Goal: Task Accomplishment & Management: Complete application form

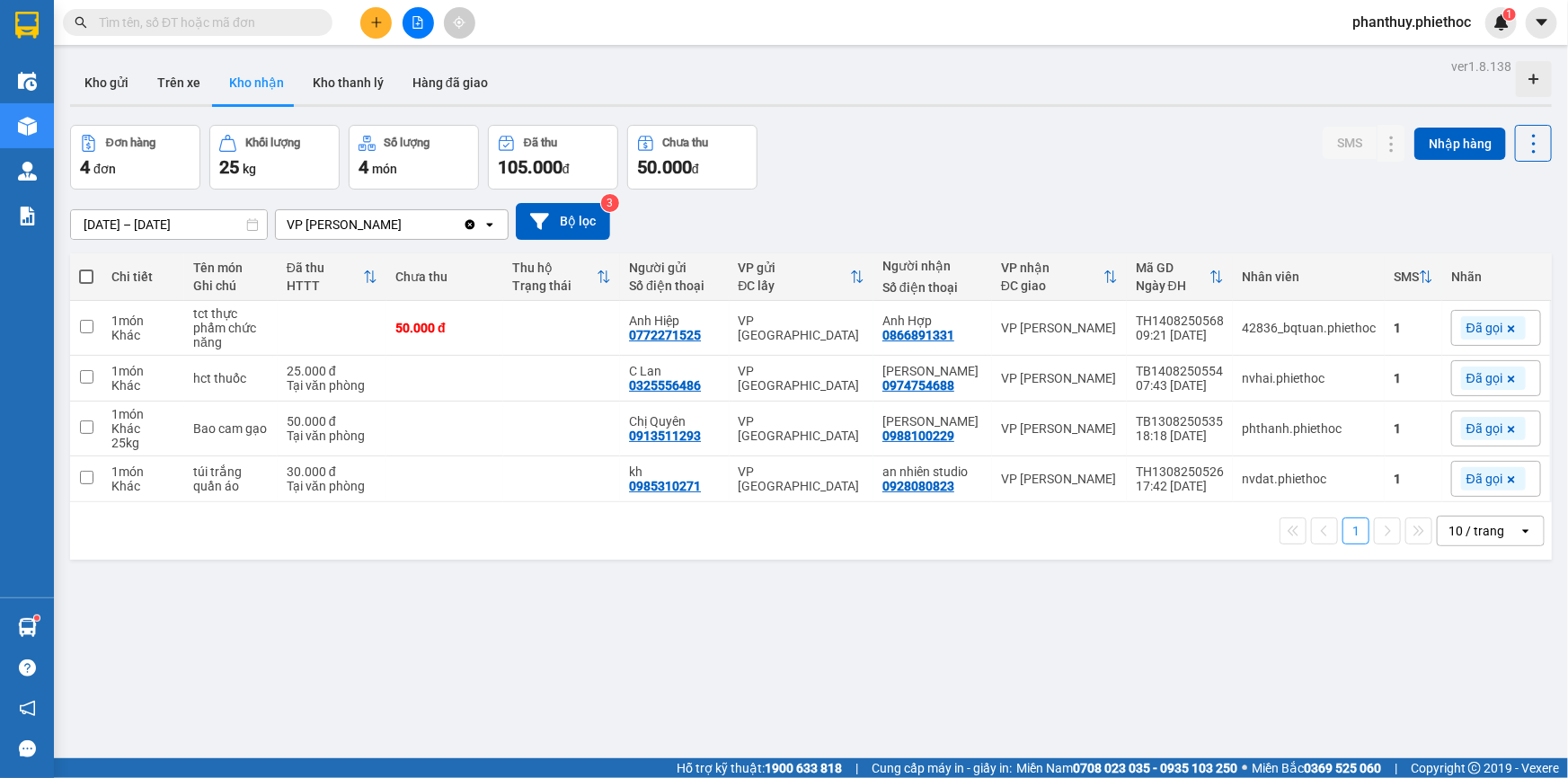
click at [377, 21] on icon "plus" at bounding box center [376, 22] width 1 height 10
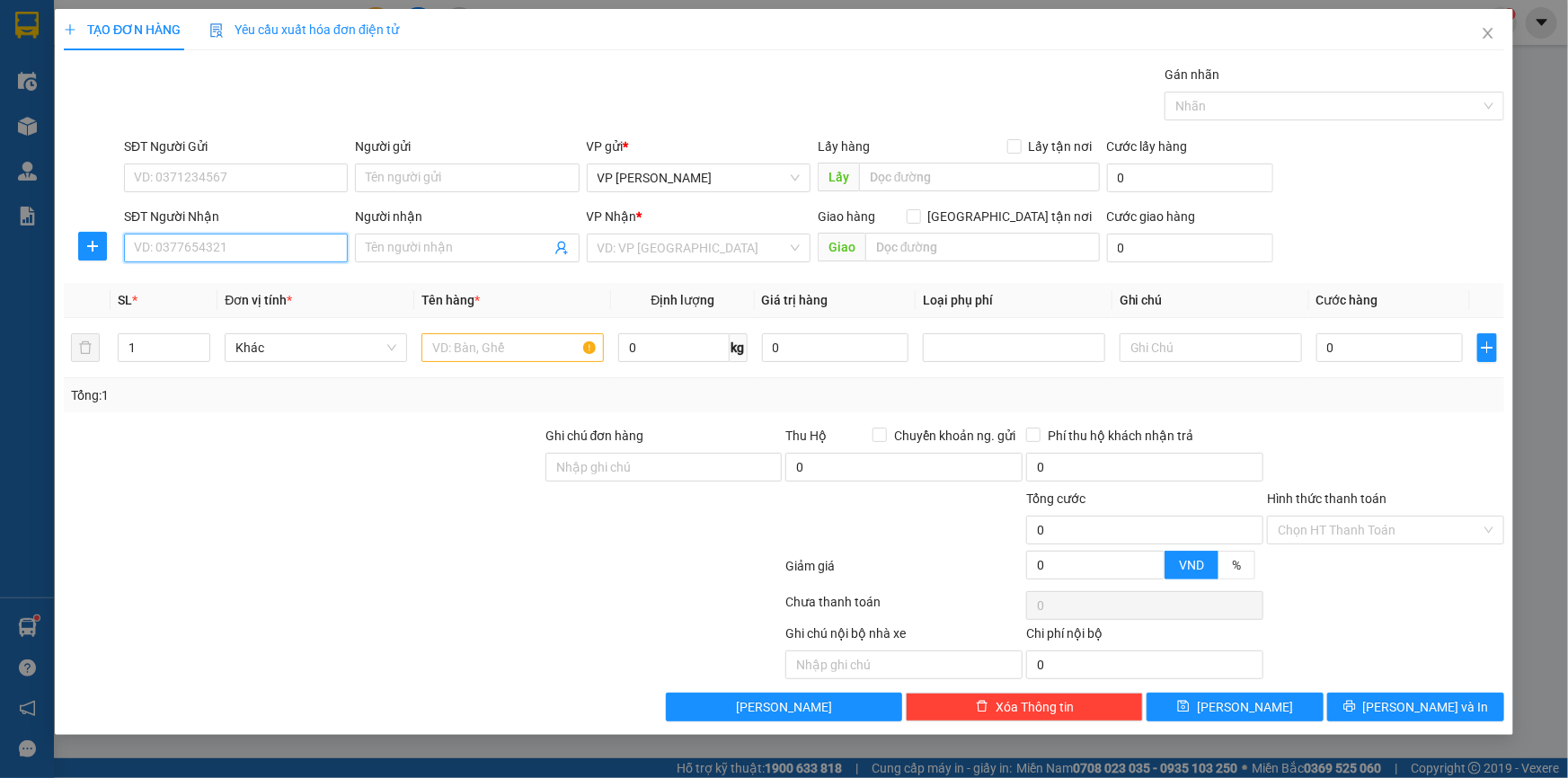
click at [167, 247] on input "SĐT Người Nhận" at bounding box center [236, 248] width 224 height 29
click at [207, 248] on input "SĐT Người Nhận" at bounding box center [236, 248] width 224 height 29
drag, startPoint x: 84, startPoint y: 247, endPoint x: 102, endPoint y: 251, distance: 18.4
click at [85, 247] on icon "plus" at bounding box center [92, 246] width 14 height 14
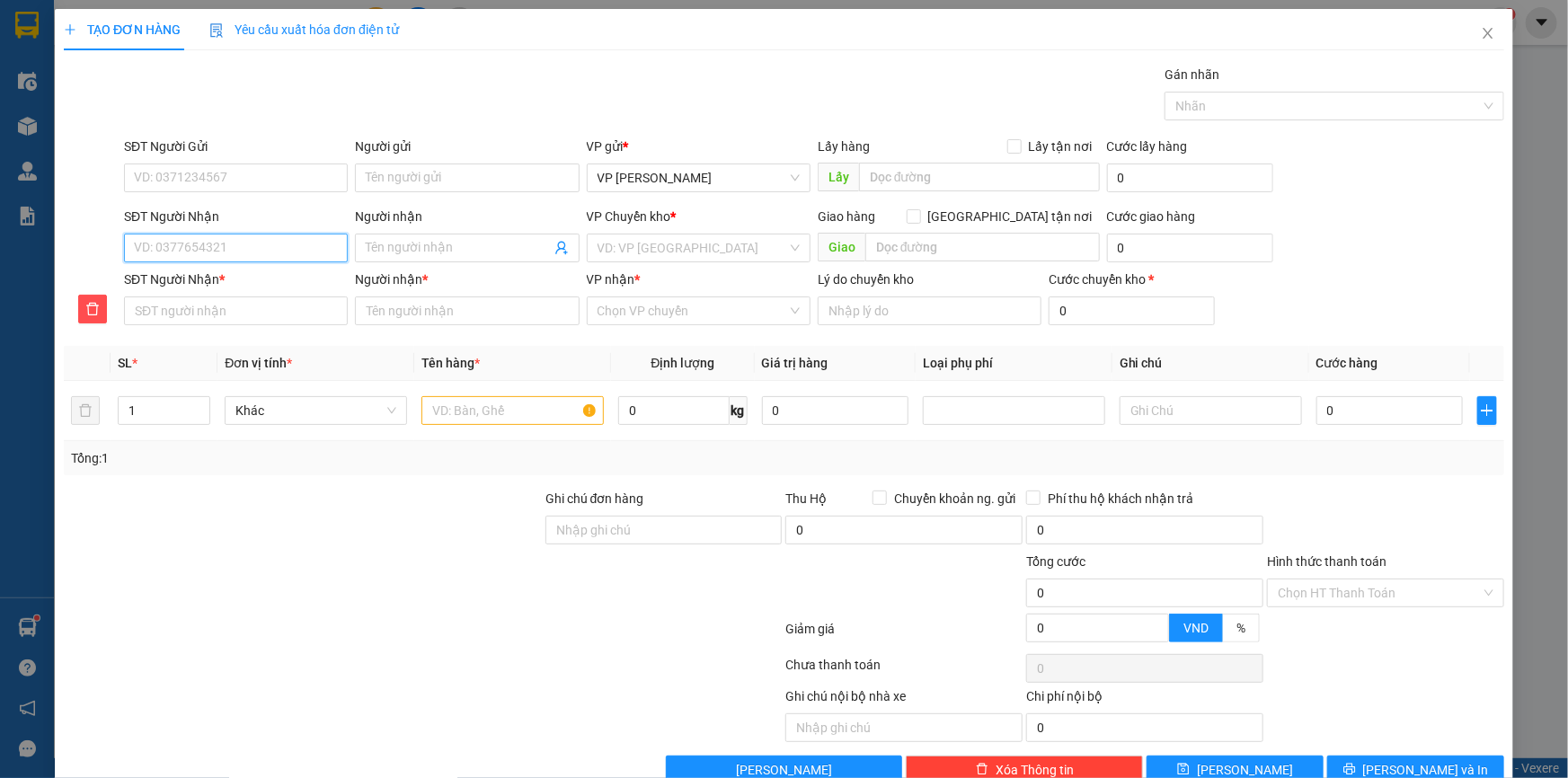
click at [280, 249] on input "SĐT Người Nhận" at bounding box center [236, 248] width 224 height 29
type input "0"
type input "09"
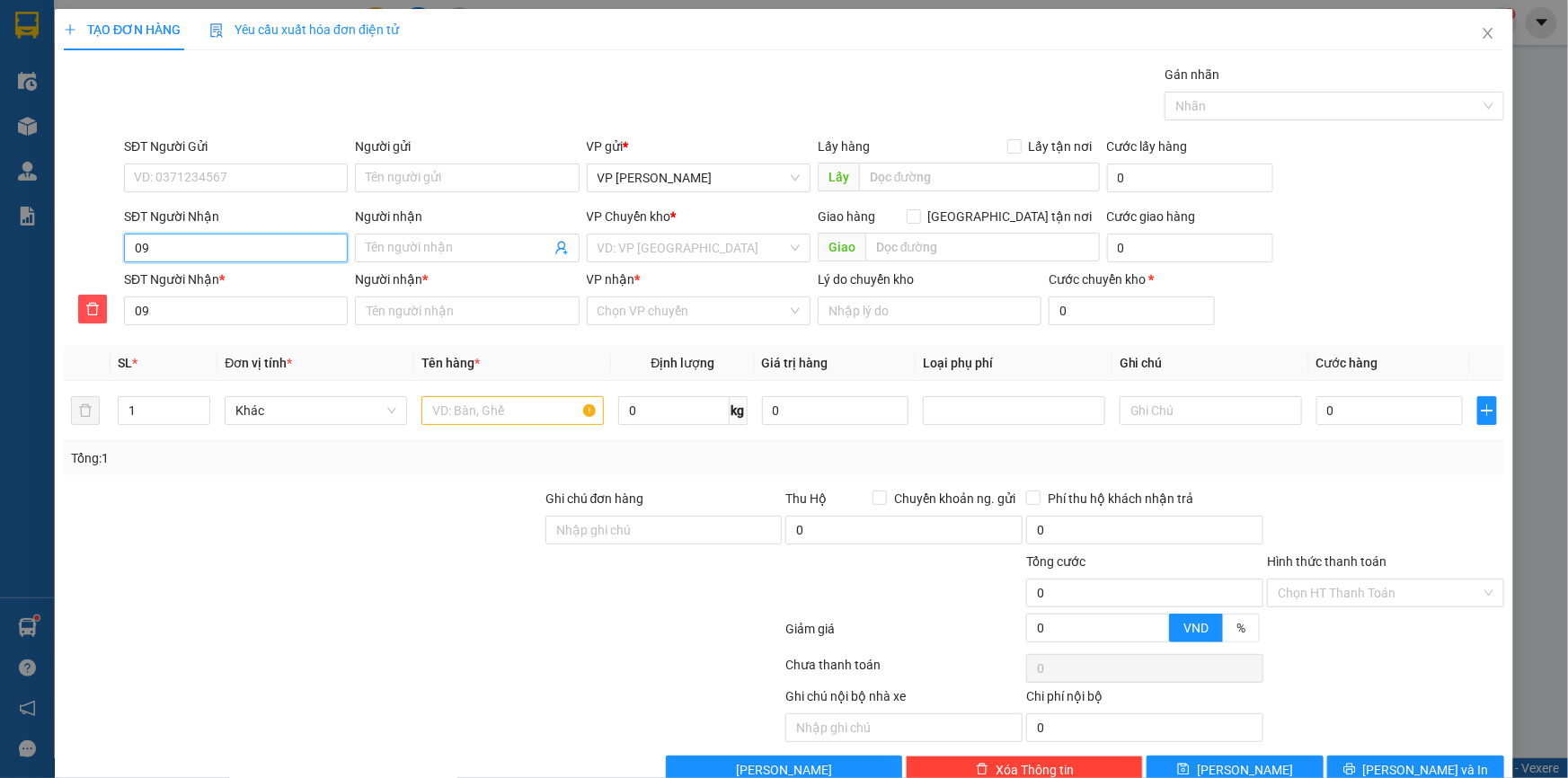
type input "097"
type input "0976"
type input "09768"
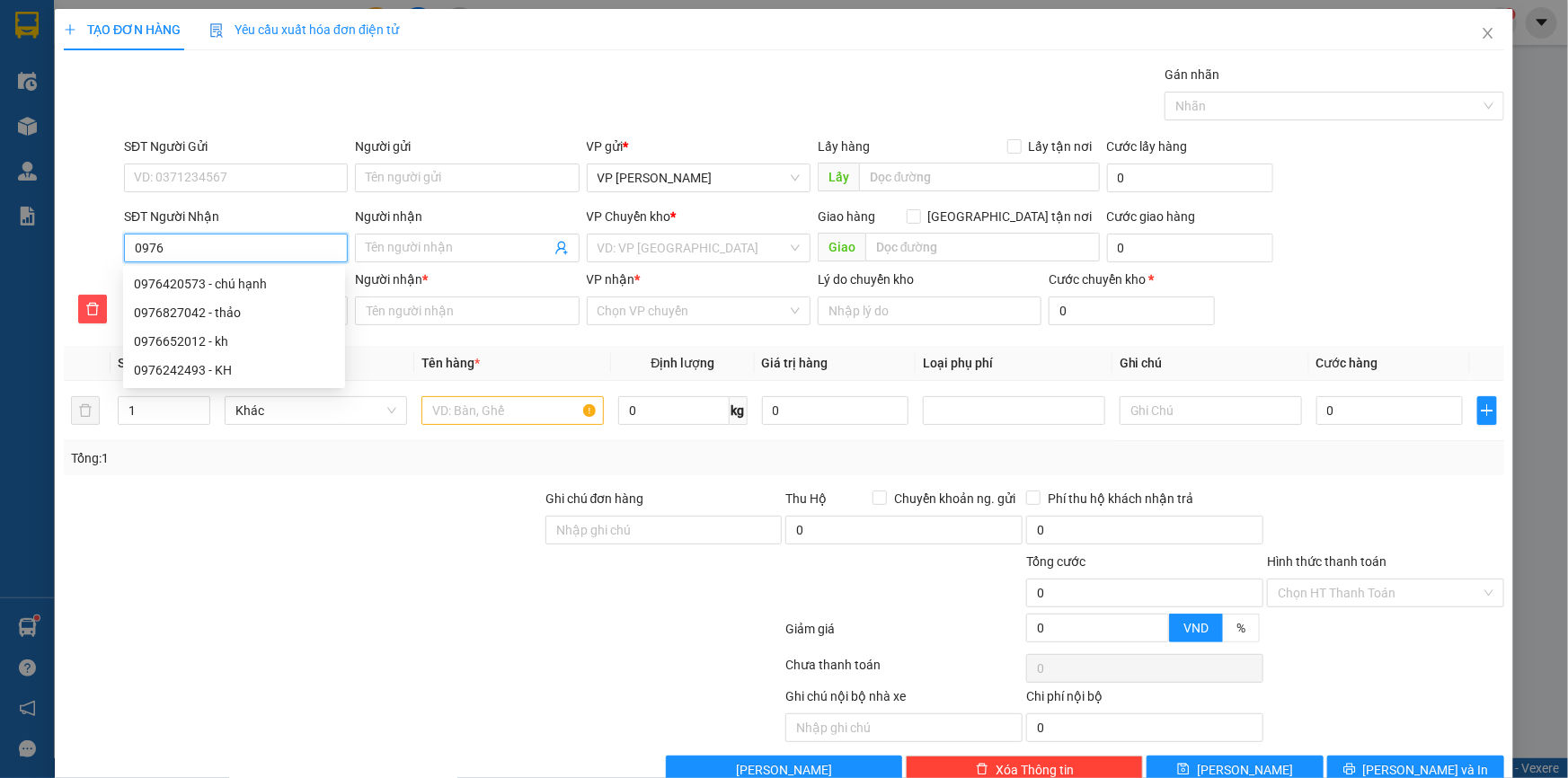
type input "09768"
type input "097683"
type input "0976833"
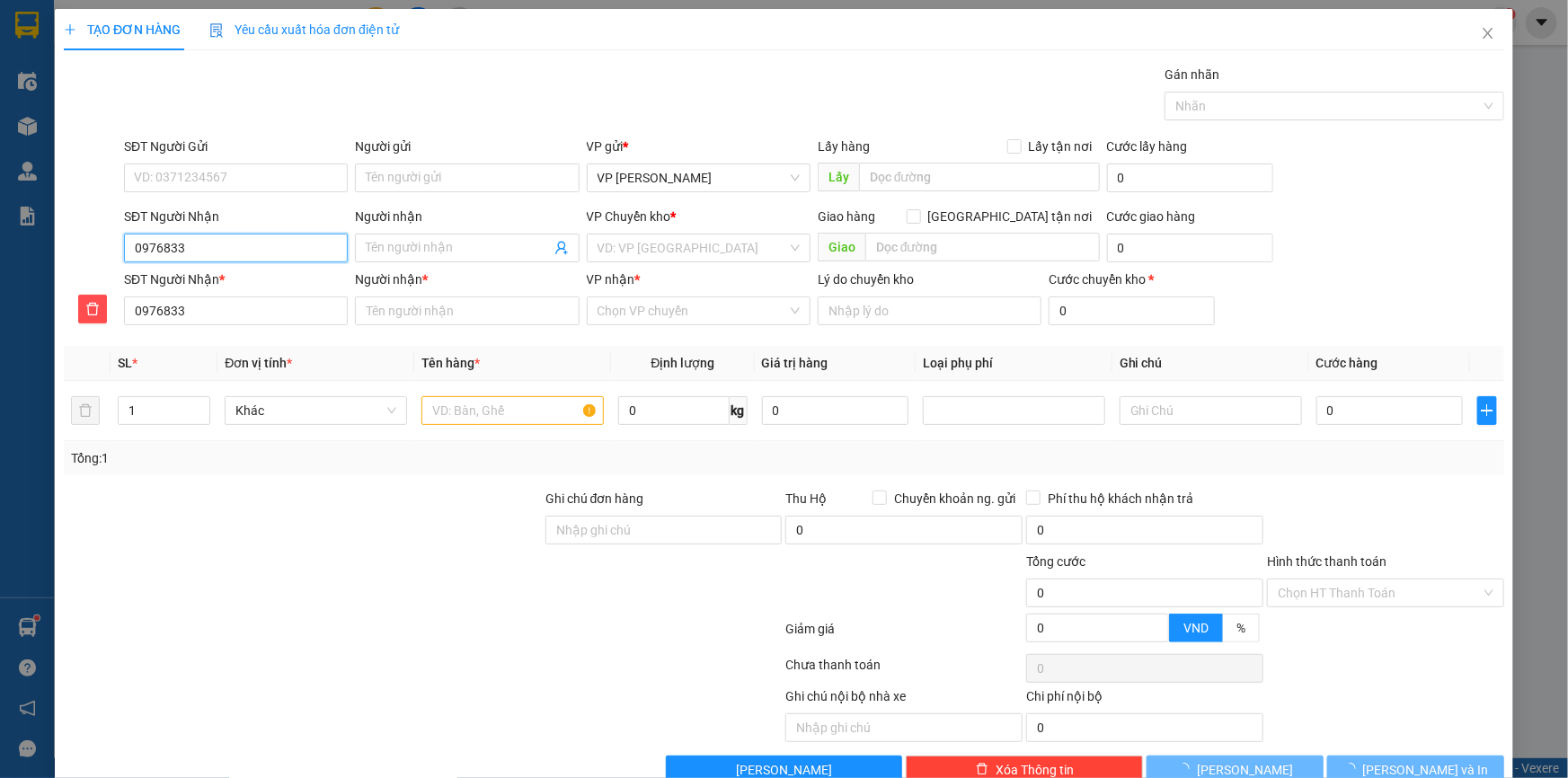
type input "09768338"
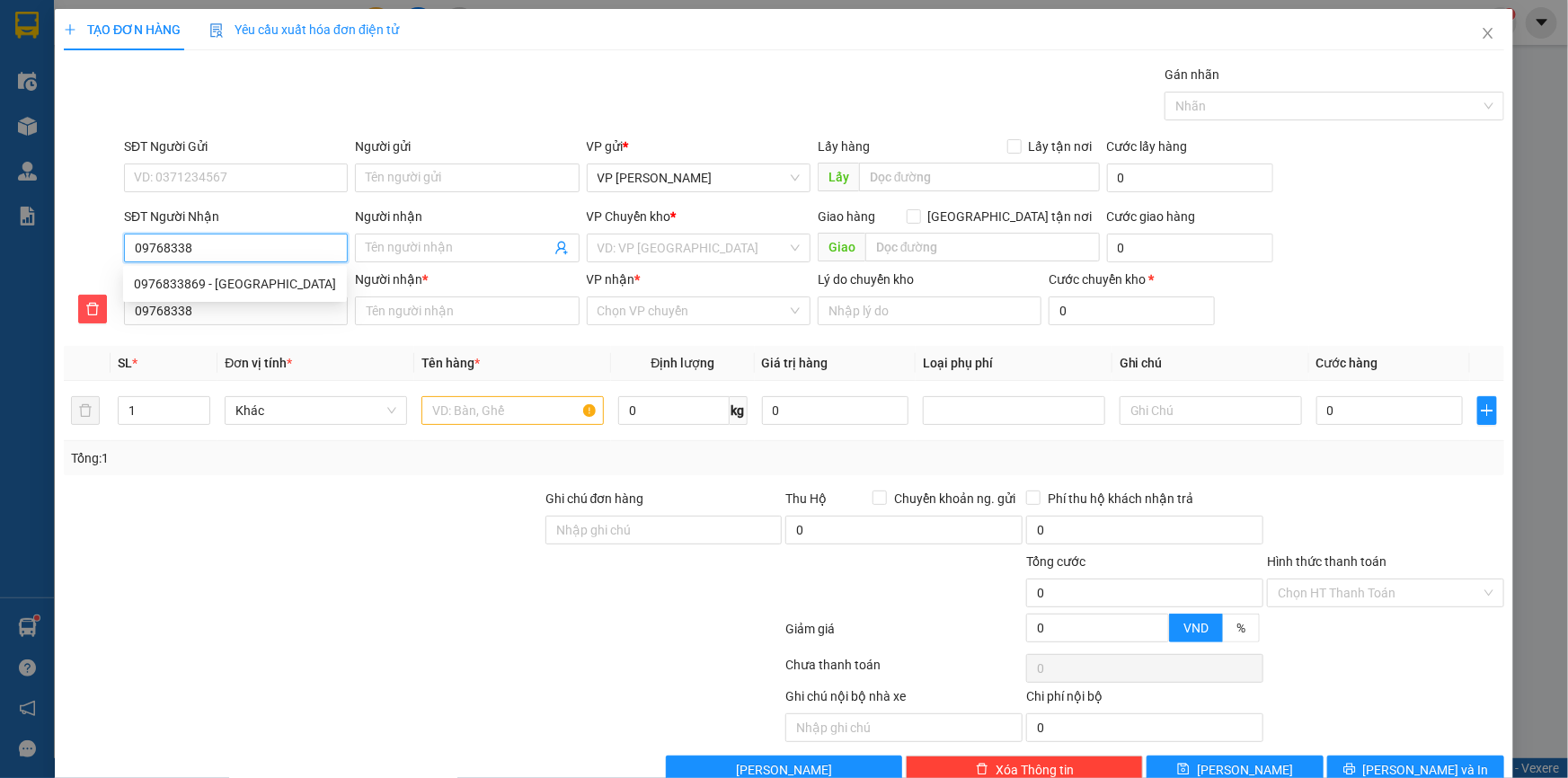
type input "097683386"
type input "0976833869"
drag, startPoint x: 263, startPoint y: 287, endPoint x: 275, endPoint y: 288, distance: 12.0
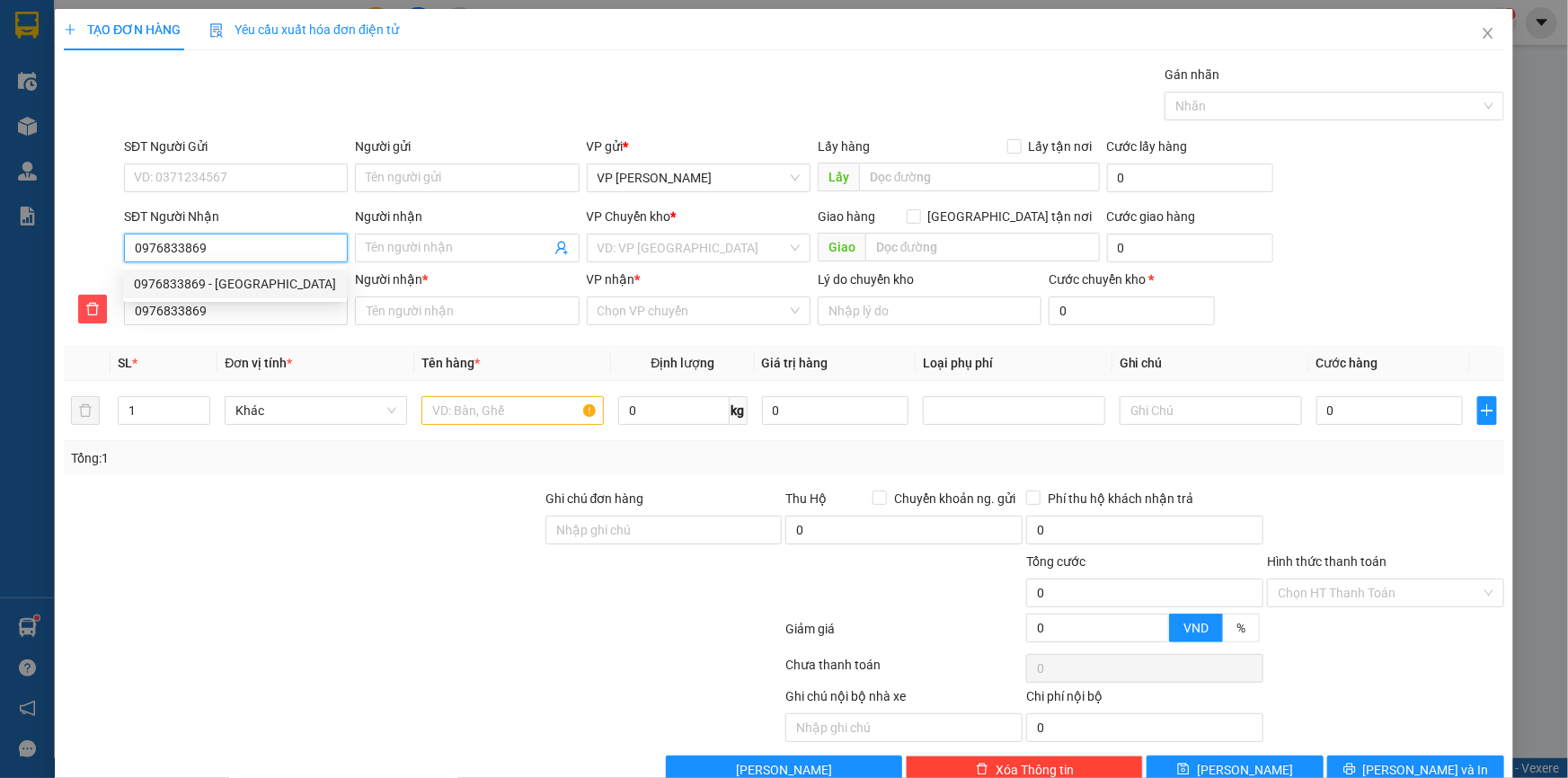
click at [262, 288] on div "0976833869 - [GEOGRAPHIC_DATA]" at bounding box center [234, 284] width 202 height 20
type input "Chị Trang"
type input "Ngã 4 [PERSON_NAME], [GEOGRAPHIC_DATA]"
type input "5.000"
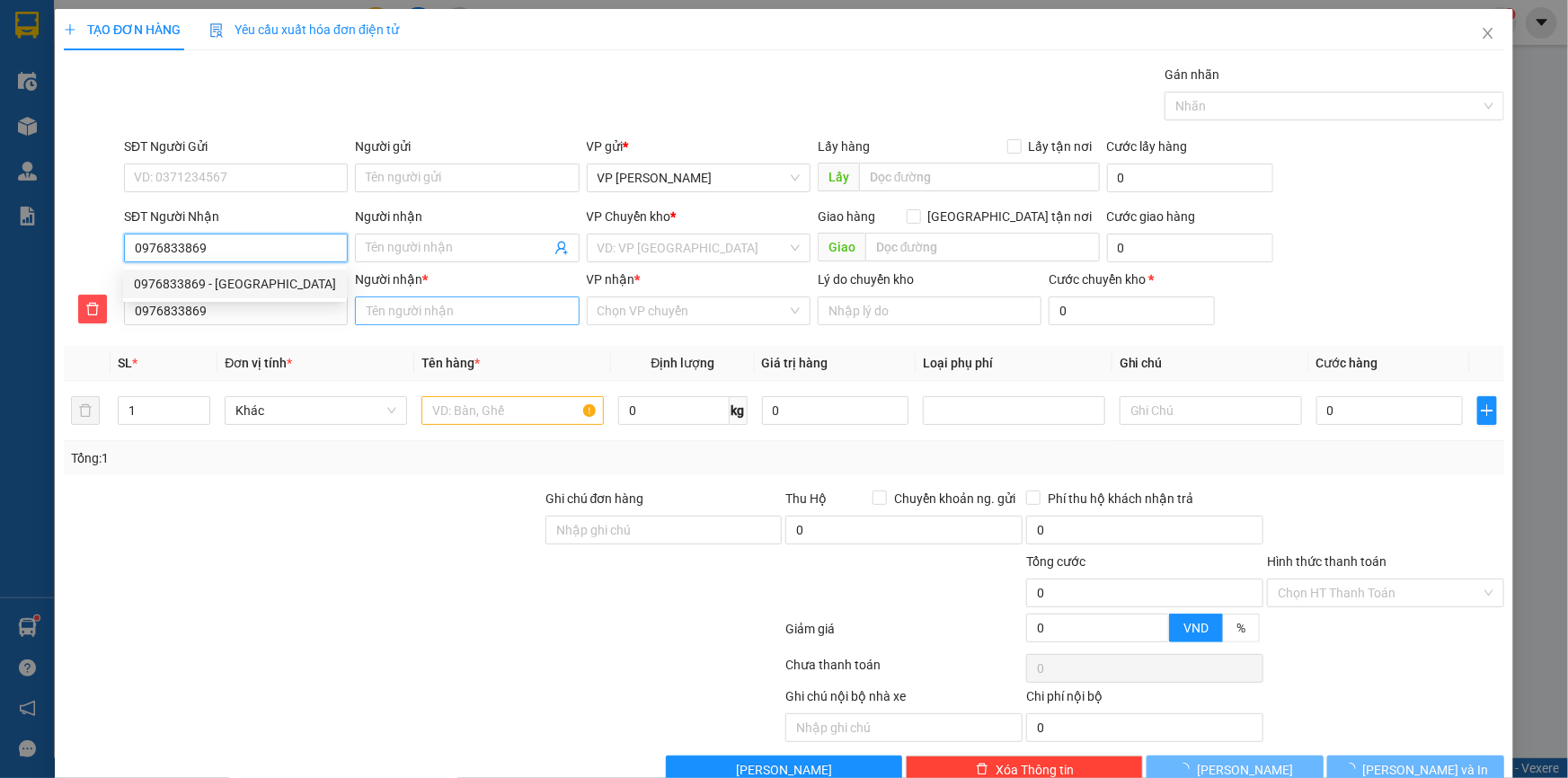
type input "5.000"
type input "Chị Trang"
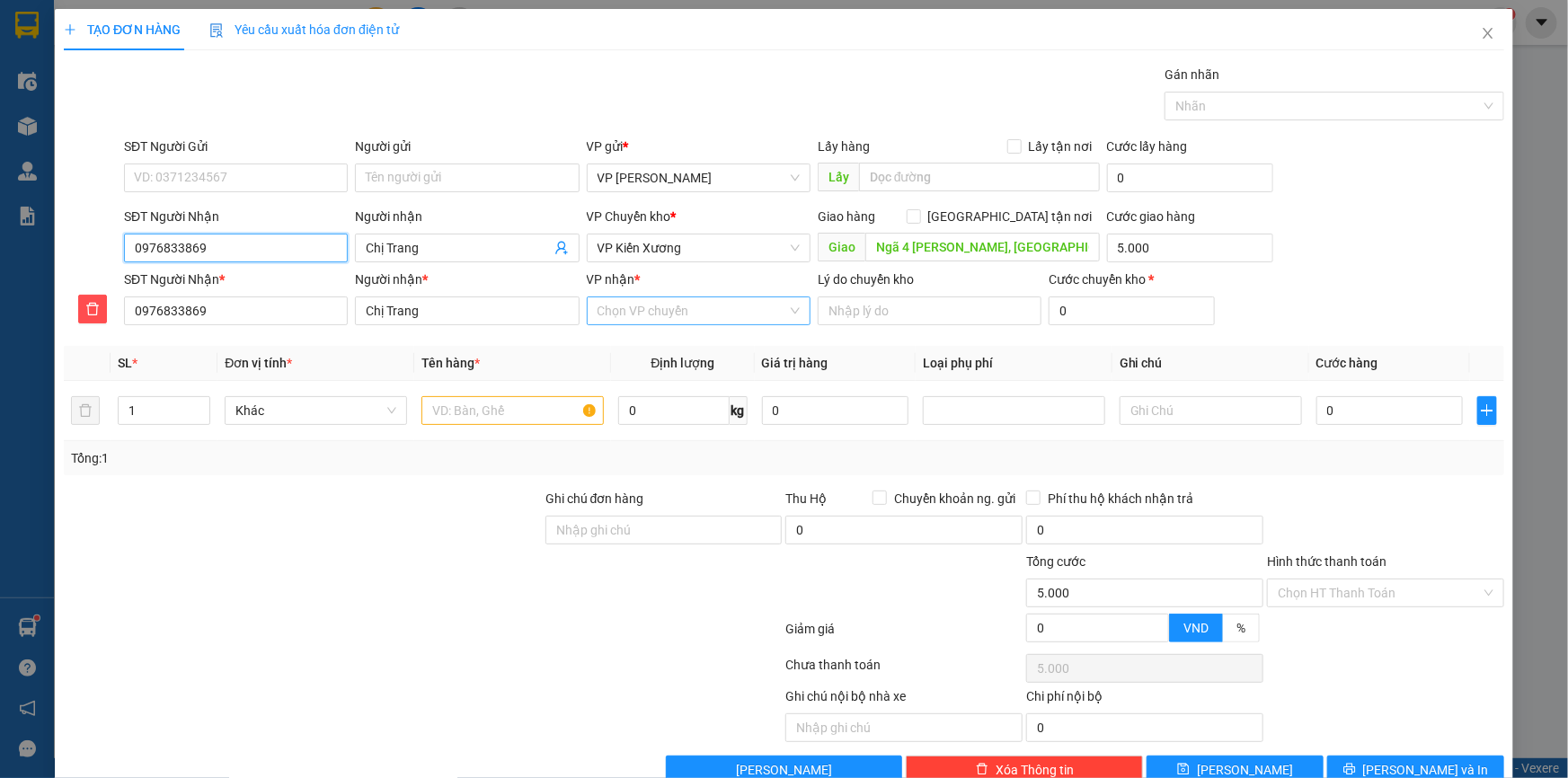
type input "0976833869"
click at [679, 311] on input "VP nhận *" at bounding box center [692, 311] width 189 height 27
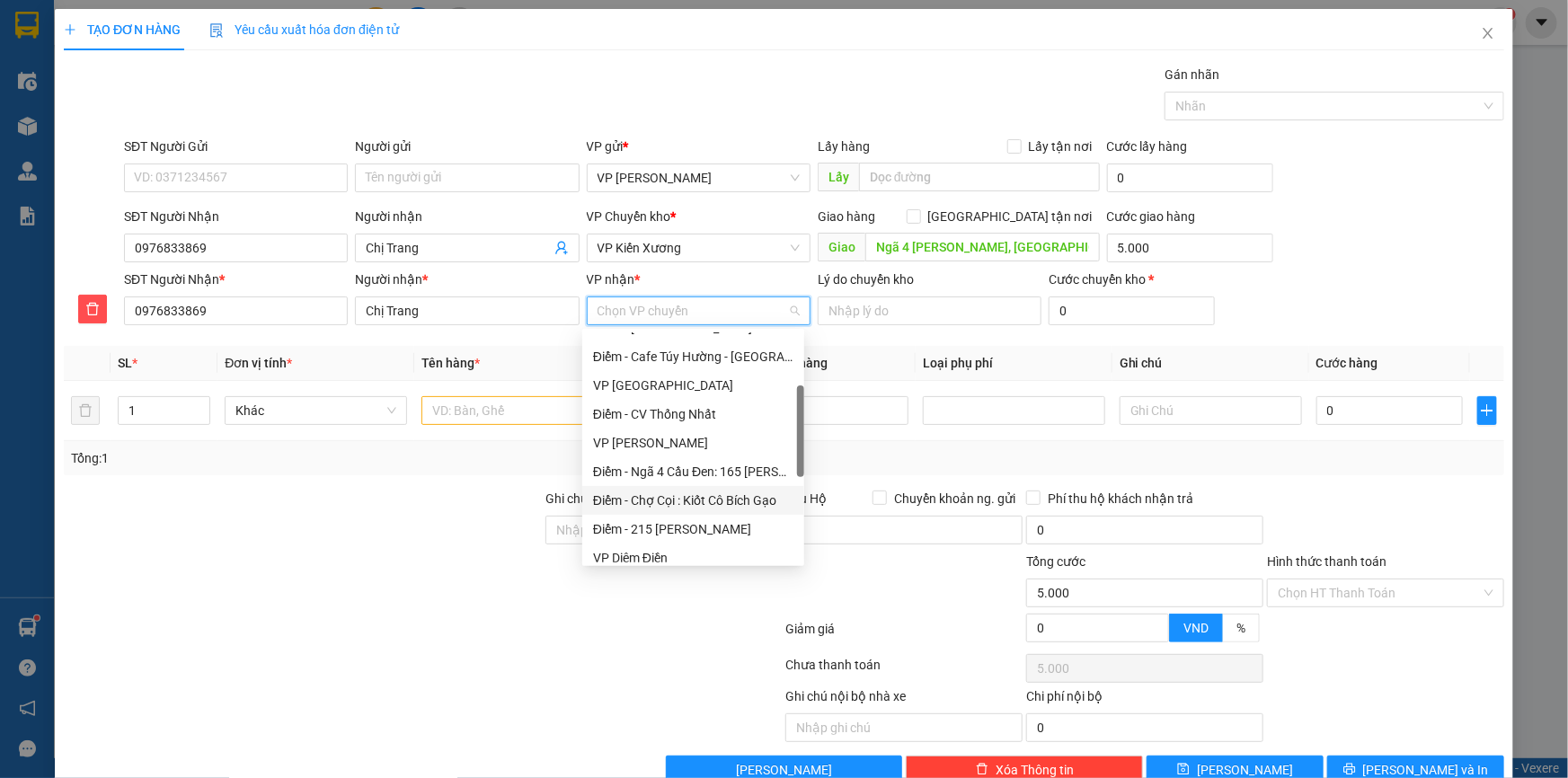
scroll to position [408, 0]
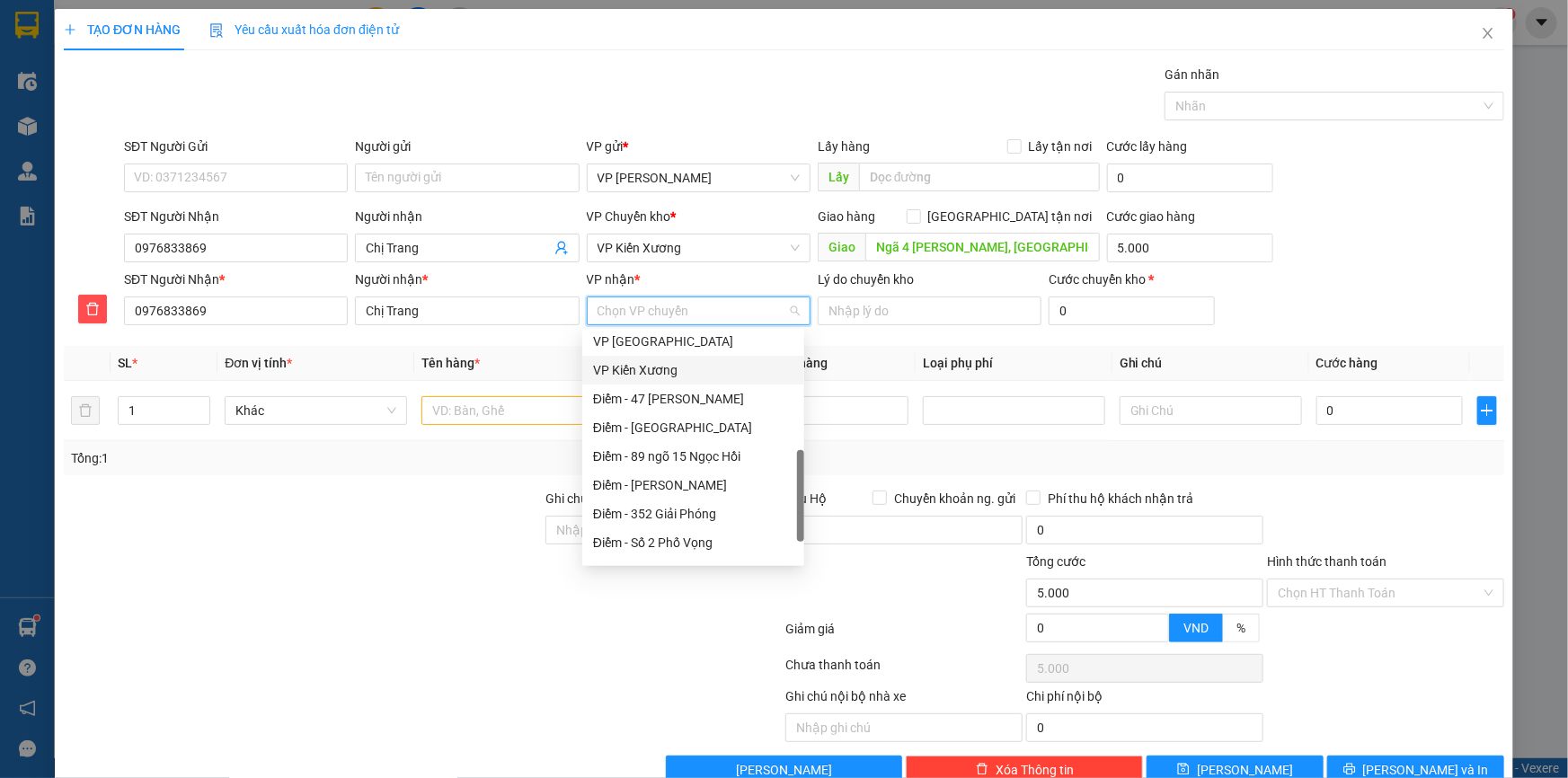
click at [660, 366] on div "VP Kiến Xương" at bounding box center [693, 370] width 201 height 20
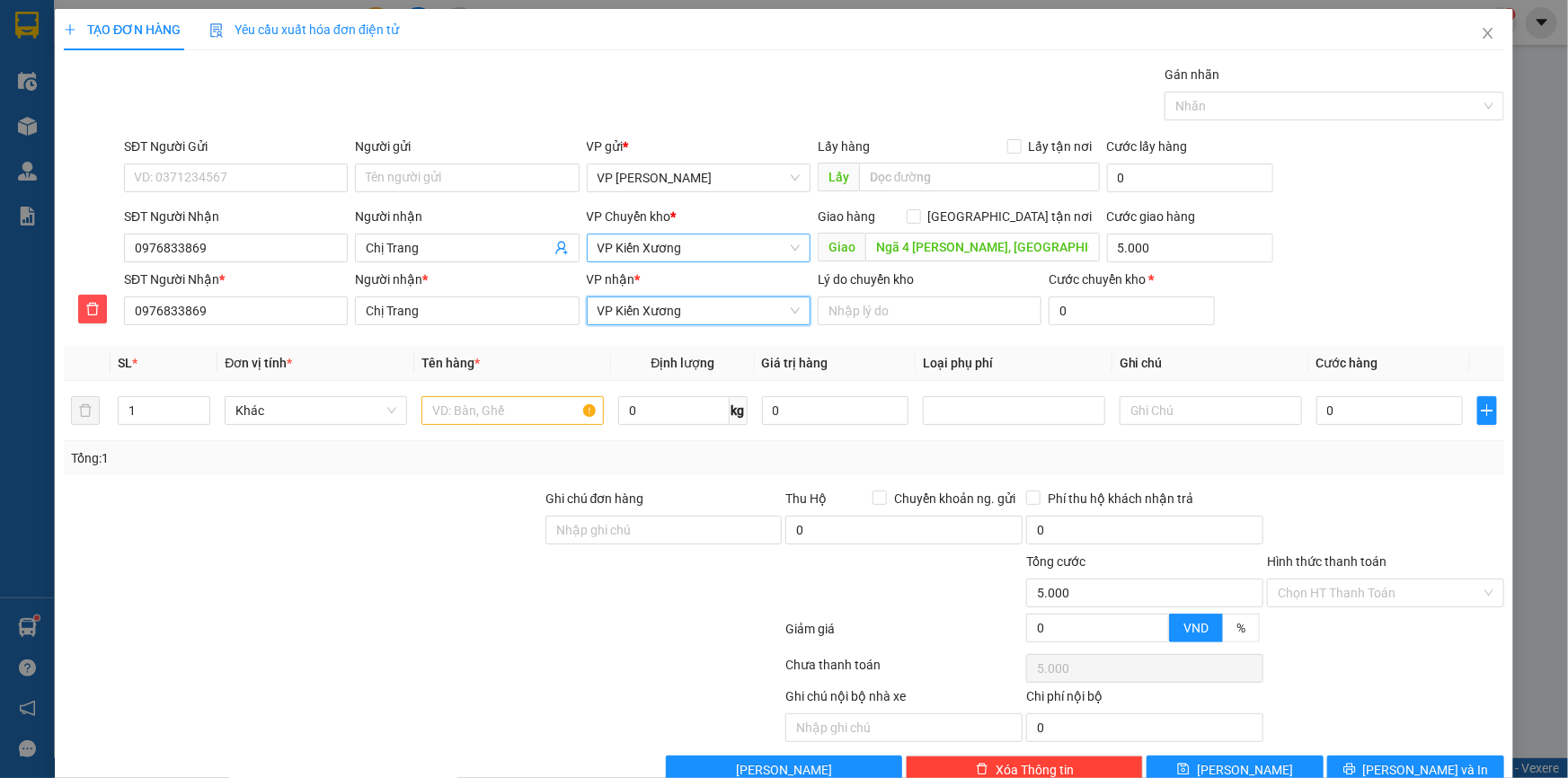
click at [686, 251] on span "VP Kiến Xương" at bounding box center [698, 248] width 202 height 27
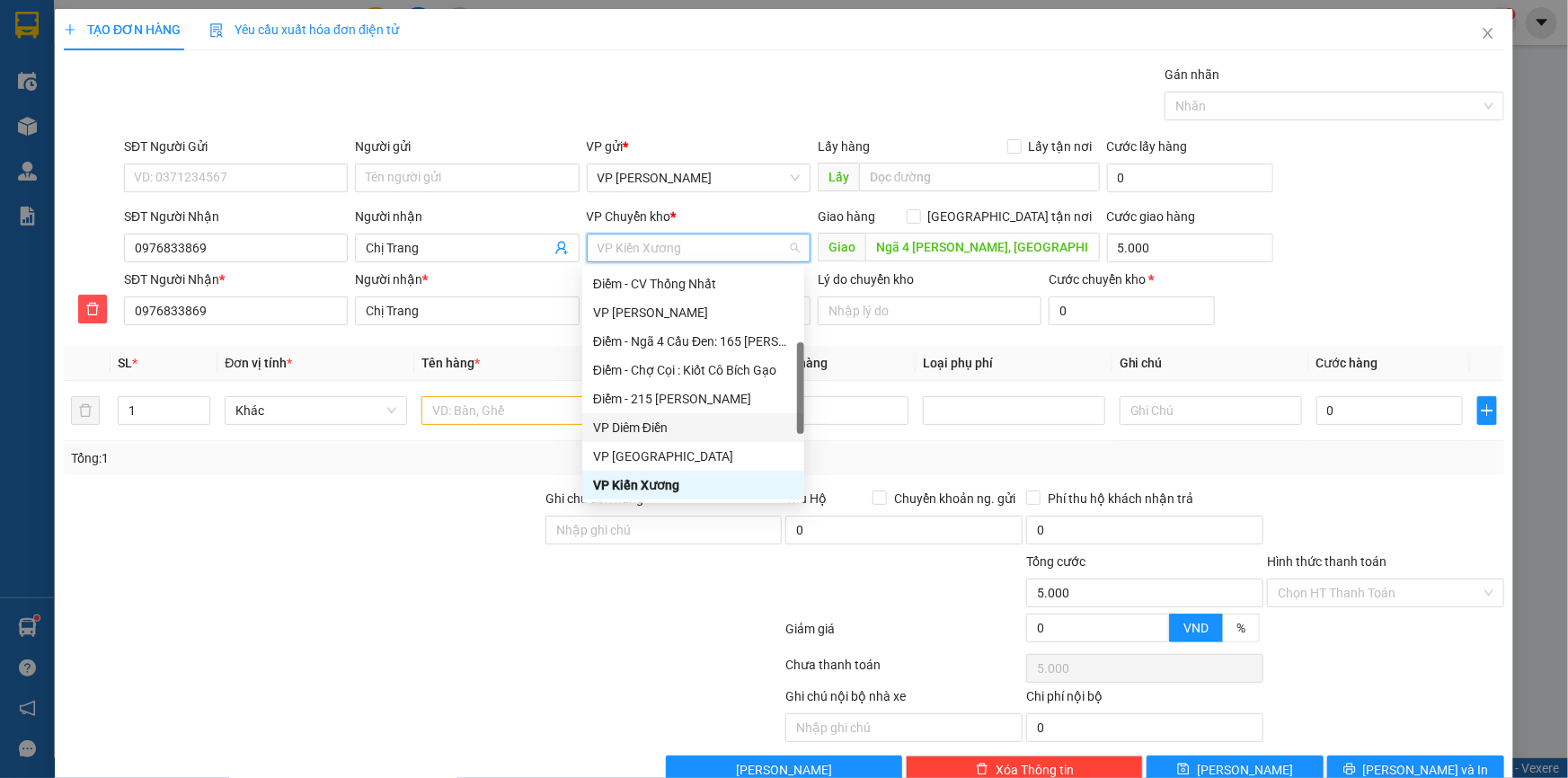
scroll to position [0, 0]
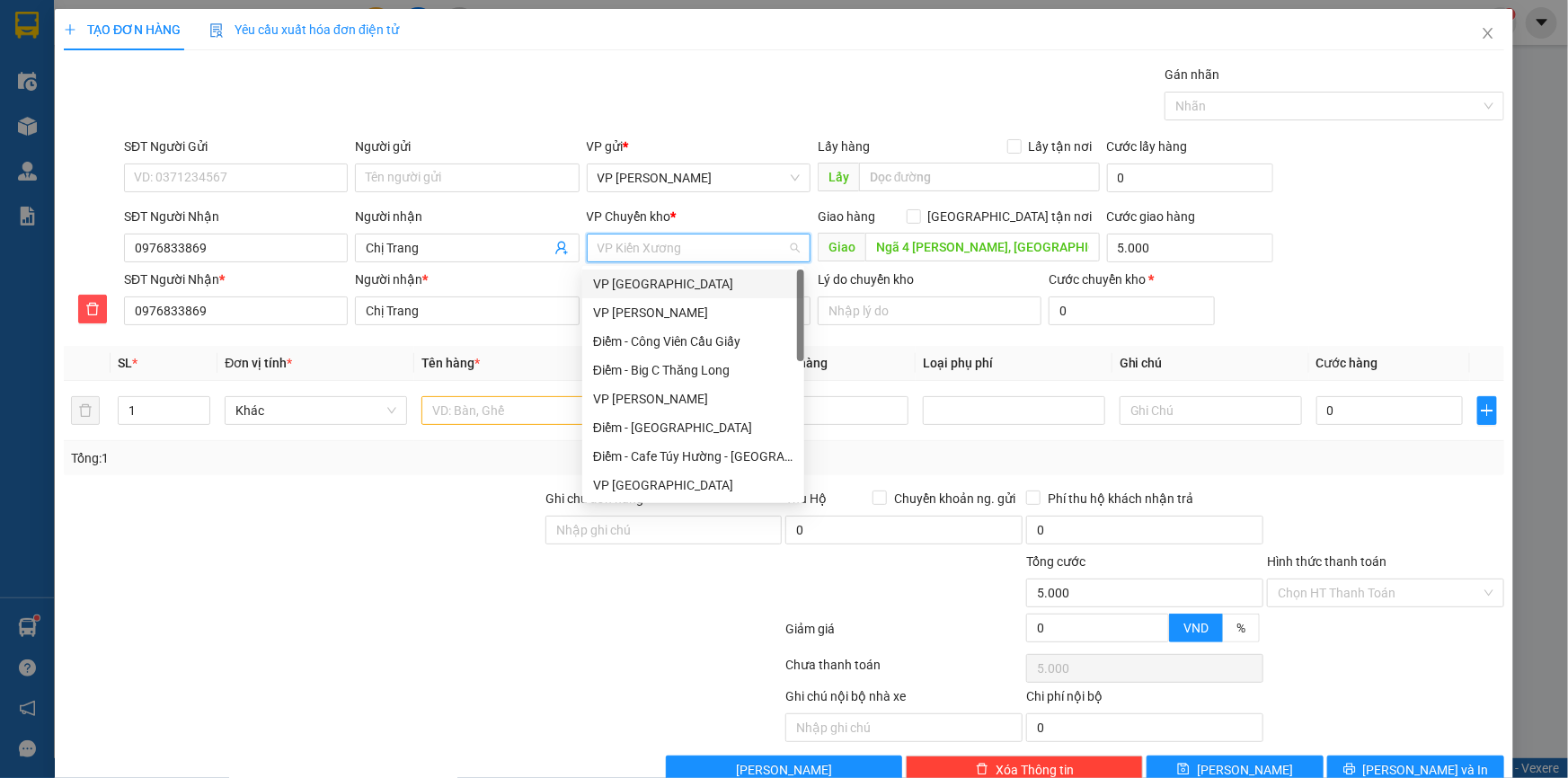
click at [642, 288] on div "VP [GEOGRAPHIC_DATA]" at bounding box center [693, 284] width 201 height 20
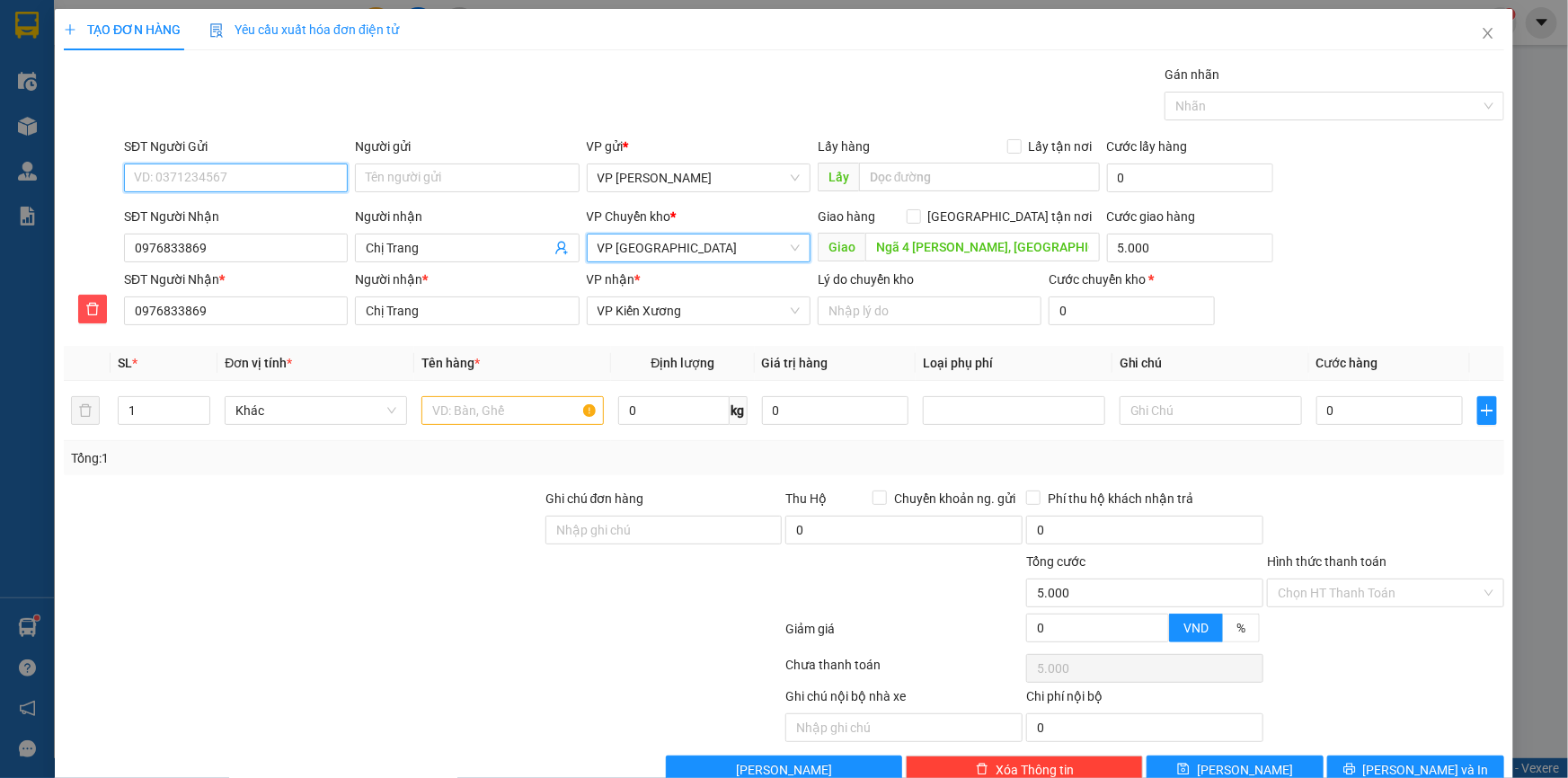
click at [232, 187] on input "SĐT Người Gửi" at bounding box center [236, 178] width 224 height 29
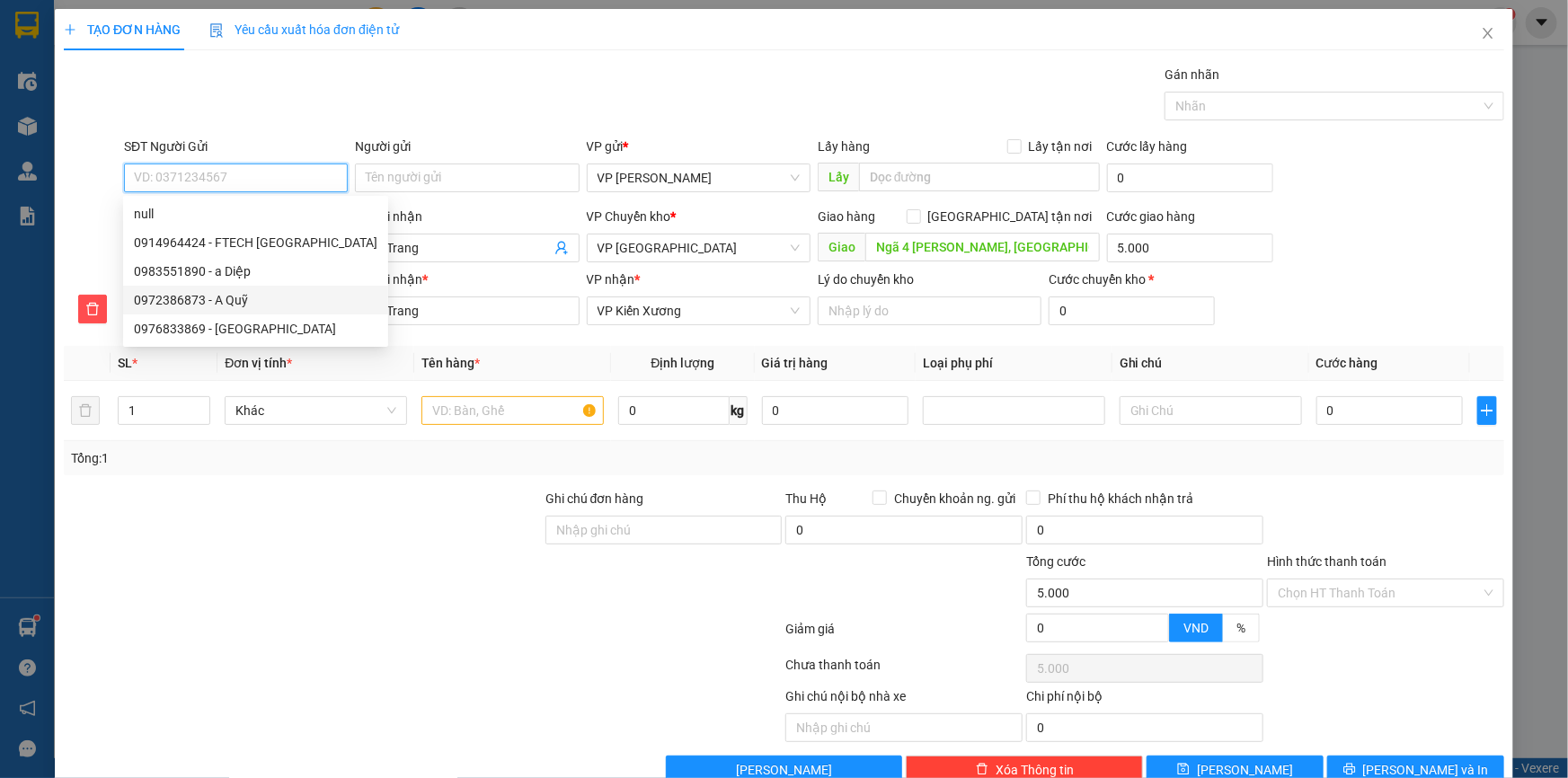
click at [247, 303] on div "0972386873 - A Quỹ" at bounding box center [255, 300] width 244 height 20
type input "0972386873"
type input "A Quỹ"
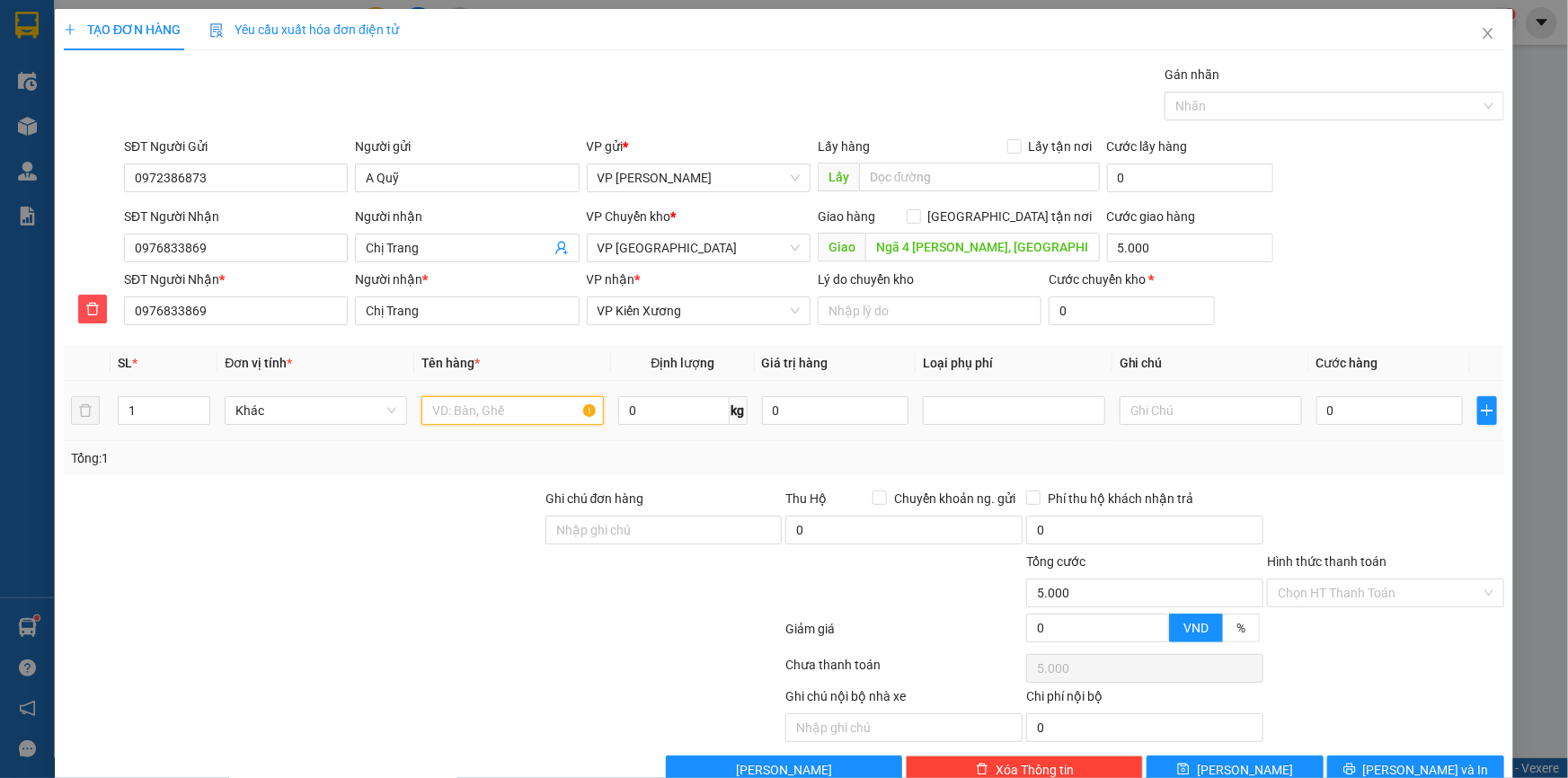
click at [461, 419] on input "text" at bounding box center [512, 411] width 183 height 29
type input "t"
type input "Thùng biến áp"
type input "23"
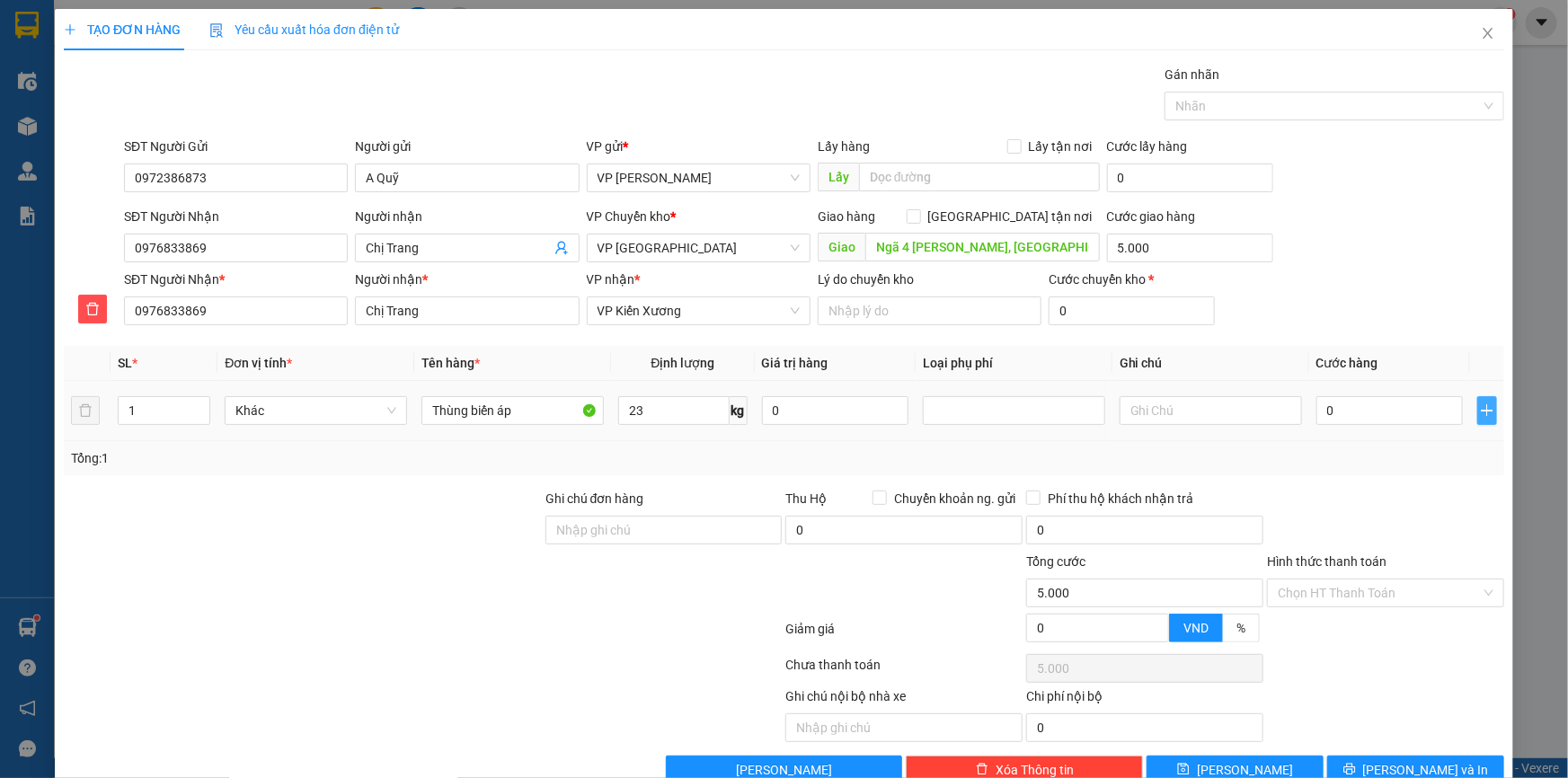
click at [1480, 405] on icon "plus" at bounding box center [1487, 410] width 14 height 14
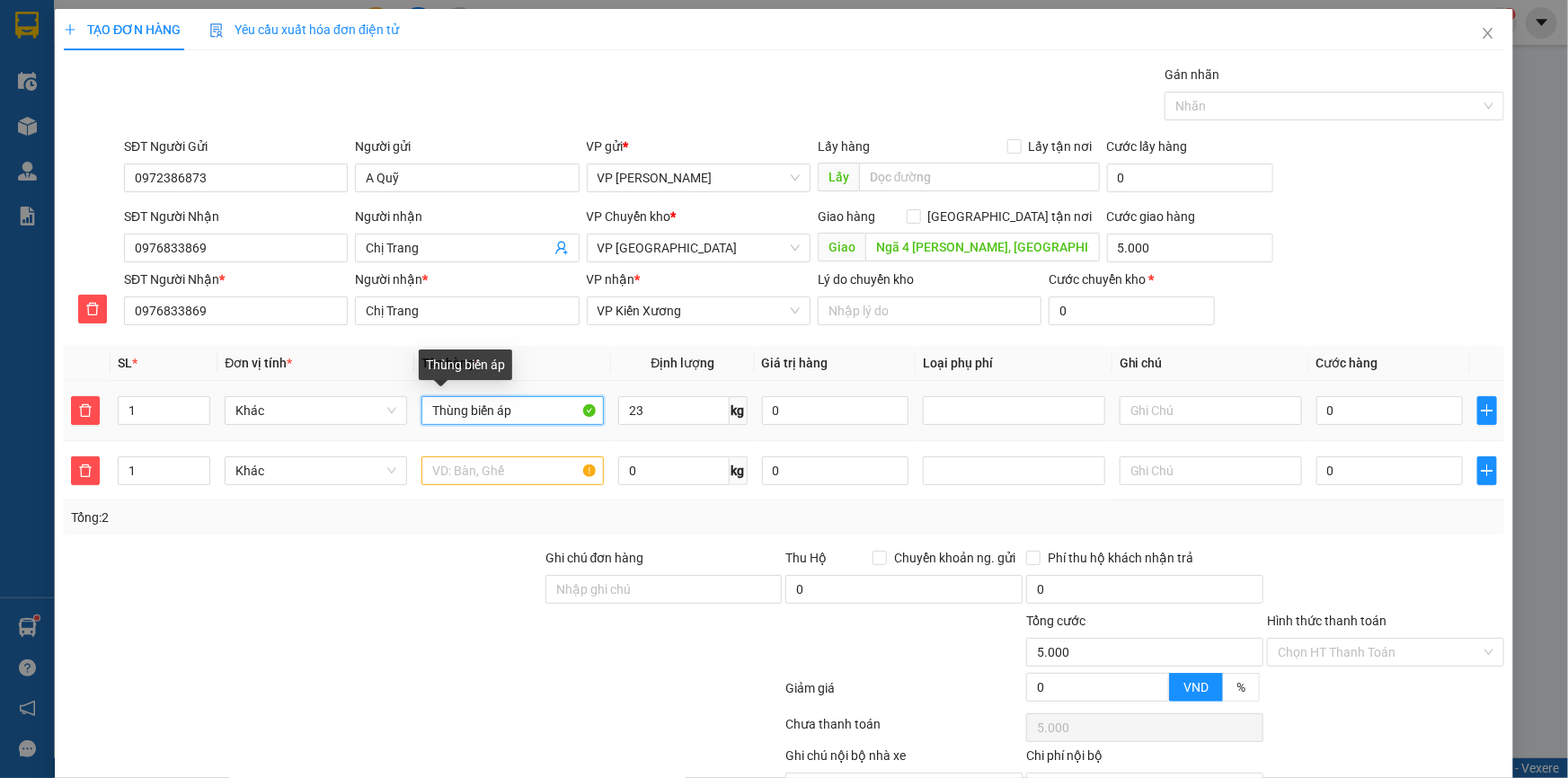
drag, startPoint x: 531, startPoint y: 412, endPoint x: 5, endPoint y: 386, distance: 526.6
click at [3, 389] on div "TẠO ĐƠN HÀNG Yêu cầu xuất hóa đơn điện tử Transit Pickup Surcharge Ids Transit …" at bounding box center [784, 389] width 1568 height 778
click at [475, 467] on input "text" at bounding box center [512, 470] width 183 height 29
paste input "Thùng biến áp"
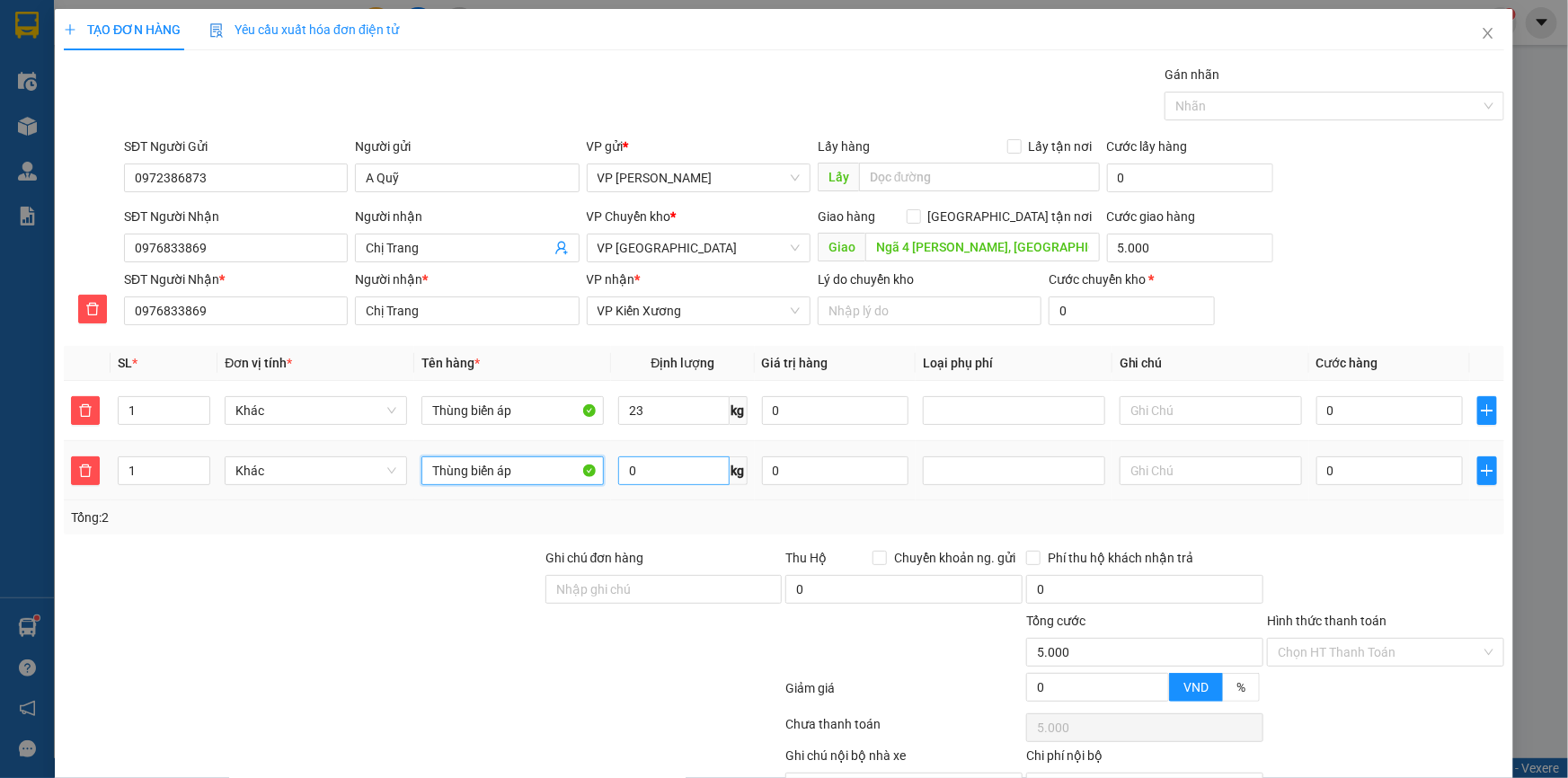
type input "Thùng biến áp"
click at [659, 470] on input "0" at bounding box center [674, 470] width 111 height 29
type input "23"
click at [1156, 463] on input "text" at bounding box center [1210, 470] width 183 height 29
type input "2 kiện giảm 10k"
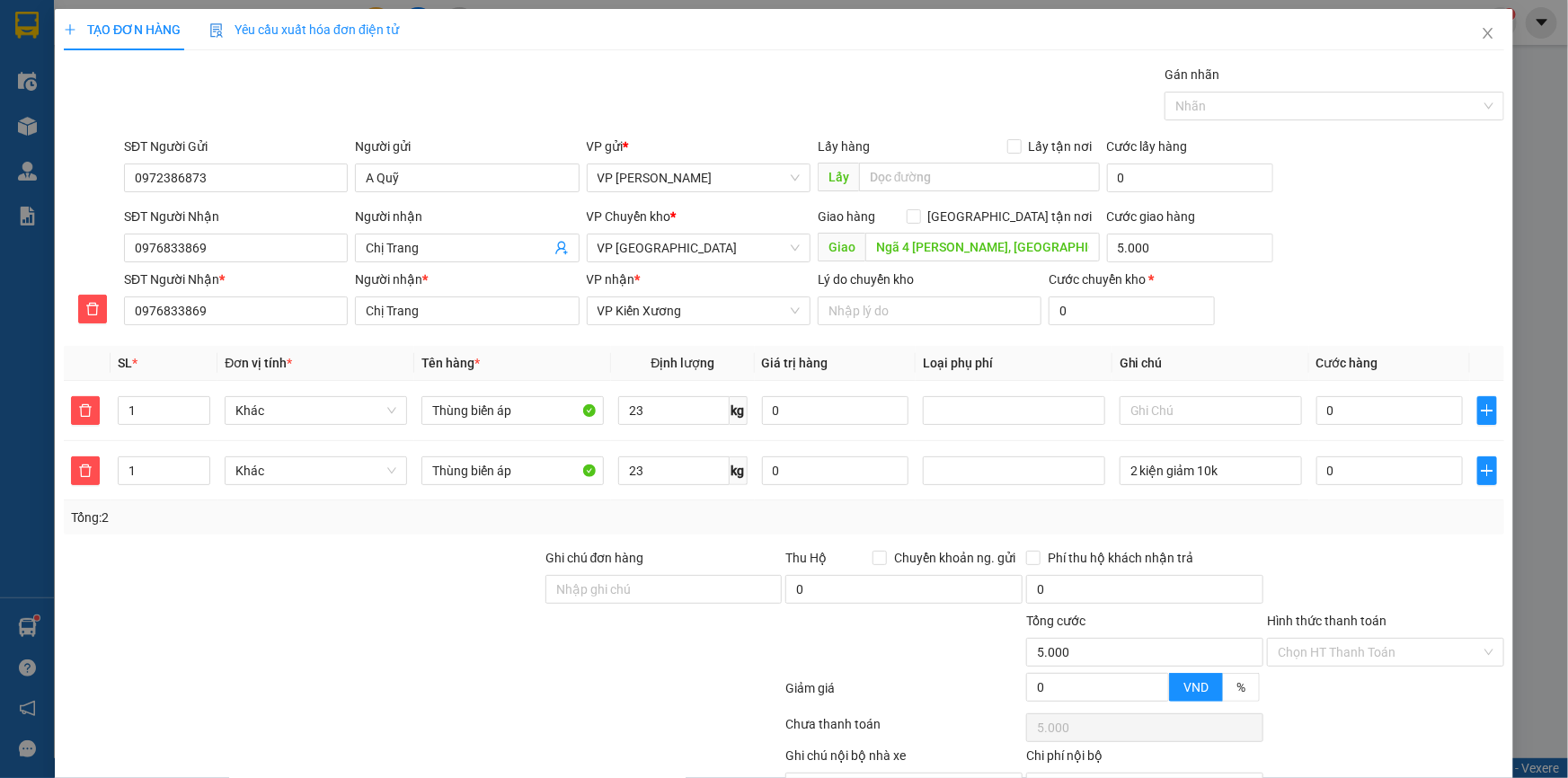
click at [1399, 233] on div "SĐT Người Nhận 0976833869 Người nhận Chị Trang VP Chuyển kho * VP Thái Bình Gia…" at bounding box center [814, 238] width 1387 height 63
click at [1351, 397] on input "0" at bounding box center [1389, 411] width 146 height 29
type input "05"
type input "5.005"
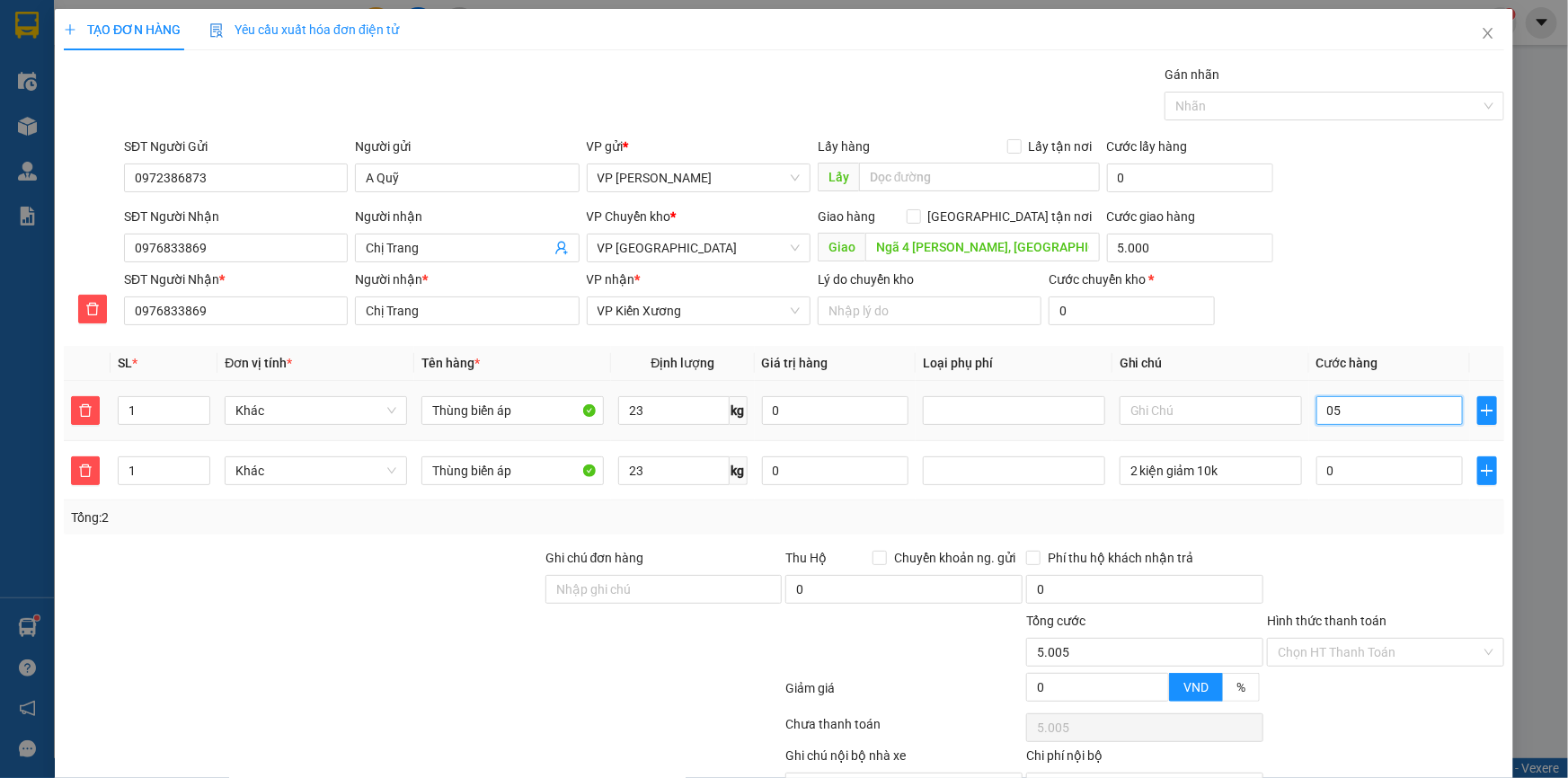
type input "055"
type input "5.055"
type input "55.000"
type input "60.000"
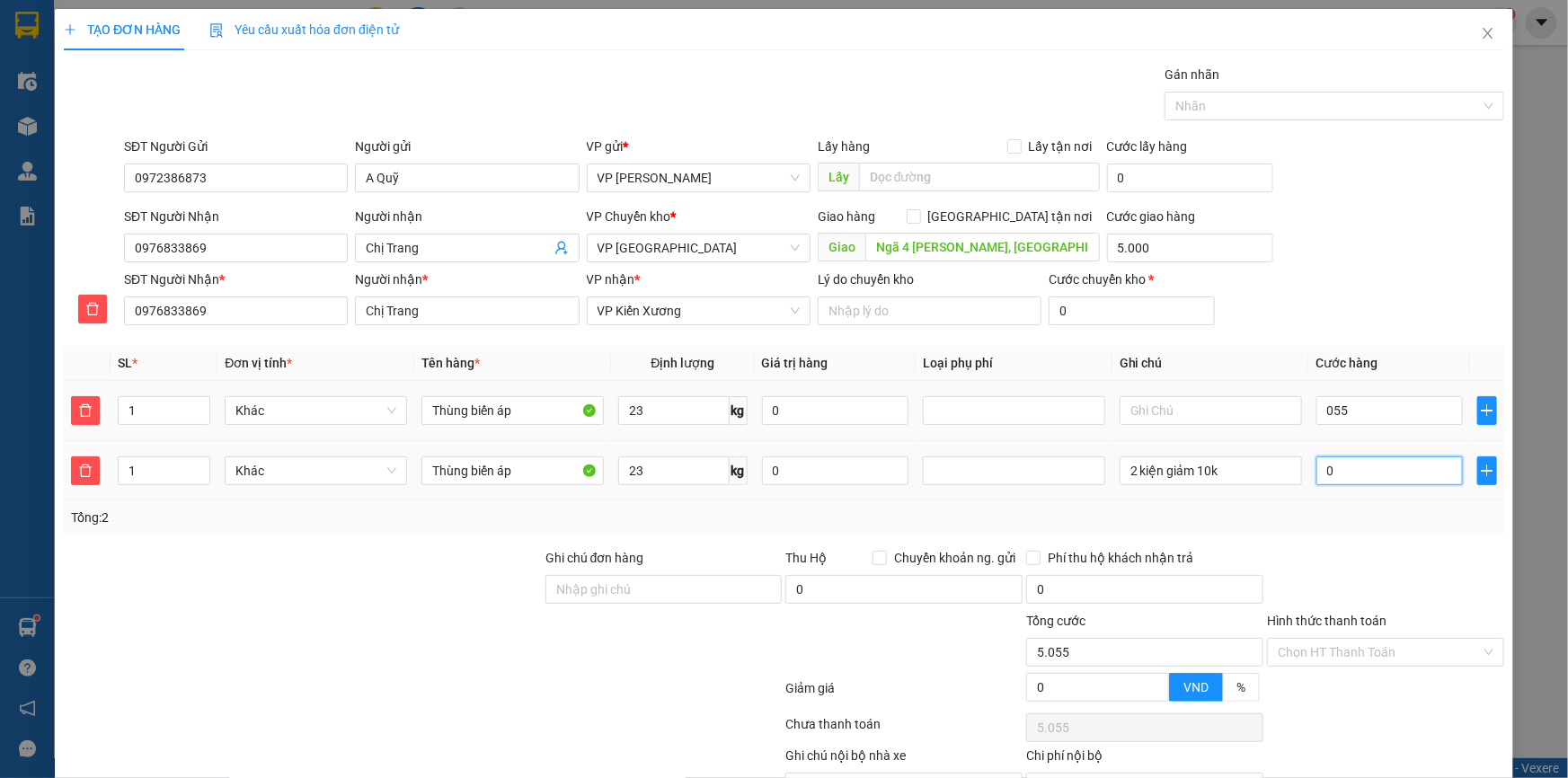
type input "60.000"
click at [1332, 468] on input "0" at bounding box center [1389, 470] width 146 height 29
type input "0"
type input "60.004"
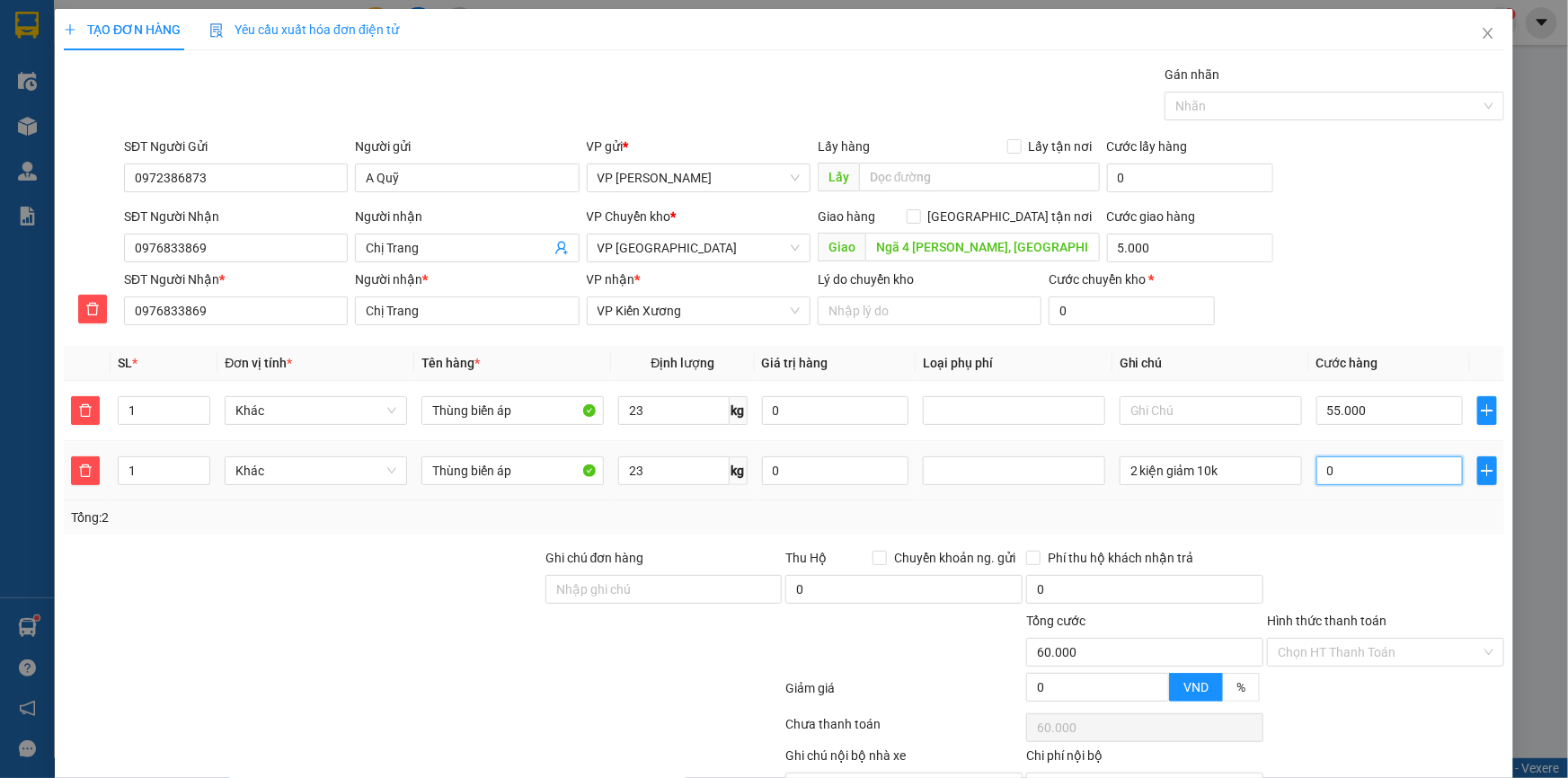
type input "04"
type input "60.045"
type input "045"
type input "105.000"
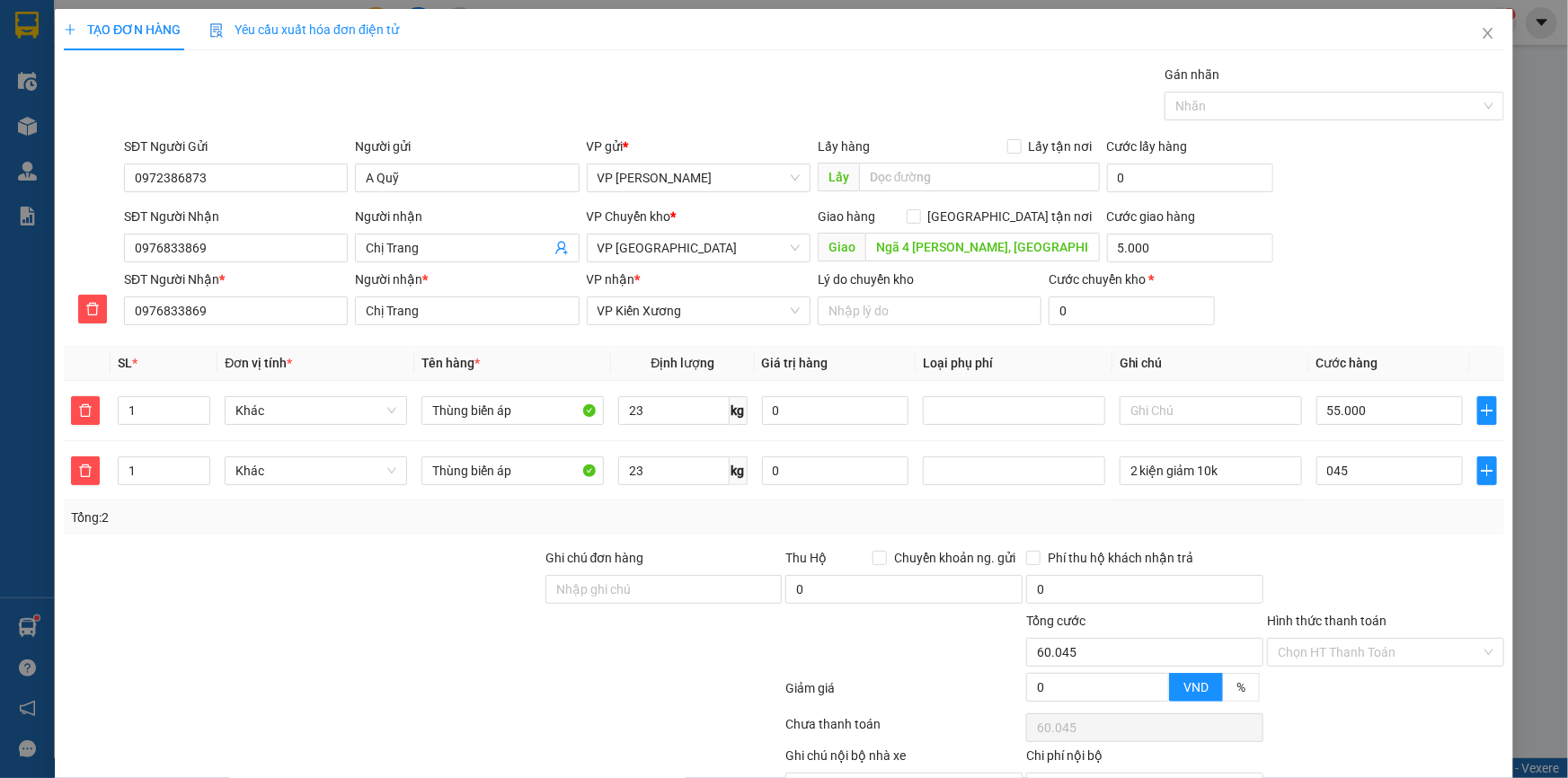
type input "105.000"
type input "45.000"
click at [1382, 257] on div "SĐT Người Nhận 0976833869 Người nhận Chị Trang VP Chuyển kho * VP Thái Bình Gia…" at bounding box center [814, 238] width 1387 height 63
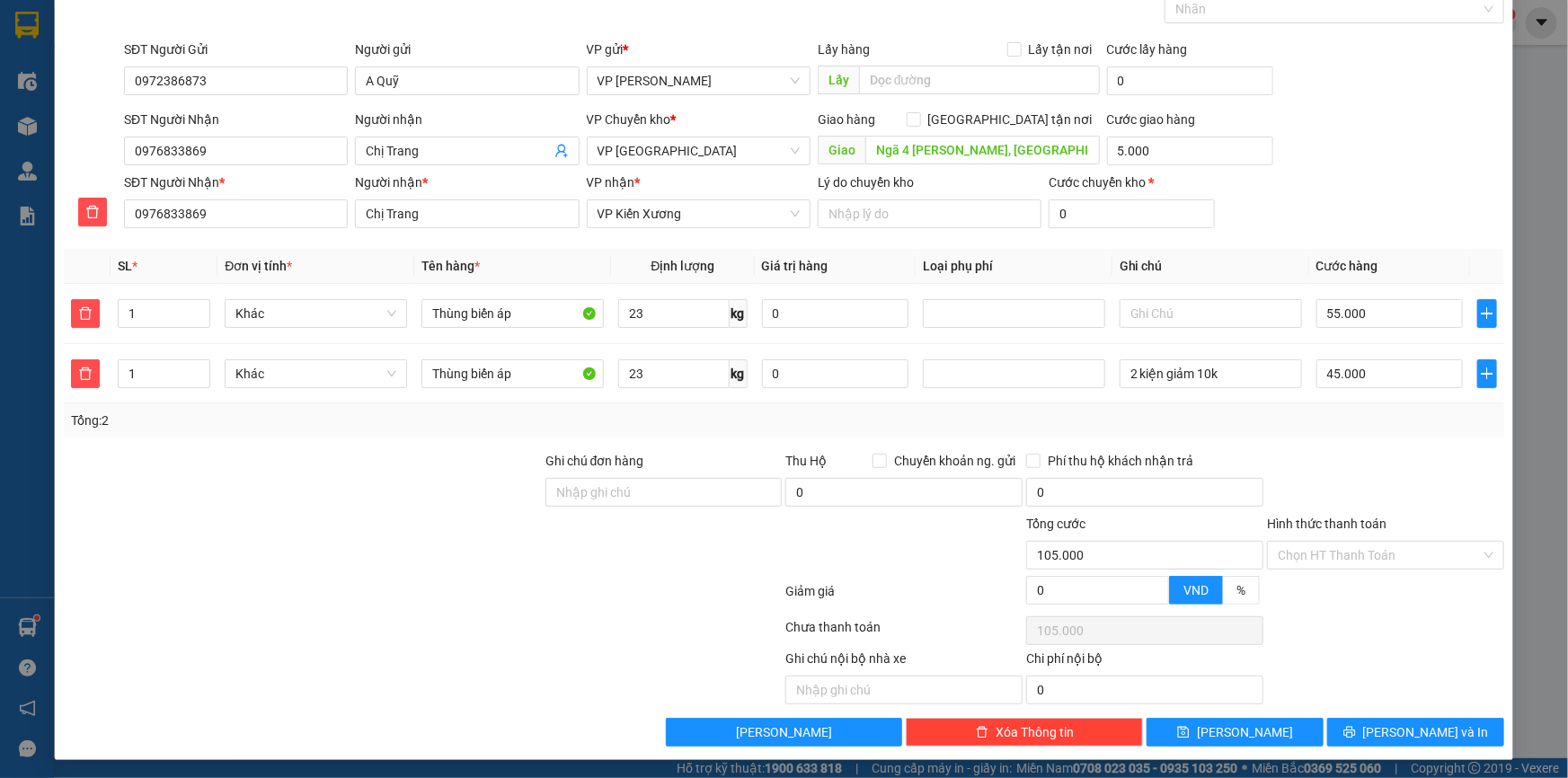
scroll to position [98, 0]
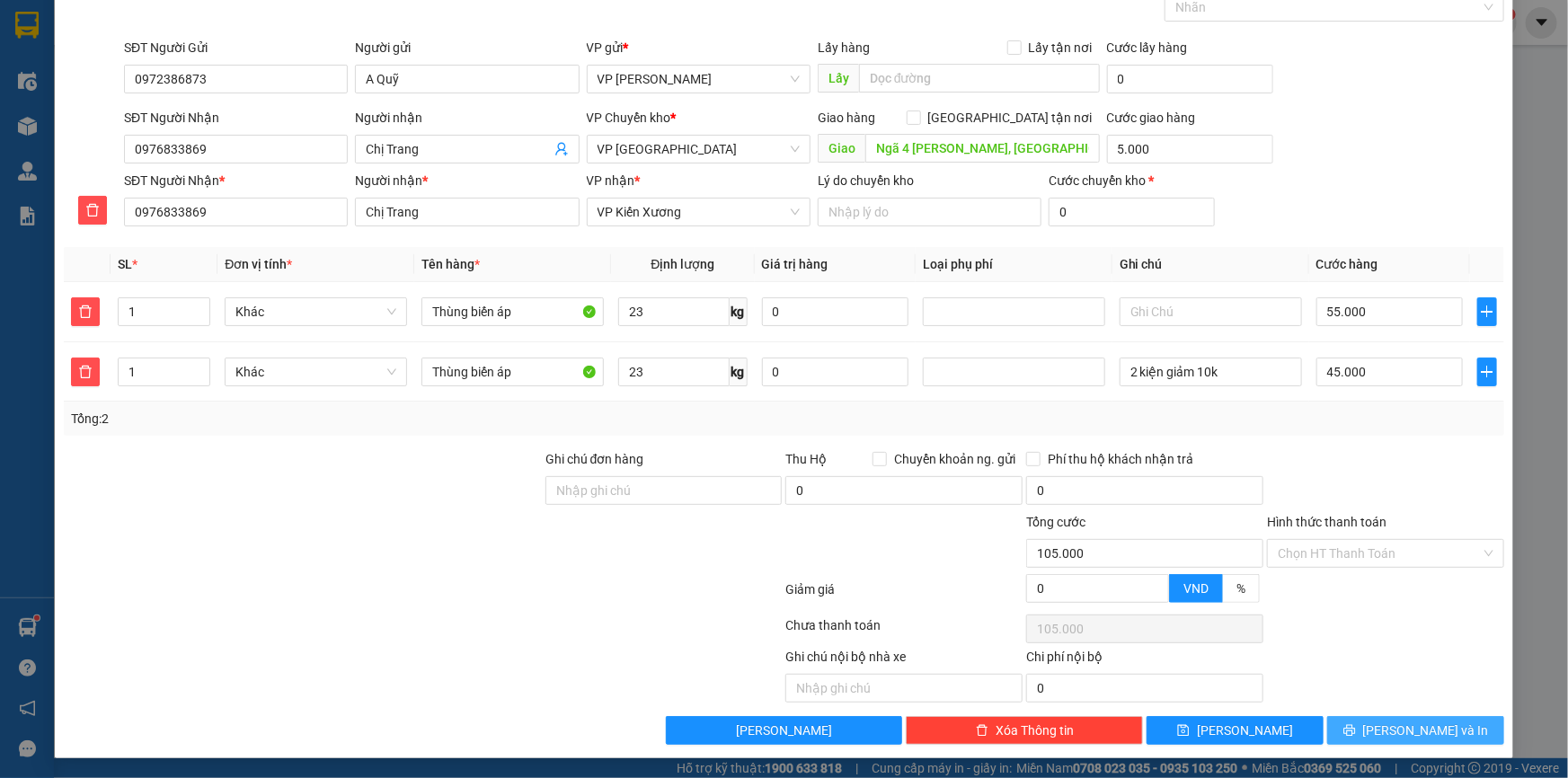
click at [1366, 720] on button "[PERSON_NAME] và In" at bounding box center [1415, 730] width 177 height 29
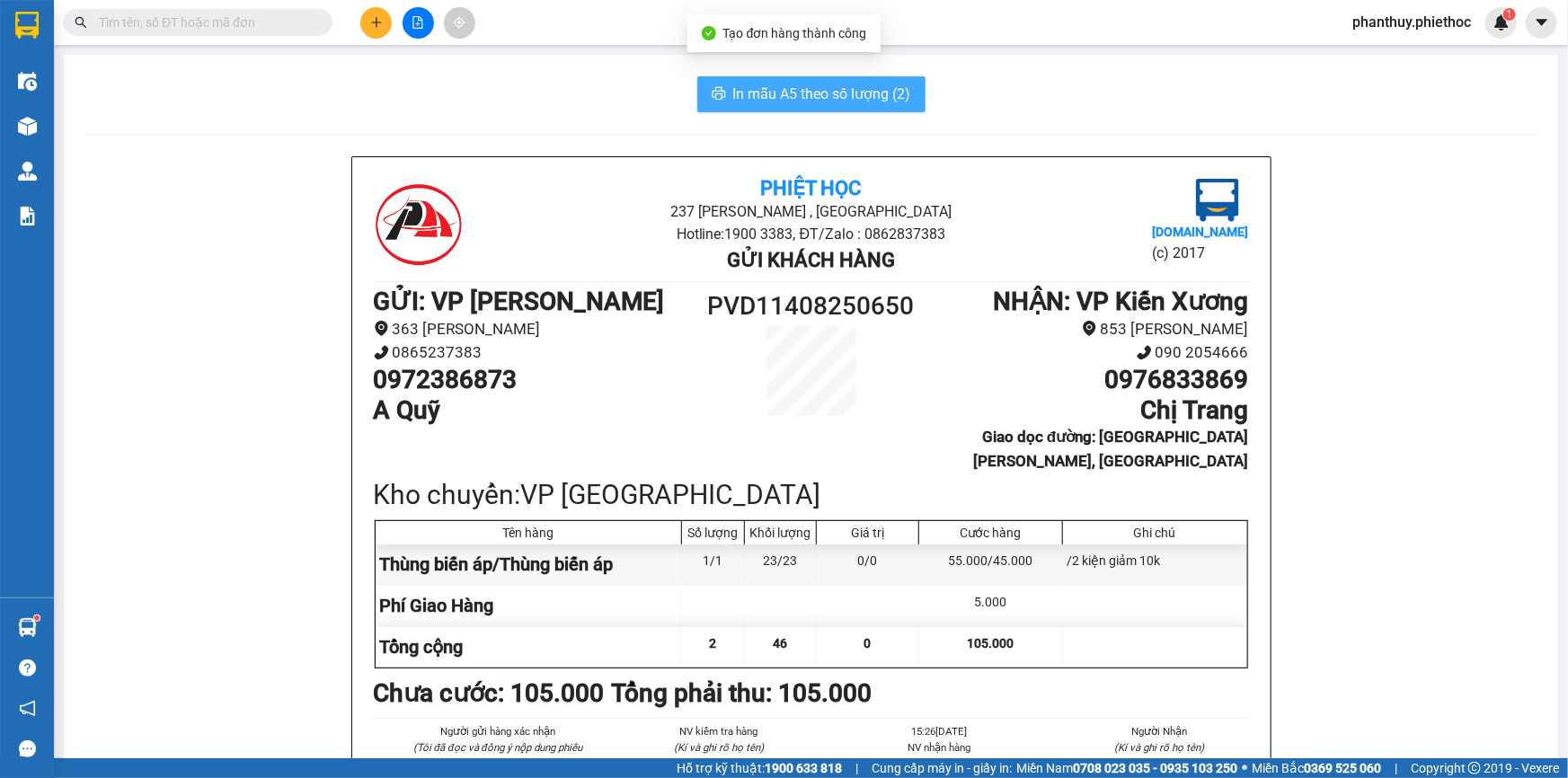
click at [737, 98] on span "In mẫu A5 theo số lượng (2)" at bounding box center [822, 93] width 178 height 22
click at [368, 15] on button at bounding box center [376, 23] width 32 height 32
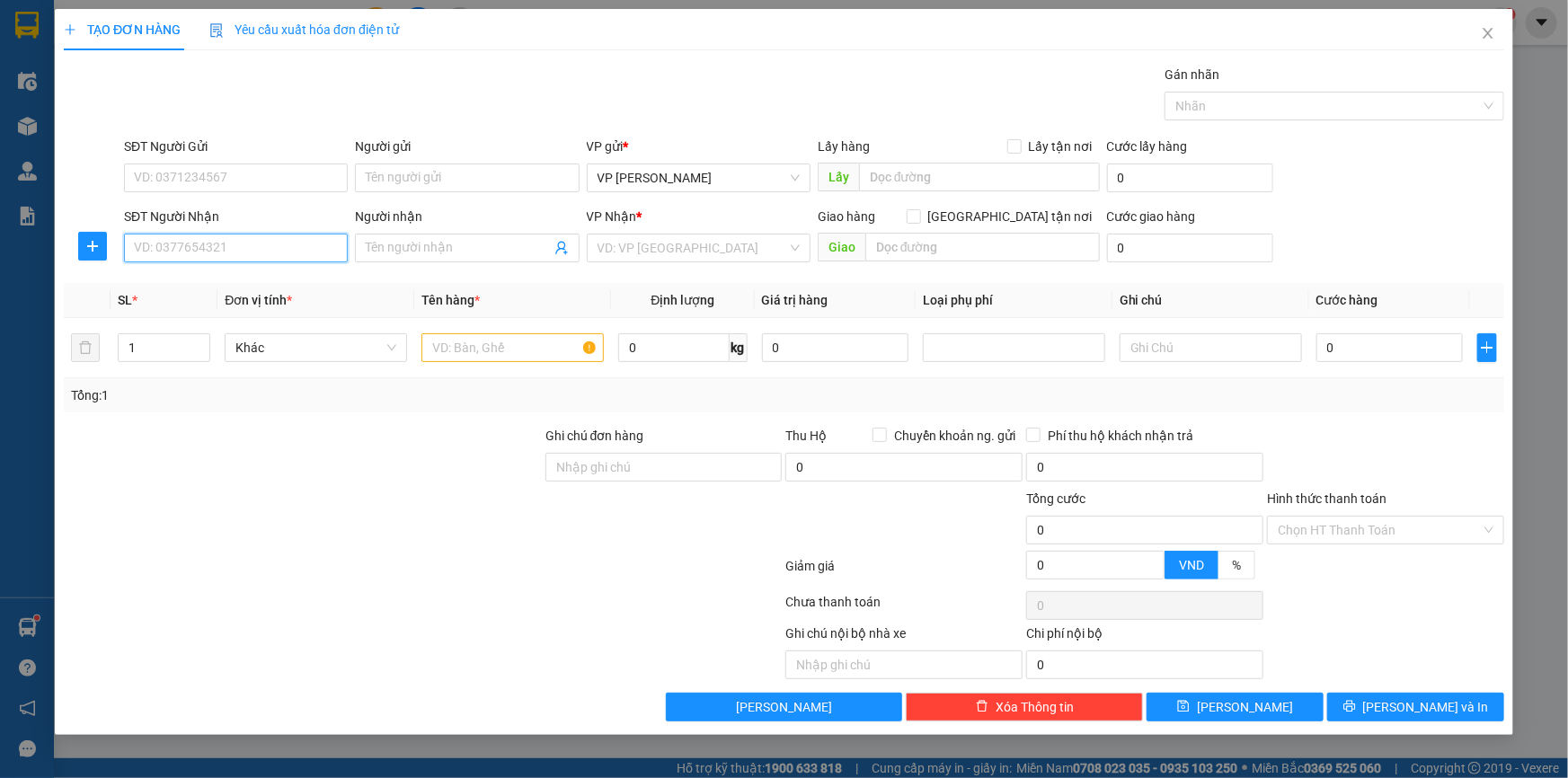
click at [188, 260] on input "SĐT Người Nhận" at bounding box center [236, 248] width 224 height 29
type input "0929613111"
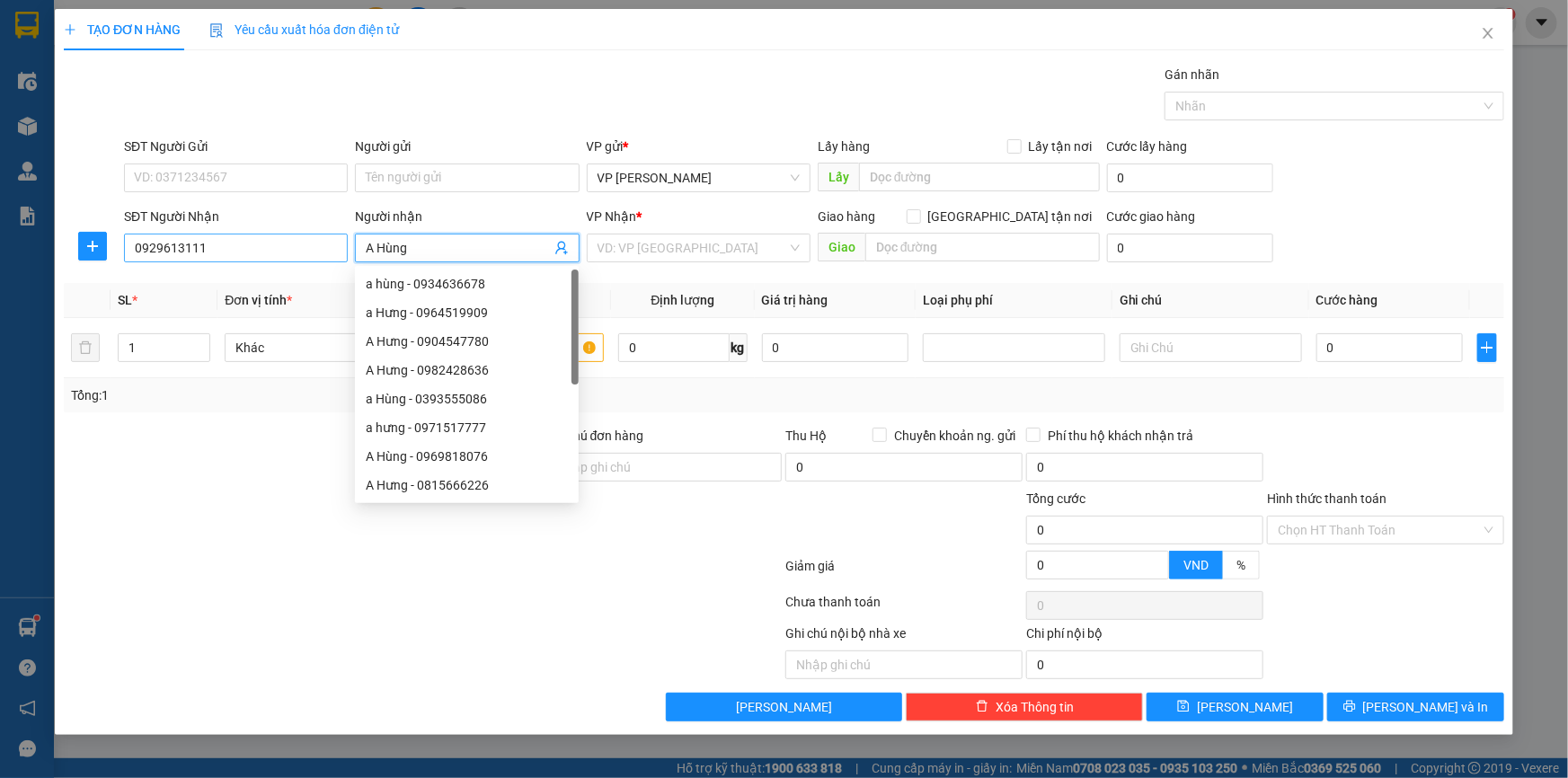
type input "A Hùng"
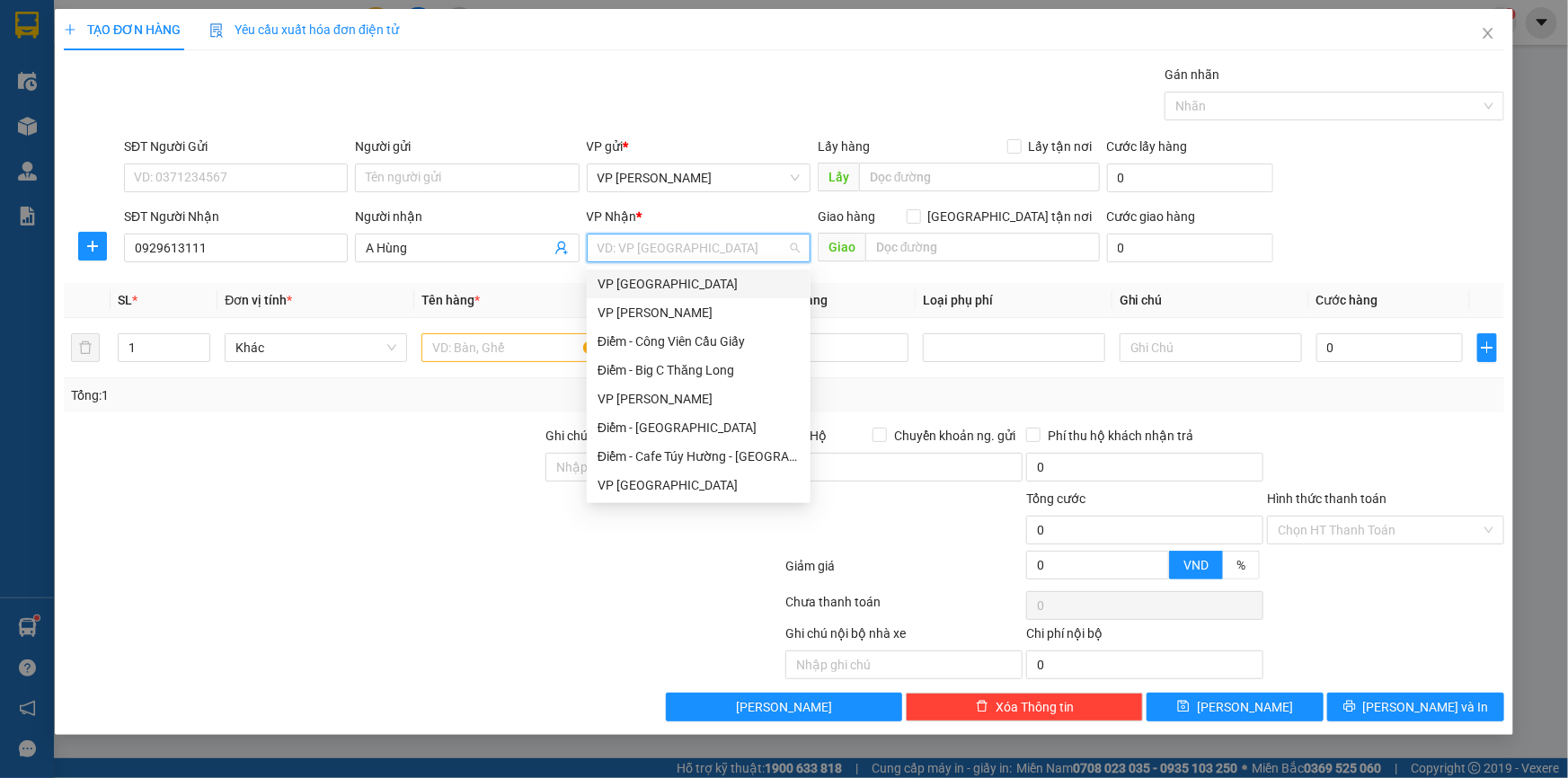
click at [677, 278] on div "VP [GEOGRAPHIC_DATA]" at bounding box center [698, 284] width 202 height 20
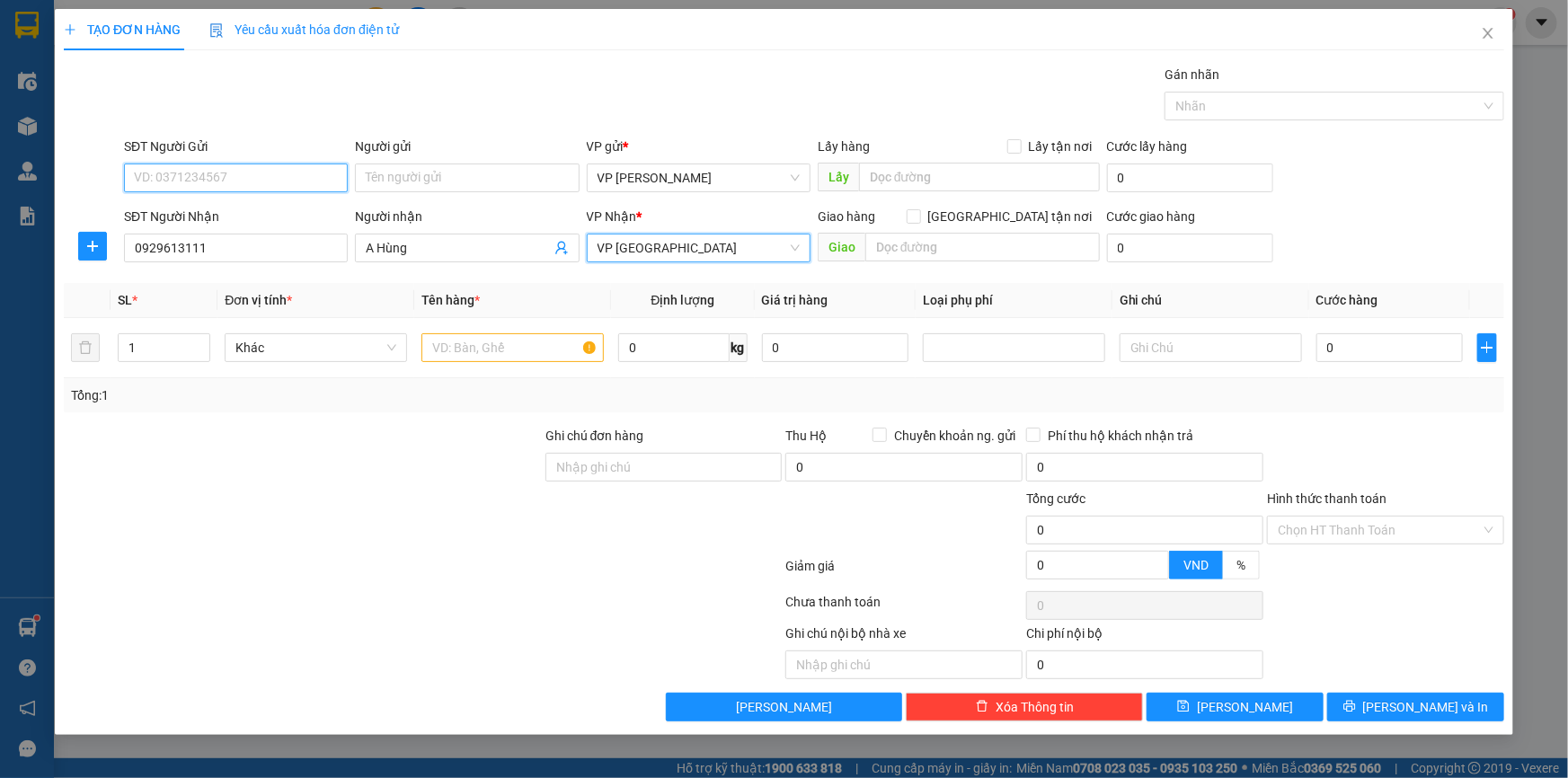
click at [208, 176] on input "SĐT Người Gửi" at bounding box center [236, 178] width 224 height 29
click at [199, 186] on input "SĐT Người Gửi" at bounding box center [236, 178] width 224 height 29
click at [184, 141] on div "SĐT Người Gửi" at bounding box center [236, 146] width 224 height 20
click at [184, 163] on input "SĐT Người Gửi" at bounding box center [236, 178] width 224 height 29
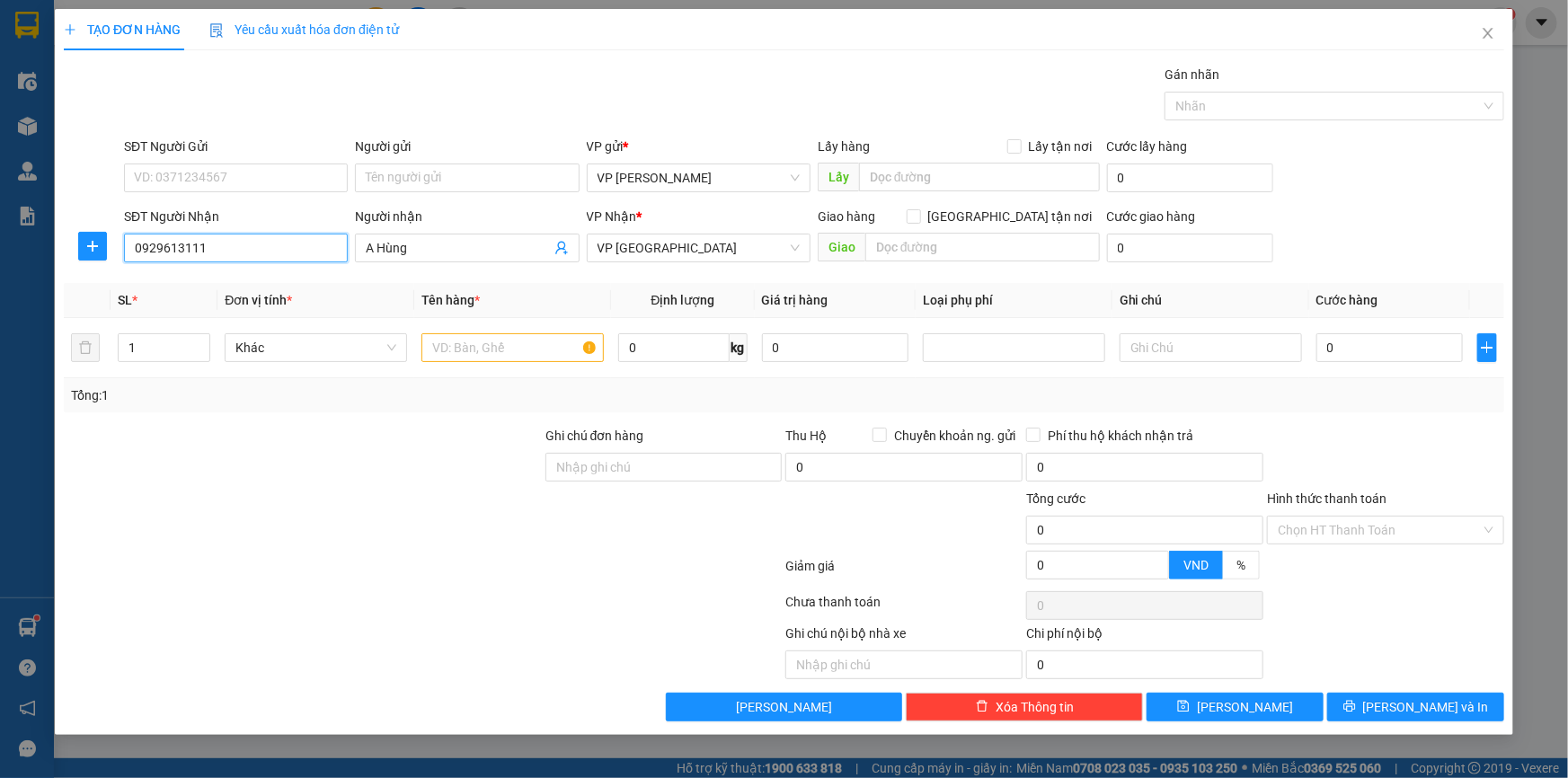
drag, startPoint x: 215, startPoint y: 251, endPoint x: 0, endPoint y: 253, distance: 215.0
click at [0, 253] on div "TẠO ĐƠN HÀNG Yêu cầu xuất hóa đơn điện tử Transit Pickup Surcharge Ids Transit …" at bounding box center [784, 389] width 1568 height 778
click at [231, 179] on input "SĐT Người Gửi" at bounding box center [236, 178] width 224 height 29
paste input "0929613111"
type input "0929613111"
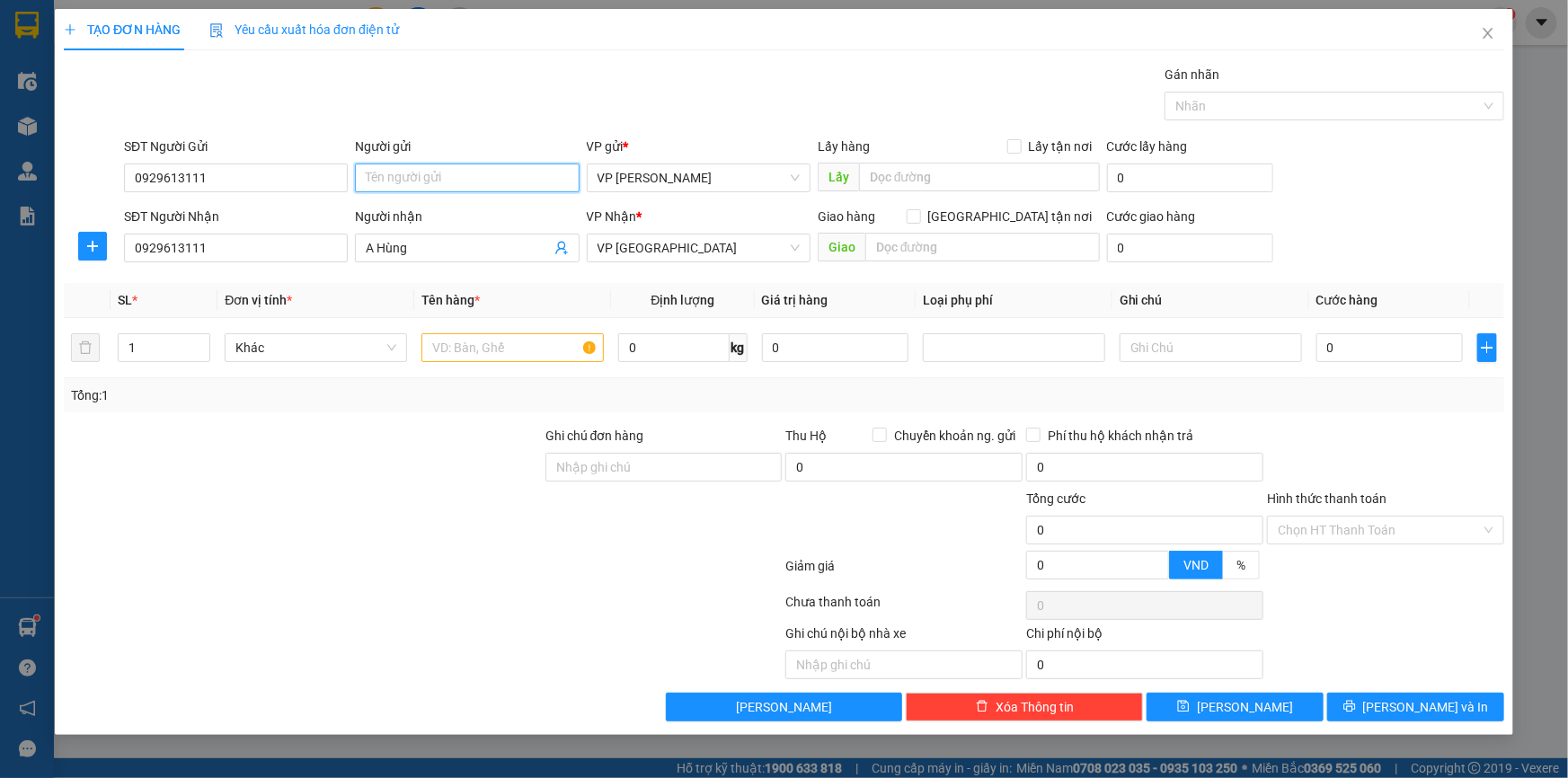
click at [445, 184] on input "Người gửi" at bounding box center [467, 178] width 224 height 29
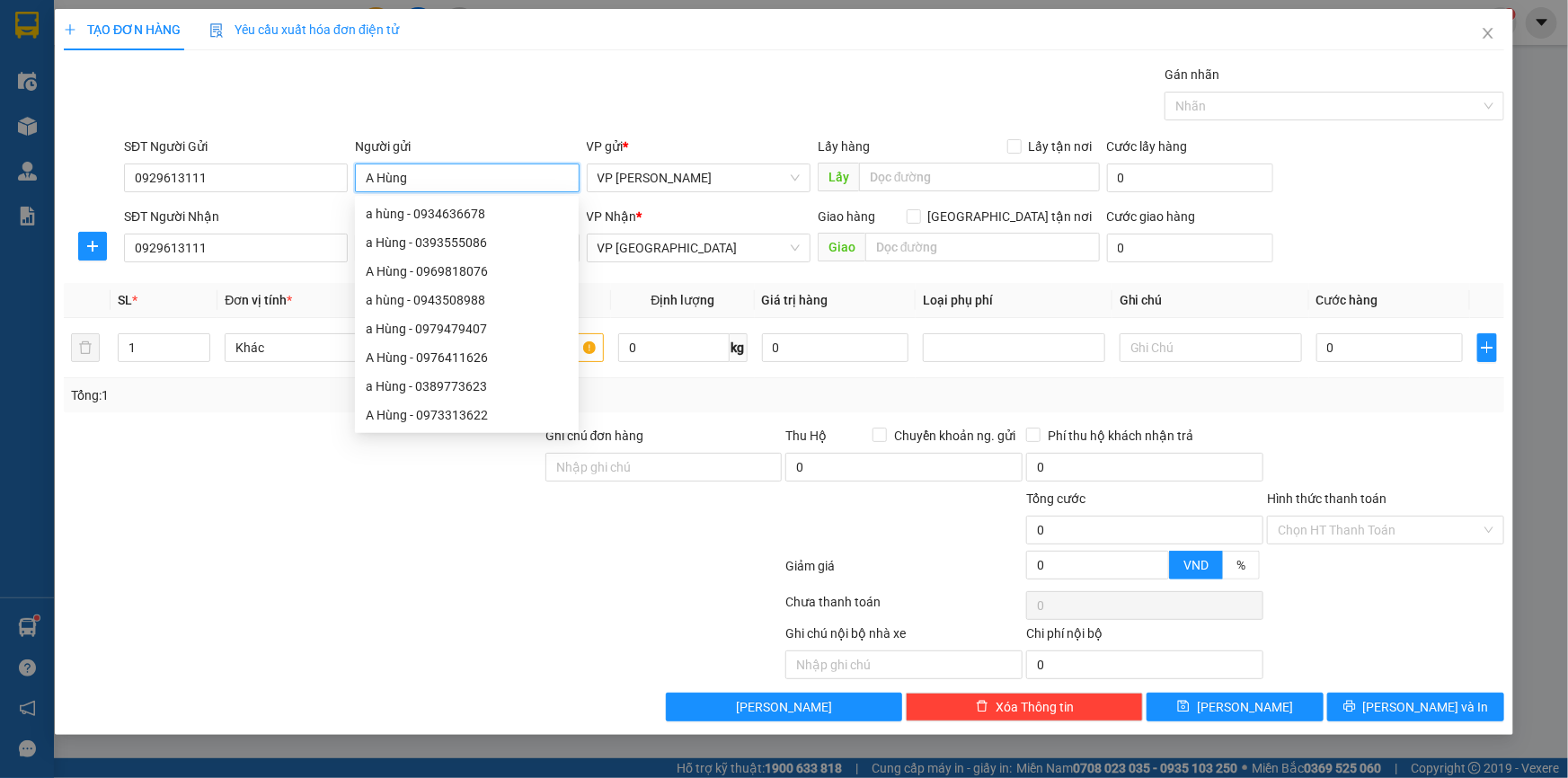
type input "A Hùng"
click at [0, 707] on div "TẠO ĐƠN HÀNG Yêu cầu xuất hóa đơn điện tử Transit Pickup Surcharge Ids Transit …" at bounding box center [784, 389] width 1568 height 778
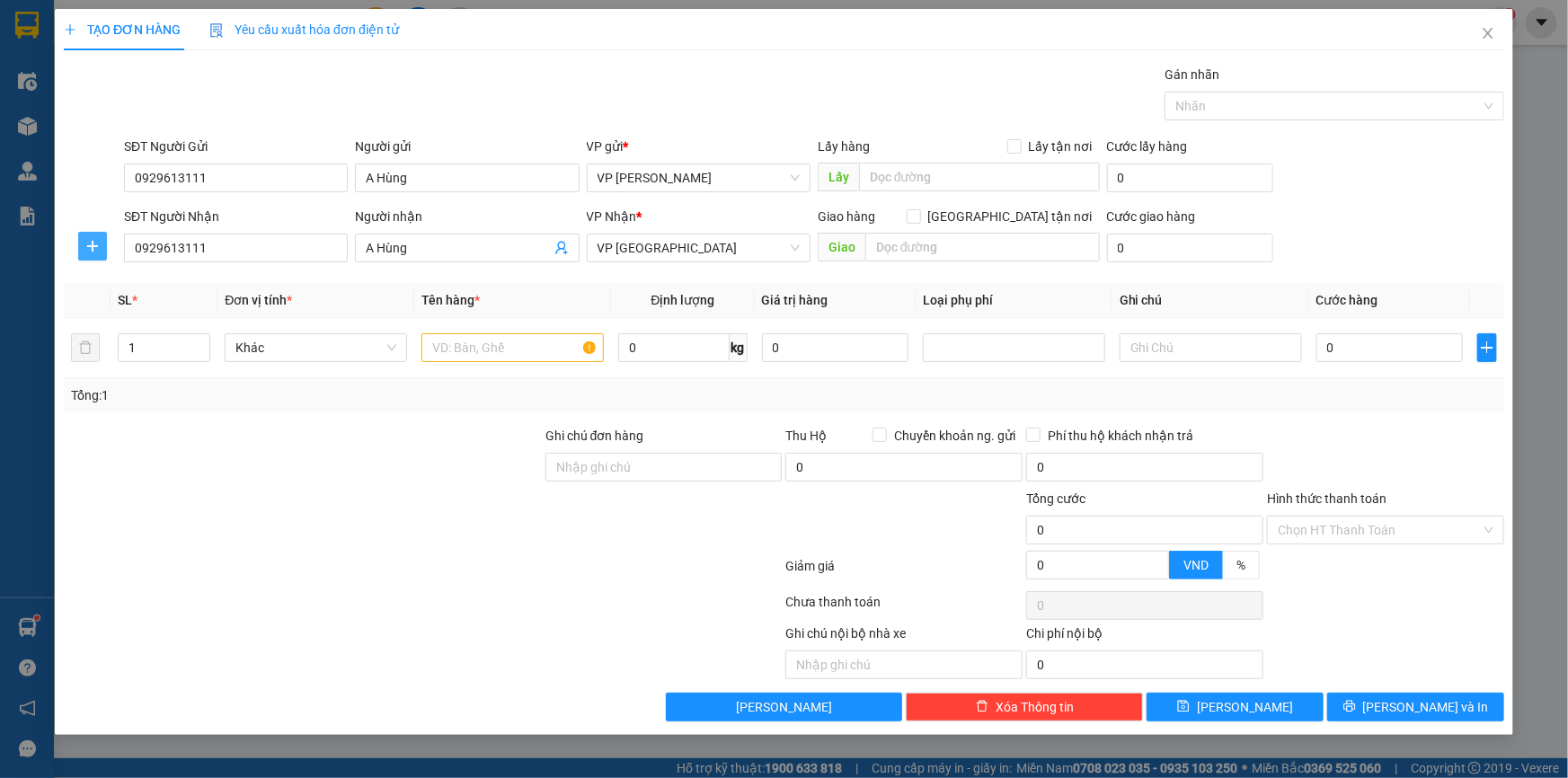
click at [93, 245] on icon "plus" at bounding box center [92, 246] width 14 height 14
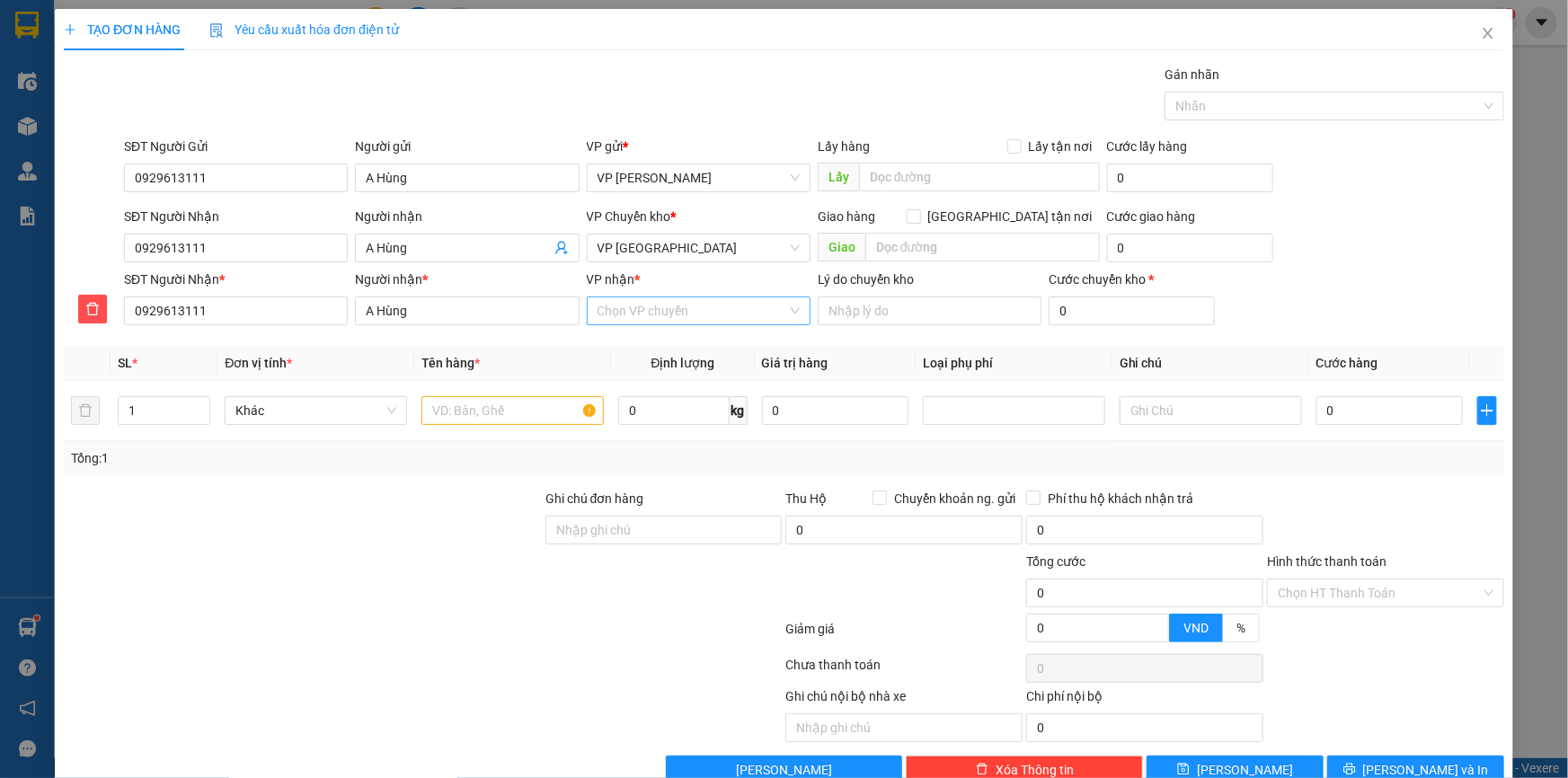
click at [674, 309] on input "VP nhận *" at bounding box center [692, 311] width 189 height 27
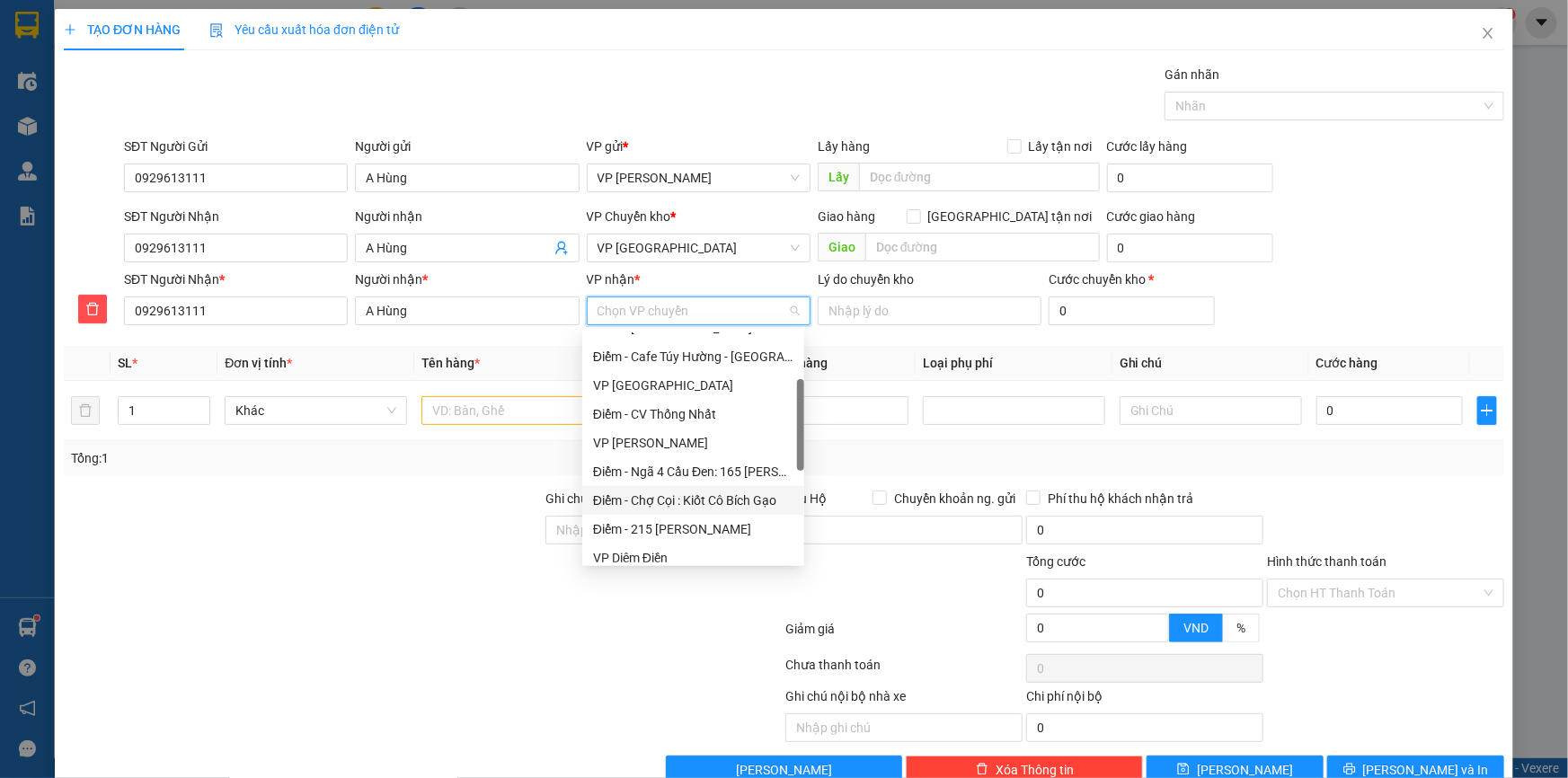
scroll to position [326, 0]
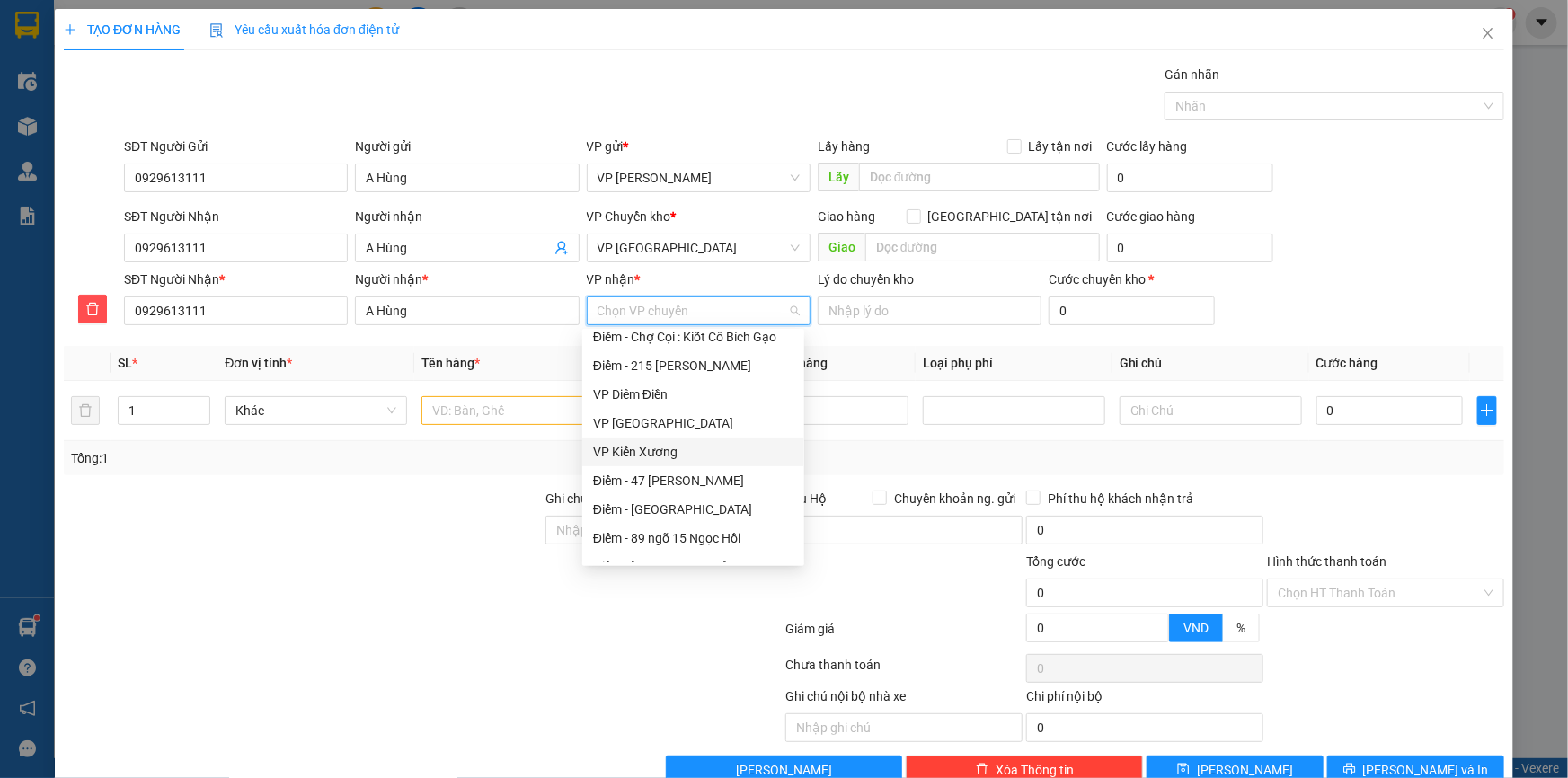
drag, startPoint x: 653, startPoint y: 452, endPoint x: 871, endPoint y: 341, distance: 244.6
click at [653, 451] on div "VP Kiến Xương" at bounding box center [693, 451] width 201 height 20
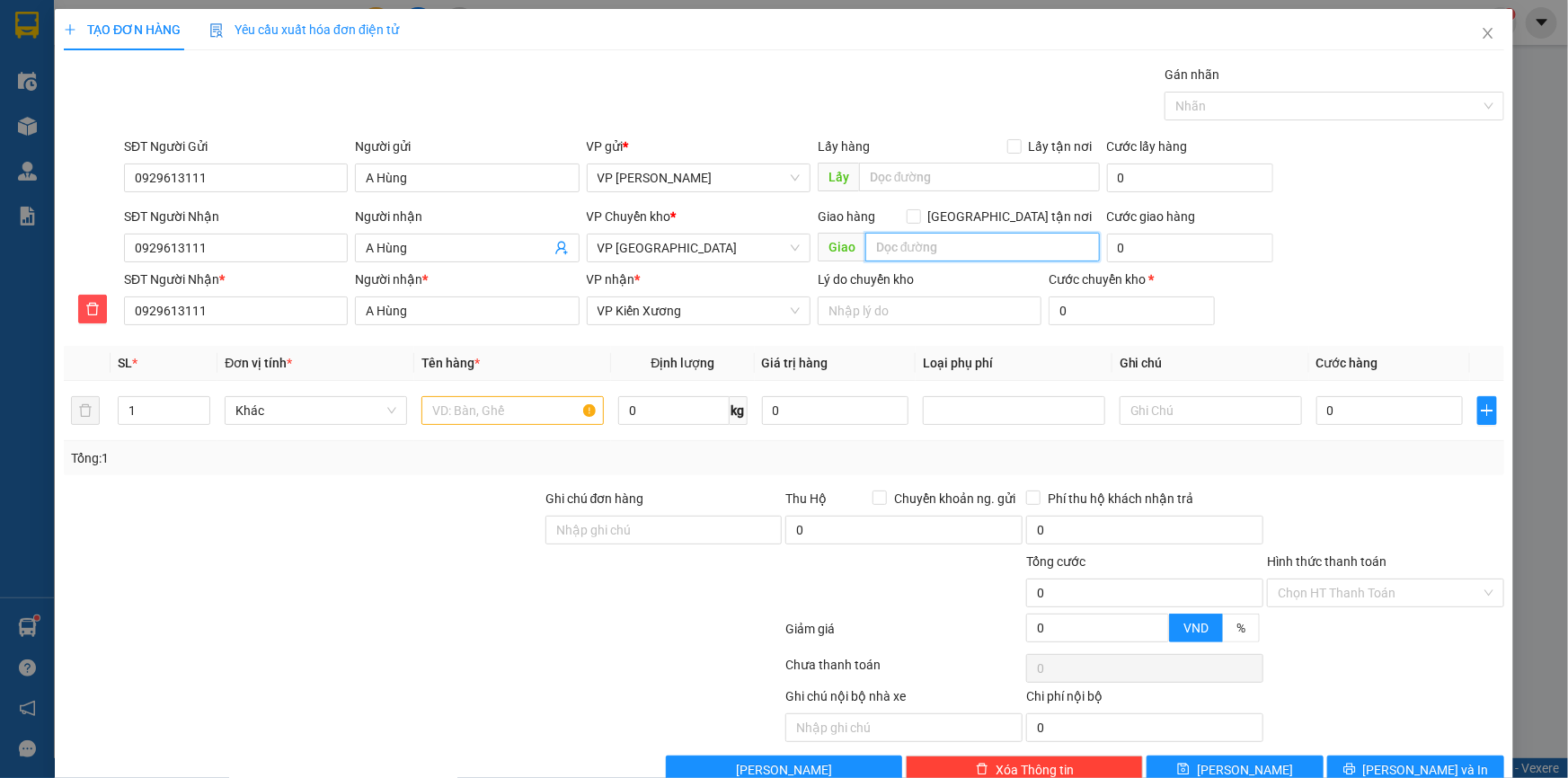
click at [909, 239] on input "text" at bounding box center [982, 247] width 234 height 29
type input "Ngã 4 [PERSON_NAME], KX"
type input "5"
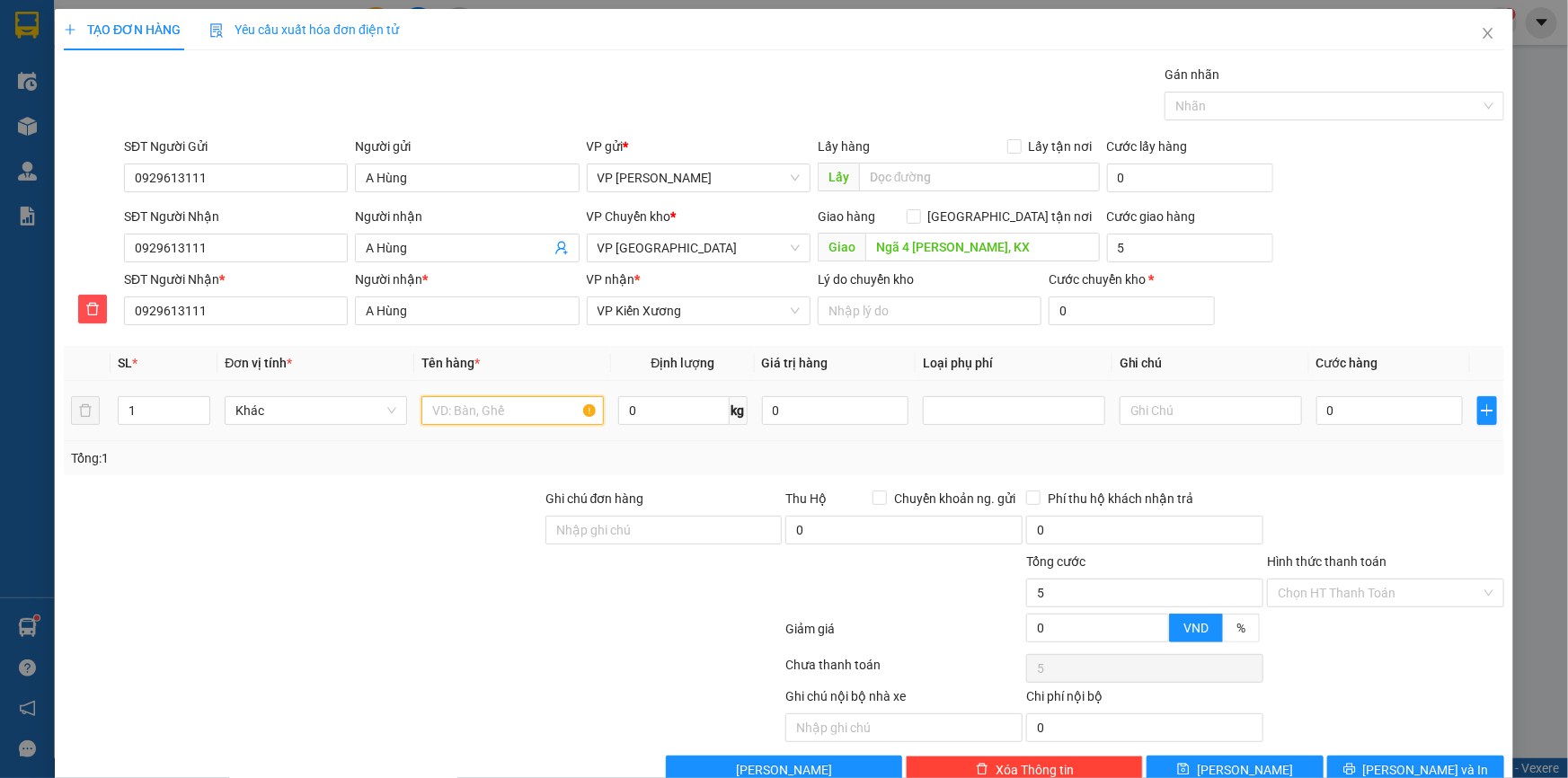
type input "5.000"
click at [441, 415] on input "text" at bounding box center [512, 411] width 183 height 29
type input "2 quả lốp dính cùng nhau"
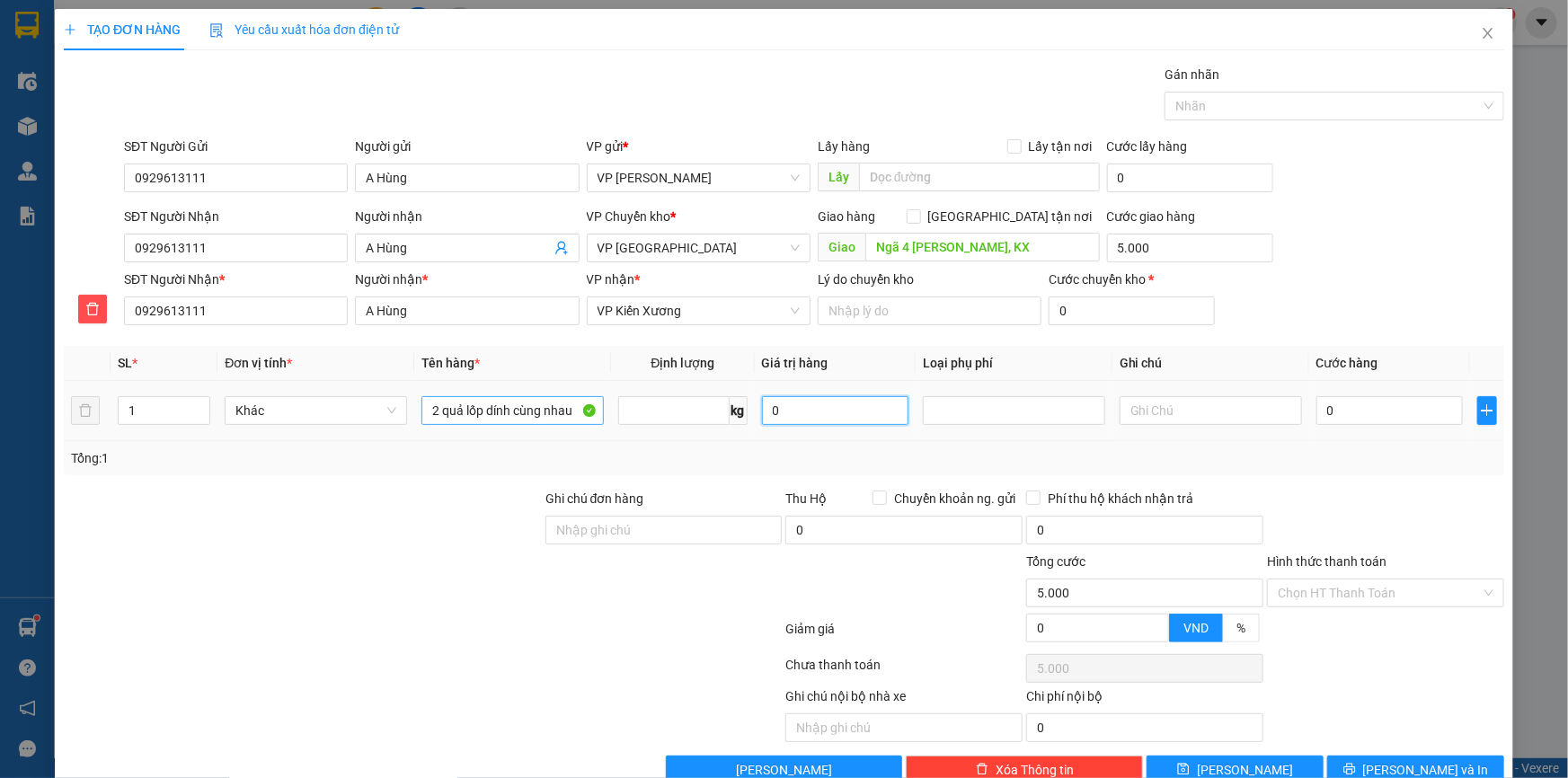
type input "0"
type input "06"
type input "5.006"
type input "065"
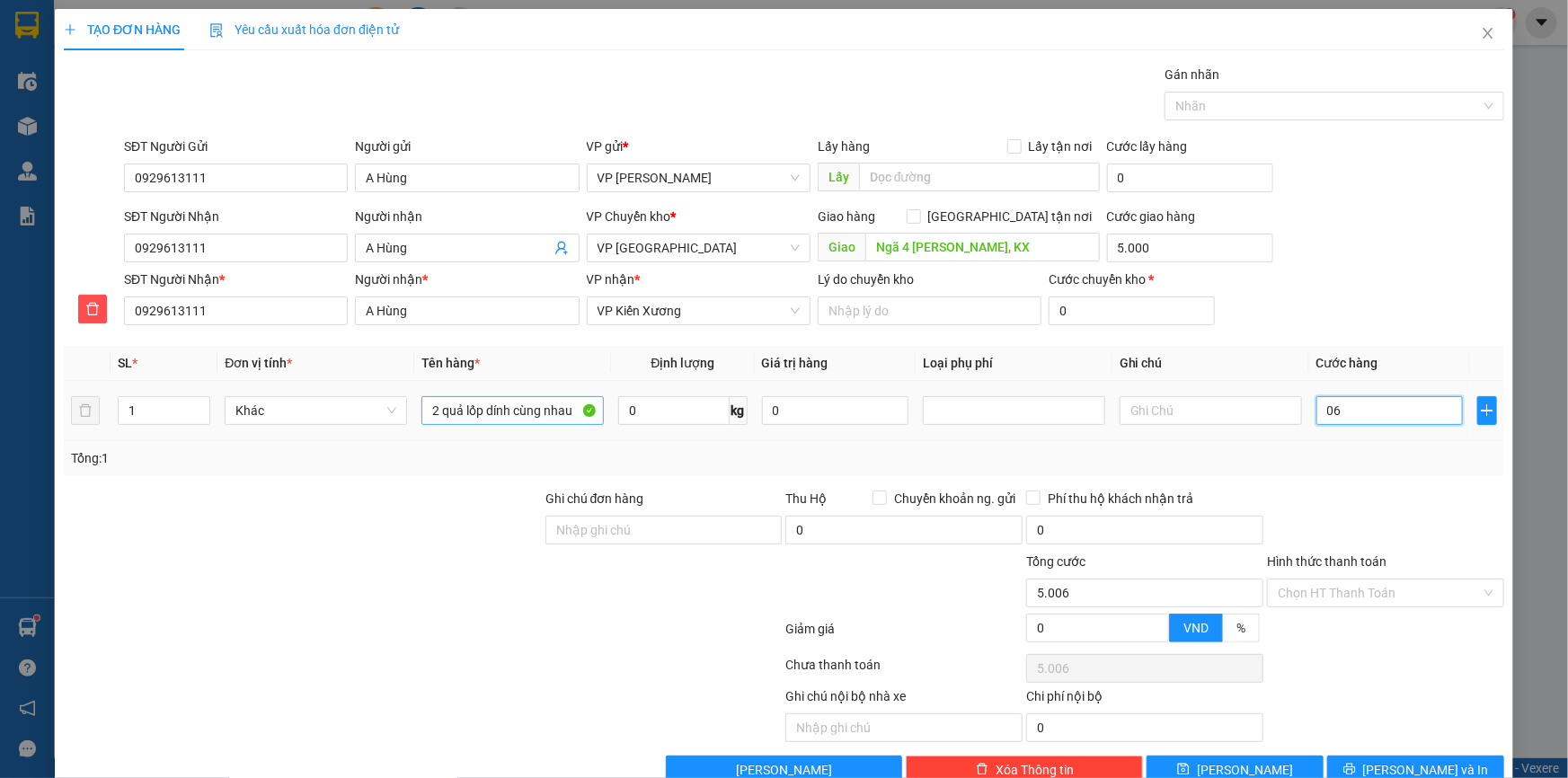
type input "5.065"
type input "65.000"
type input "70.000"
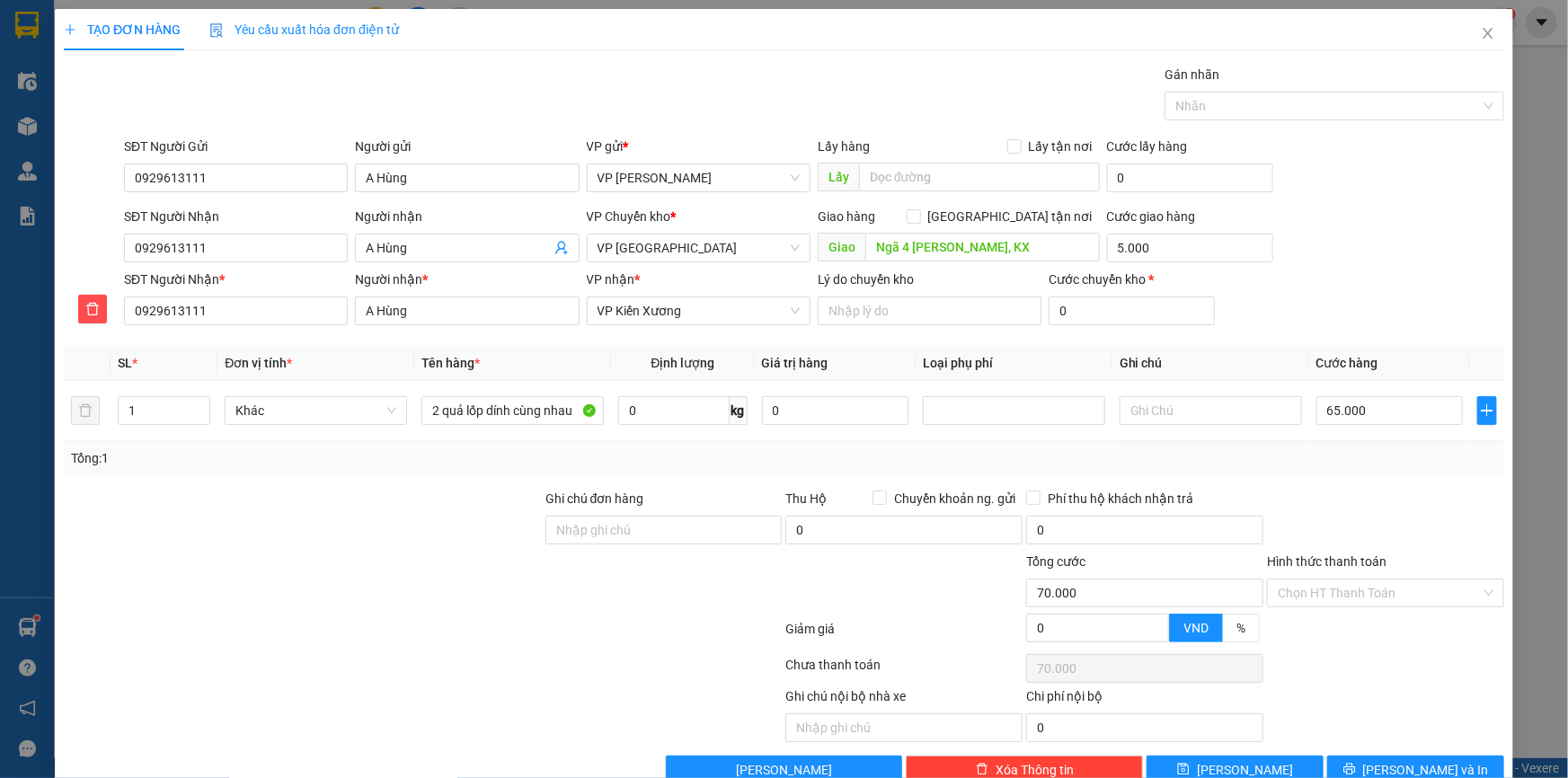
click at [1396, 299] on div "SĐT Người Nhận * 0929613111 Người nhận * A Hùng VP nhận * VP Kiến Xương Lý do c…" at bounding box center [814, 301] width 1387 height 63
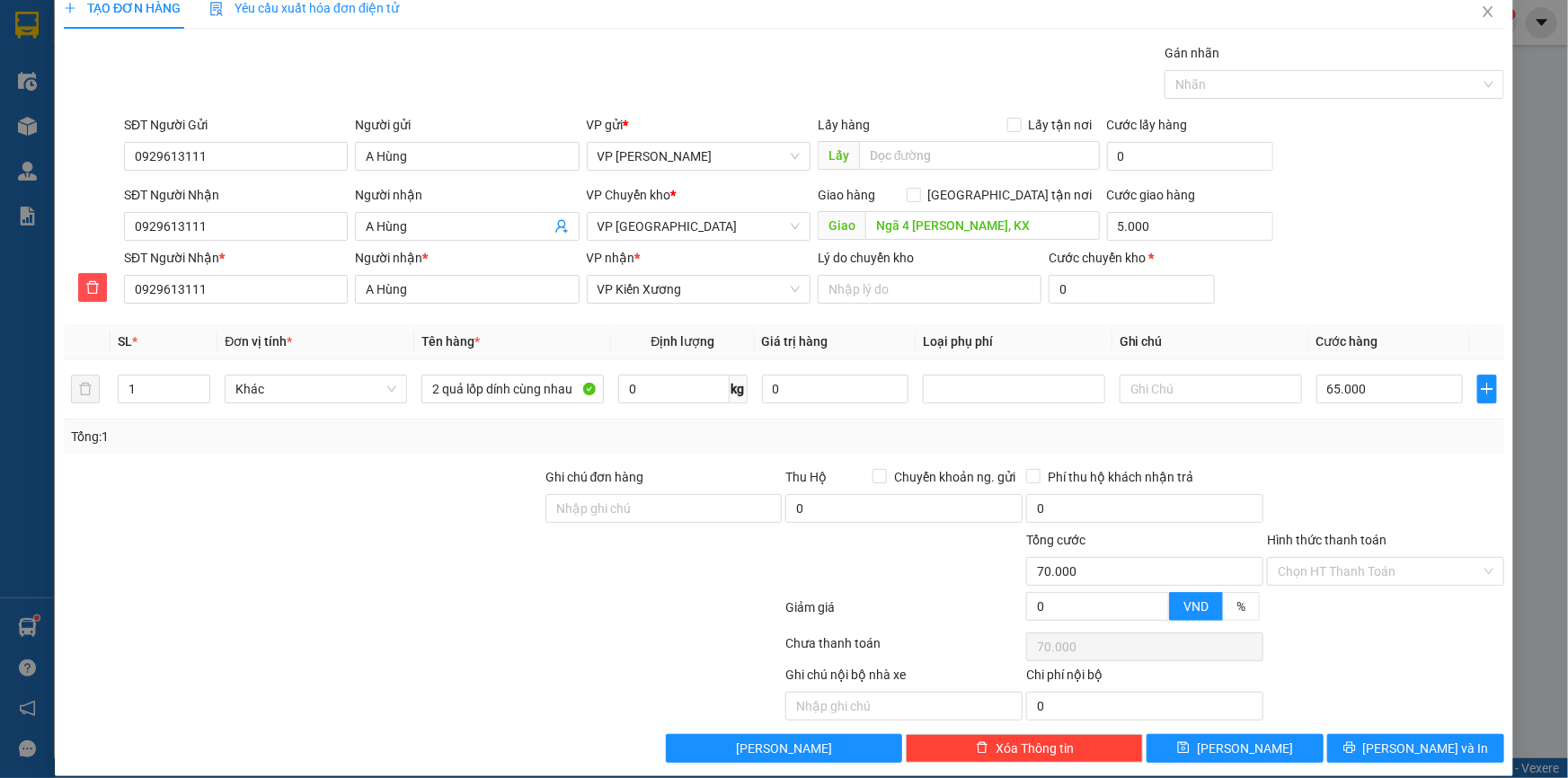
scroll to position [39, 0]
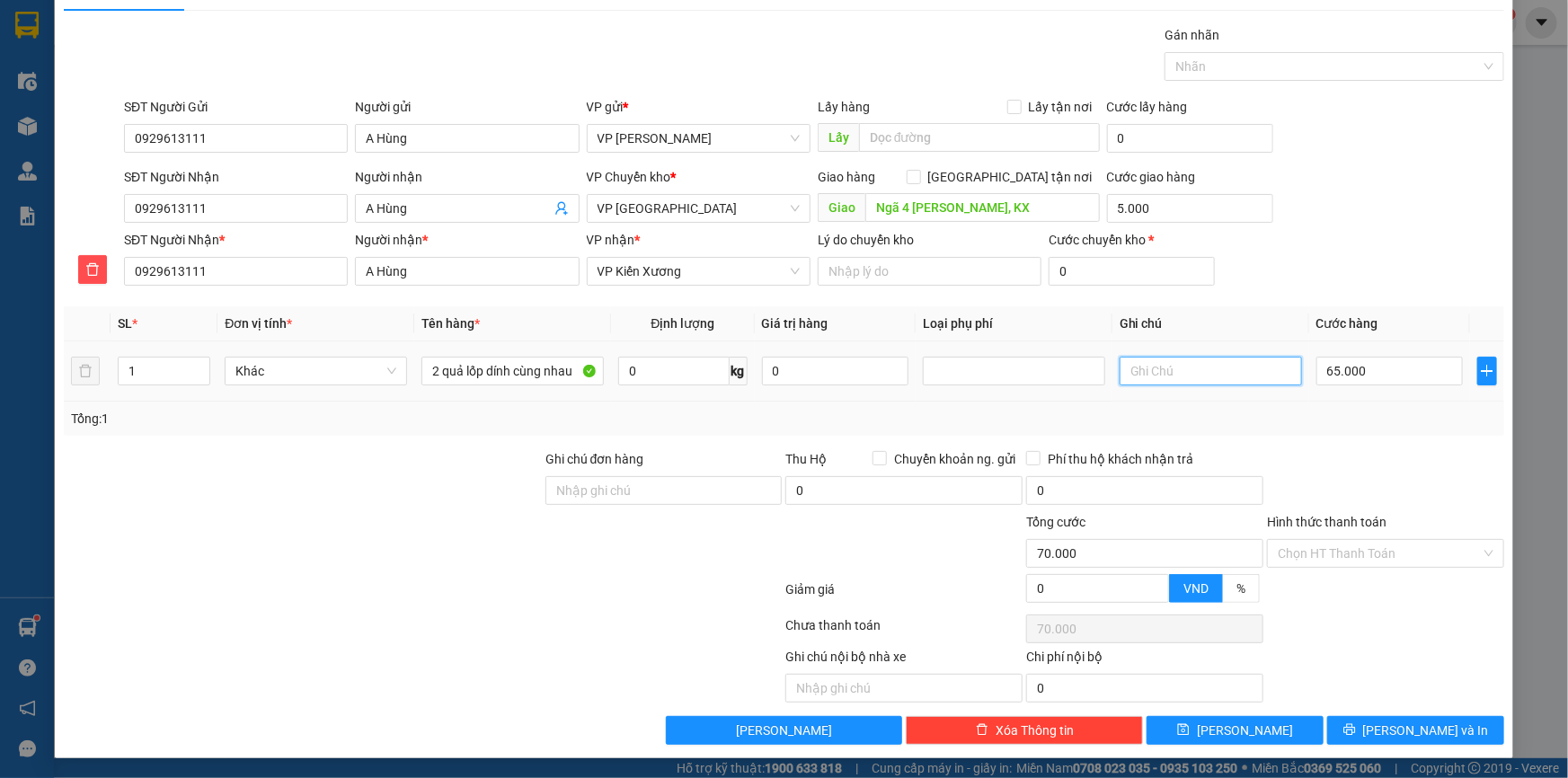
click at [1159, 360] on input "text" at bounding box center [1210, 371] width 183 height 29
type input "Chưa bill"
drag, startPoint x: 1394, startPoint y: 214, endPoint x: 1388, endPoint y: 232, distance: 19.0
click at [1392, 220] on div "SĐT Người Nhận 0929613111 Người nhận A Hùng VP Chuyển kho * VP Thái Bình Giao h…" at bounding box center [814, 199] width 1387 height 63
click at [1440, 729] on button "[PERSON_NAME] và In" at bounding box center [1415, 730] width 177 height 29
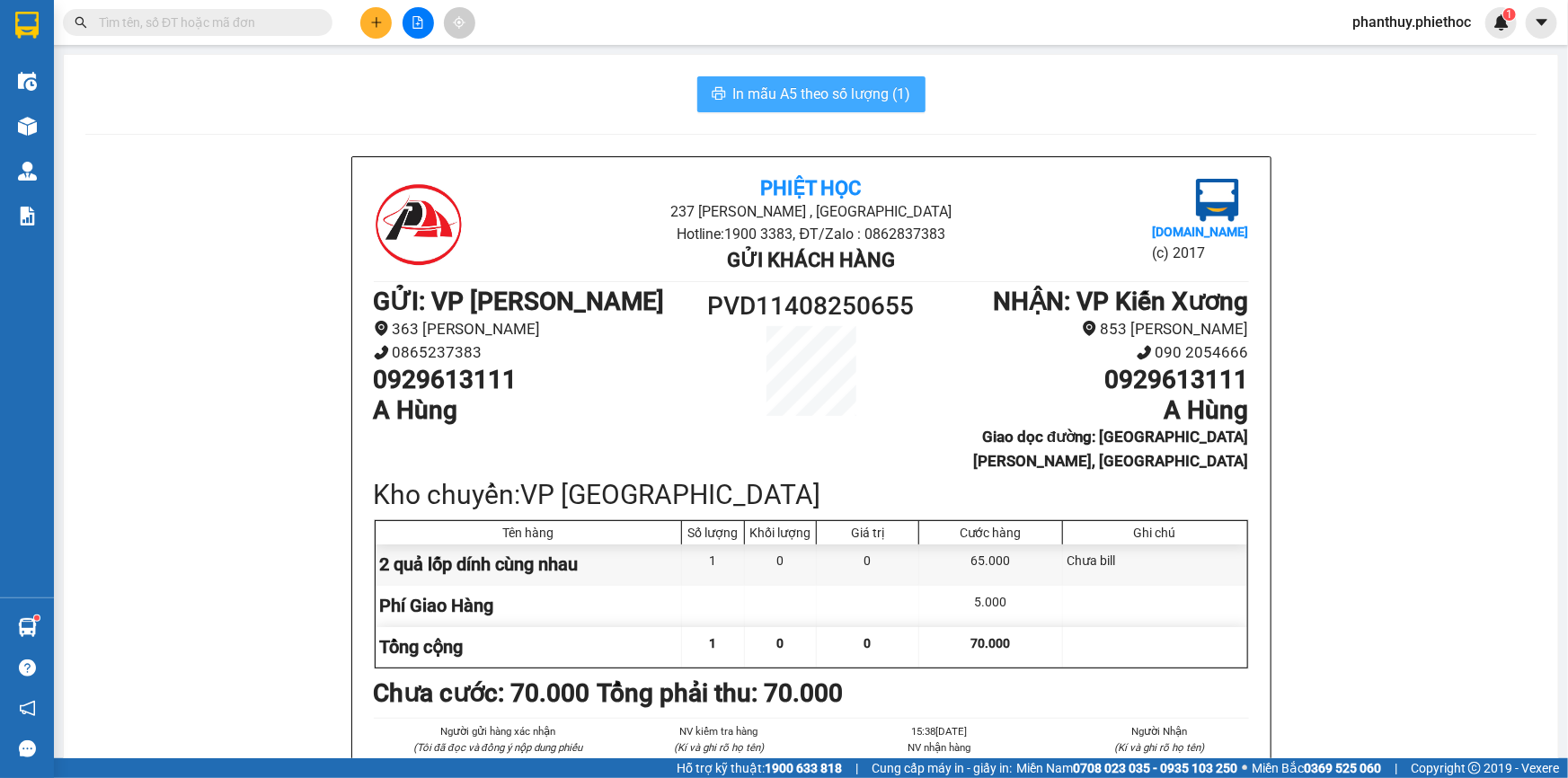
click at [815, 82] on span "In mẫu A5 theo số lượng (1)" at bounding box center [822, 93] width 178 height 22
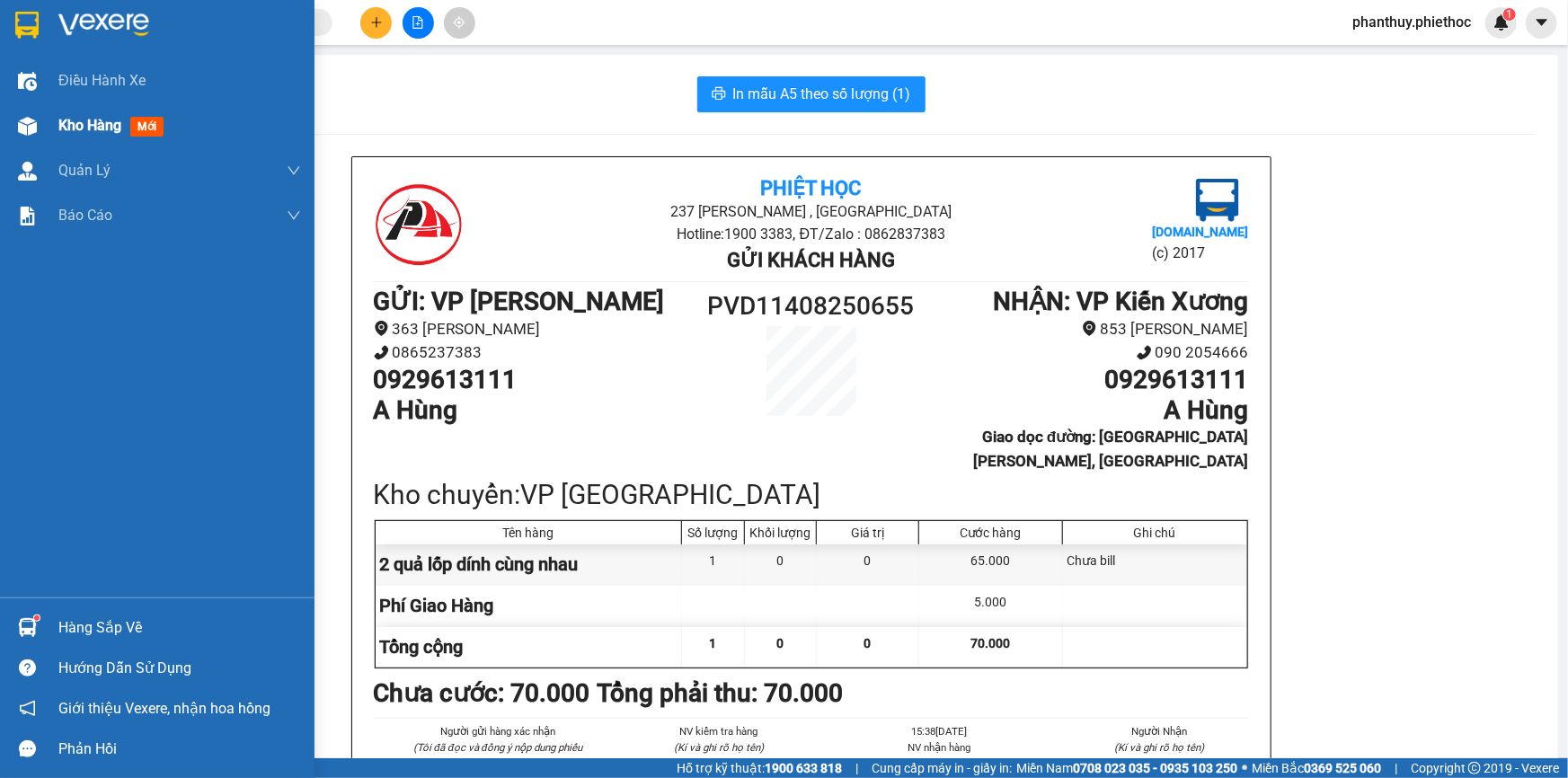
click at [53, 115] on div "Kho hàng mới" at bounding box center [157, 125] width 315 height 45
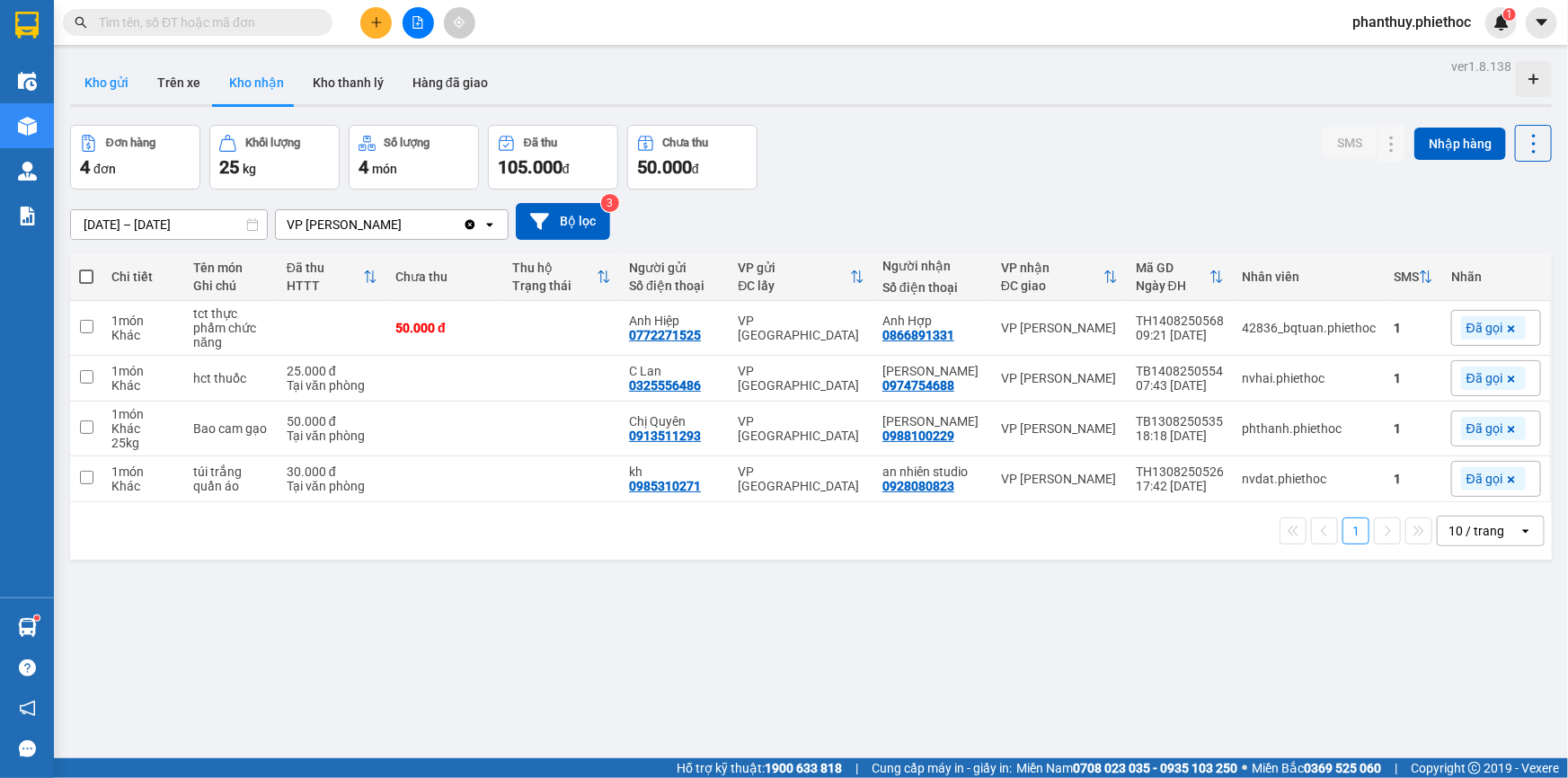
click at [96, 73] on button "Kho gửi" at bounding box center [106, 82] width 73 height 43
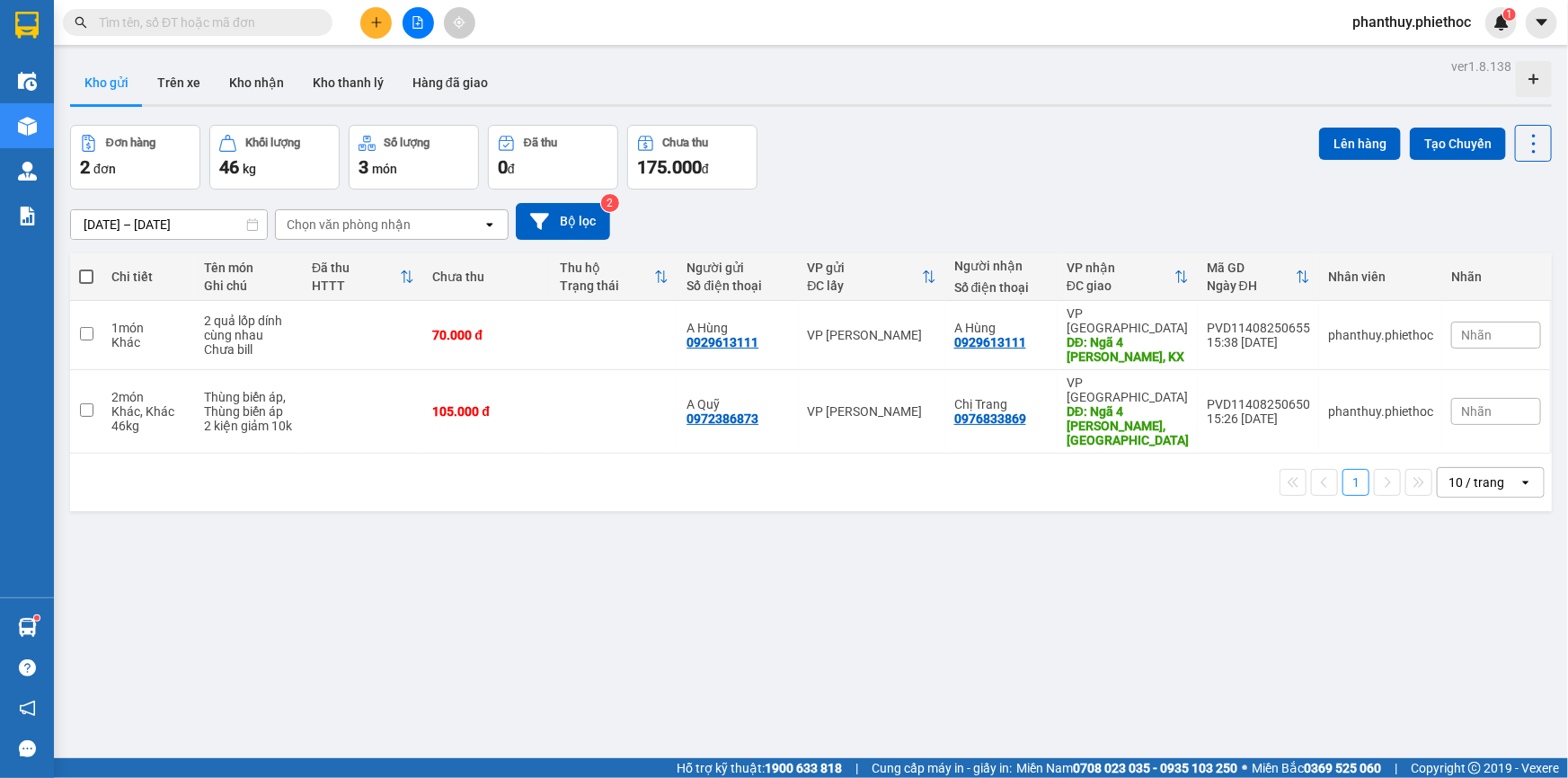
click at [84, 273] on span at bounding box center [86, 276] width 14 height 14
click at [86, 268] on input "checkbox" at bounding box center [86, 268] width 0 height 0
checkbox input "true"
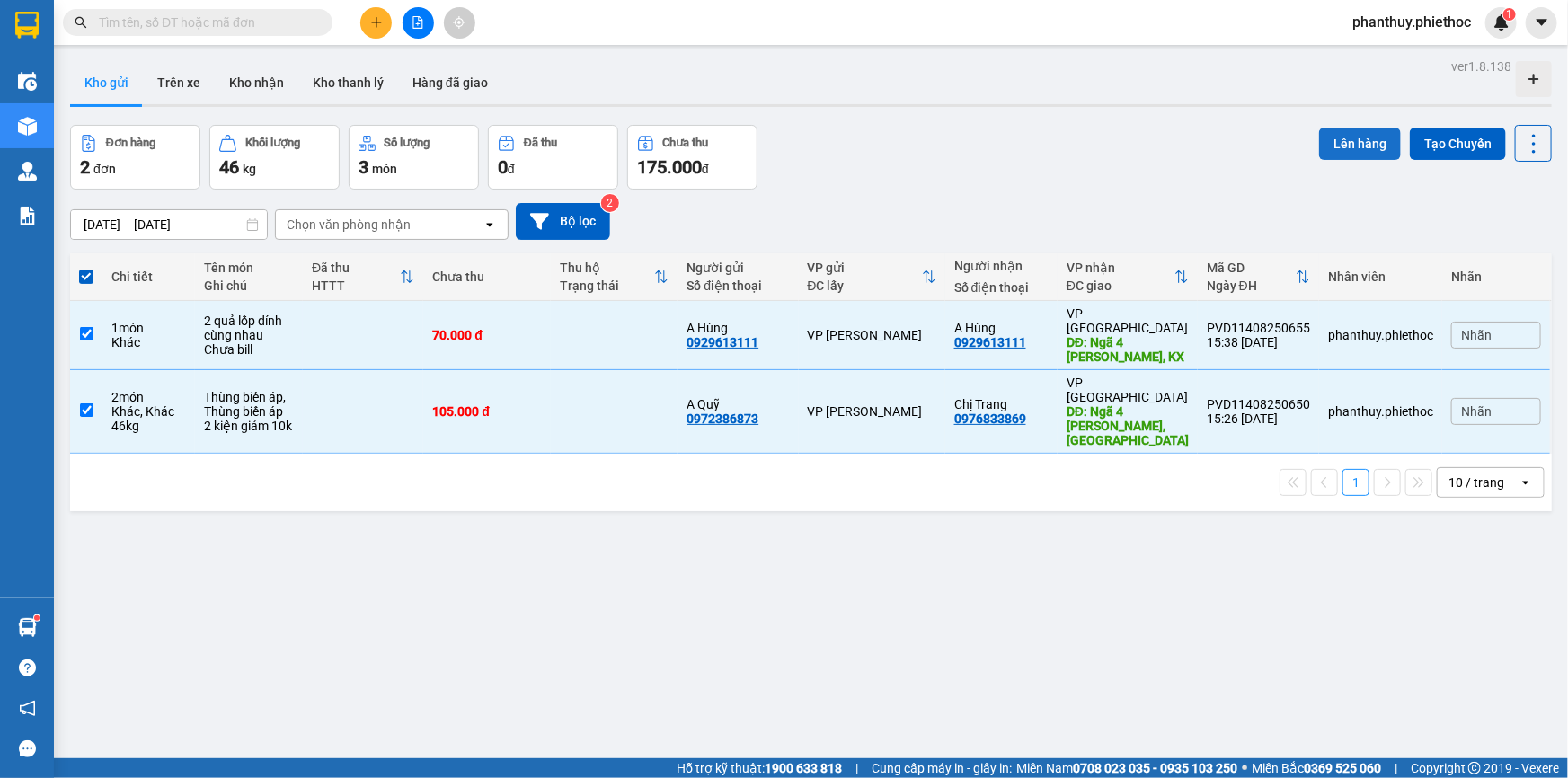
click at [1323, 147] on button "Lên hàng" at bounding box center [1361, 143] width 82 height 32
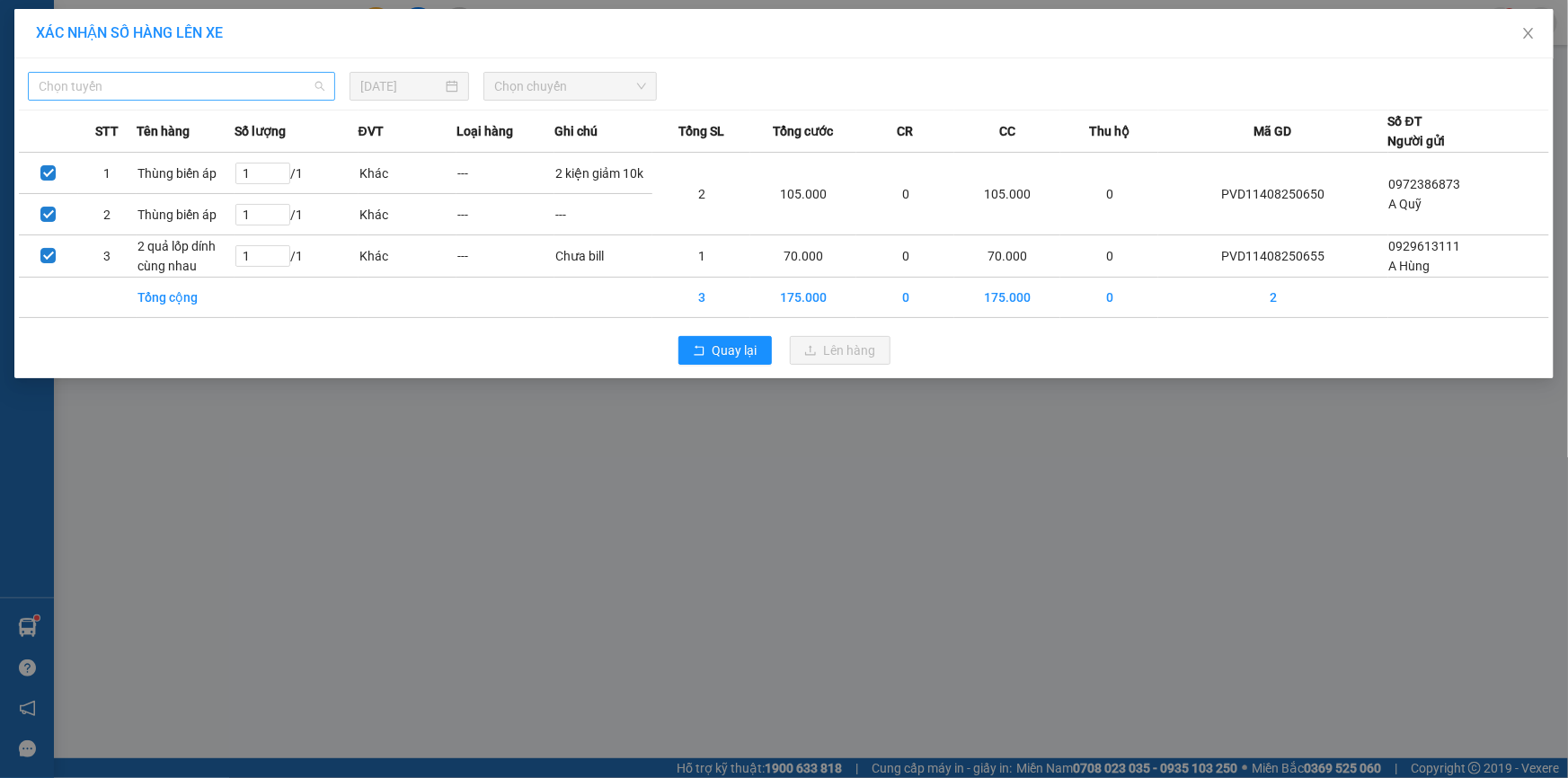
click at [199, 85] on span "Chọn tuyến" at bounding box center [181, 86] width 286 height 27
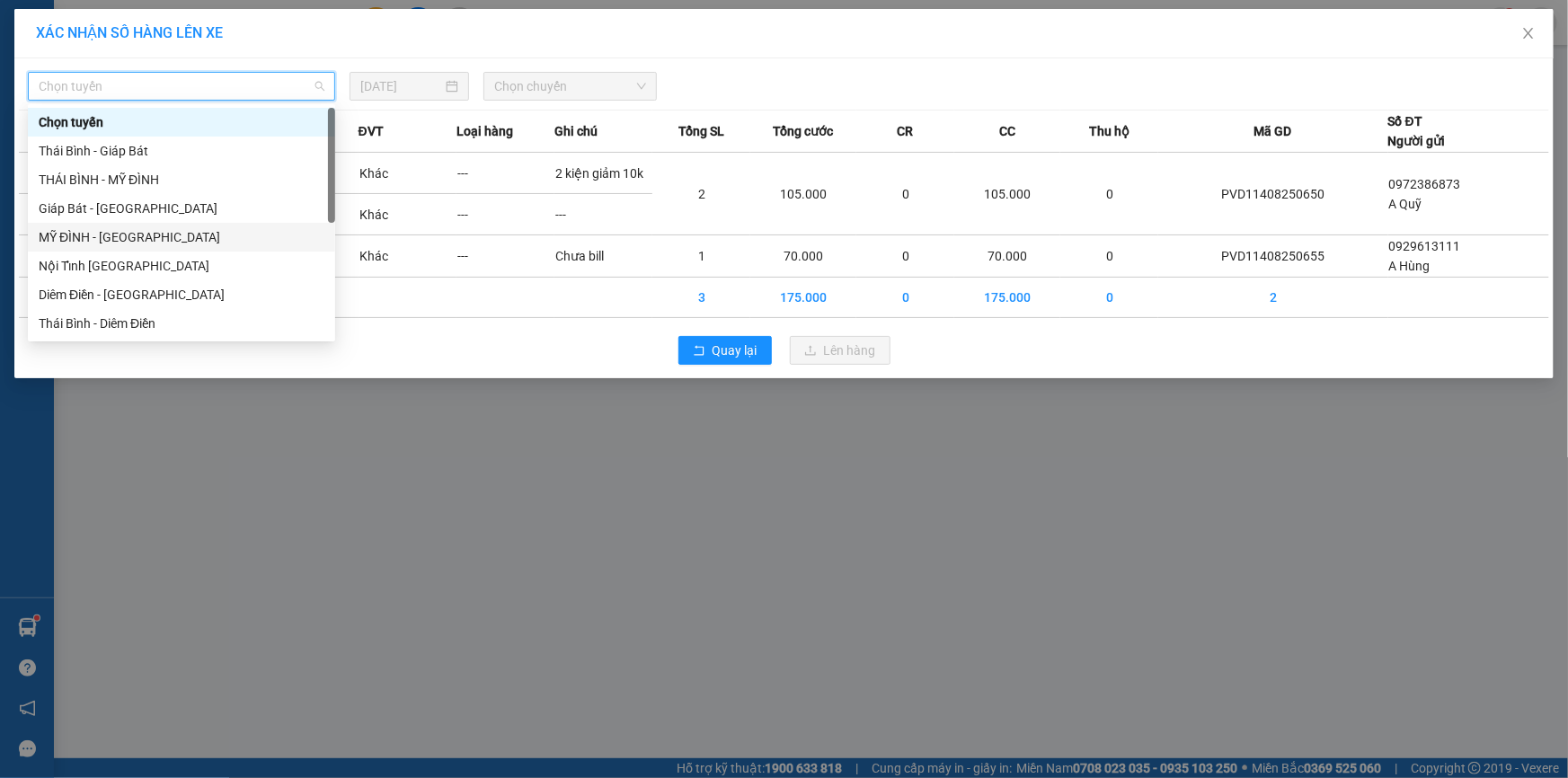
click at [161, 237] on div "MỸ ĐÌNH - [GEOGRAPHIC_DATA]" at bounding box center [181, 237] width 286 height 20
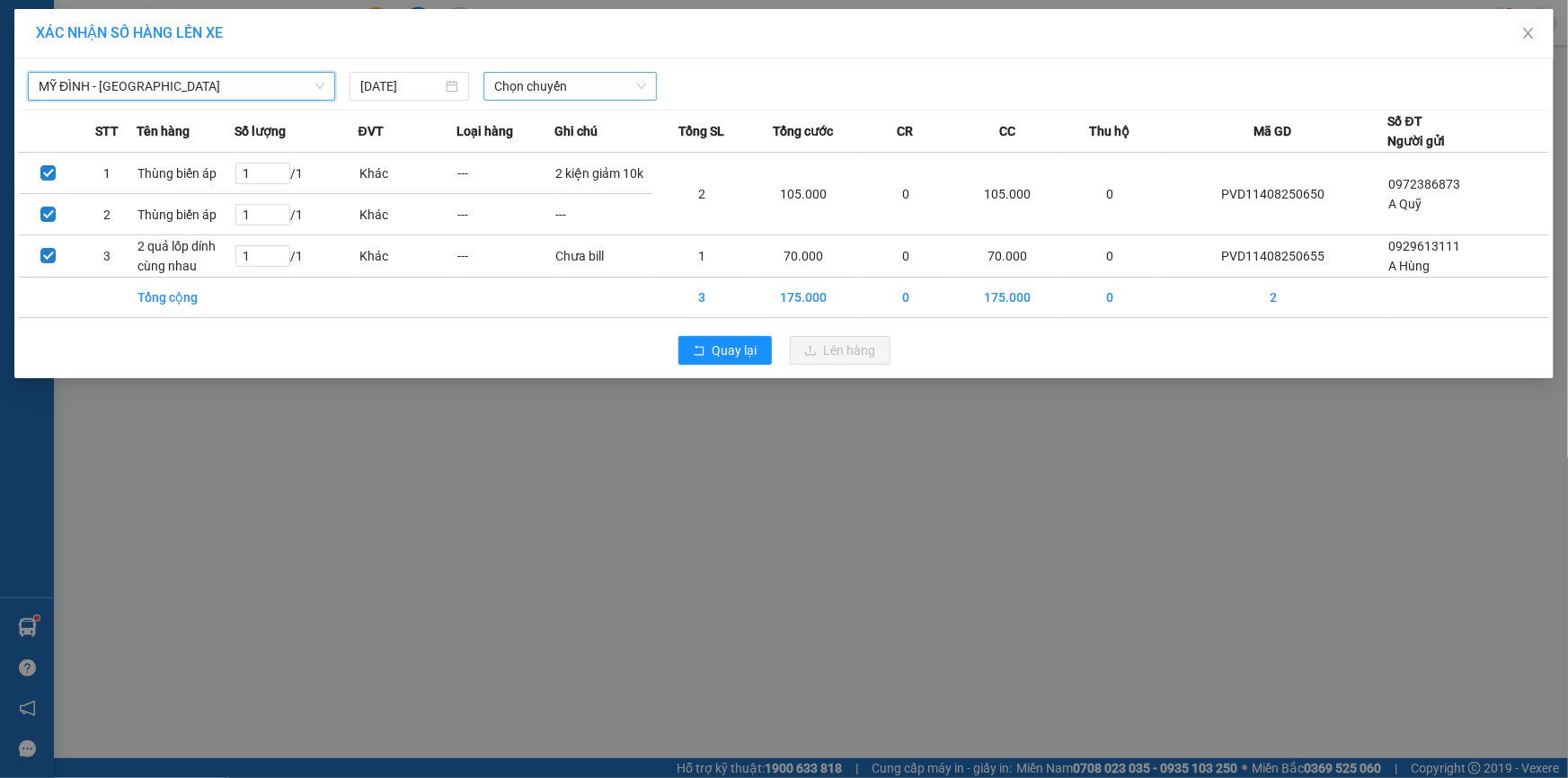
click at [512, 91] on span "Chọn chuyến" at bounding box center [570, 86] width 152 height 27
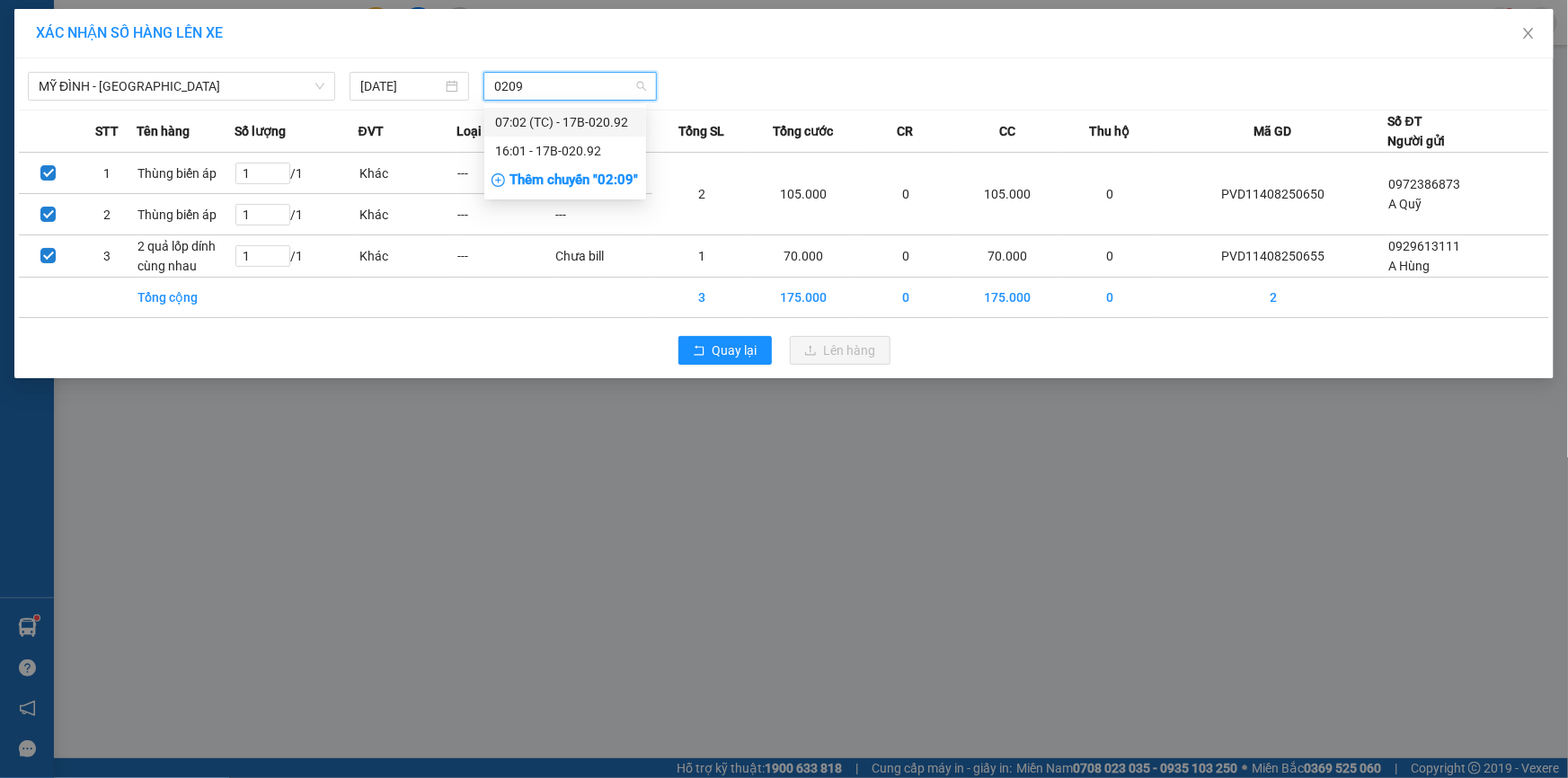
type input "02092"
click at [531, 142] on div "16:01 - 17B-020.92" at bounding box center [565, 151] width 141 height 20
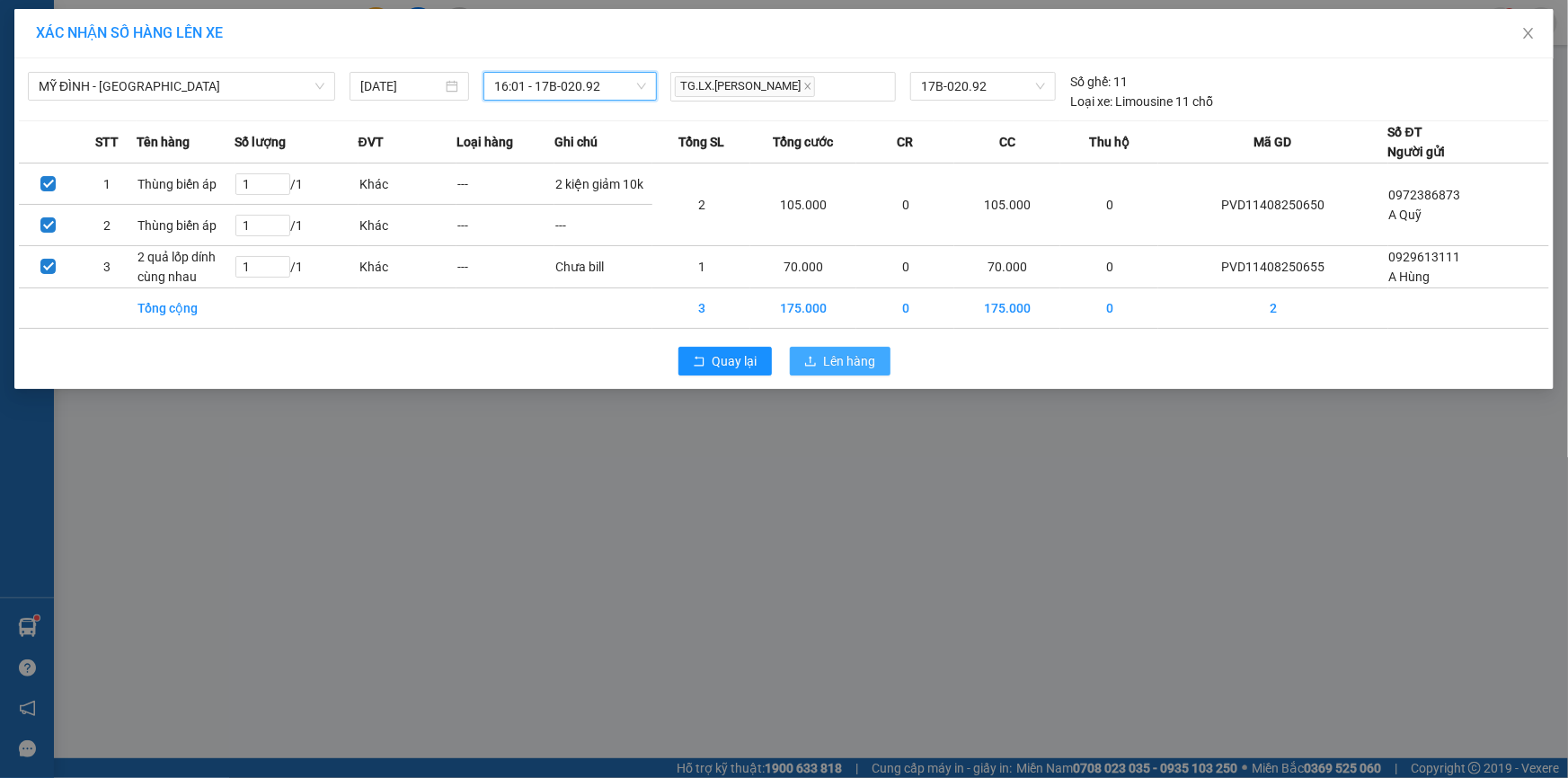
click at [853, 357] on span "Lên hàng" at bounding box center [850, 361] width 53 height 20
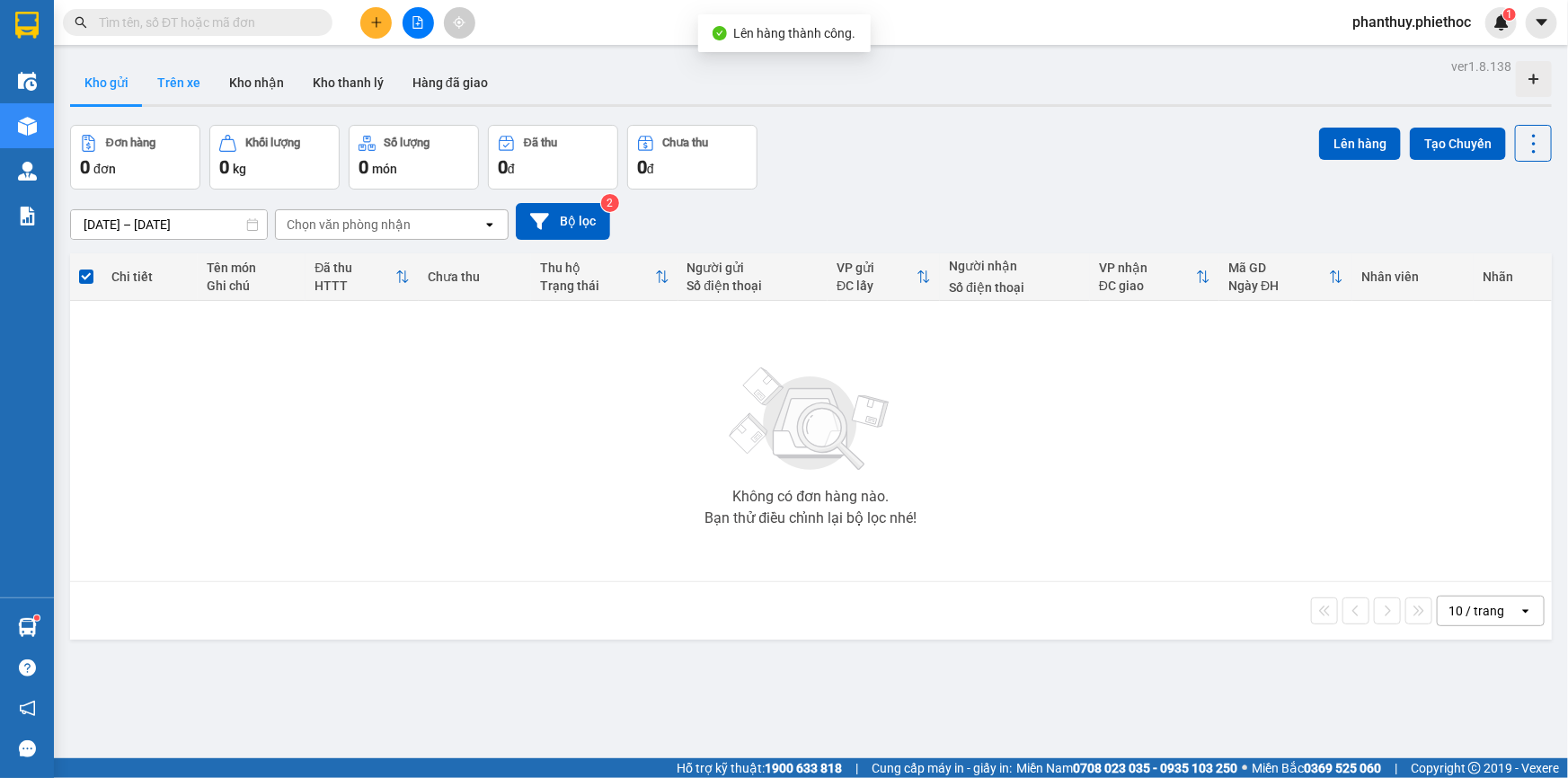
click at [202, 77] on button "Trên xe" at bounding box center [178, 82] width 72 height 43
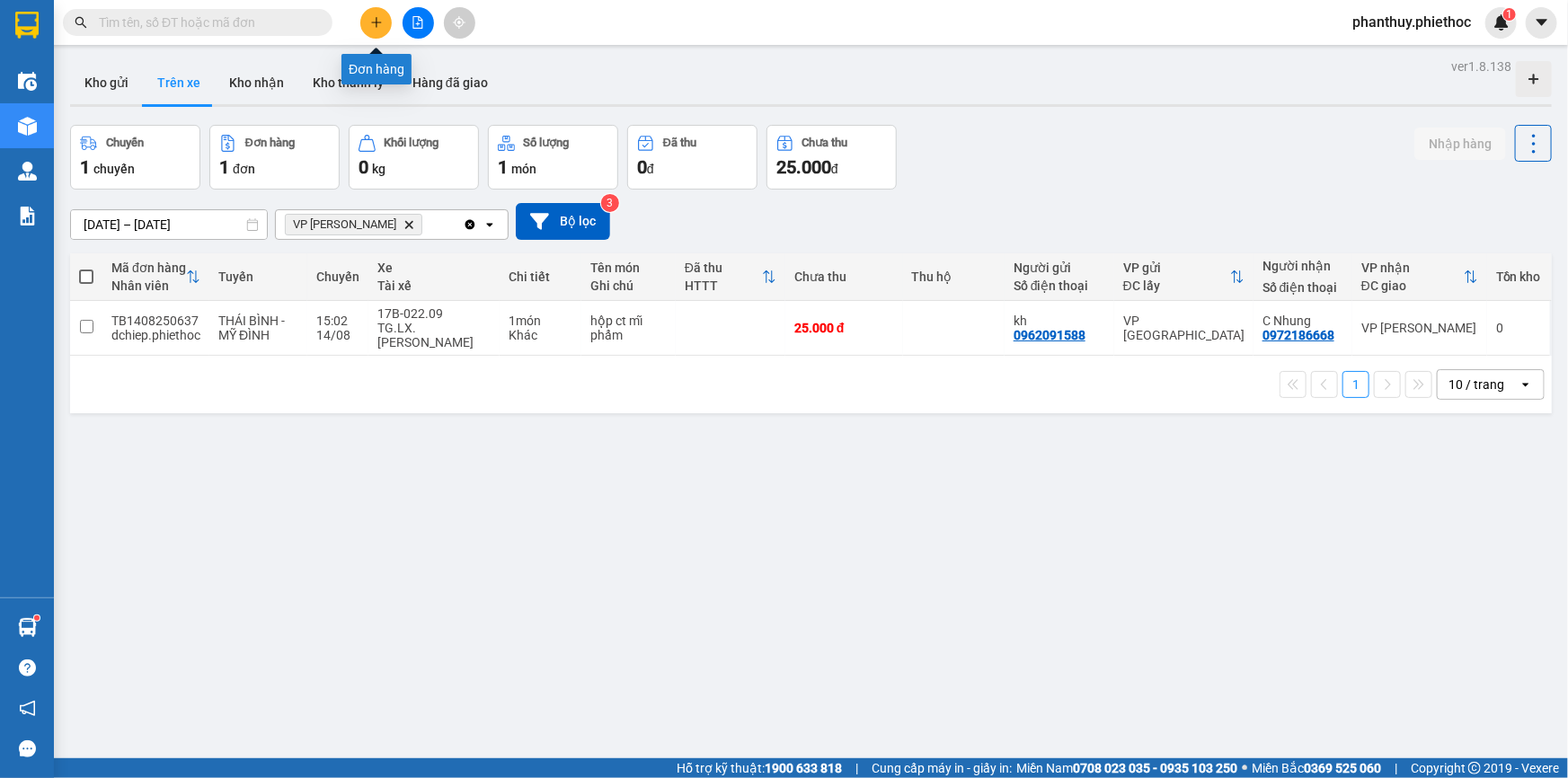
click at [380, 19] on icon "plus" at bounding box center [376, 22] width 12 height 12
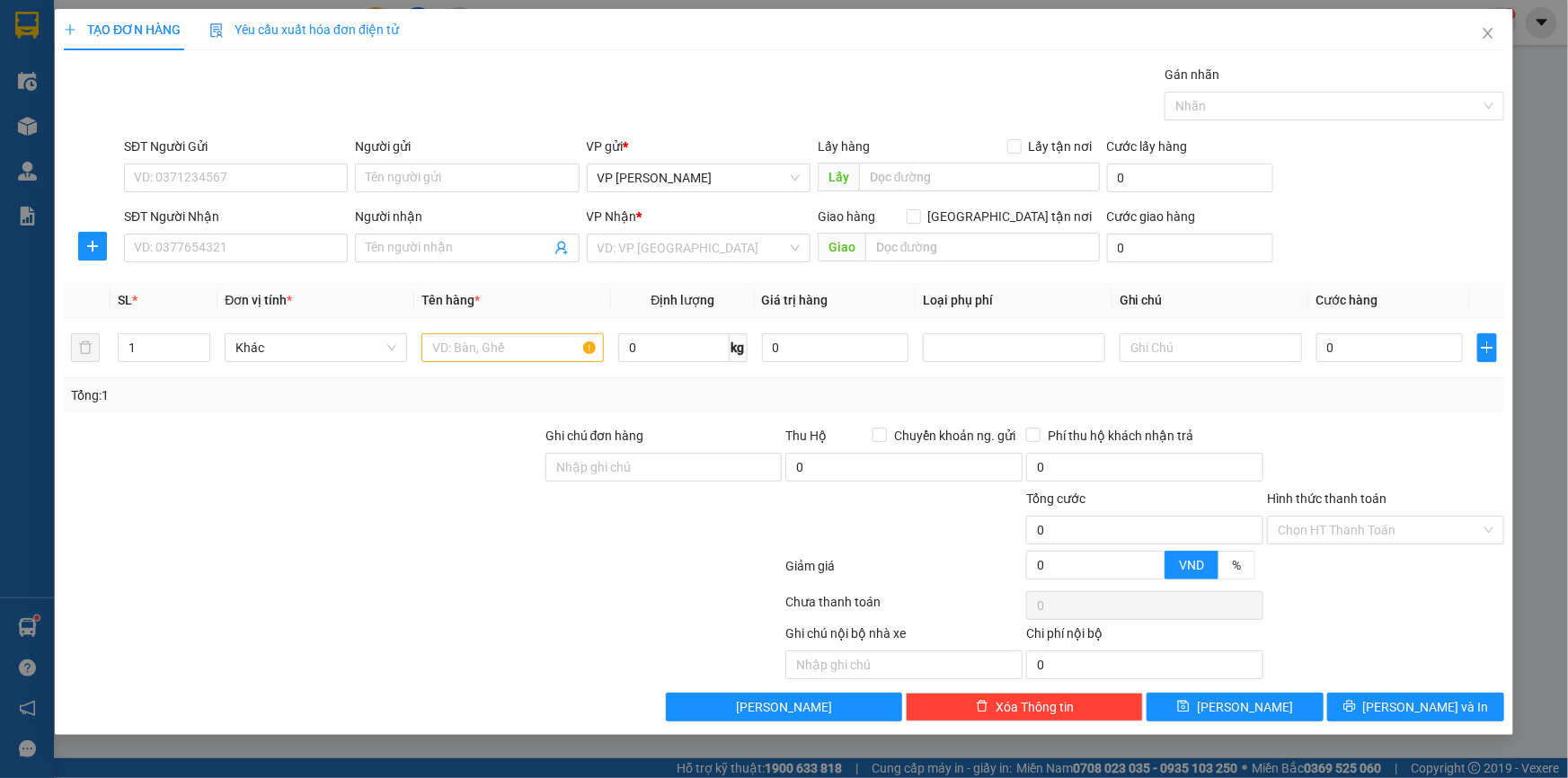
drag, startPoint x: 226, startPoint y: 231, endPoint x: 212, endPoint y: 231, distance: 14.0
click at [224, 231] on div "SĐT Người Nhận" at bounding box center [236, 220] width 224 height 27
click at [206, 234] on input "SĐT Người Nhận" at bounding box center [236, 248] width 224 height 29
type input "0932437868"
click at [222, 283] on div "0932437868 - c Mến" at bounding box center [235, 284] width 202 height 20
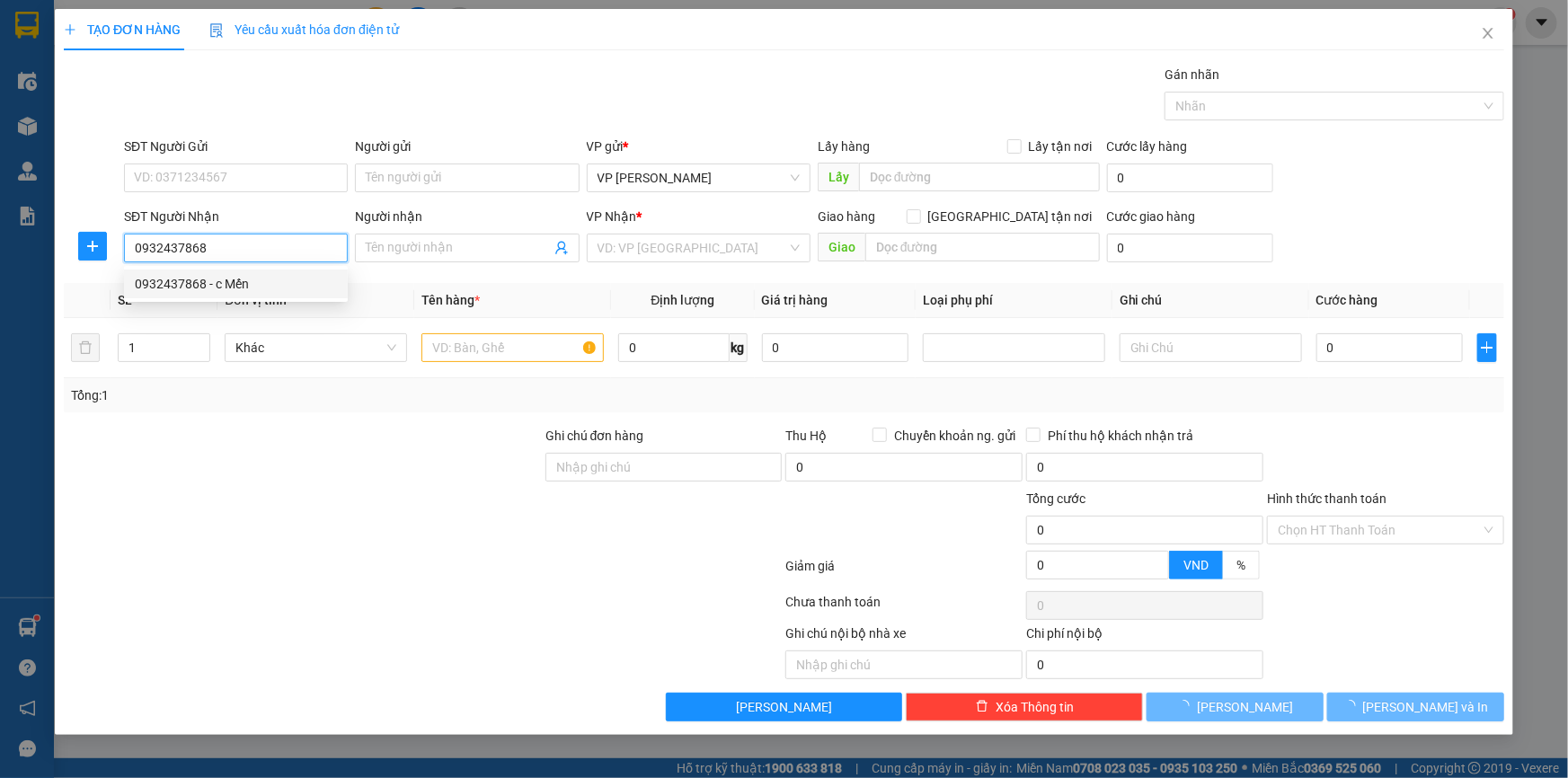
type input "c Mến"
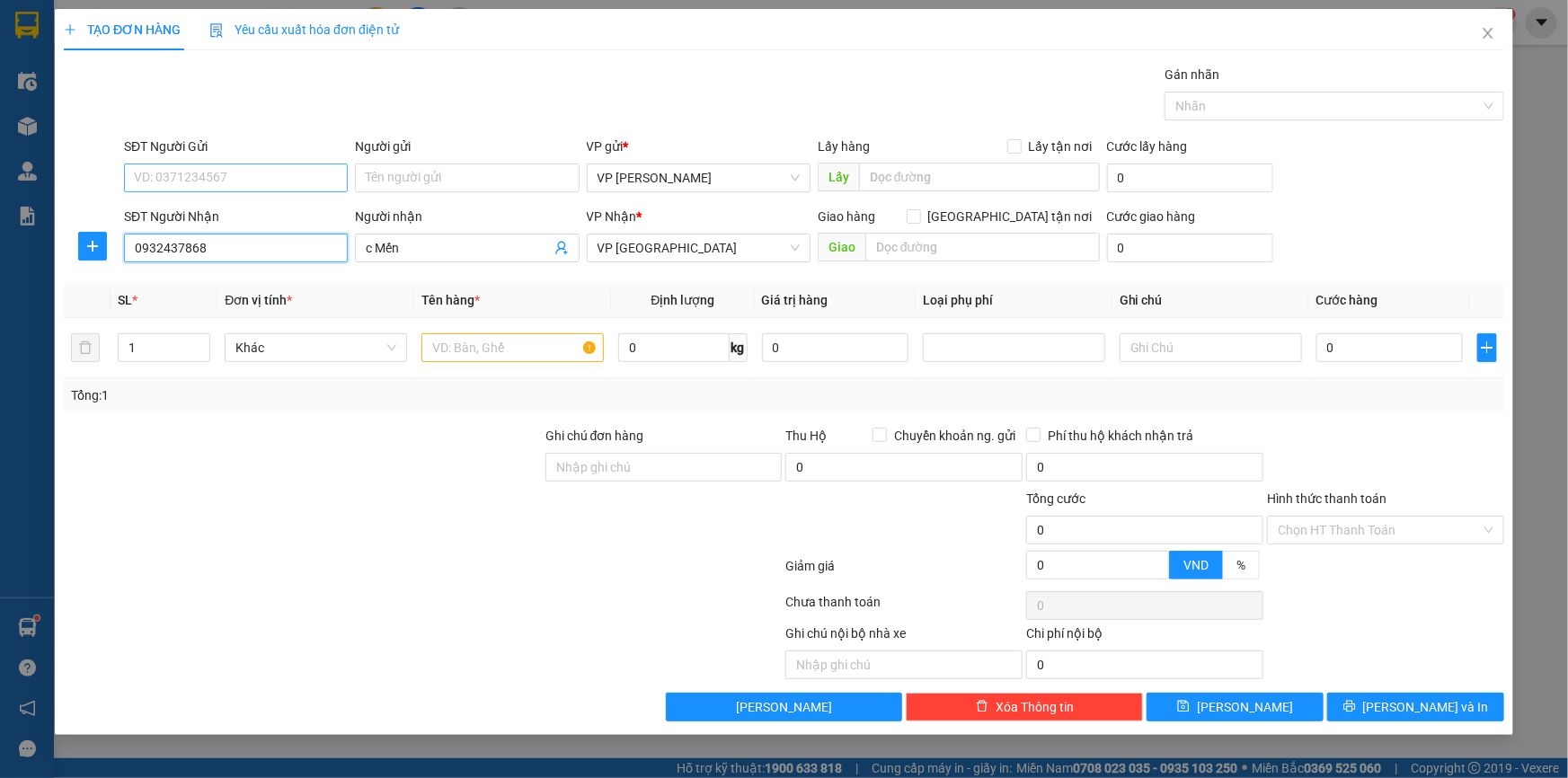
type input "0932437868"
click at [231, 182] on input "SĐT Người Gửi" at bounding box center [236, 178] width 224 height 29
click at [468, 80] on div "Gói vận chuyển * Tiêu chuẩn Gán nhãn Nhãn" at bounding box center [814, 97] width 1387 height 63
click at [269, 165] on input "SĐT Người Gửi" at bounding box center [236, 178] width 224 height 29
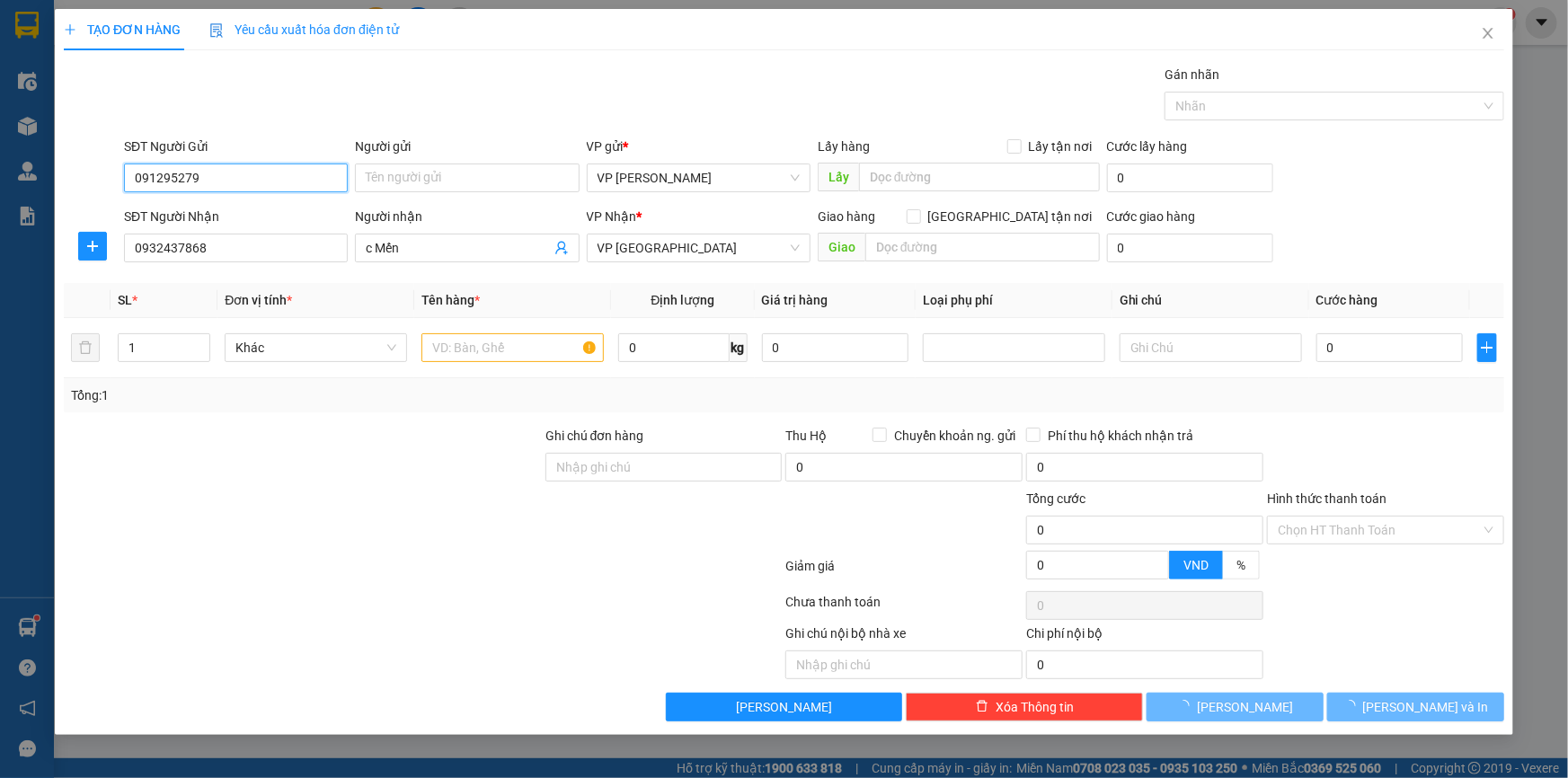
type input "0912952798"
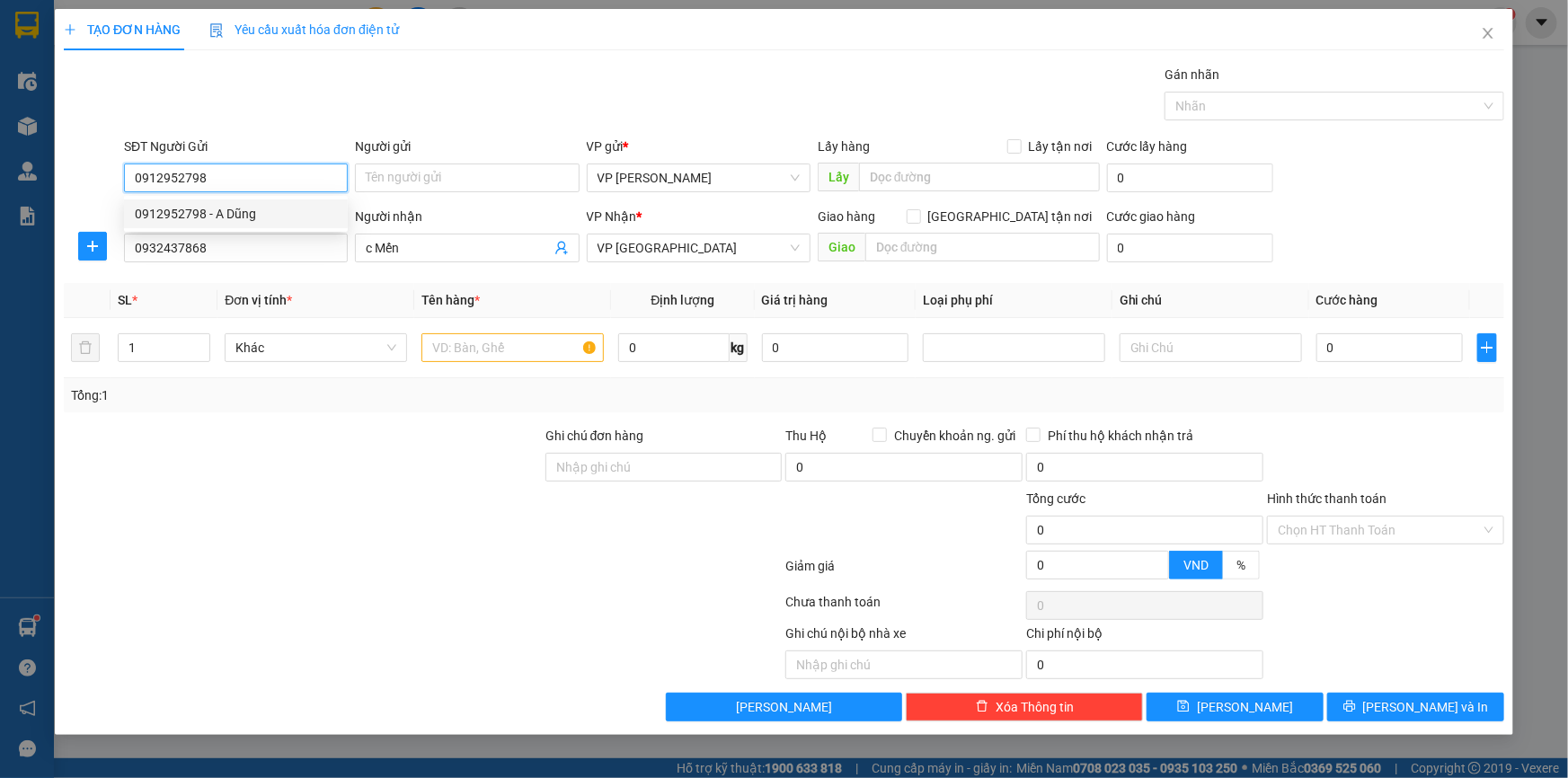
click at [229, 206] on div "0912952798 - A Dũng" at bounding box center [235, 213] width 202 height 20
type input "A Dũng"
type input "0912952798"
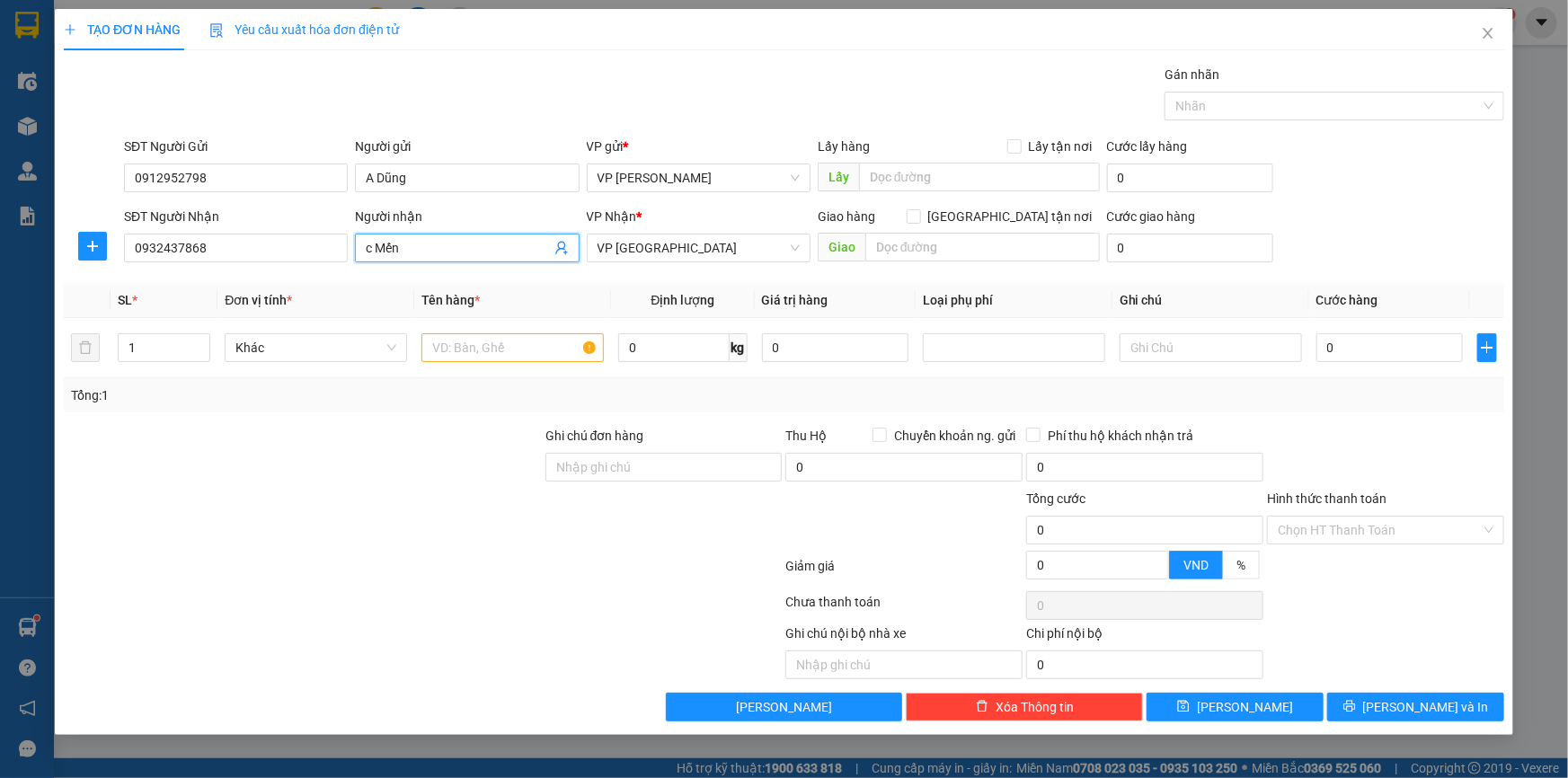
click at [370, 246] on input "c Mến" at bounding box center [458, 248] width 185 height 20
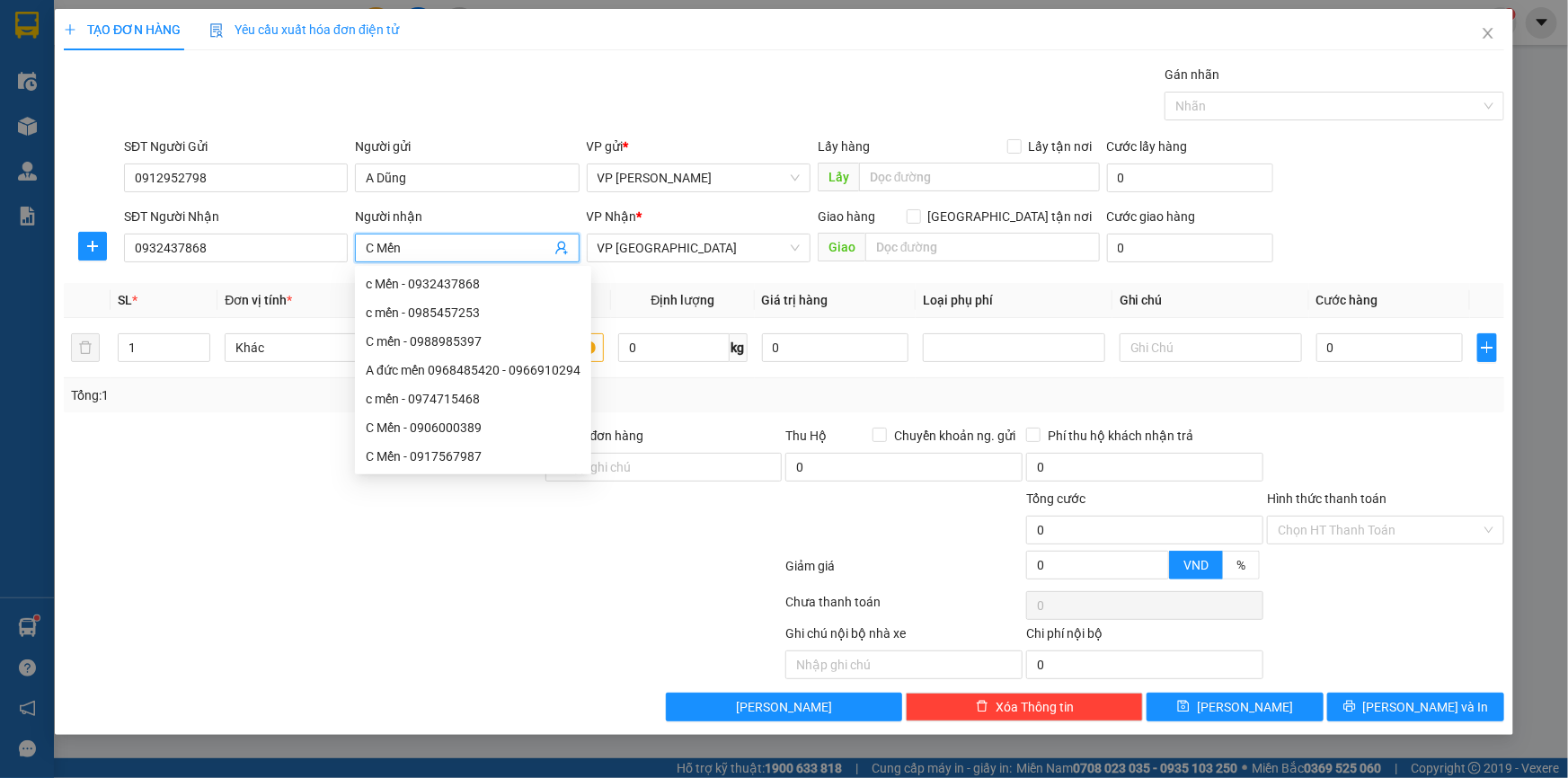
type input "C Mến"
click at [465, 90] on div "Gói vận chuyển * Tiêu chuẩn Gán nhãn Nhãn" at bounding box center [814, 97] width 1387 height 63
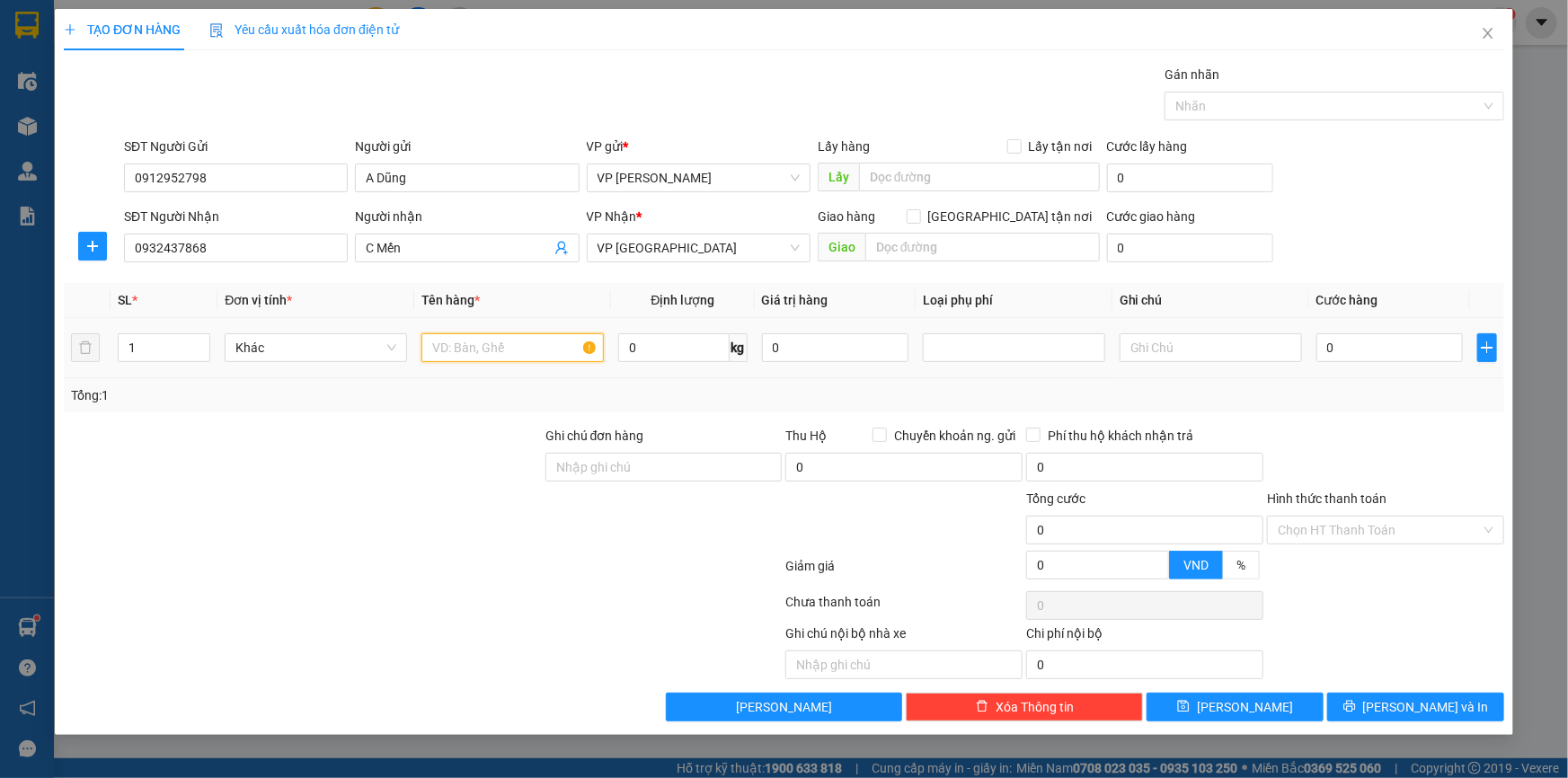
click at [460, 348] on input "text" at bounding box center [512, 348] width 183 height 29
type input "Bao hạt nhựa"
type input "10"
click at [1326, 214] on div "SĐT Người Nhận 0932437868 Người nhận C Mến VP Nhận * VP Thái Bình Giao hàng [GE…" at bounding box center [814, 238] width 1387 height 63
click at [1399, 336] on input "0" at bounding box center [1389, 348] width 146 height 29
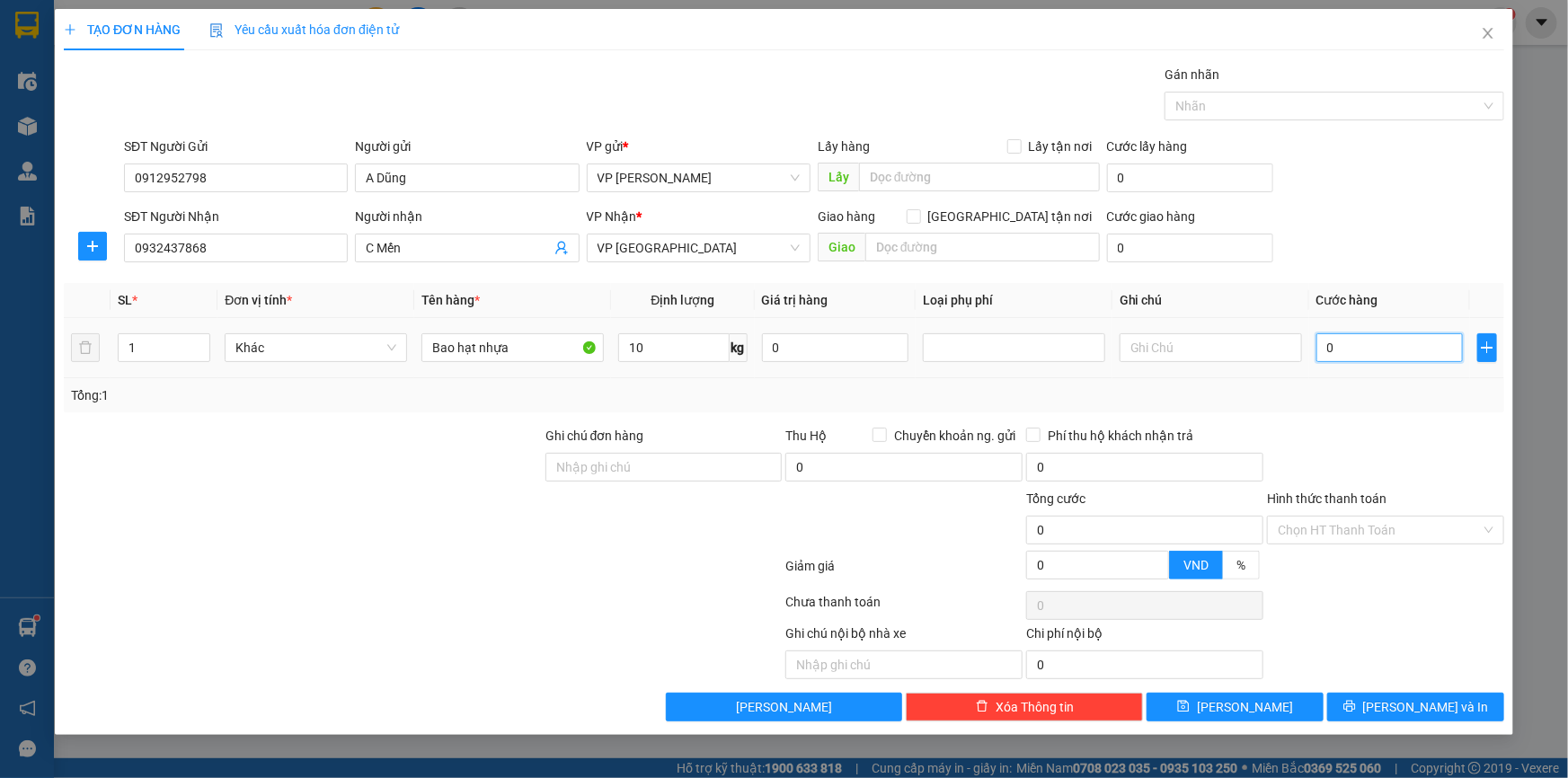
type input "03"
type input "3"
type input "035"
type input "35"
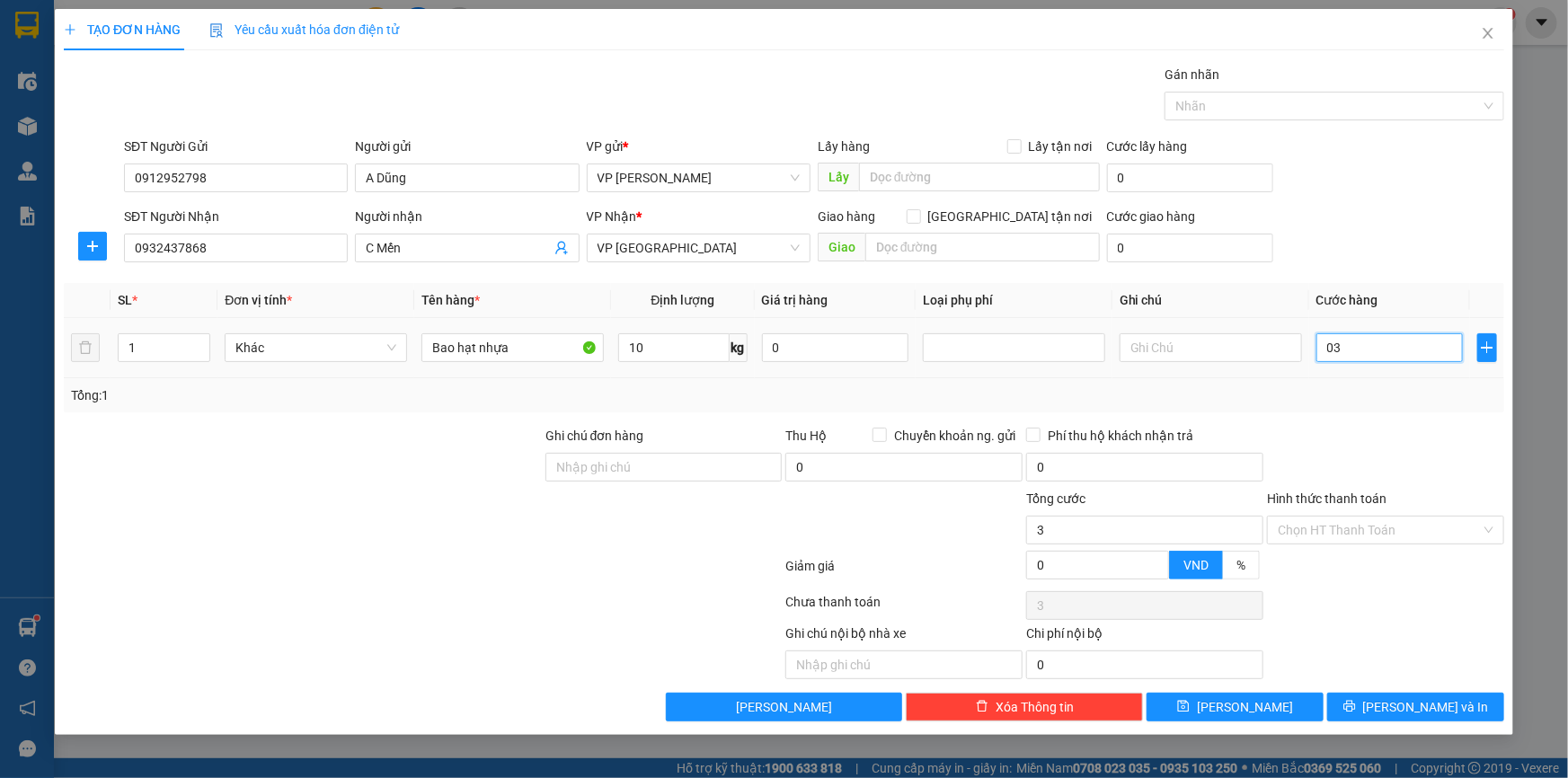
type input "35"
type input "35.000"
click at [1370, 193] on div "SĐT Người Gửi 0912952798 Người gửi A Dũng VP gửi * VP [PERSON_NAME] Lấy hàng Lấ…" at bounding box center [814, 168] width 1387 height 63
click at [1365, 529] on input "Hình thức thanh toán" at bounding box center [1380, 529] width 203 height 27
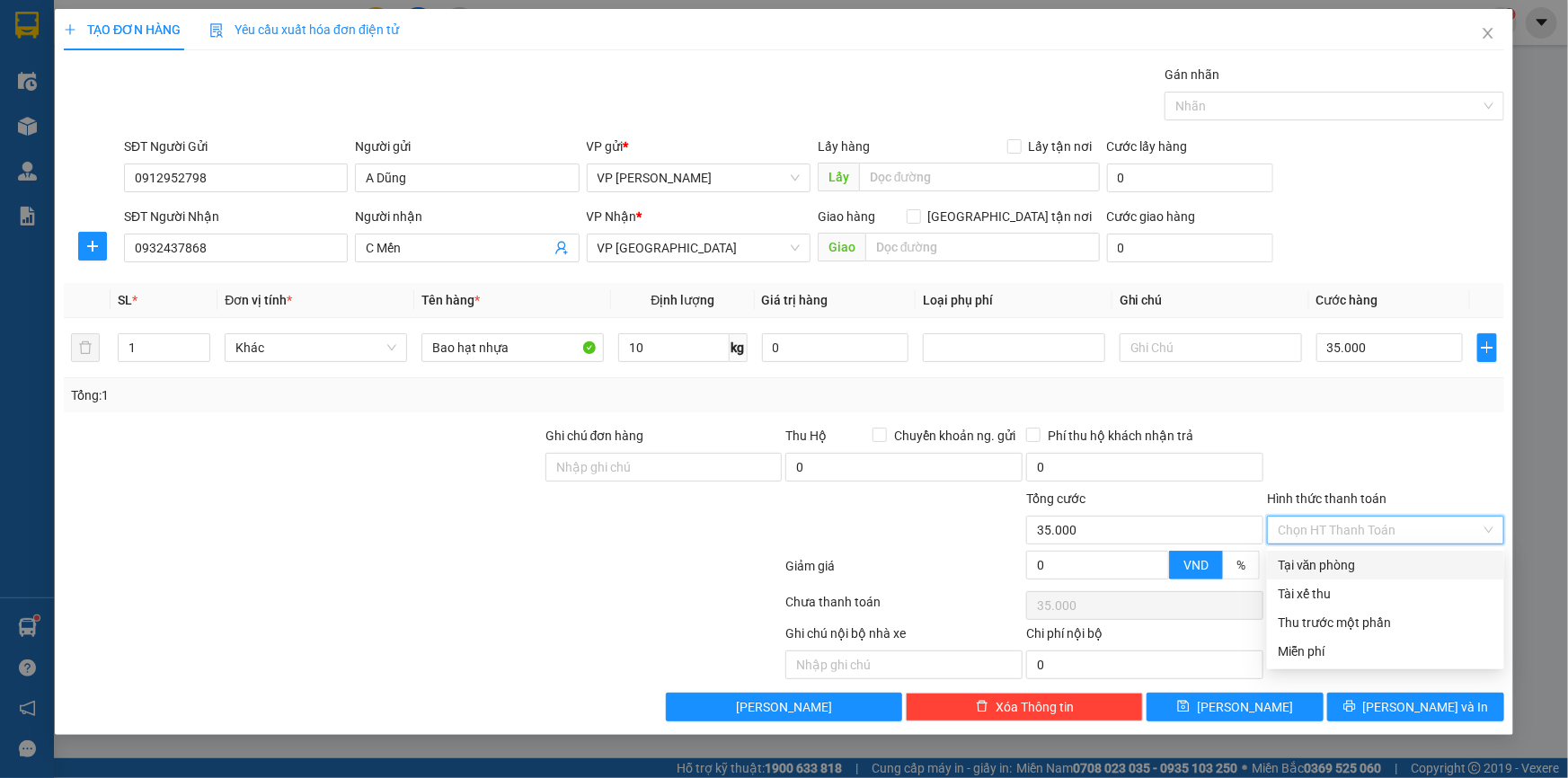
click at [1354, 561] on div "Tại văn phòng" at bounding box center [1386, 565] width 216 height 20
type input "0"
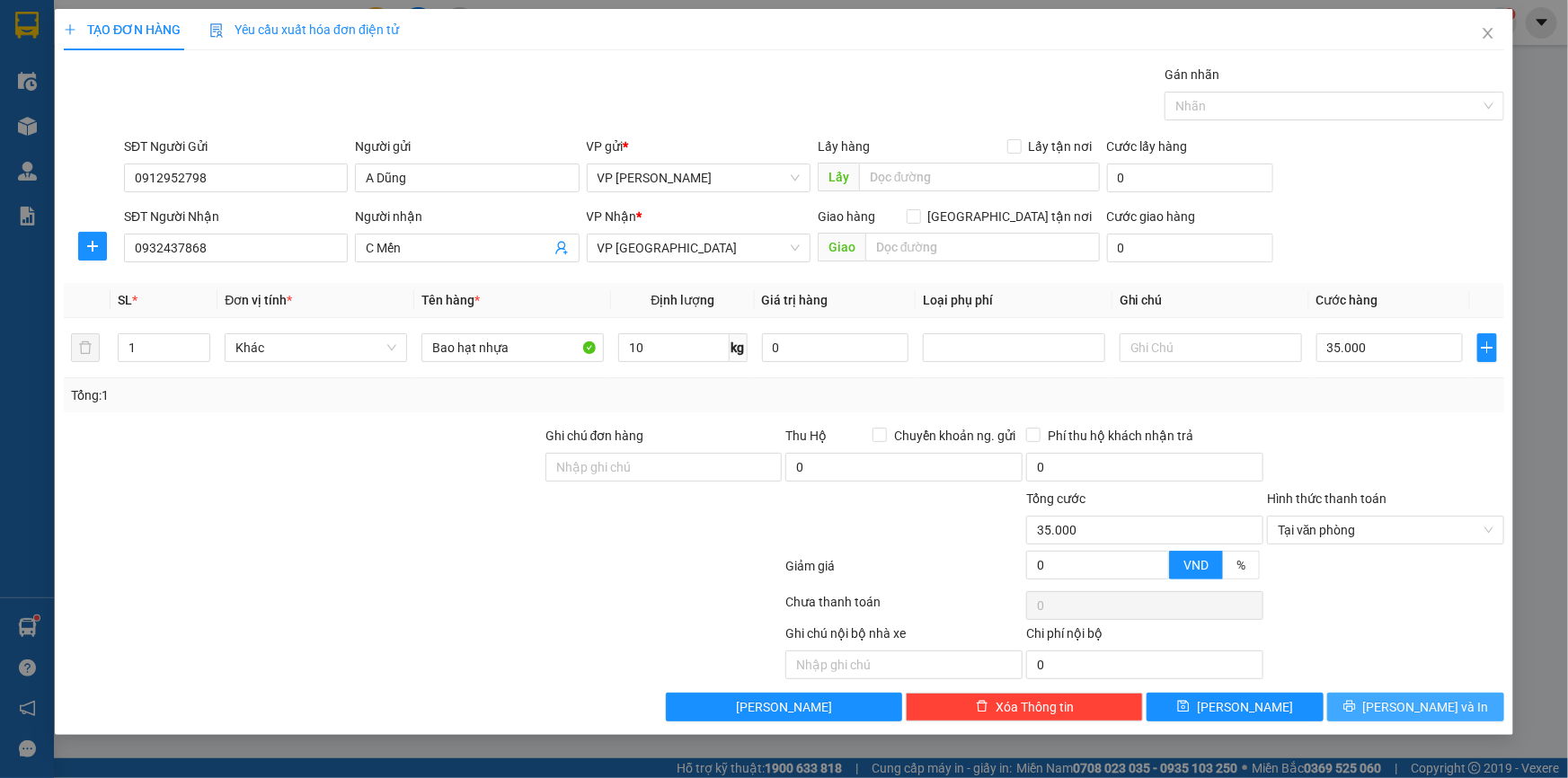
click at [1356, 700] on icon "printer" at bounding box center [1349, 705] width 12 height 12
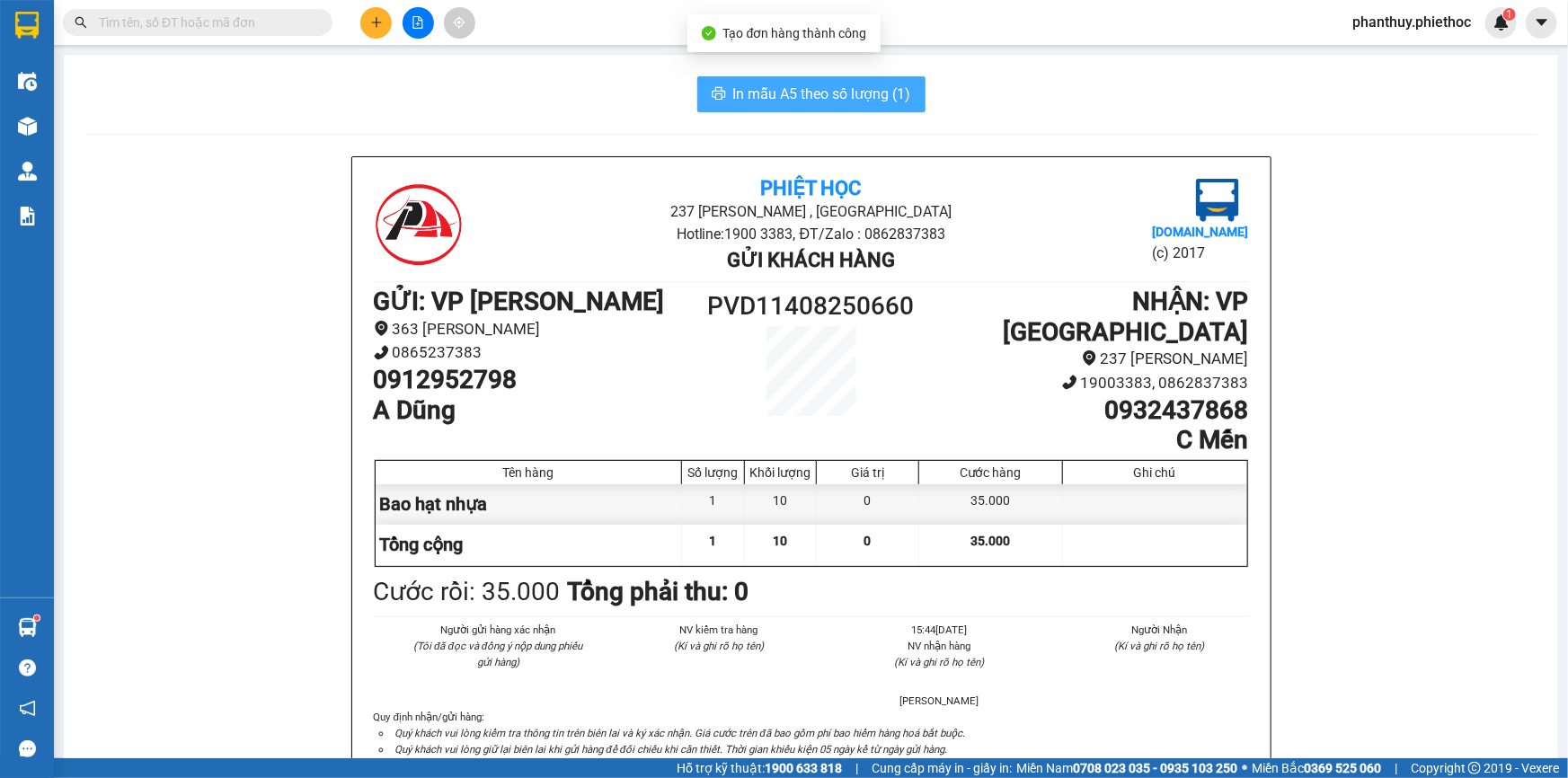
click at [815, 95] on span "In mẫu A5 theo số lượng (1)" at bounding box center [822, 93] width 178 height 22
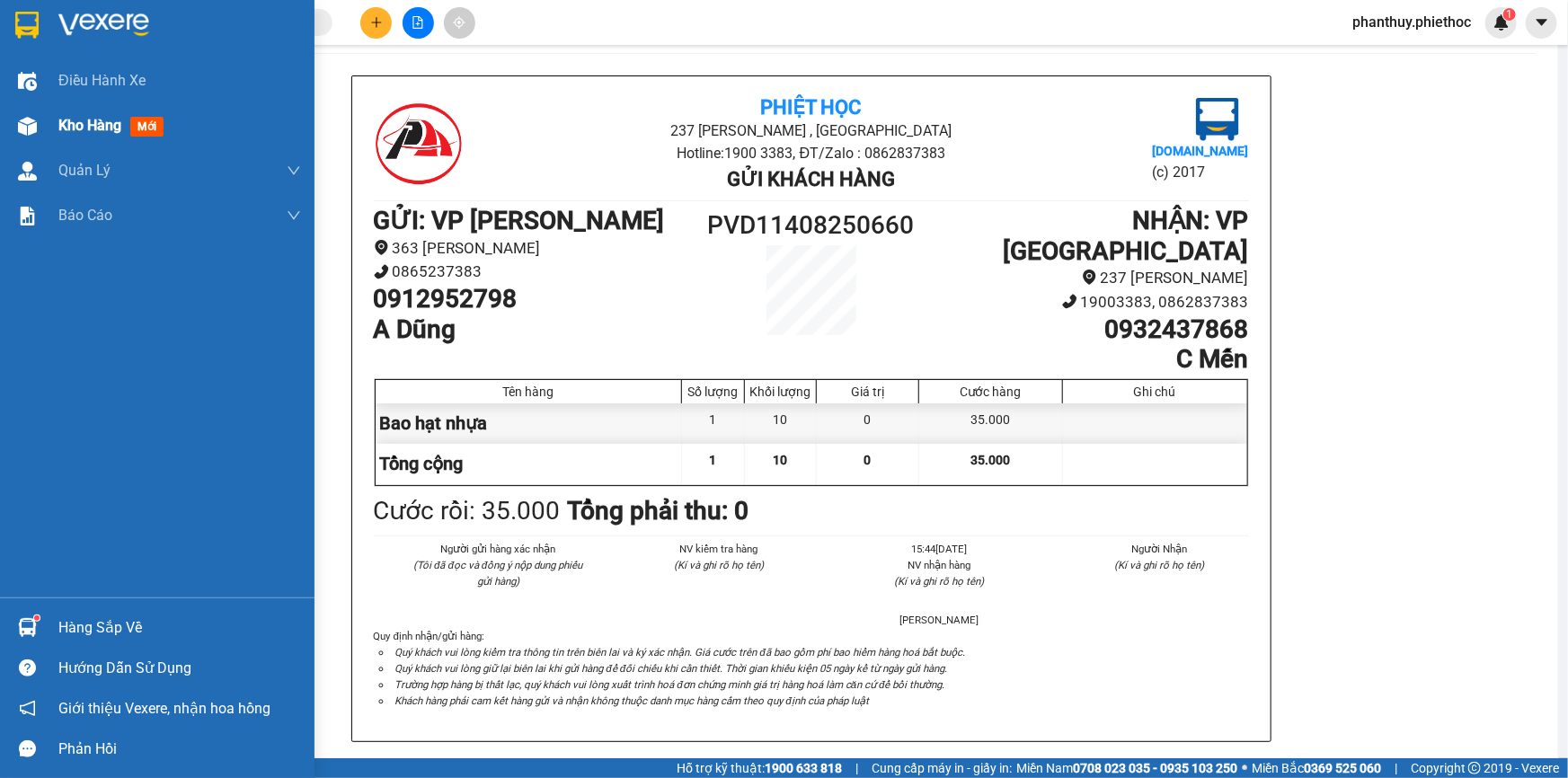
click at [77, 117] on span "Kho hàng" at bounding box center [90, 125] width 63 height 17
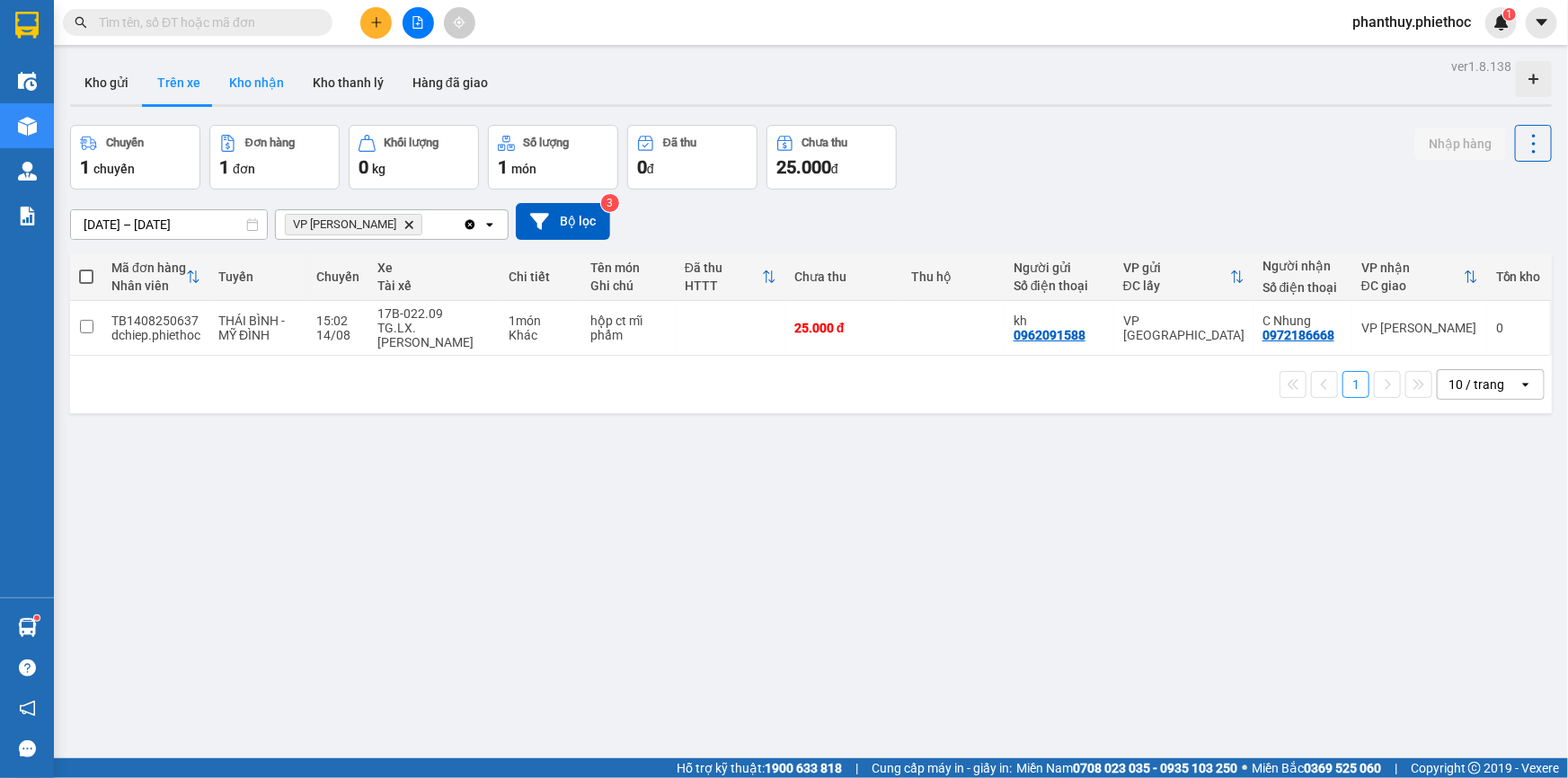
click at [244, 79] on button "Kho nhận" at bounding box center [256, 82] width 83 height 43
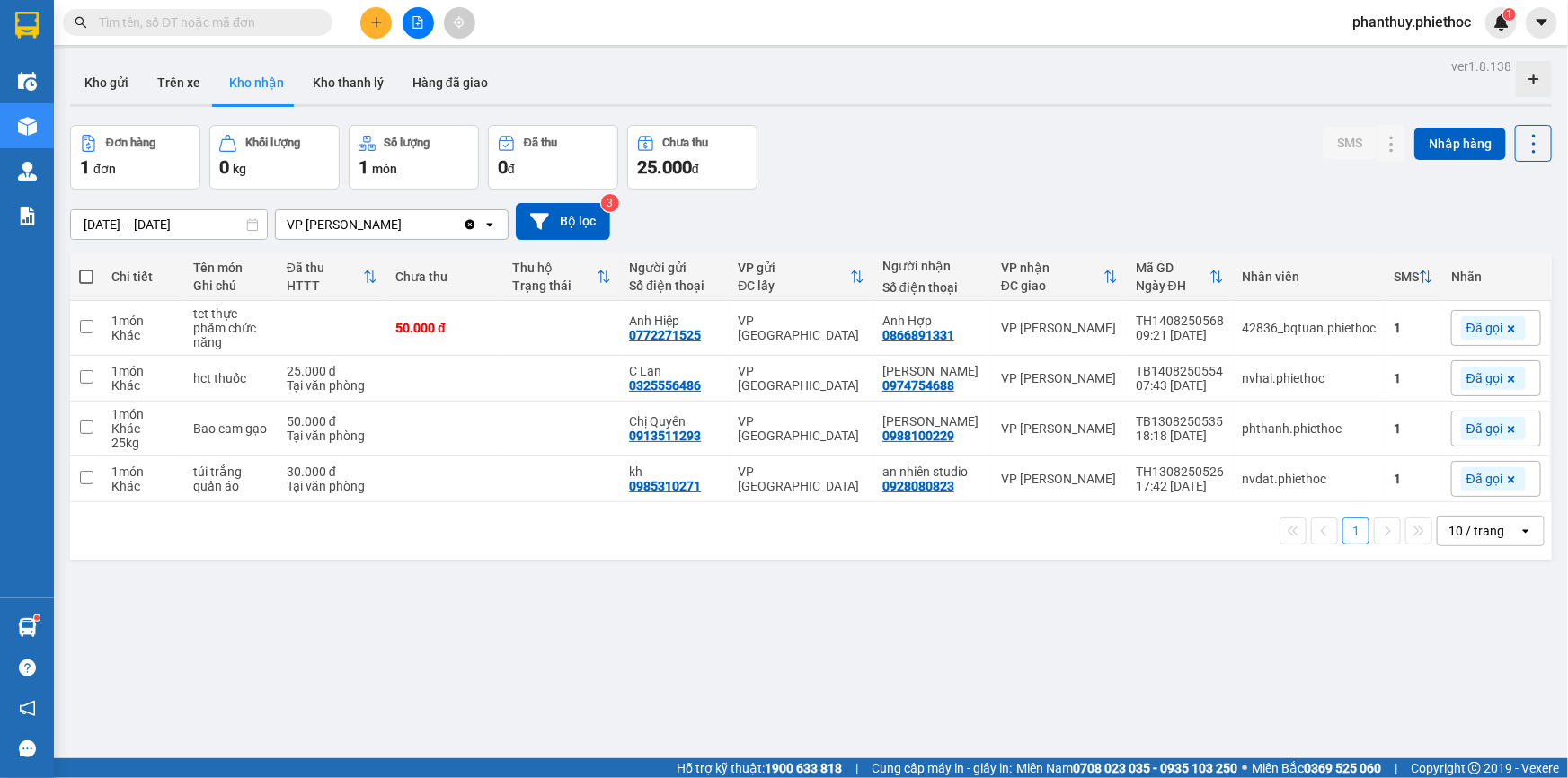
click at [189, 22] on input "text" at bounding box center [205, 22] width 212 height 20
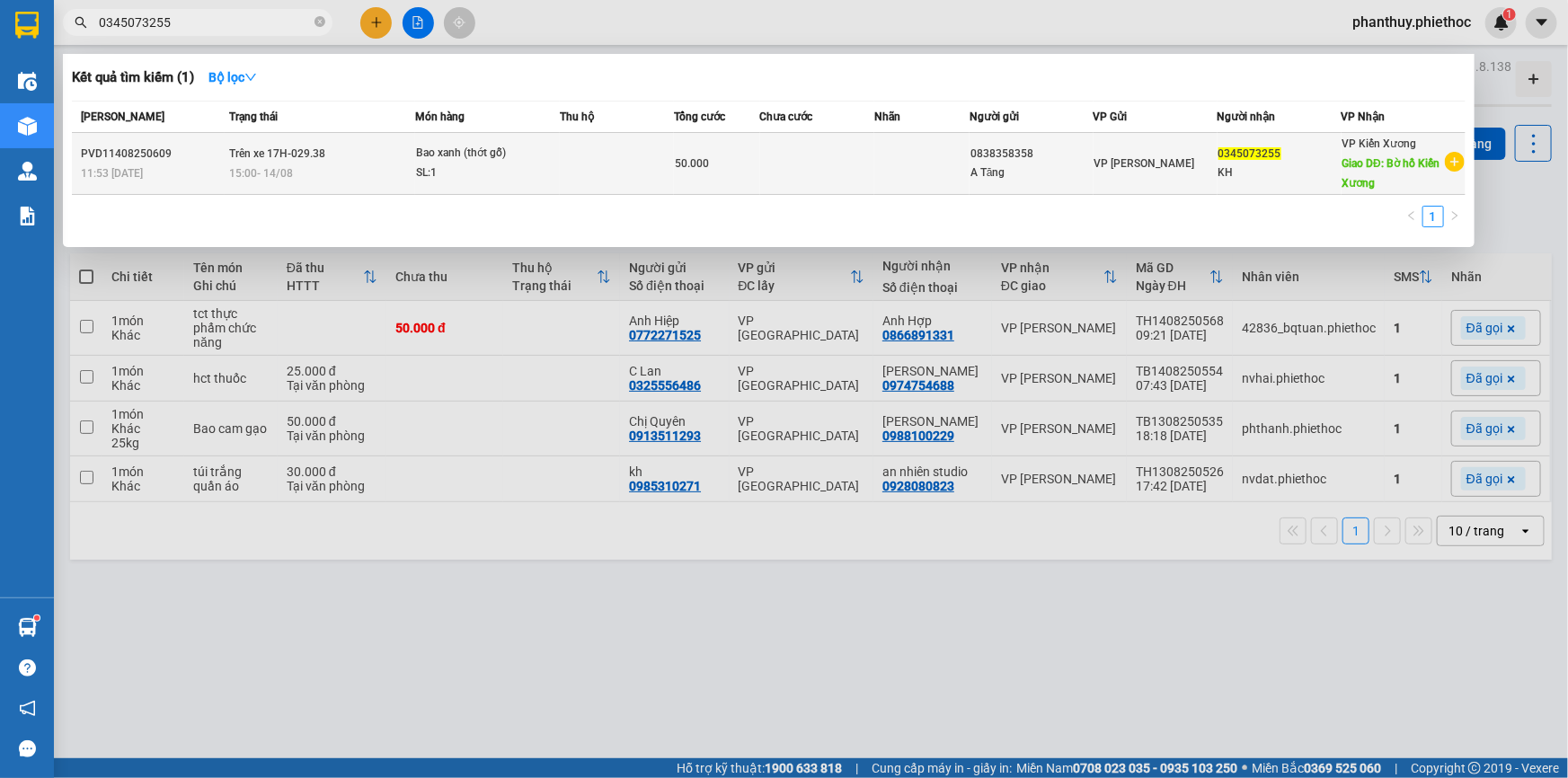
type input "0345073255"
click at [463, 165] on div "SL: 1" at bounding box center [483, 173] width 135 height 20
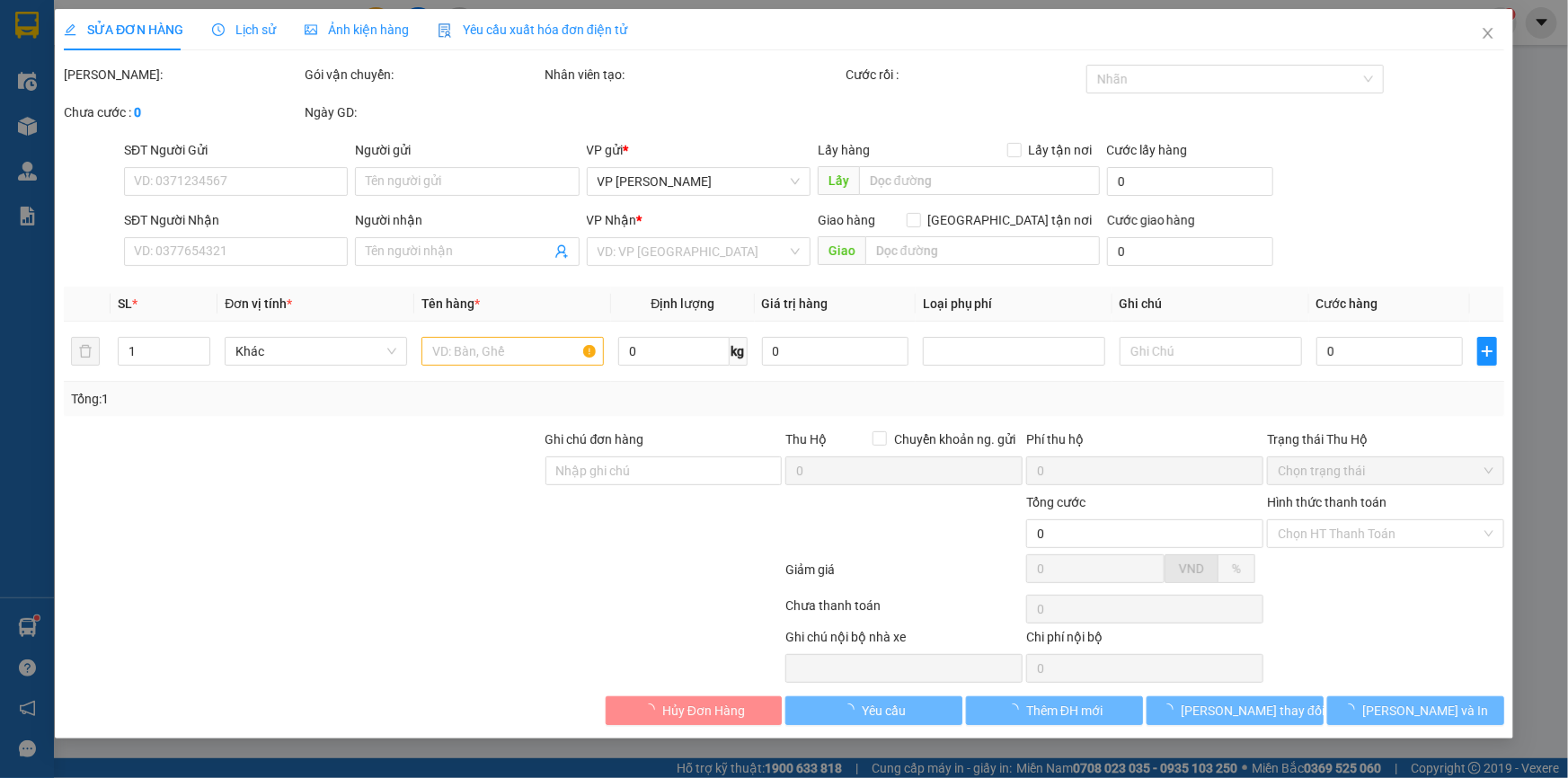
type input "0838358358"
type input "A Tăng"
type input "0345073255"
type input "KH"
type input "Bờ hồ Kiến Xương"
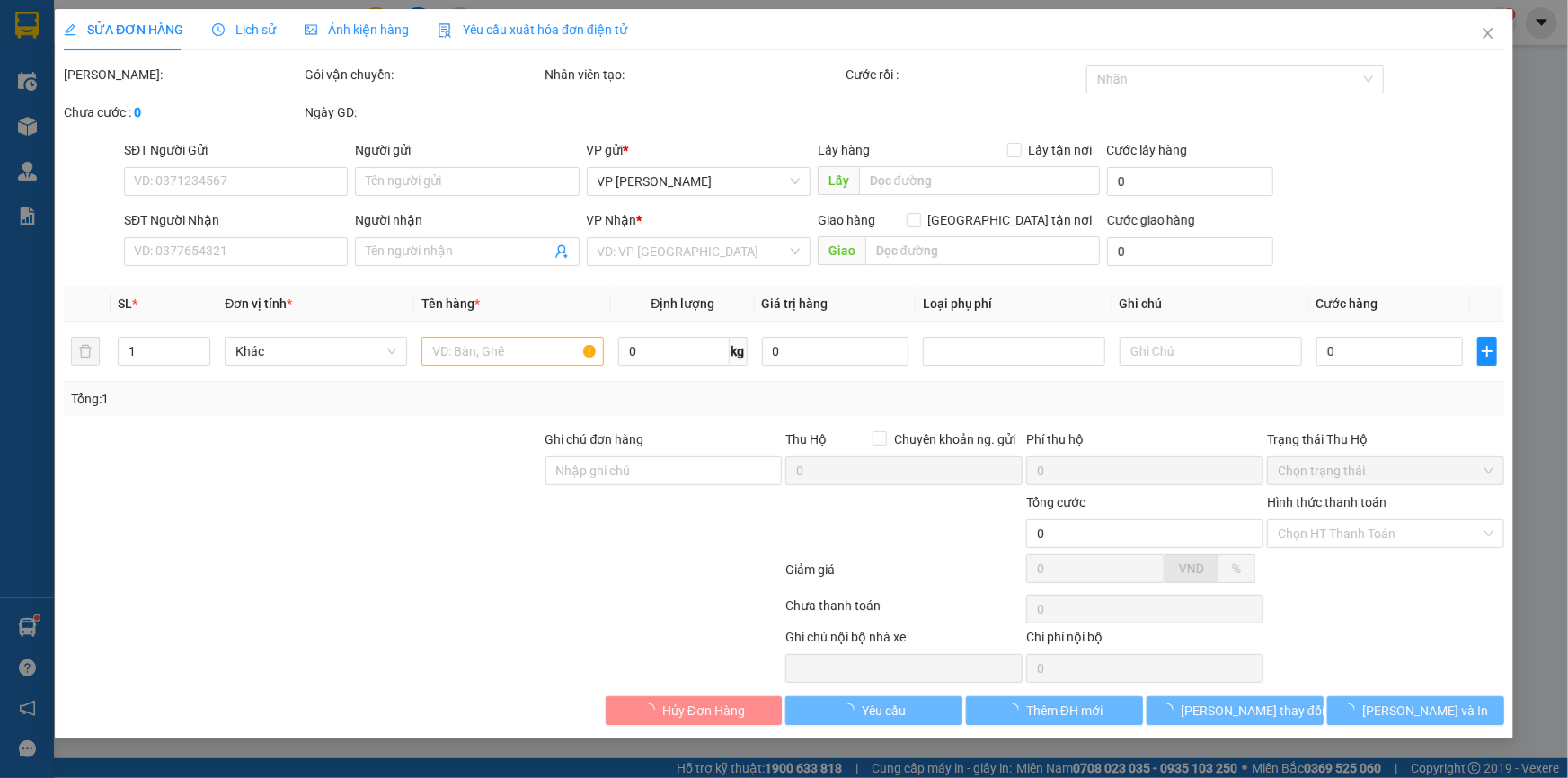
type input "5.000"
type input "50.000"
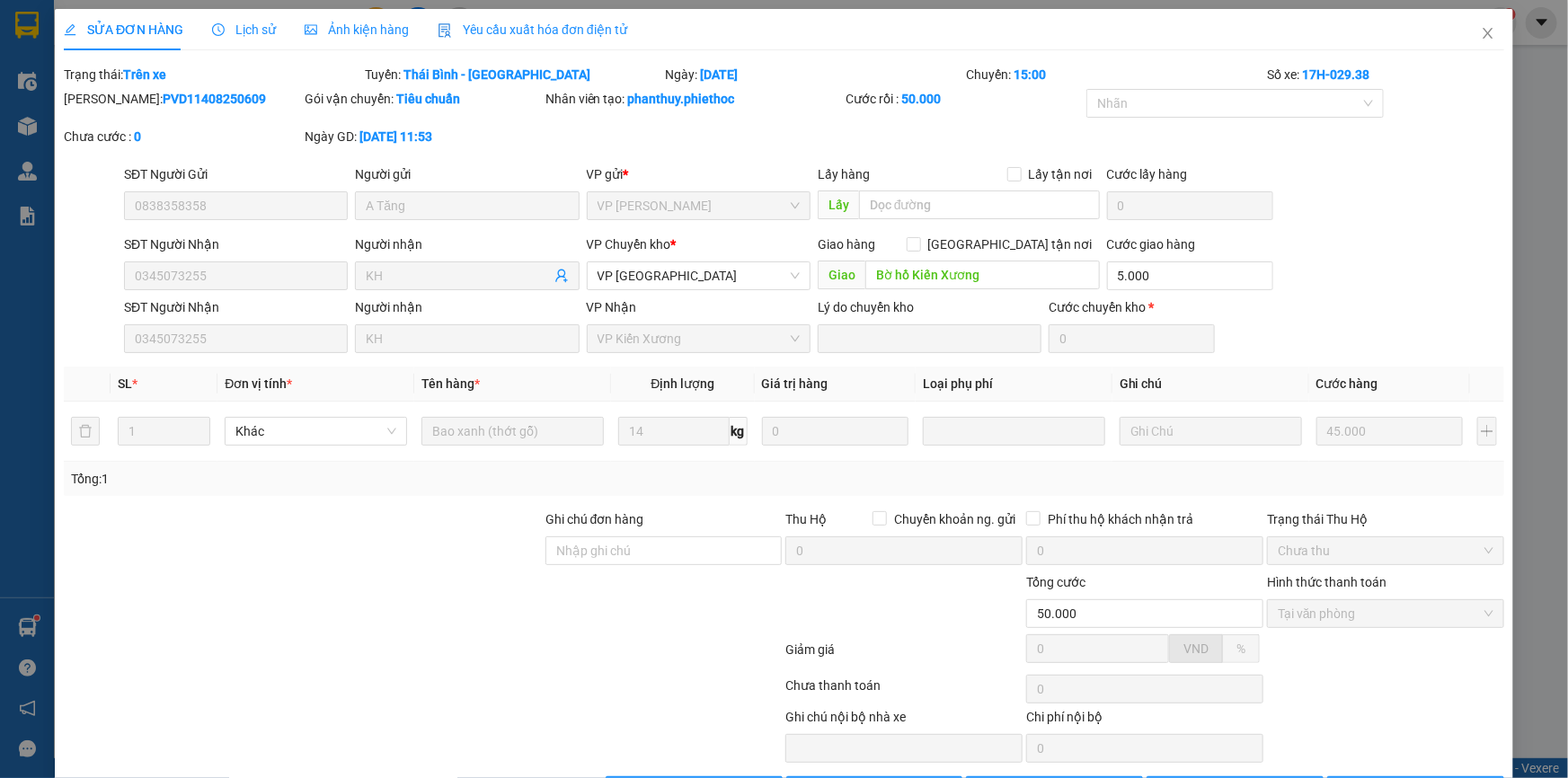
click at [251, 25] on span "Lịch sử" at bounding box center [244, 29] width 64 height 14
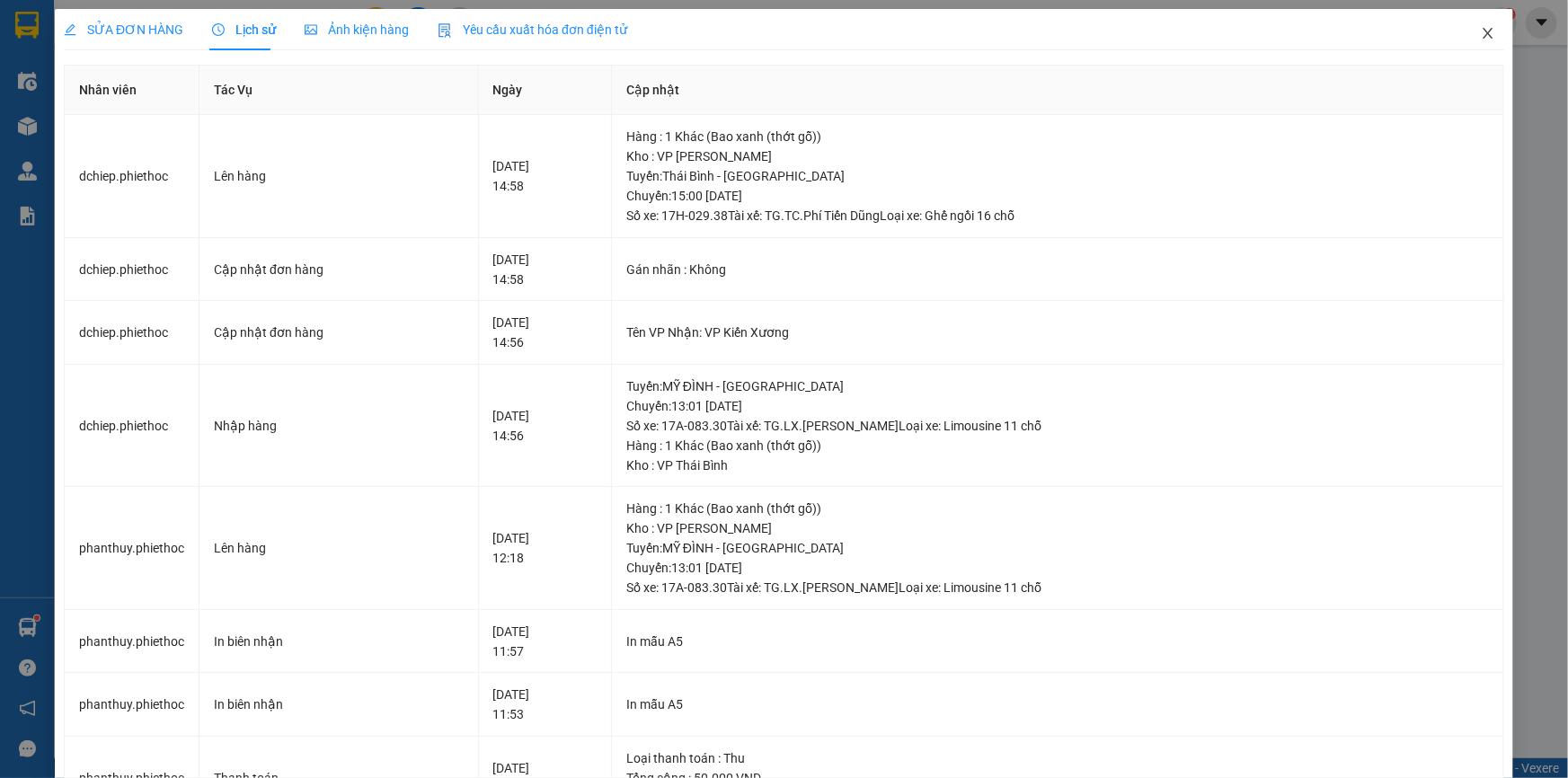
click at [1483, 32] on icon "close" at bounding box center [1488, 32] width 10 height 11
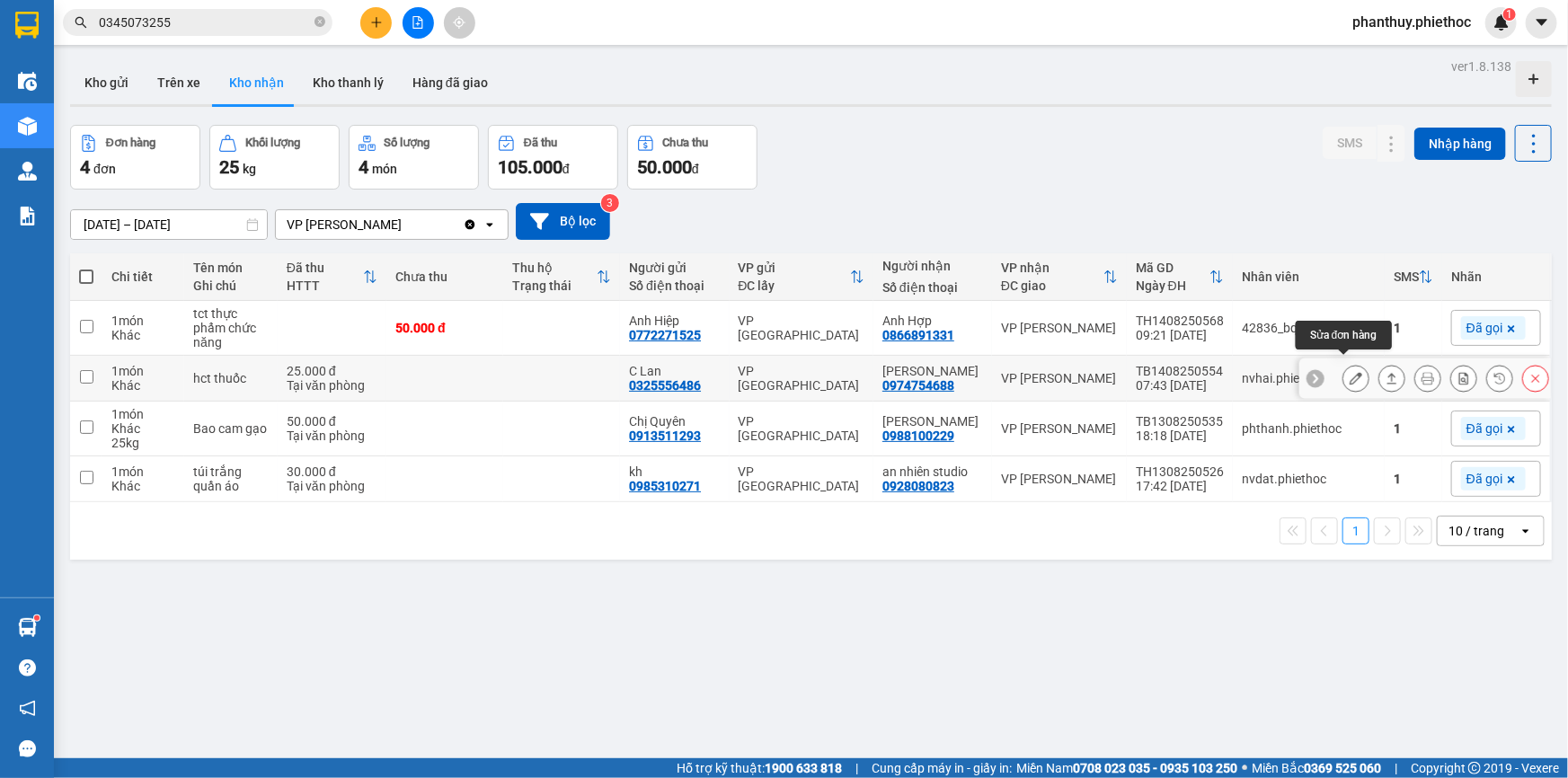
click at [1350, 372] on icon at bounding box center [1356, 378] width 12 height 12
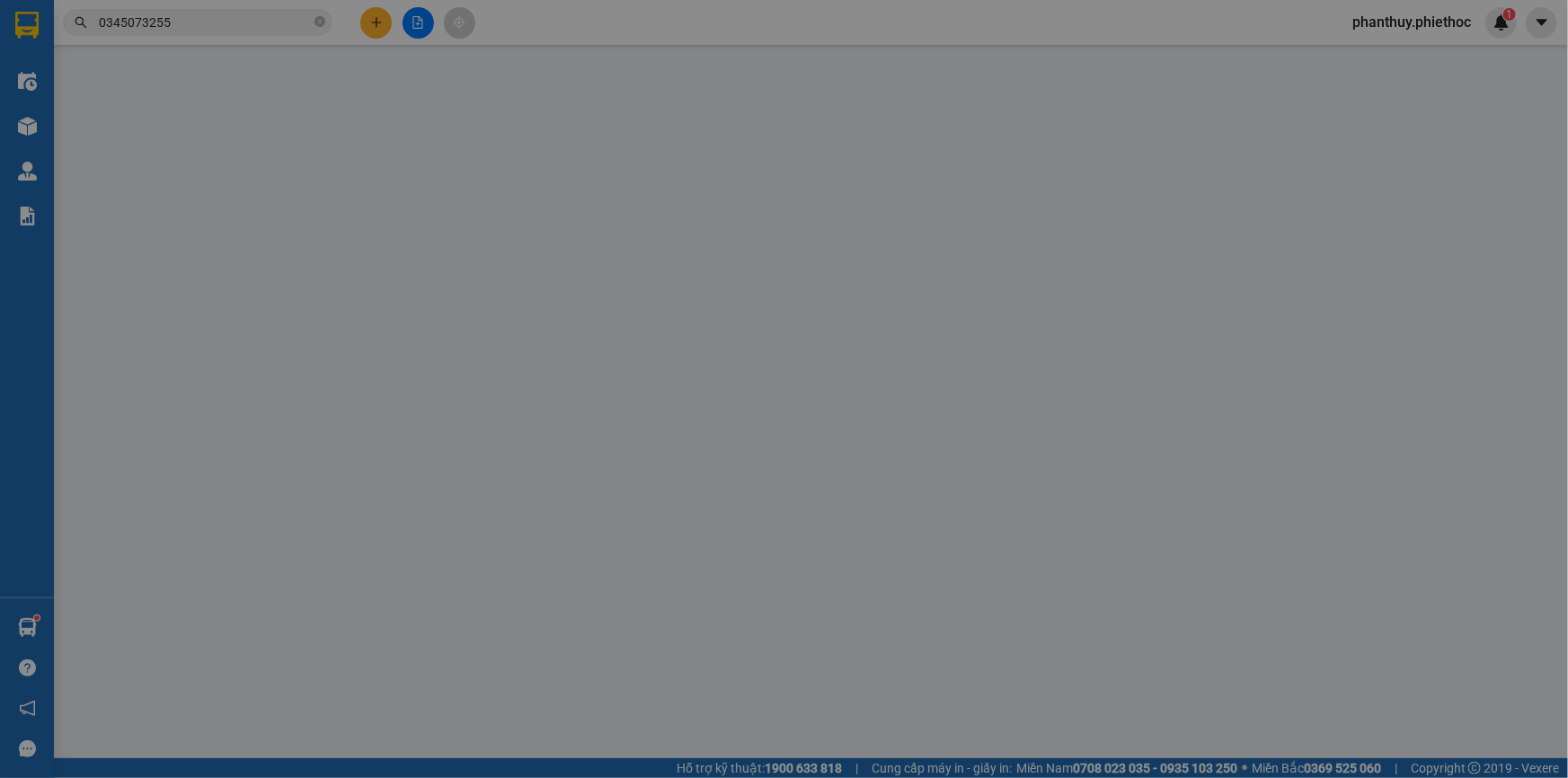
type input "0325556486"
type input "C Lan"
type input "0974754688"
type input "[PERSON_NAME]"
type input "25.000"
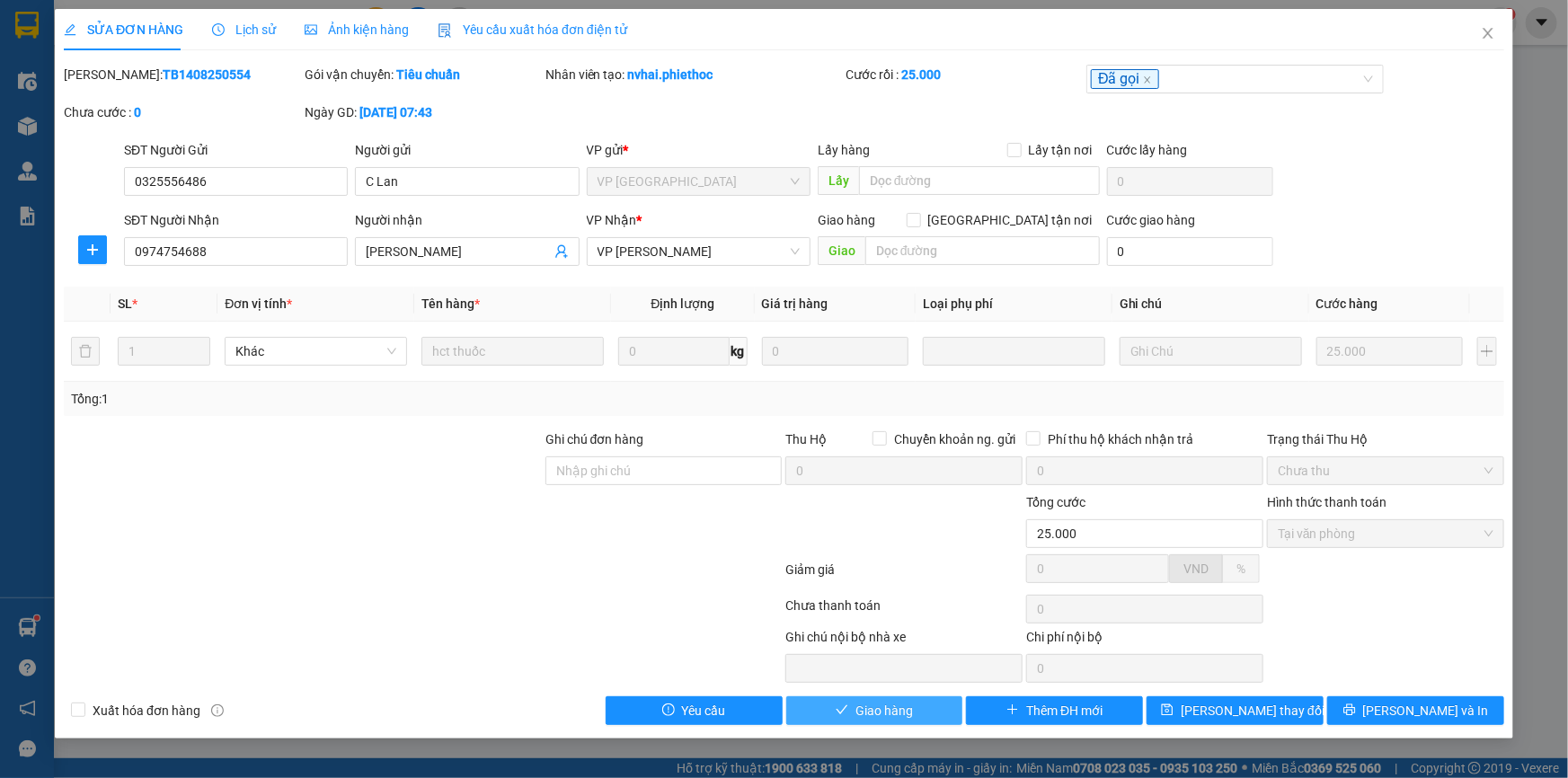
click at [860, 703] on span "Giao hàng" at bounding box center [884, 710] width 57 height 20
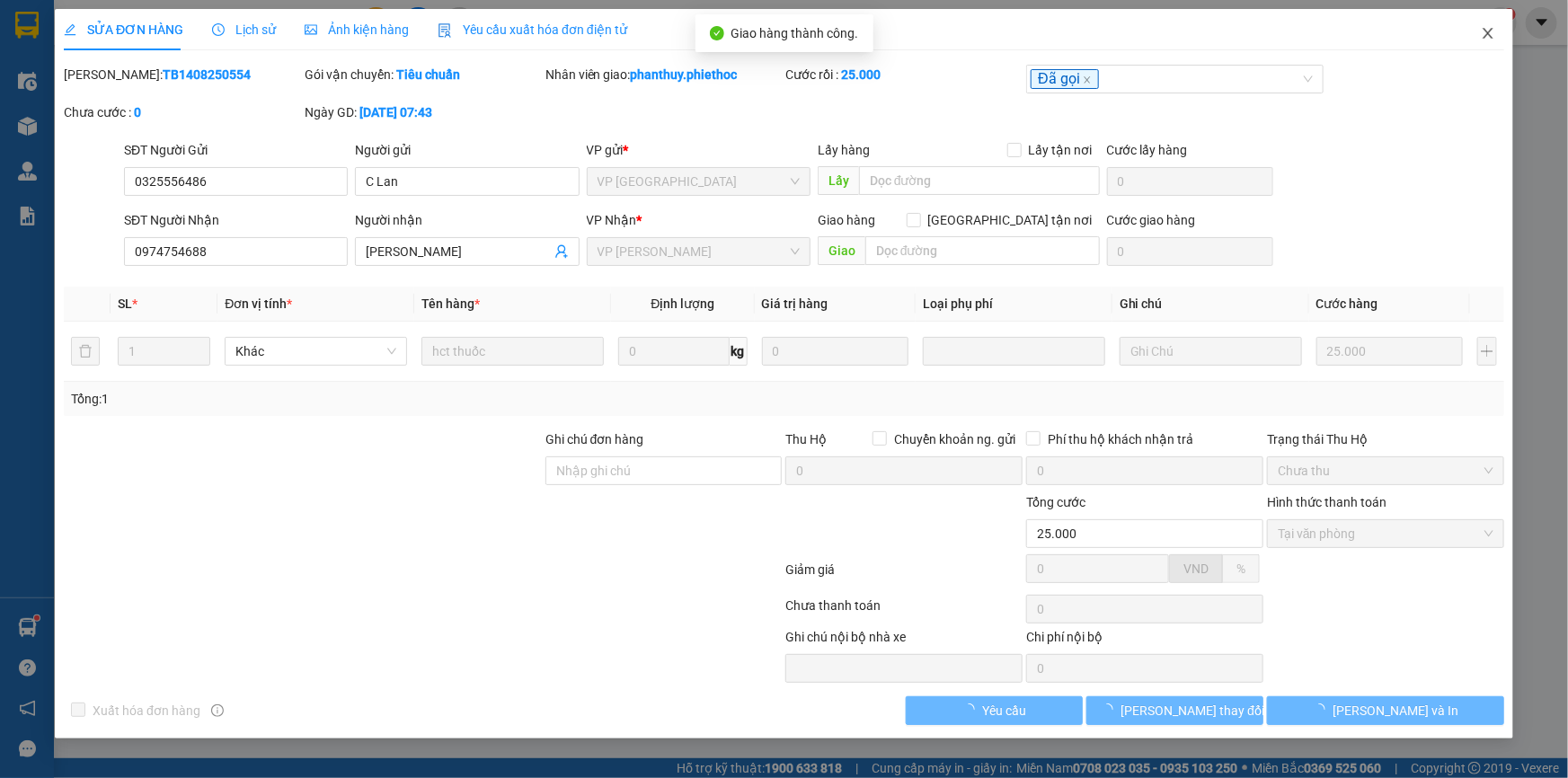
click at [1490, 29] on icon "close" at bounding box center [1488, 32] width 14 height 14
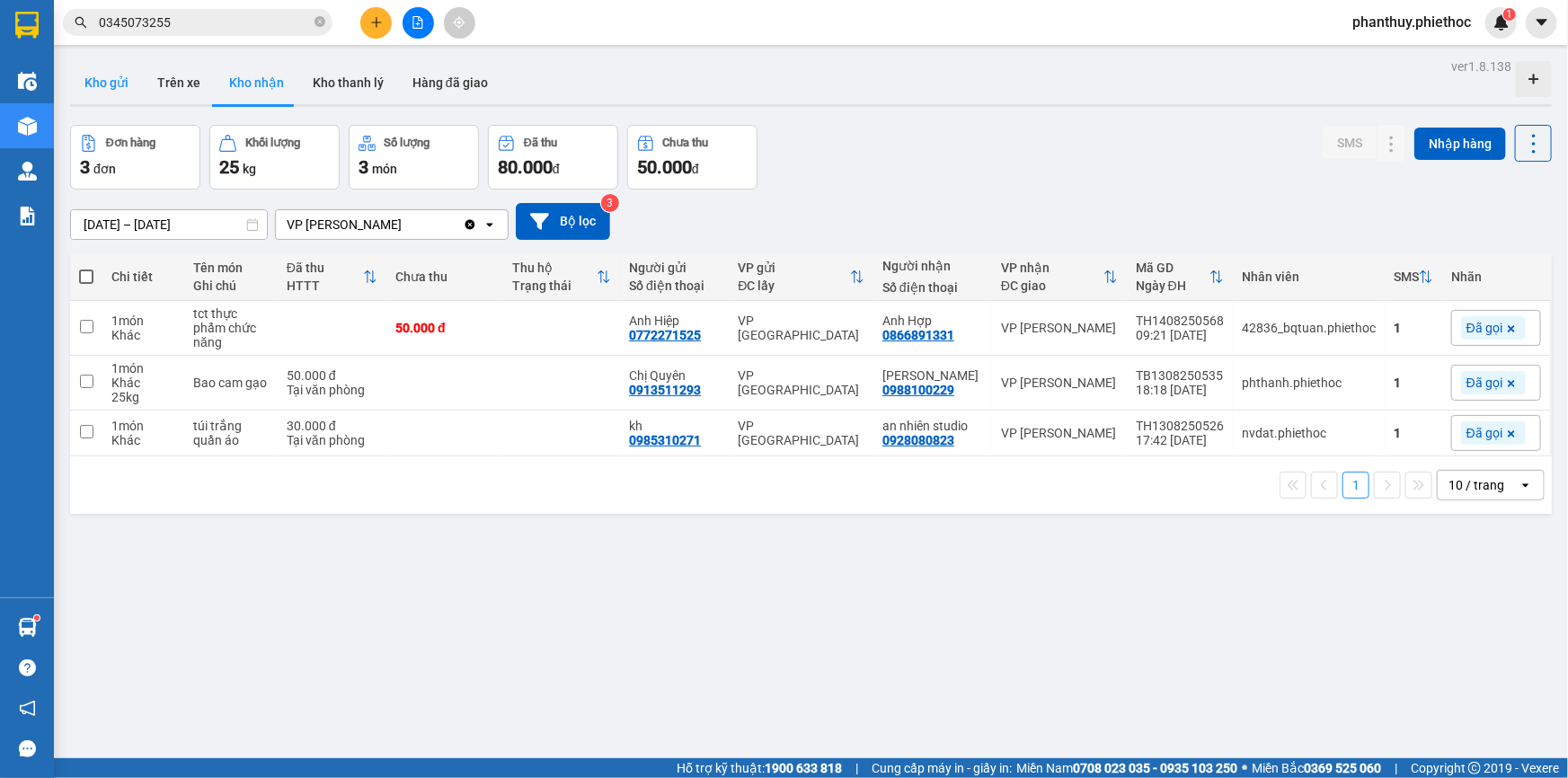
click at [87, 76] on button "Kho gửi" at bounding box center [106, 82] width 73 height 43
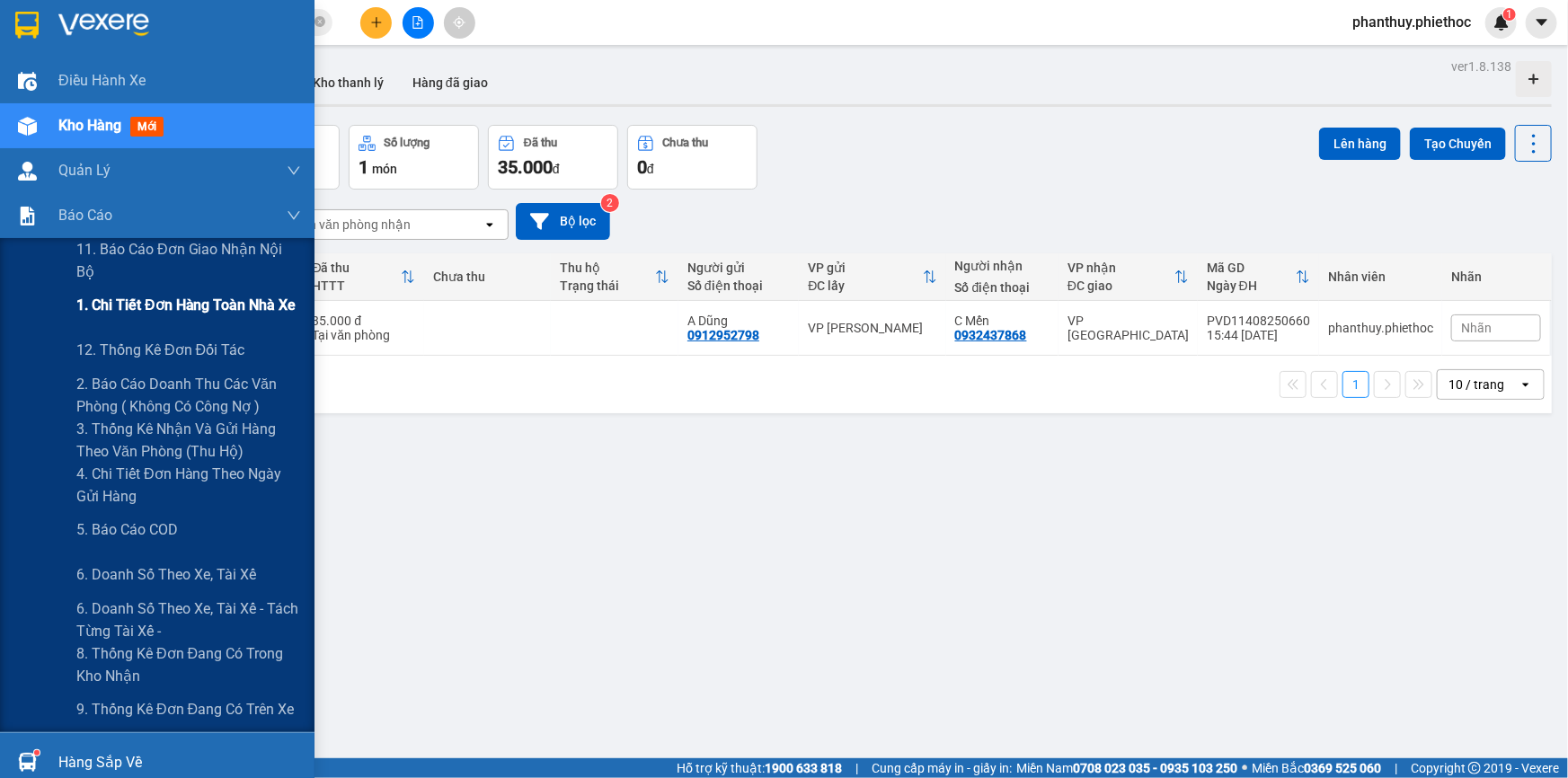
click at [172, 309] on span "1. Chi tiết đơn hàng toàn nhà xe" at bounding box center [186, 304] width 220 height 22
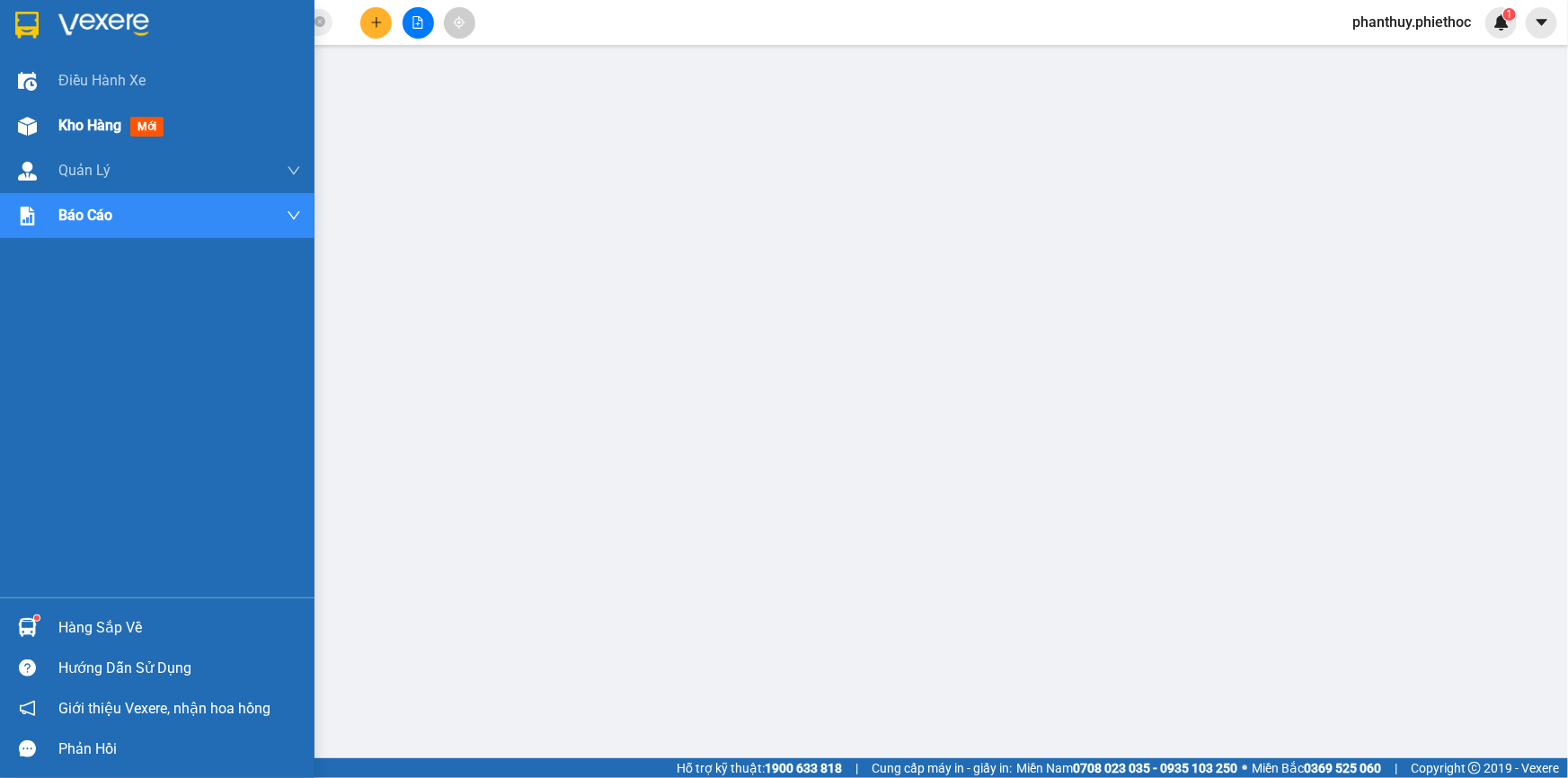
click at [75, 111] on div "Kho hàng mới" at bounding box center [180, 125] width 243 height 45
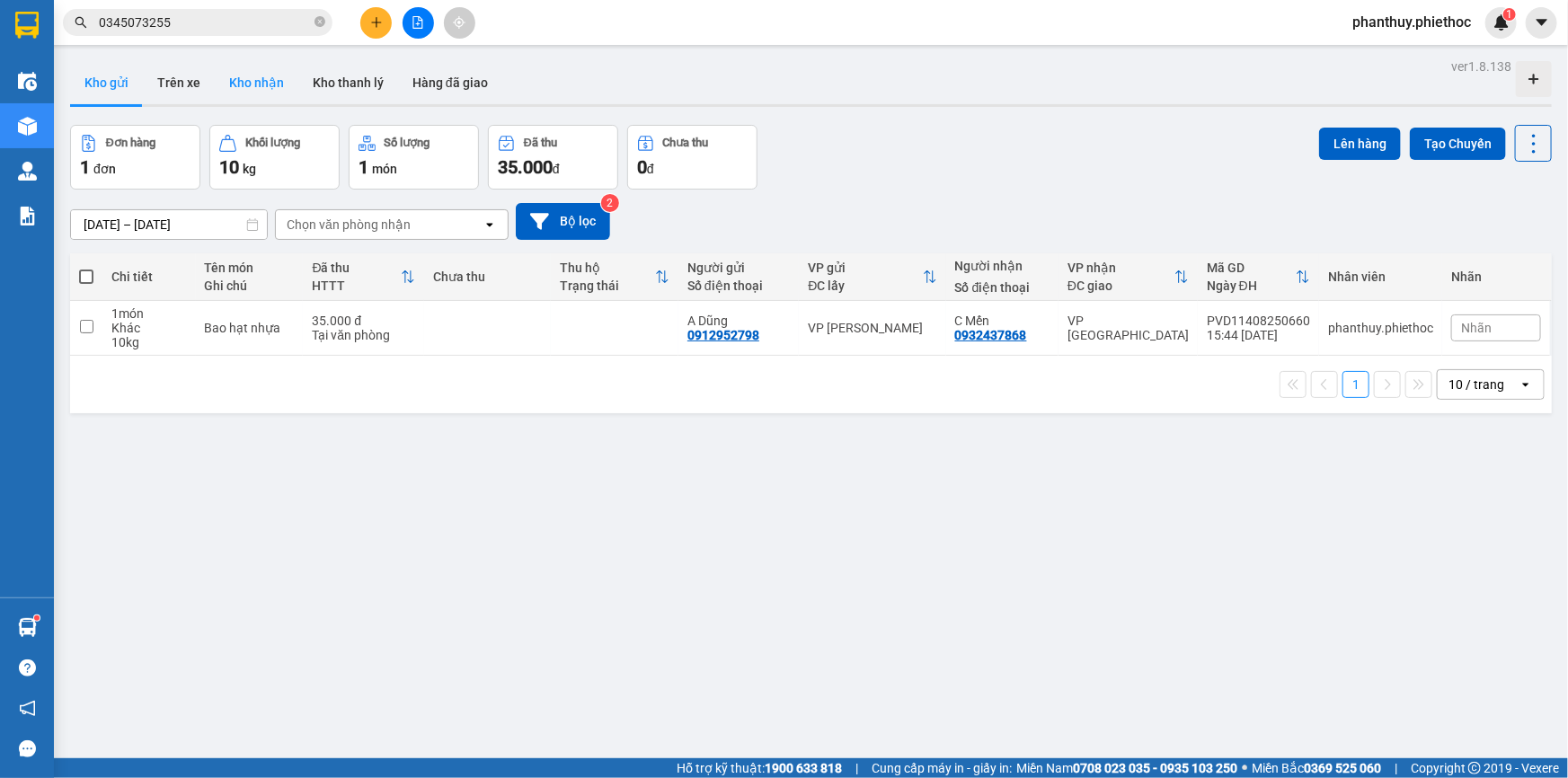
click at [260, 80] on button "Kho nhận" at bounding box center [256, 82] width 83 height 43
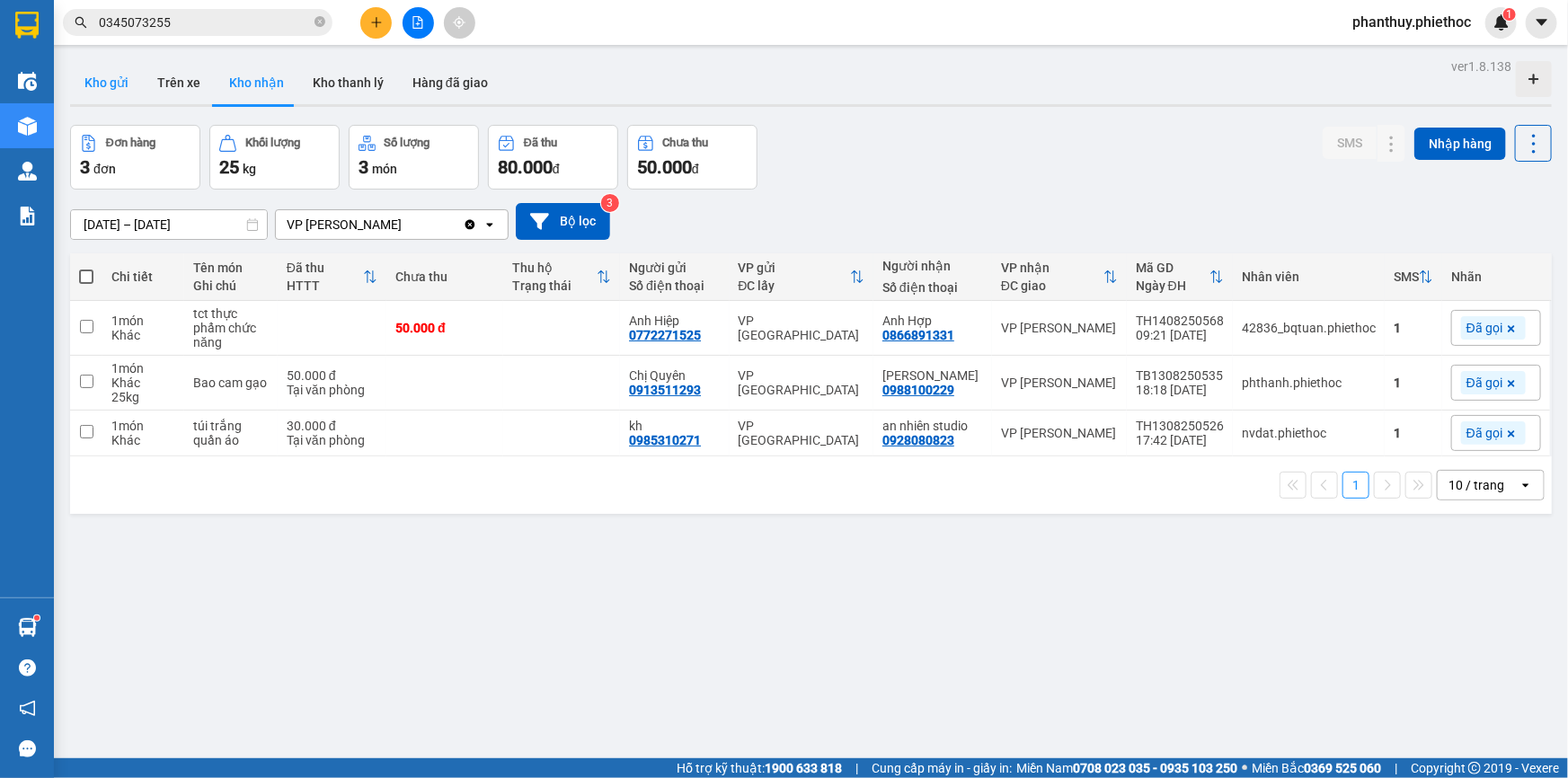
click at [131, 84] on button "Kho gửi" at bounding box center [106, 82] width 73 height 43
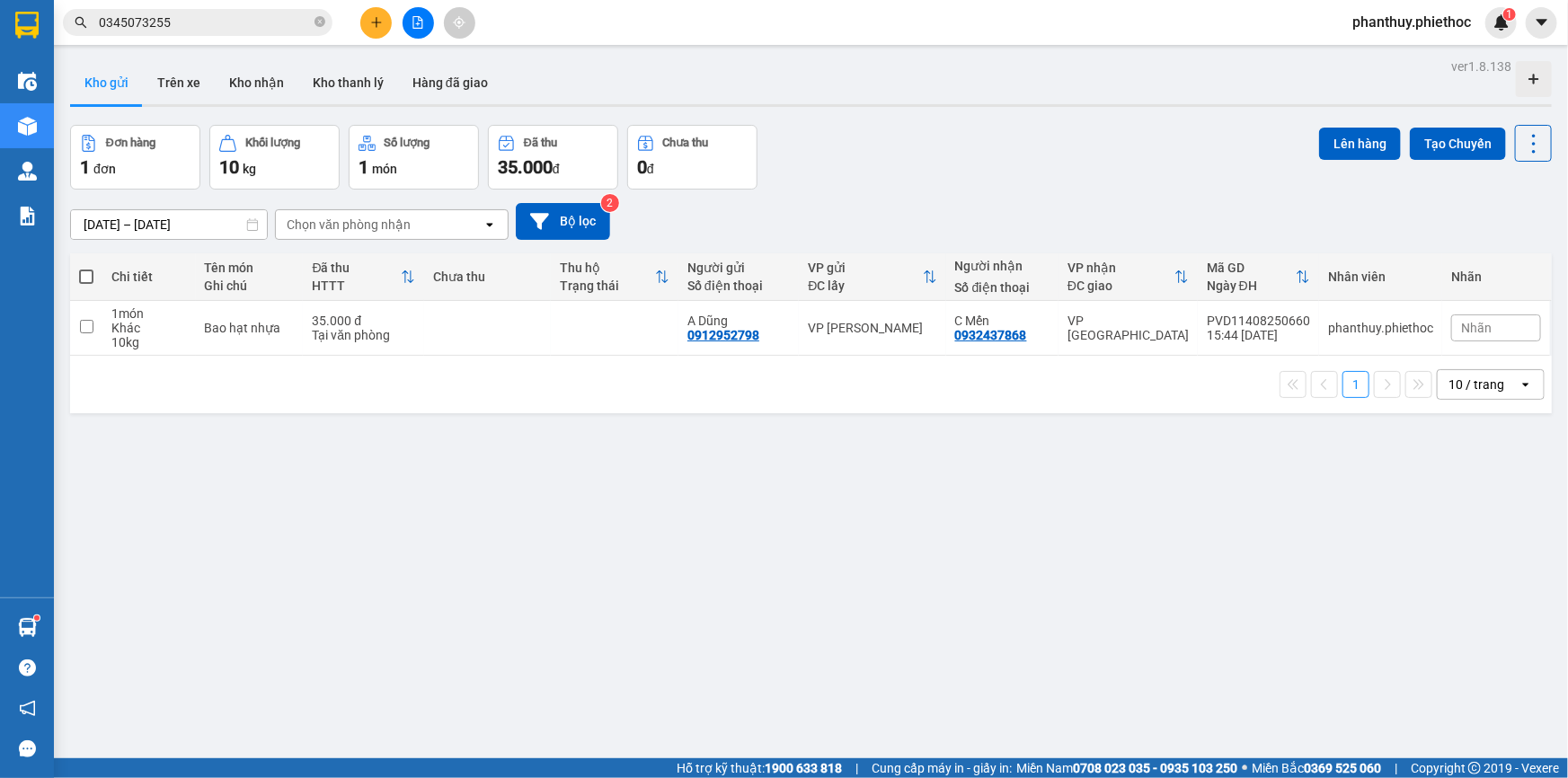
click at [90, 278] on span at bounding box center [86, 276] width 14 height 14
click at [86, 268] on input "checkbox" at bounding box center [86, 268] width 0 height 0
checkbox input "true"
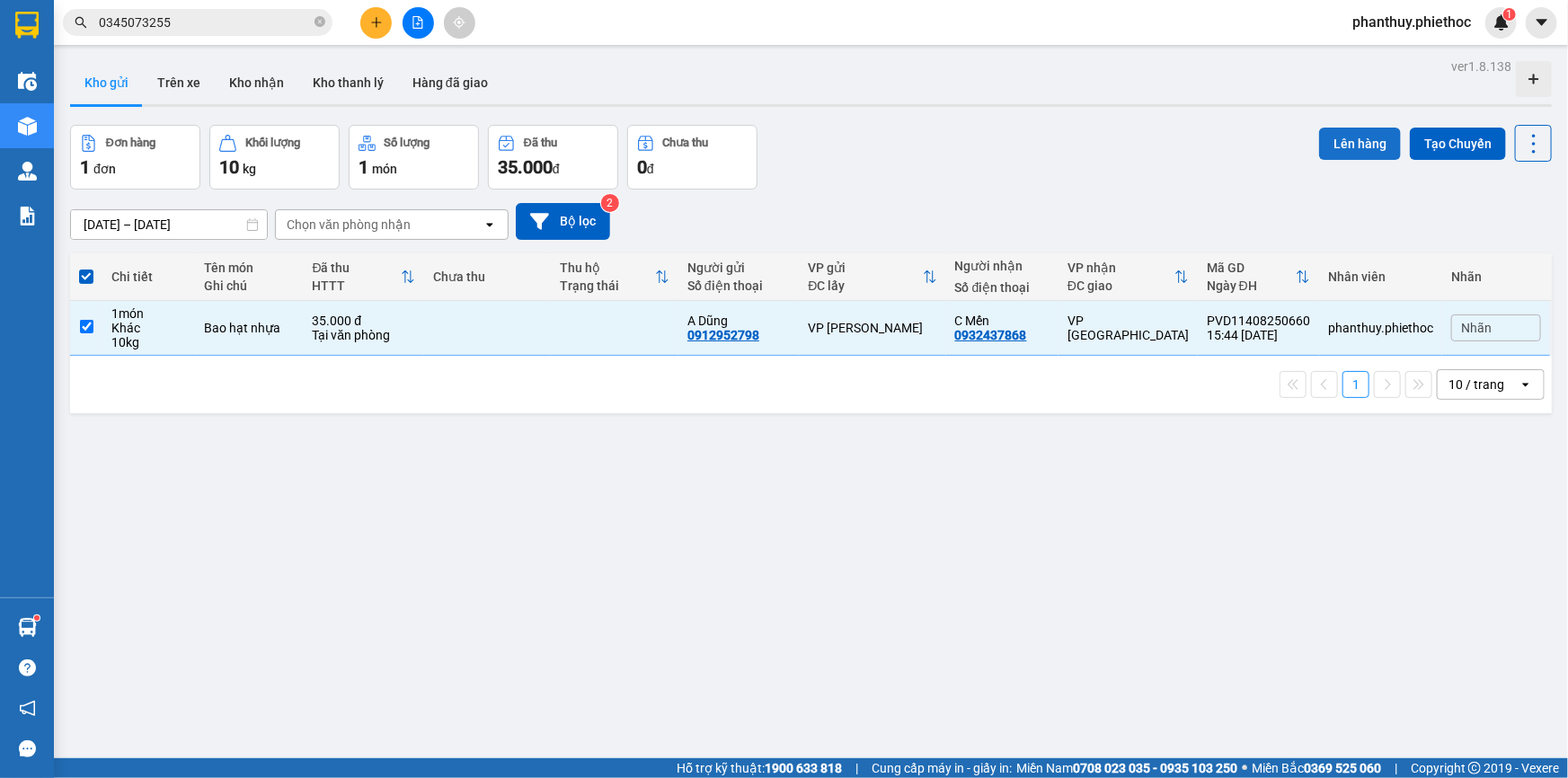
click at [1329, 140] on button "Lên hàng" at bounding box center [1361, 143] width 82 height 32
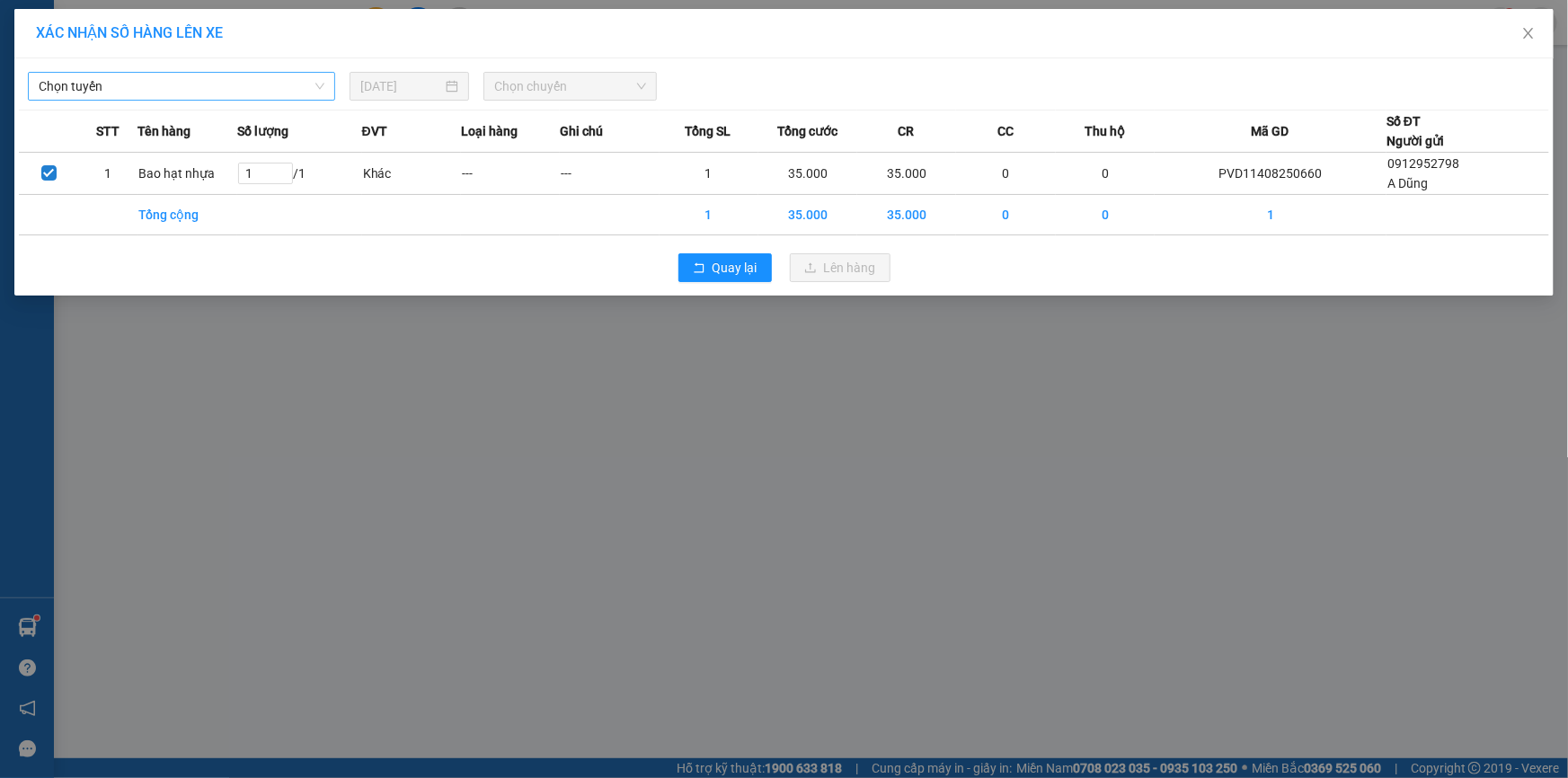
click at [124, 90] on span "Chọn tuyến" at bounding box center [181, 86] width 286 height 27
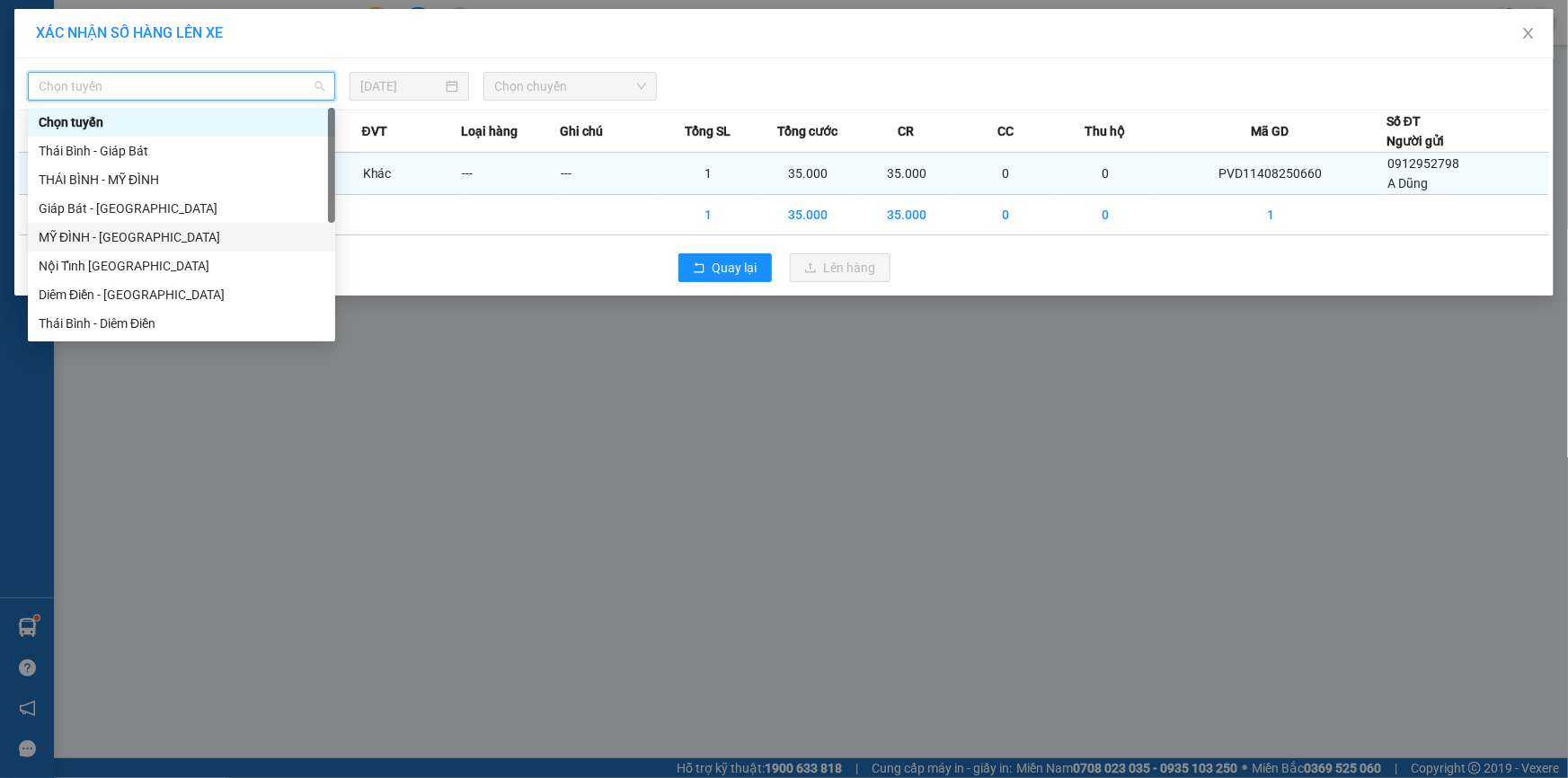
drag, startPoint x: 83, startPoint y: 235, endPoint x: 247, endPoint y: 162, distance: 179.5
click at [85, 235] on div "MỸ ĐÌNH - [GEOGRAPHIC_DATA]" at bounding box center [181, 237] width 286 height 20
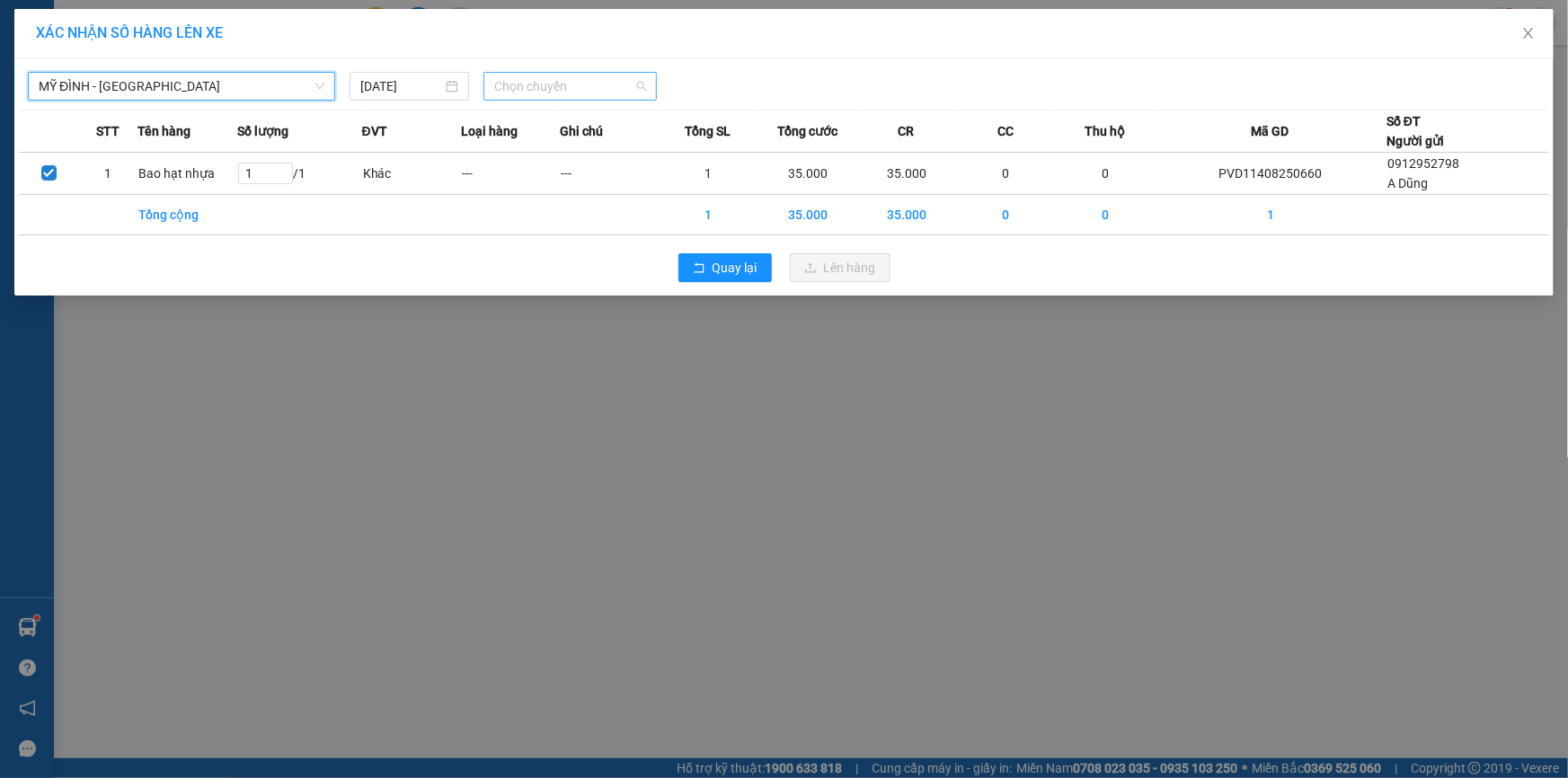
click at [539, 89] on span "Chọn chuyến" at bounding box center [570, 86] width 152 height 27
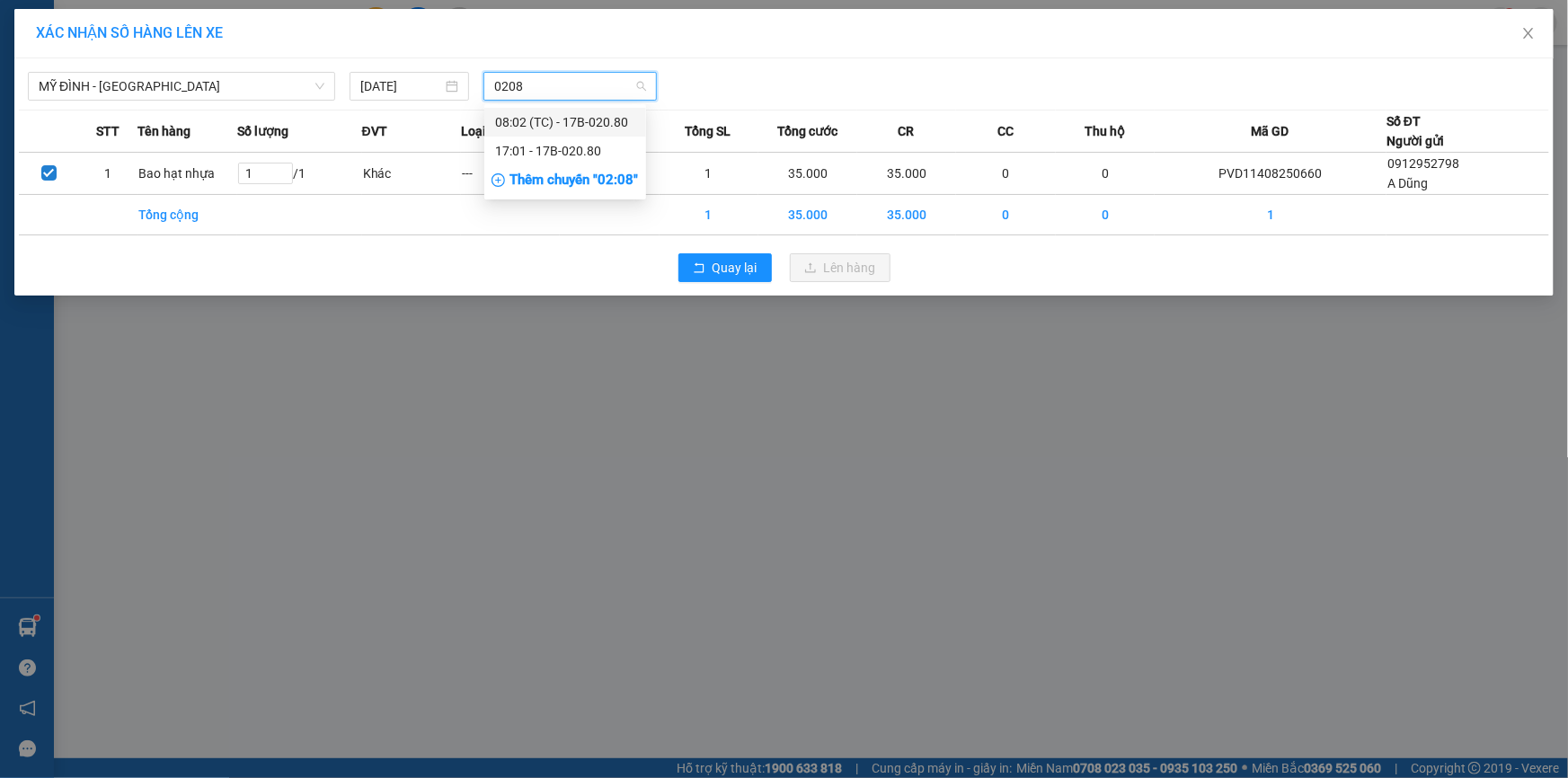
type input "02080"
click at [561, 151] on div "17:01 - 17B-020.80" at bounding box center [565, 151] width 141 height 20
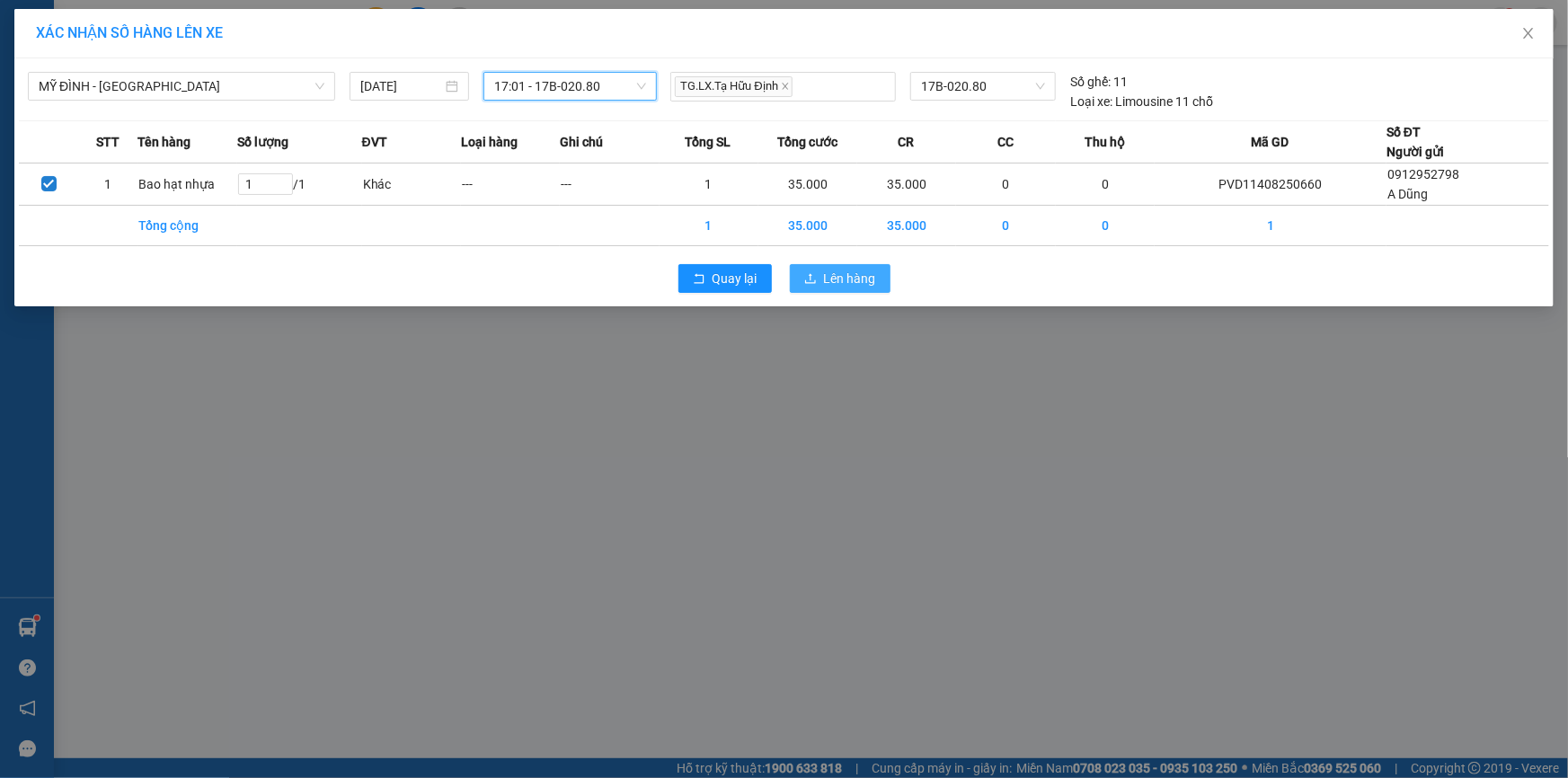
click at [845, 285] on span "Lên hàng" at bounding box center [850, 278] width 53 height 20
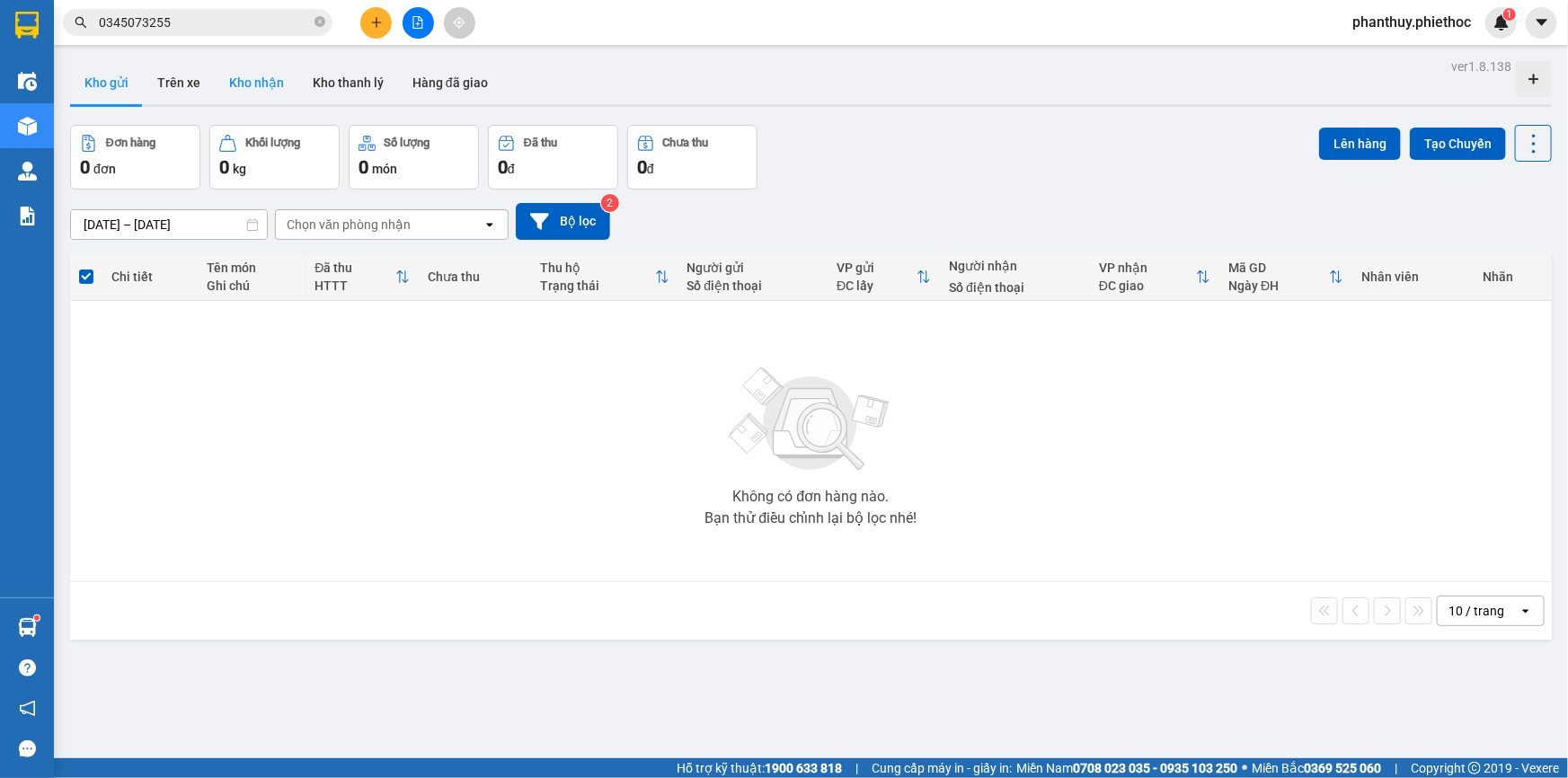
drag, startPoint x: 178, startPoint y: 78, endPoint x: 292, endPoint y: 76, distance: 114.0
click at [178, 79] on button "Trên xe" at bounding box center [178, 82] width 72 height 43
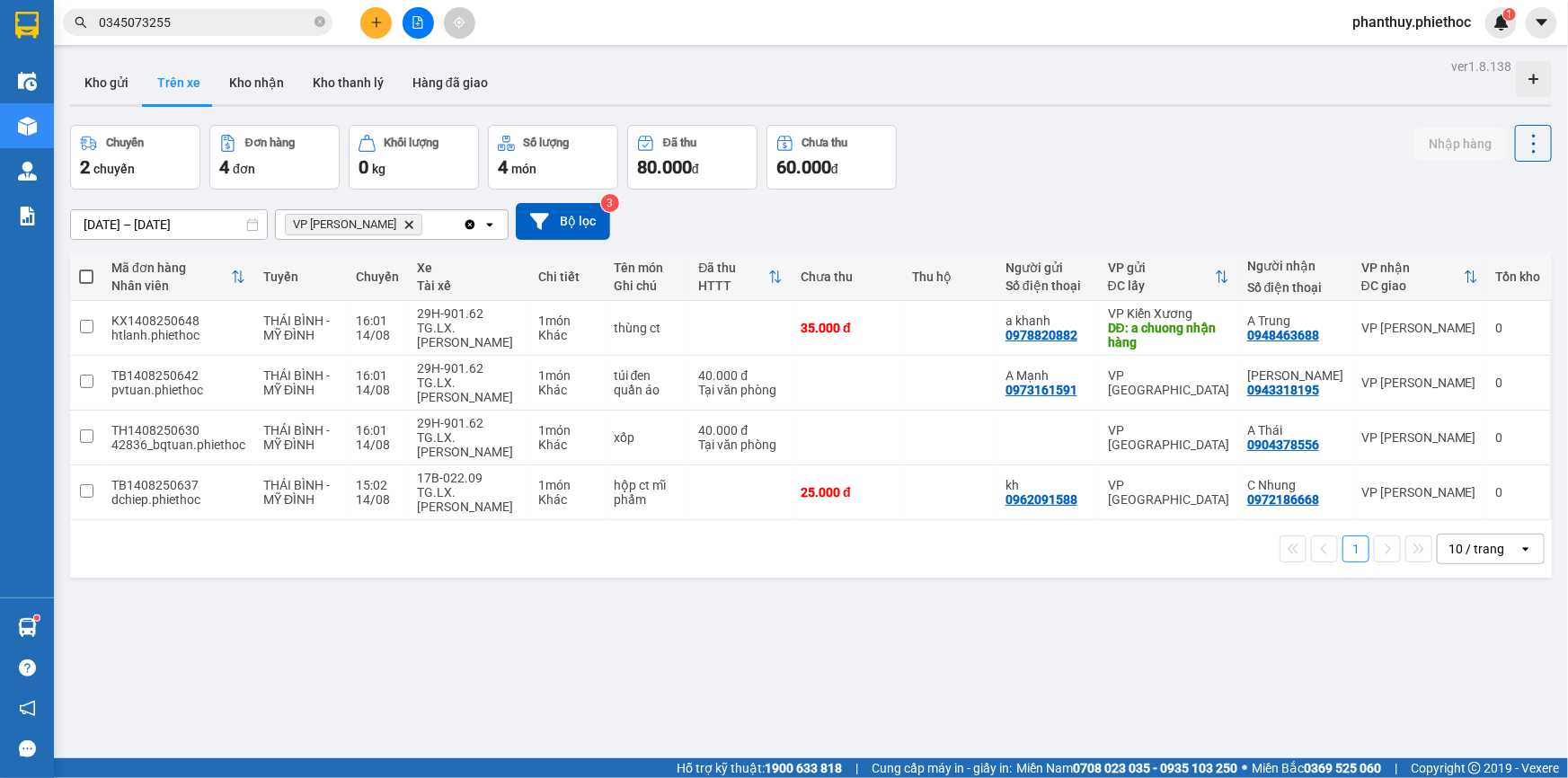
drag, startPoint x: 405, startPoint y: 222, endPoint x: 573, endPoint y: 223, distance: 168.0
click at [408, 222] on icon "Delete" at bounding box center [408, 224] width 11 height 11
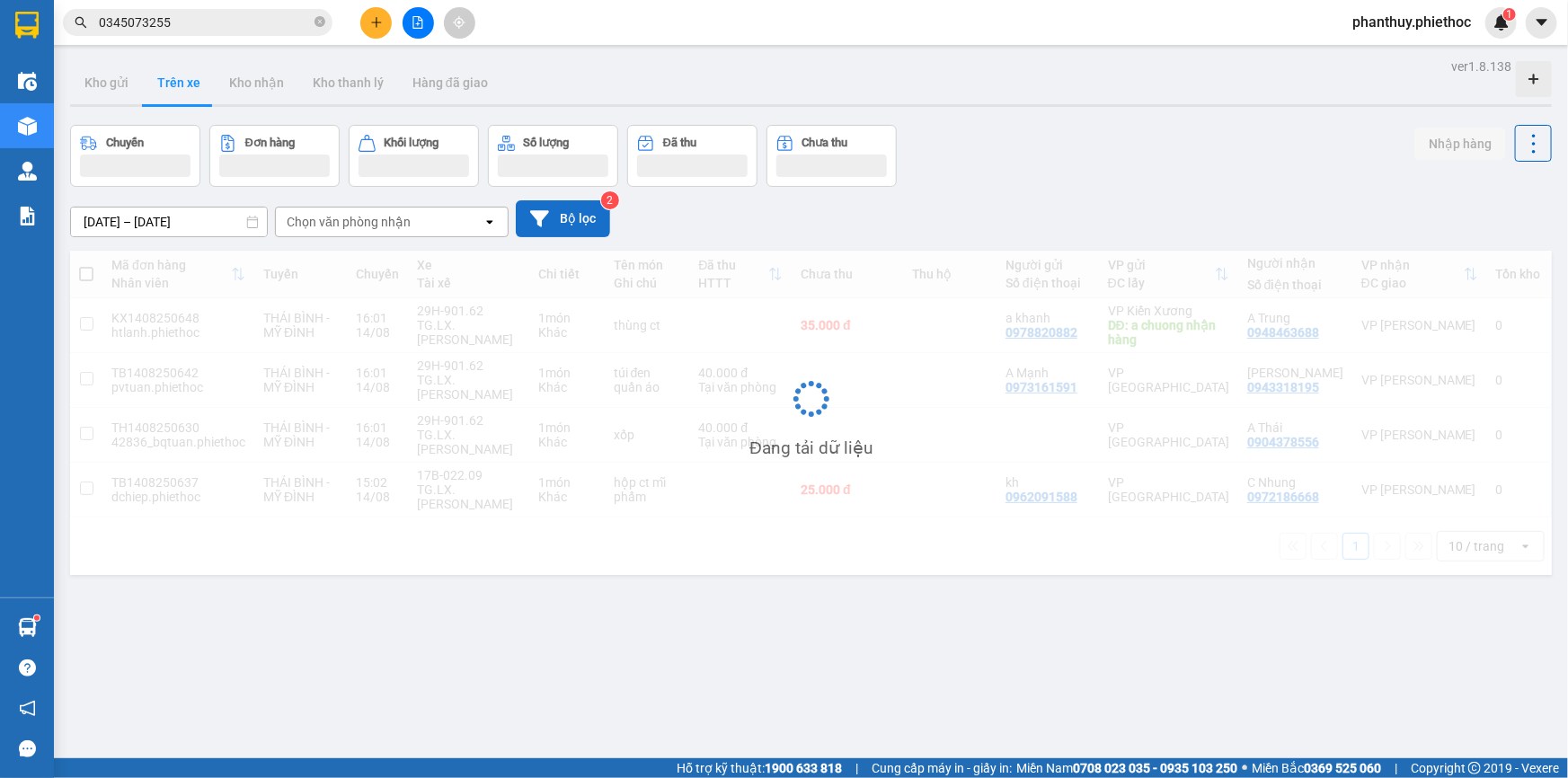
click at [573, 223] on button "Bộ lọc" at bounding box center [563, 219] width 95 height 37
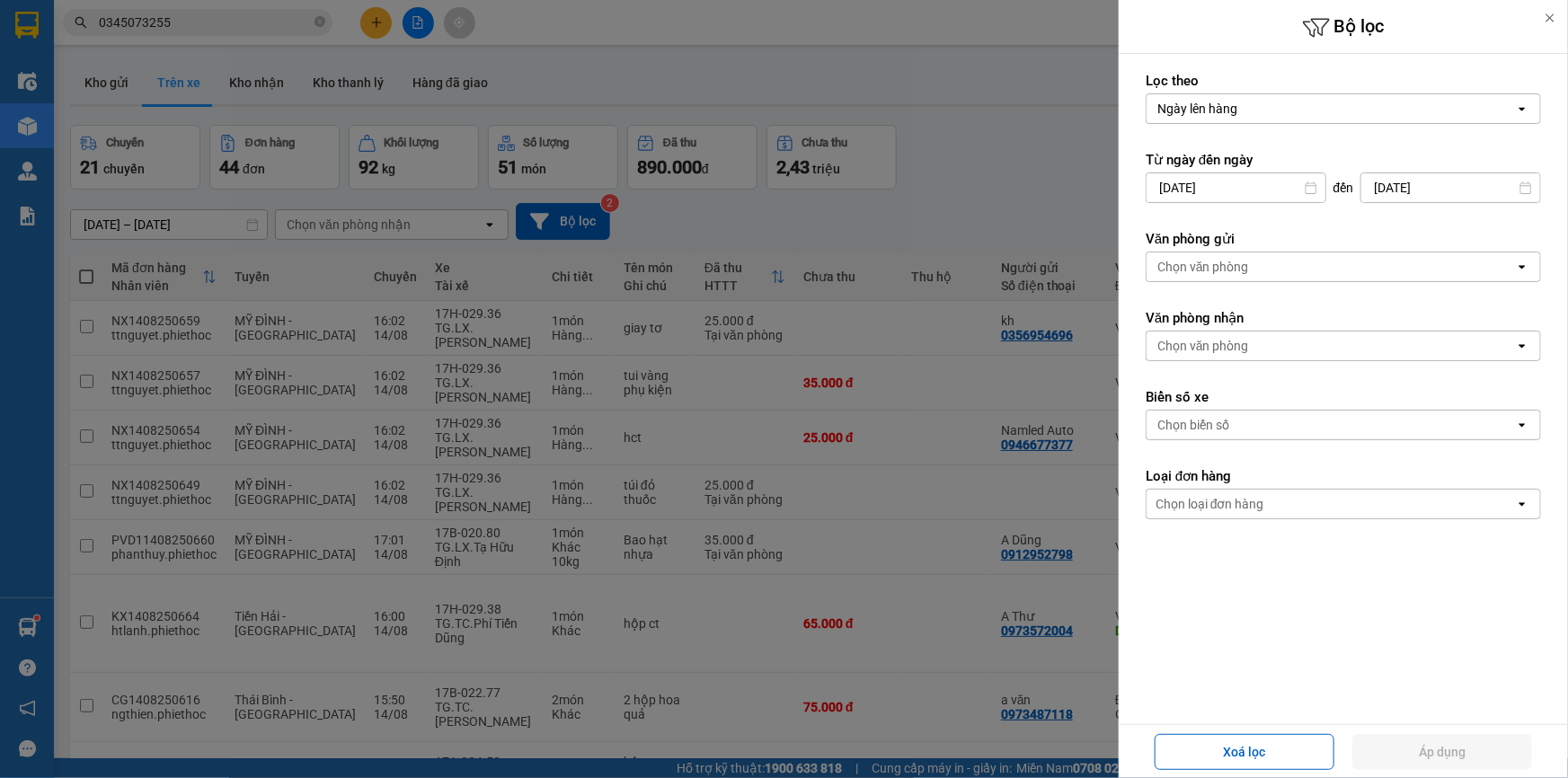
click at [1230, 255] on div "Chọn văn phòng" at bounding box center [1330, 267] width 368 height 29
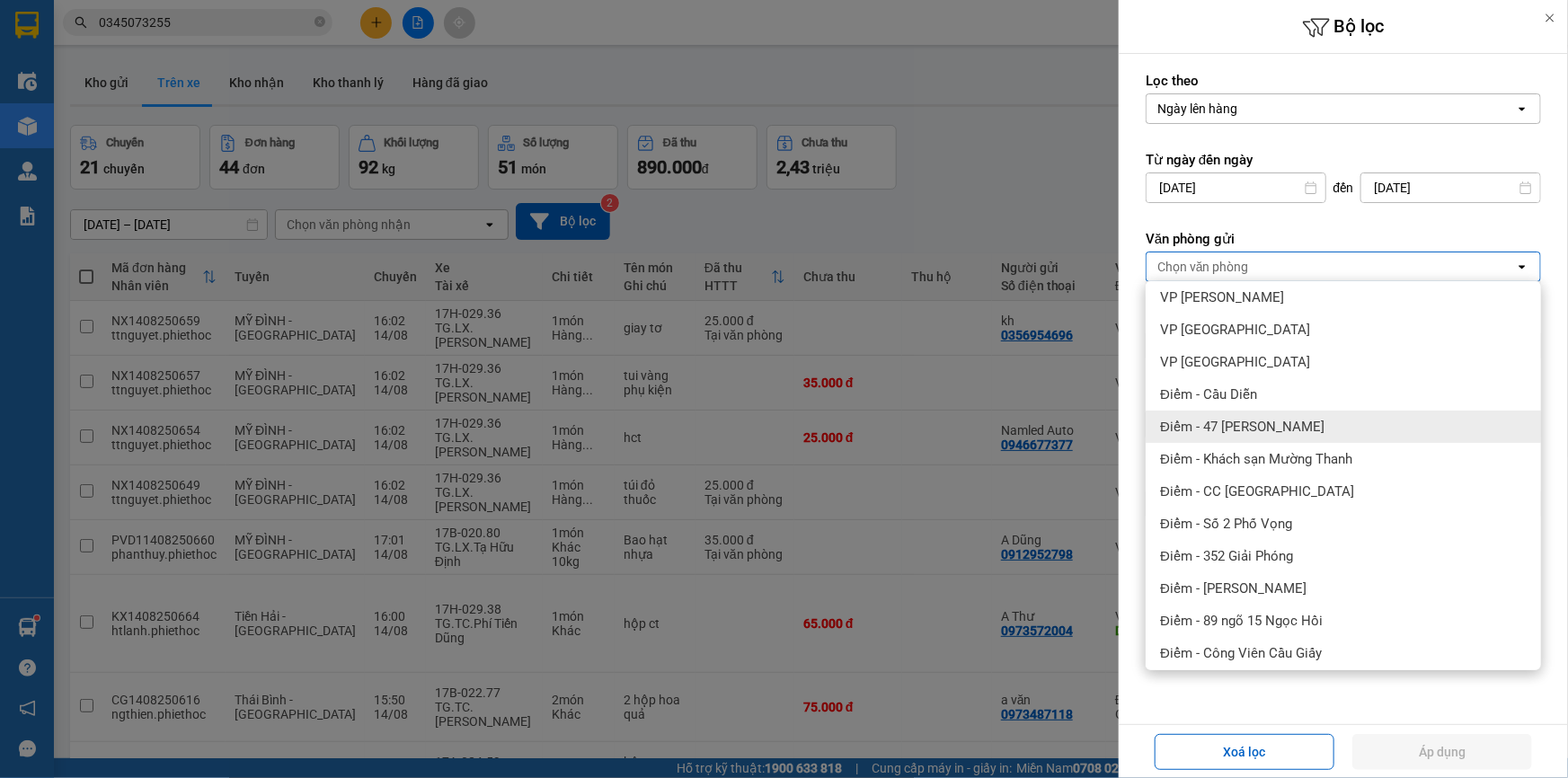
scroll to position [245, 0]
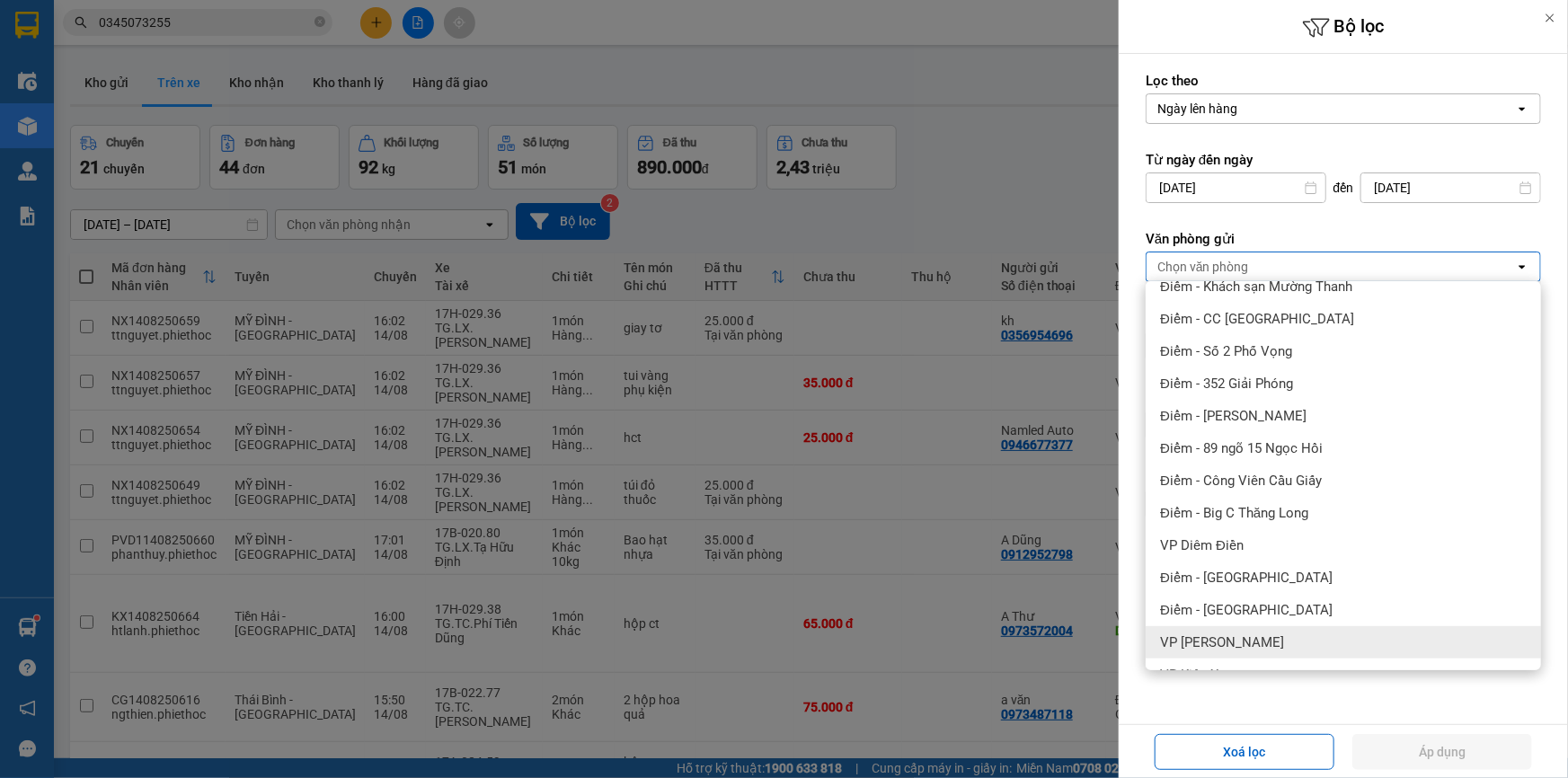
click at [1252, 642] on span "VP [PERSON_NAME]" at bounding box center [1222, 642] width 124 height 18
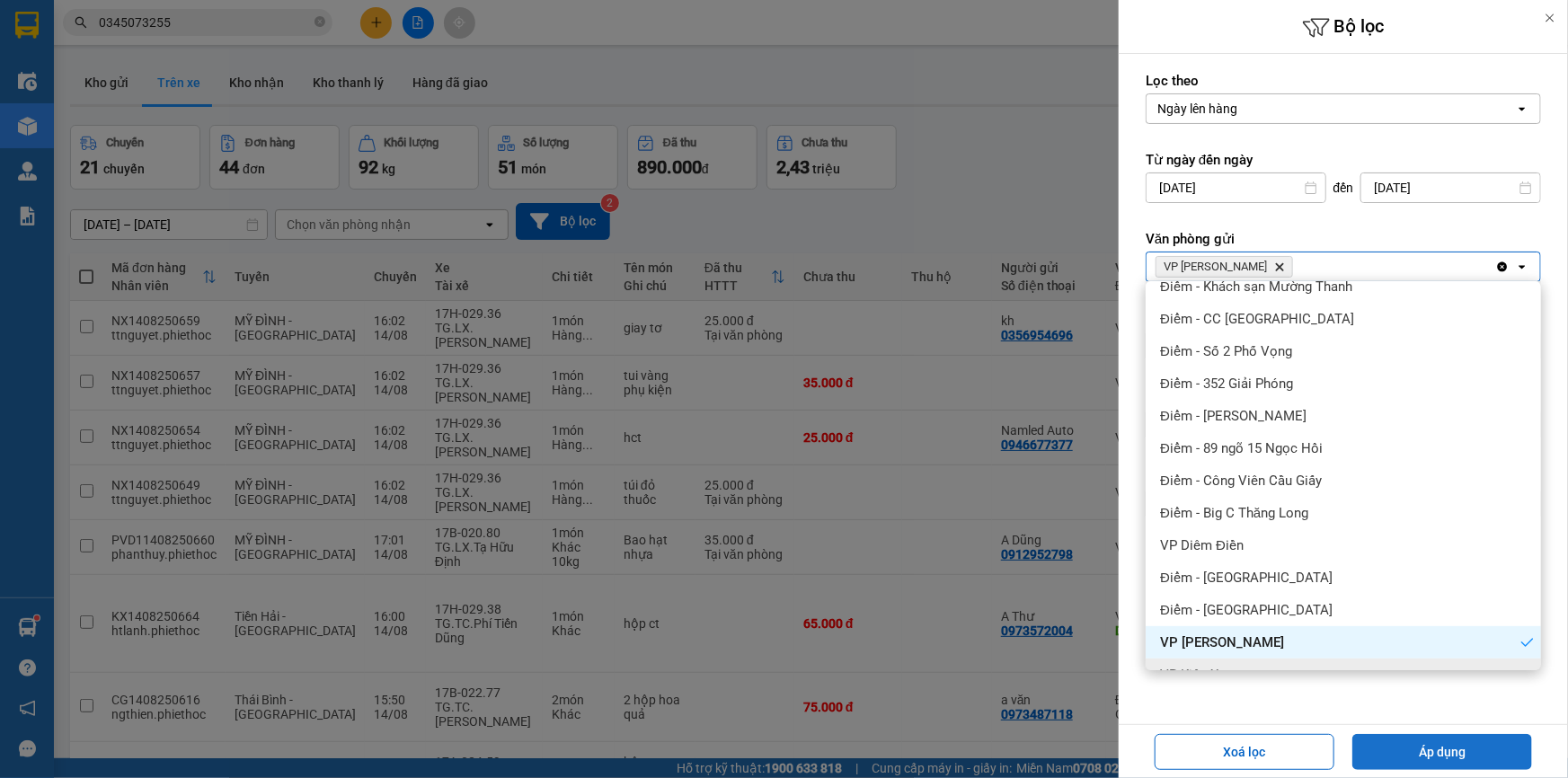
click at [1381, 752] on button "Áp dụng" at bounding box center [1443, 752] width 180 height 36
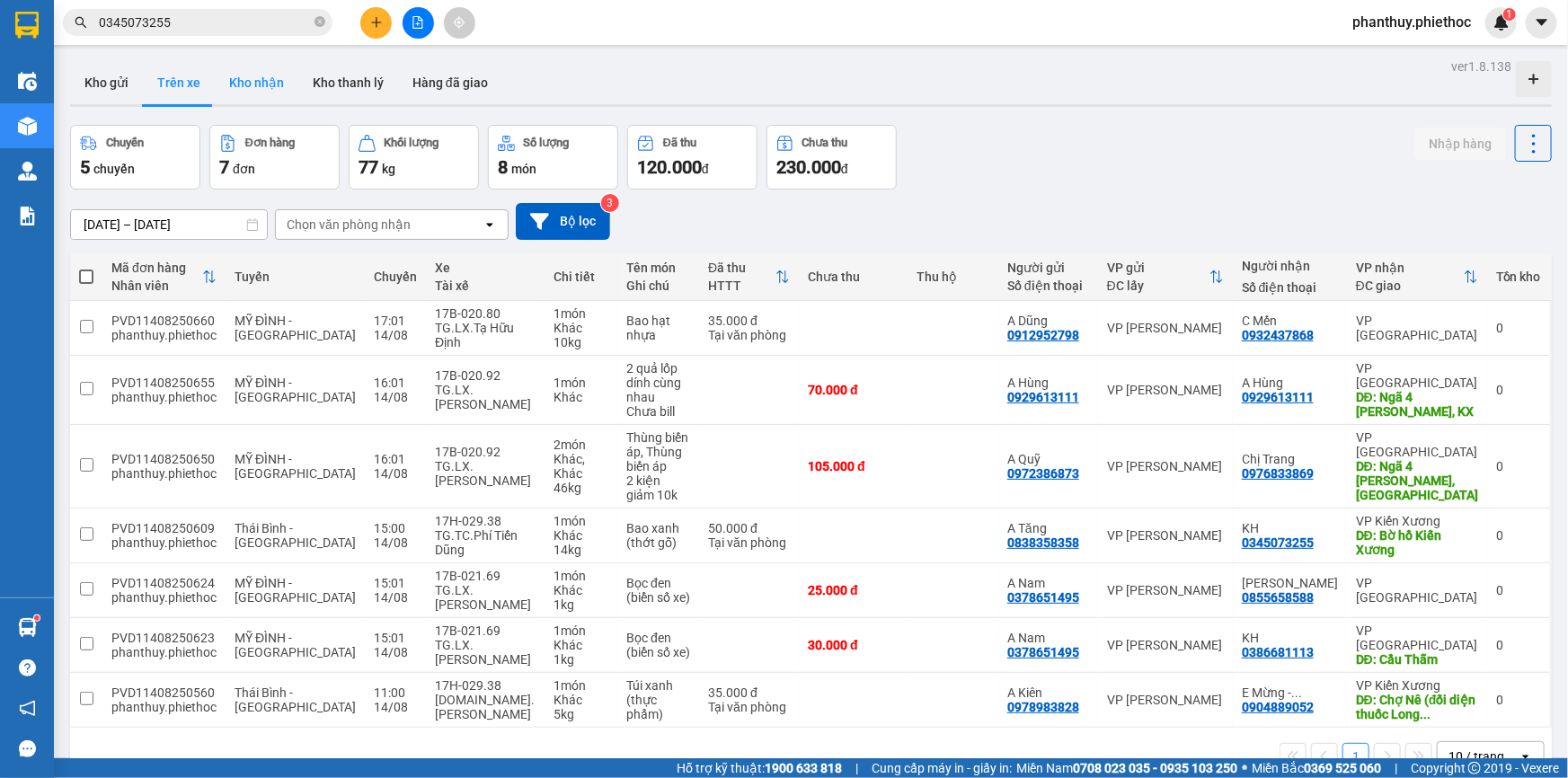
click at [244, 76] on button "Kho nhận" at bounding box center [256, 82] width 83 height 43
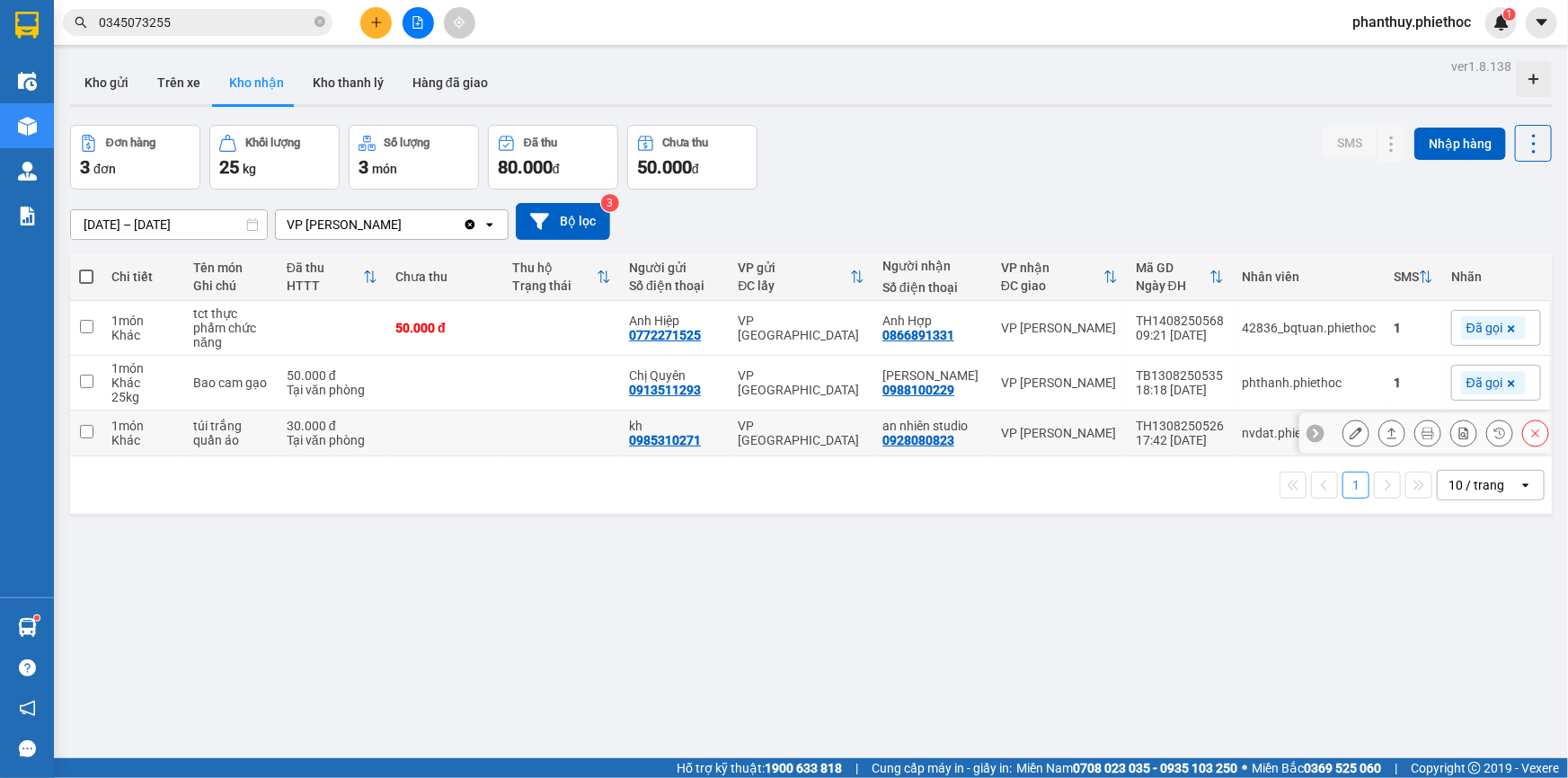
click at [1350, 426] on icon at bounding box center [1356, 432] width 12 height 12
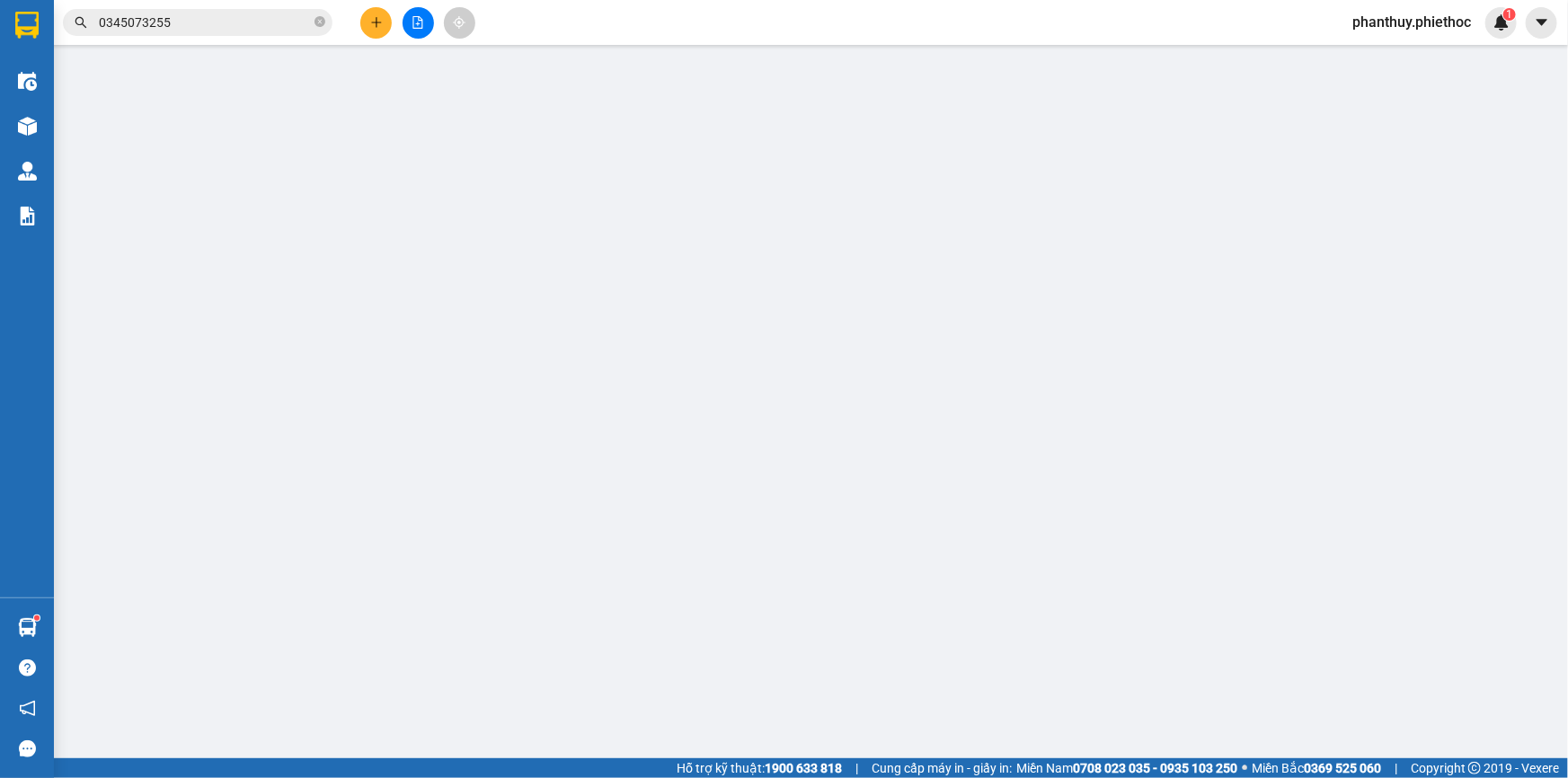
type input "0985310271"
type input "kh"
type input "0928080823"
type input "an nhiên studio"
type input "30.000"
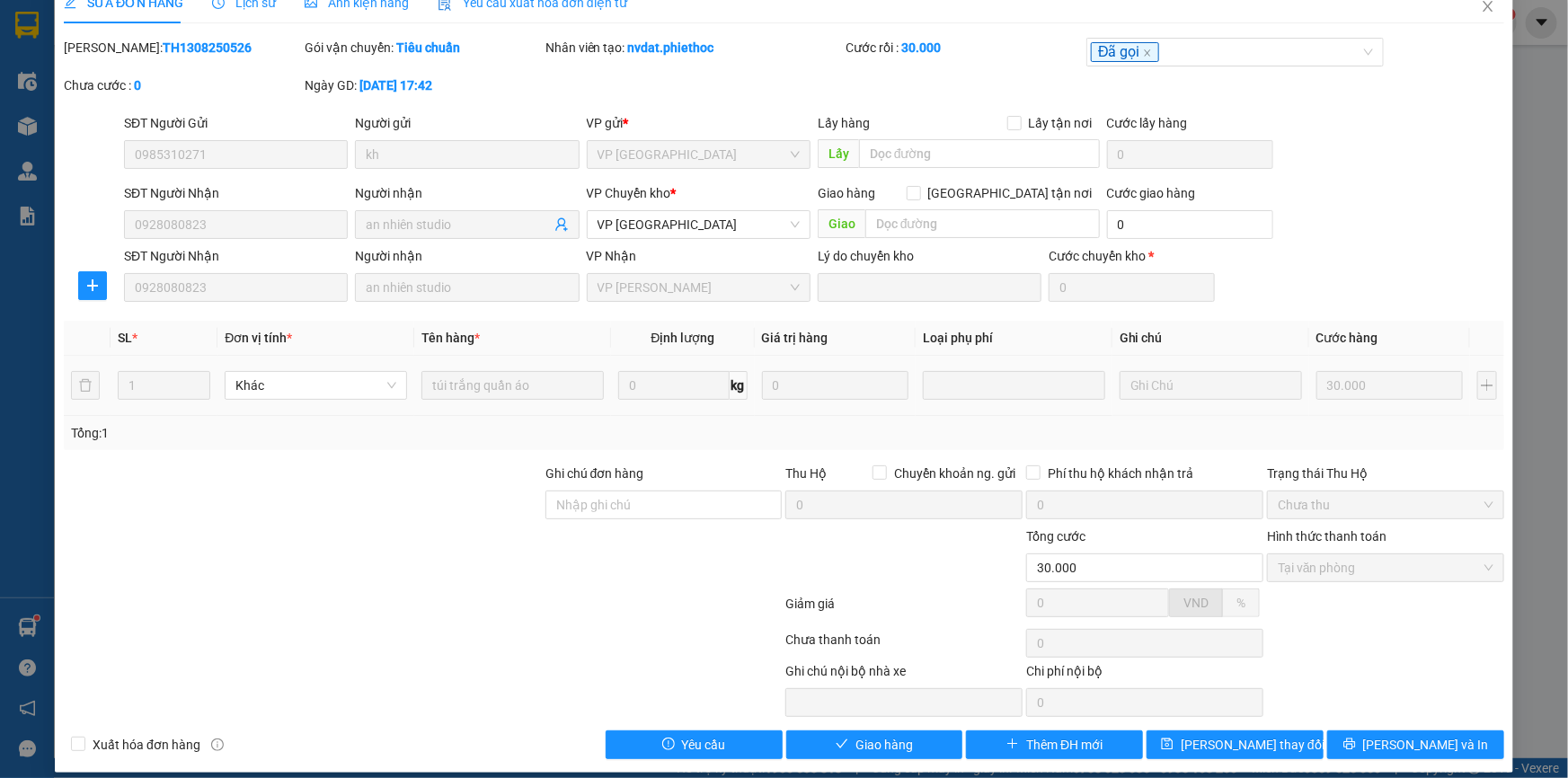
scroll to position [41, 0]
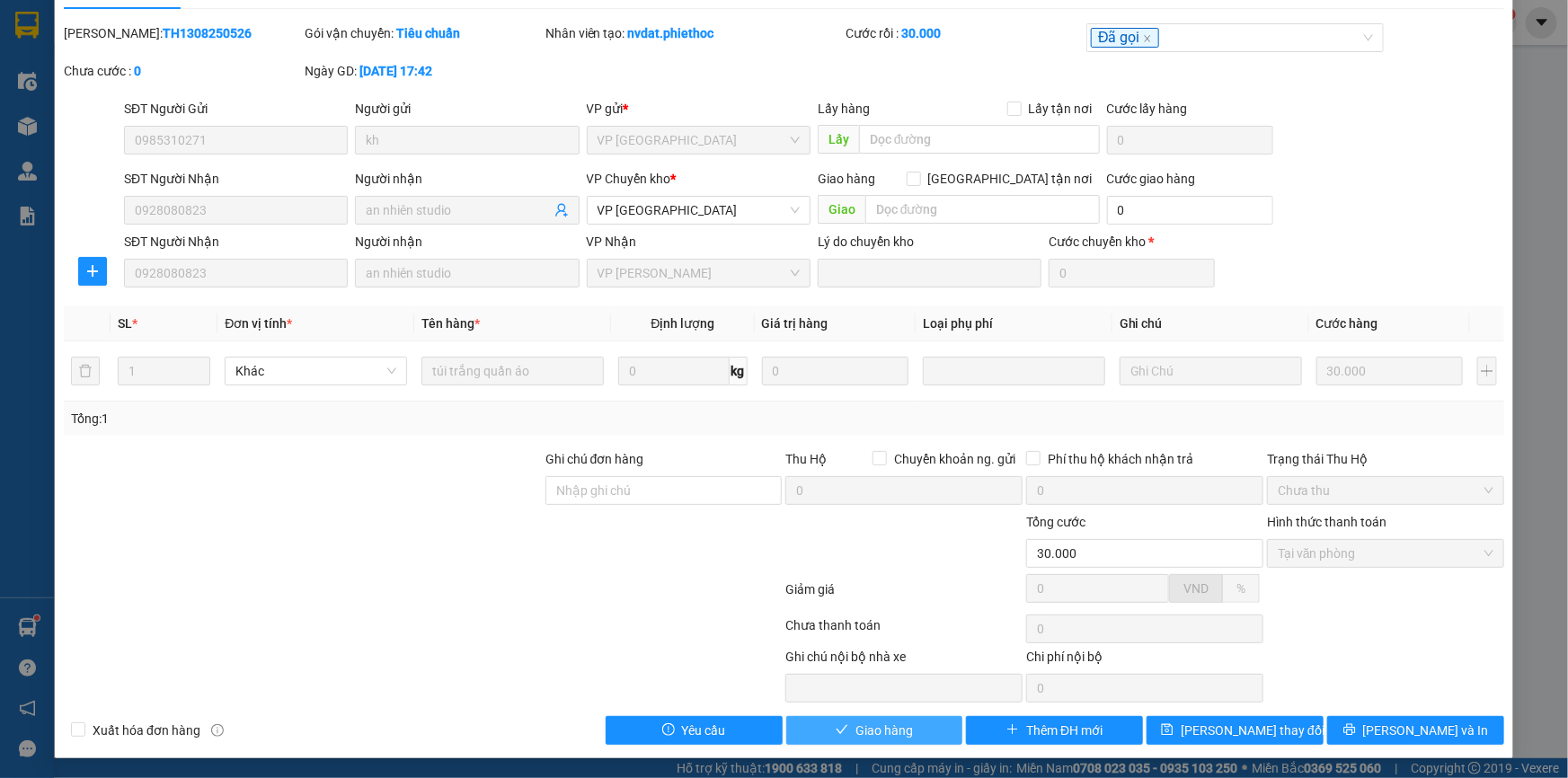
click at [891, 736] on span "Giao hàng" at bounding box center [884, 730] width 57 height 20
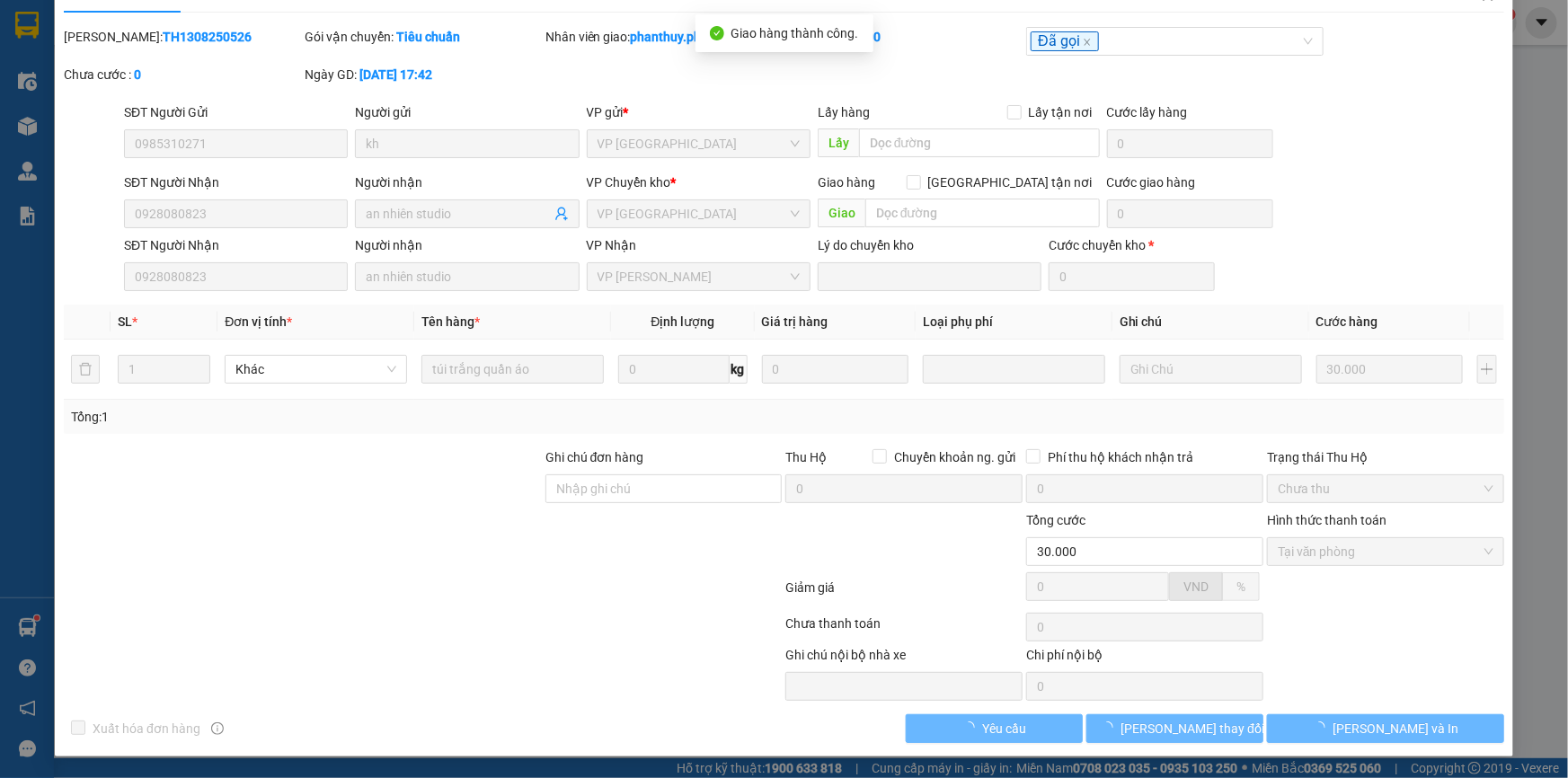
scroll to position [0, 0]
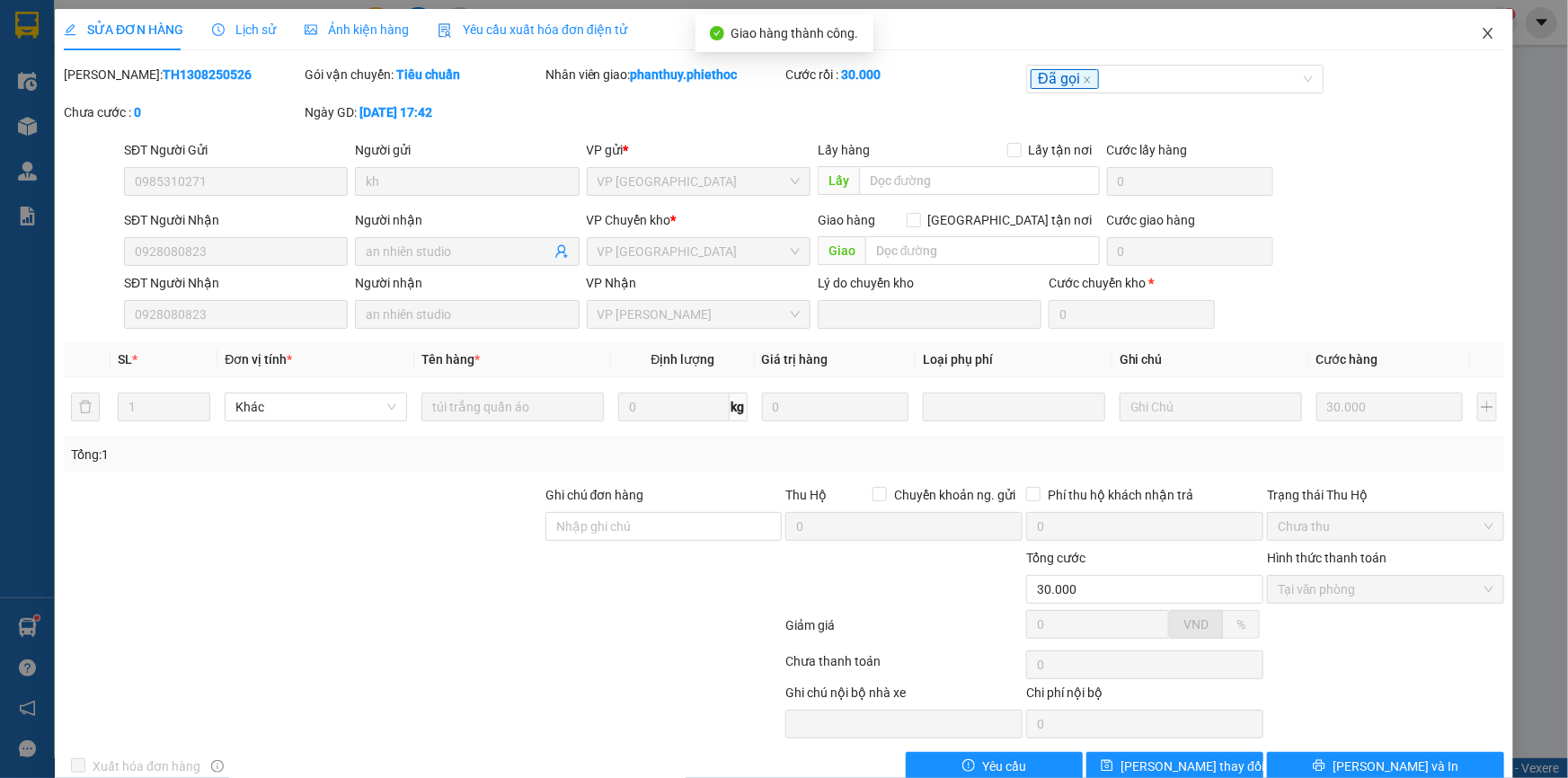
click at [1481, 30] on icon "close" at bounding box center [1488, 32] width 14 height 14
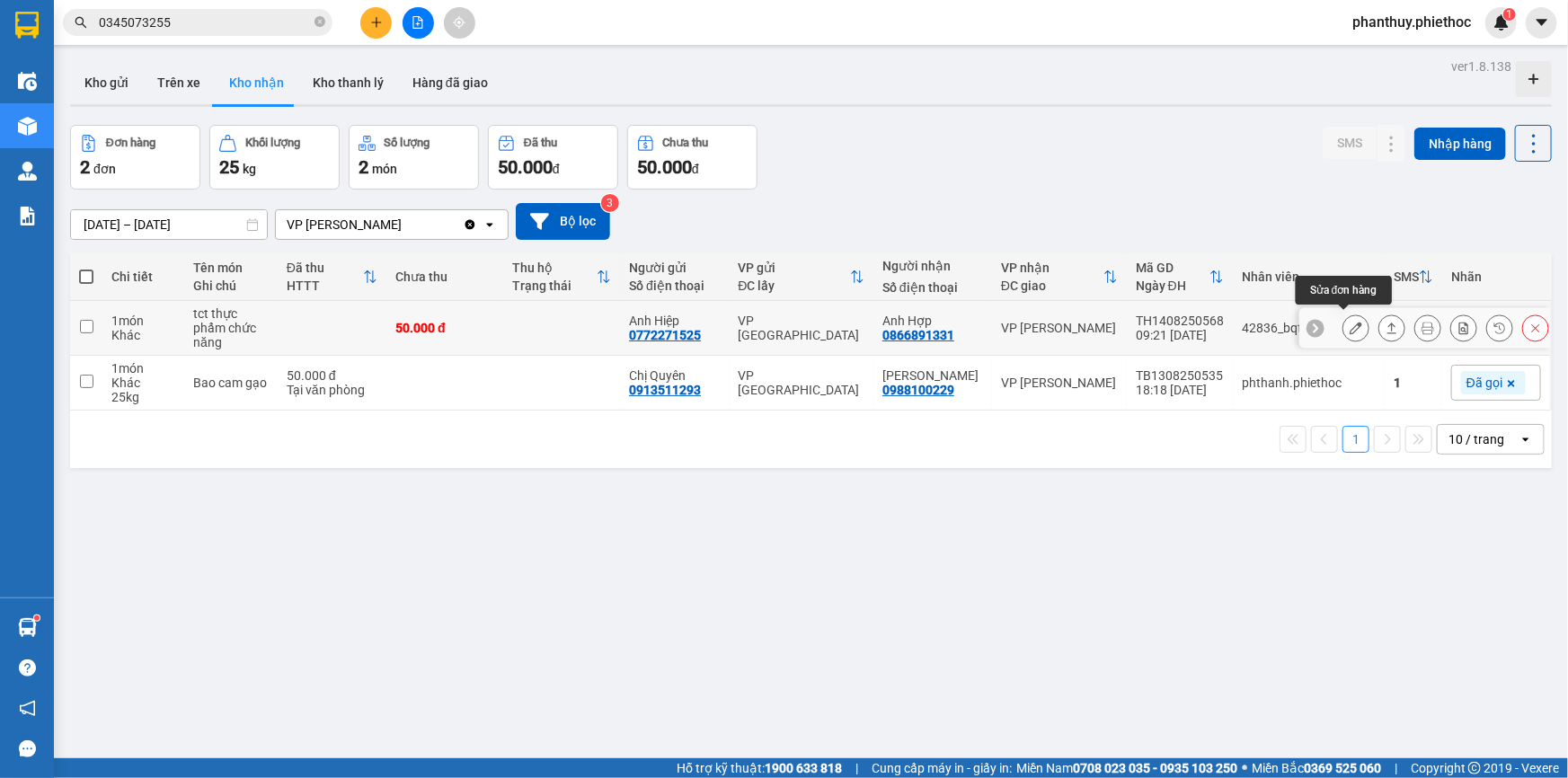
click at [1350, 321] on icon at bounding box center [1356, 327] width 12 height 12
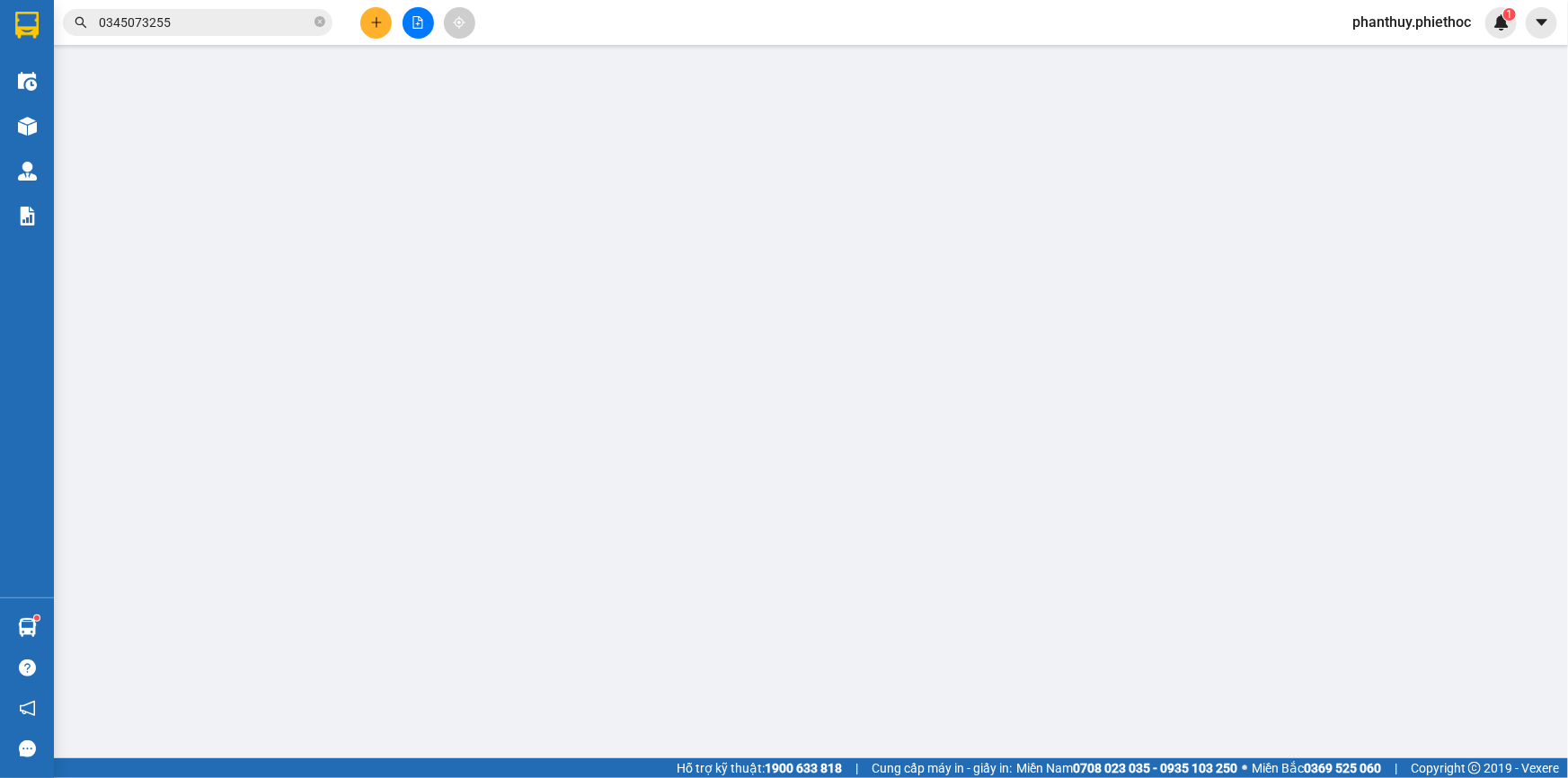
type input "0772271525"
type input "Anh Hiệp"
type input "0866891331"
type input "Anh Hợp"
type input "50.000"
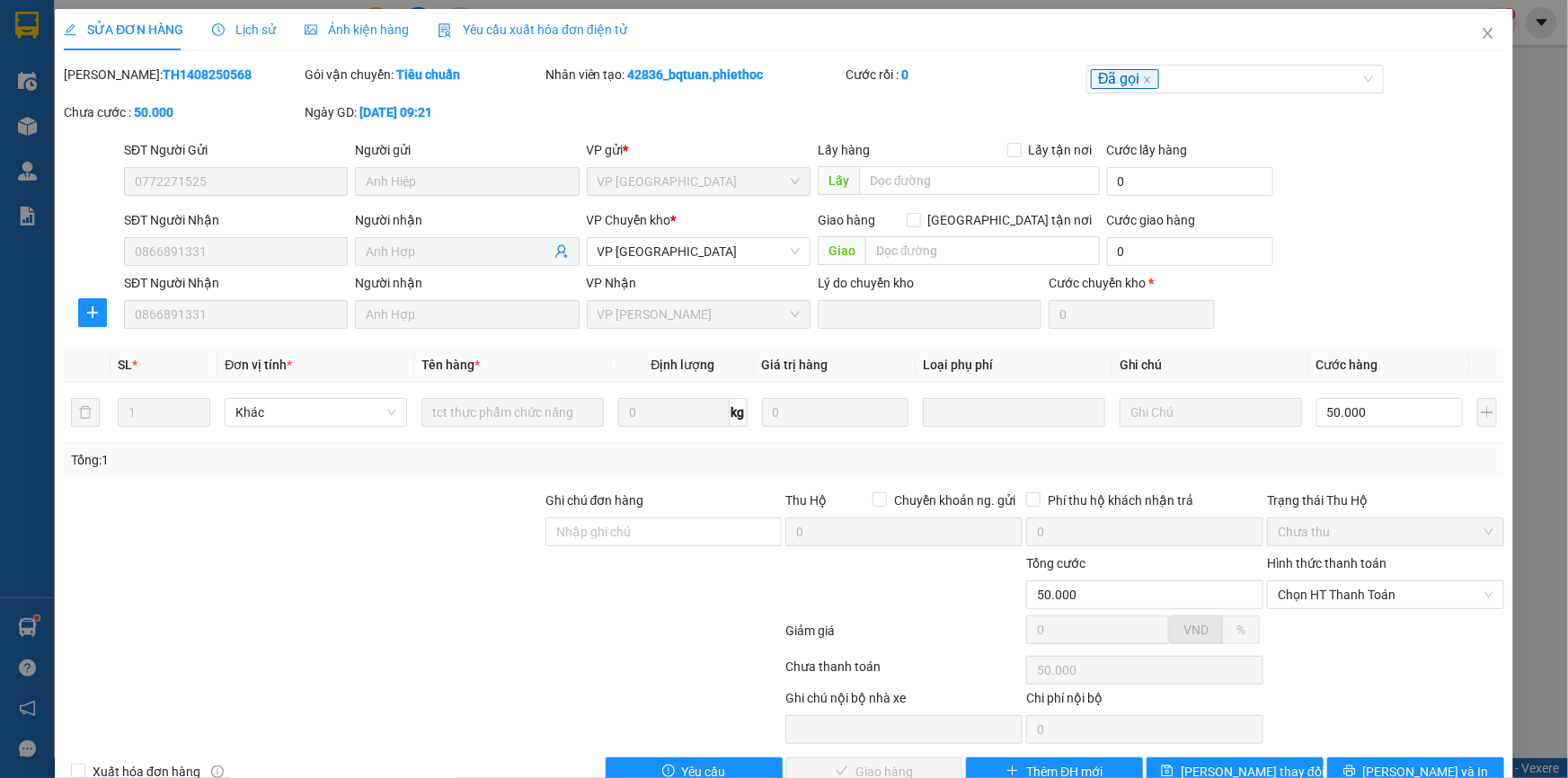
scroll to position [41, 0]
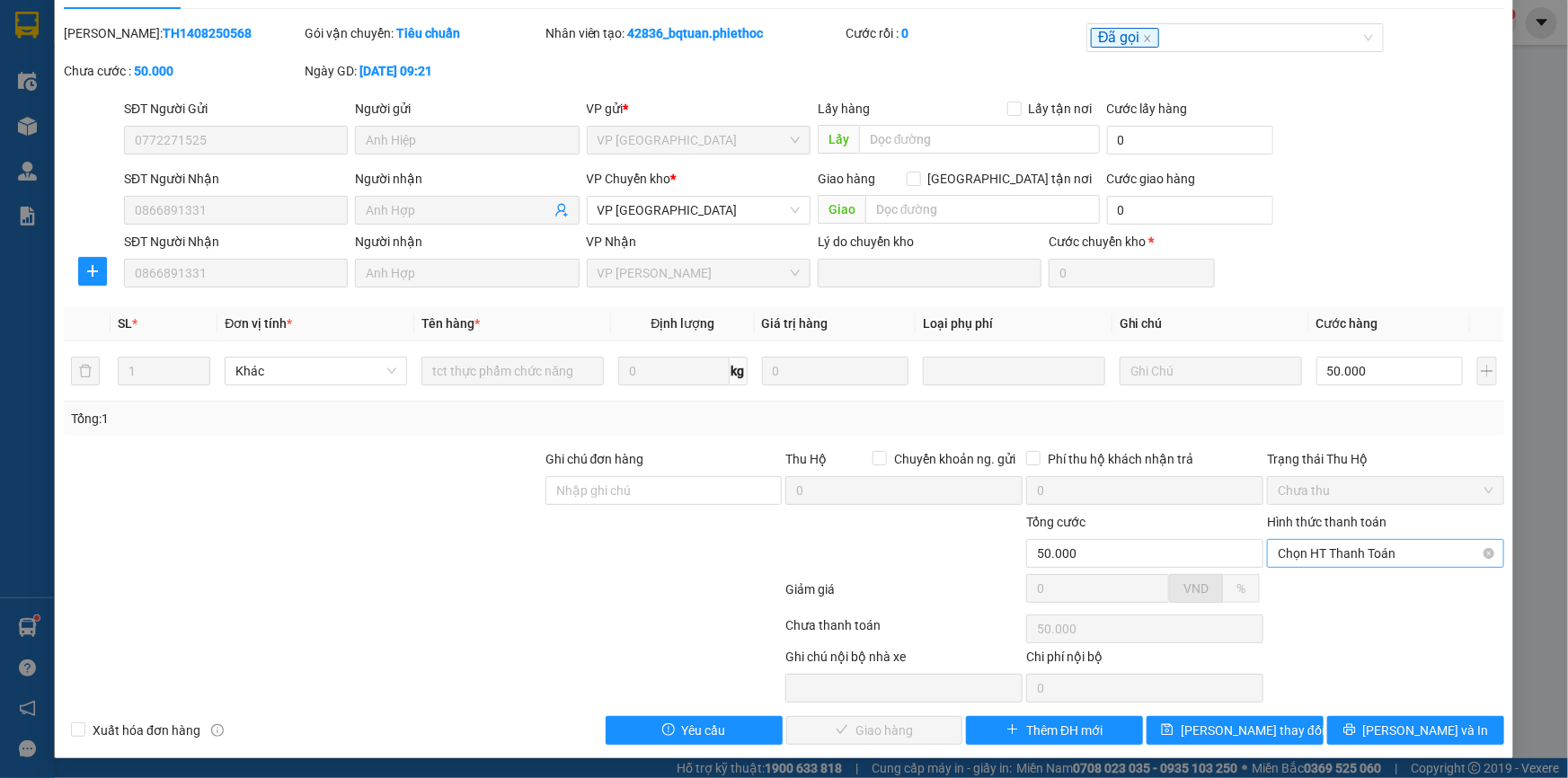
click at [1351, 541] on span "Chọn HT Thanh Toán" at bounding box center [1386, 553] width 216 height 27
click at [1339, 593] on div "Tại văn phòng" at bounding box center [1375, 588] width 214 height 20
type input "0"
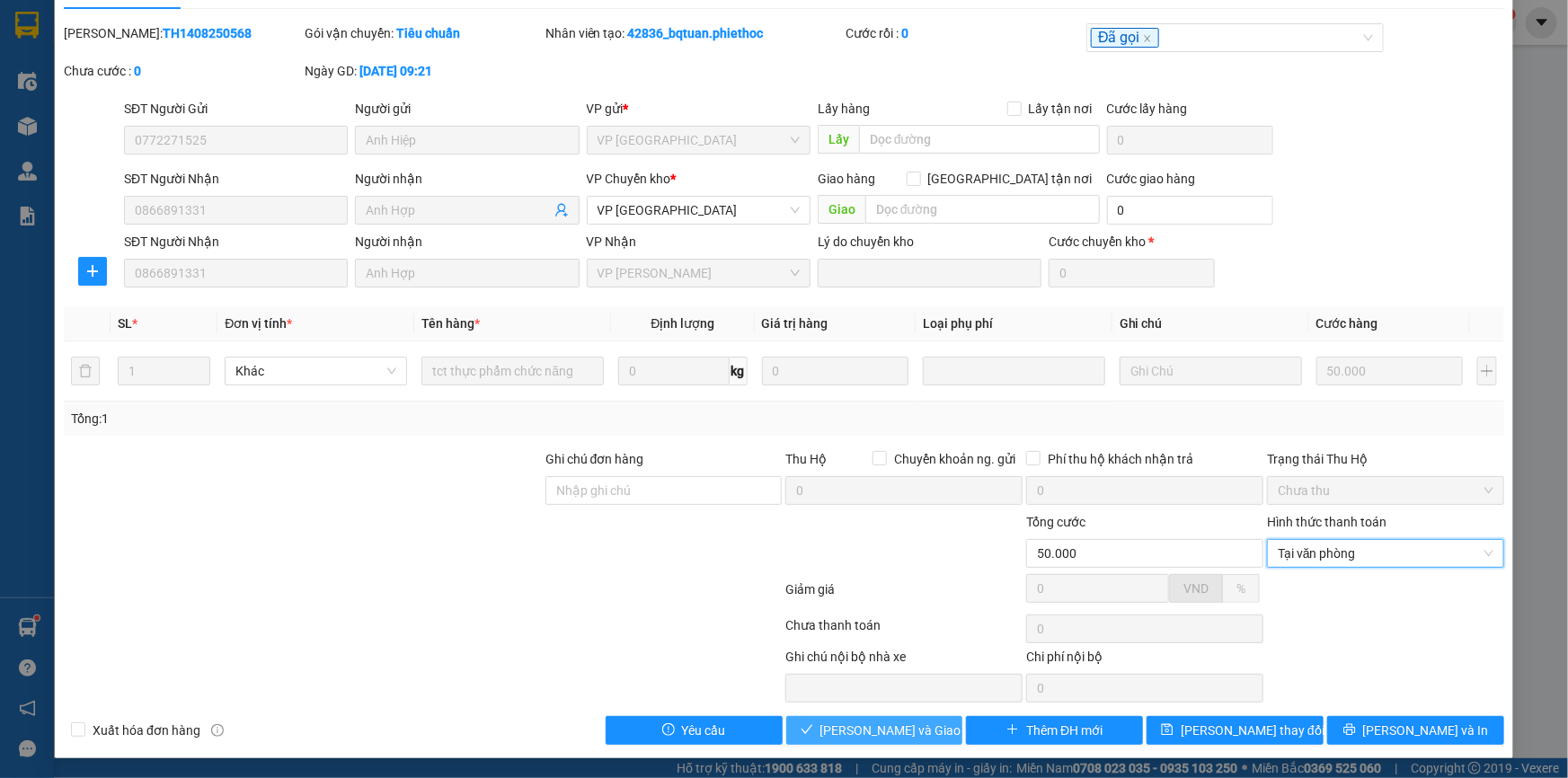
click at [859, 727] on span "[PERSON_NAME] và Giao hàng" at bounding box center [906, 730] width 172 height 20
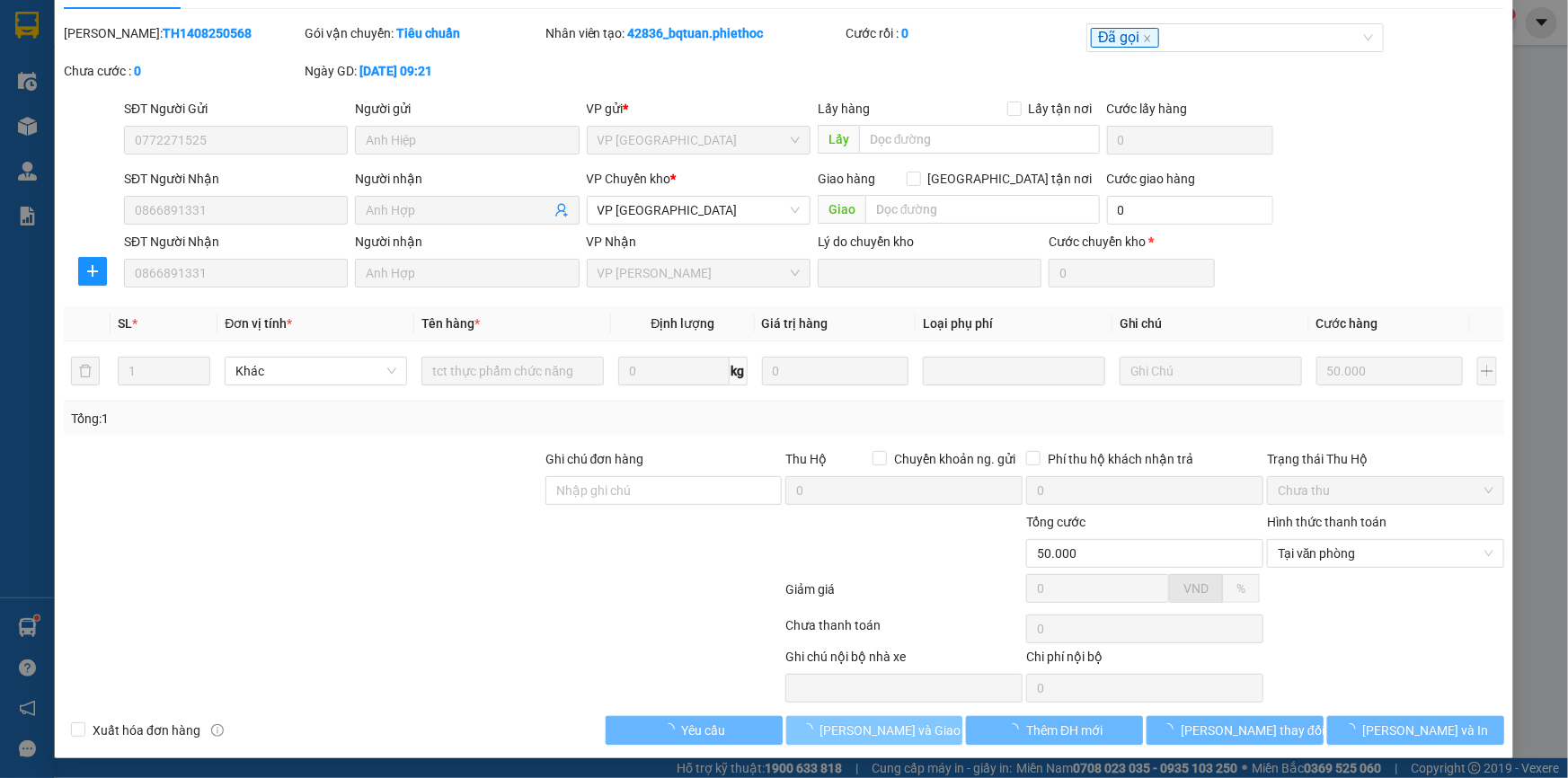
scroll to position [0, 0]
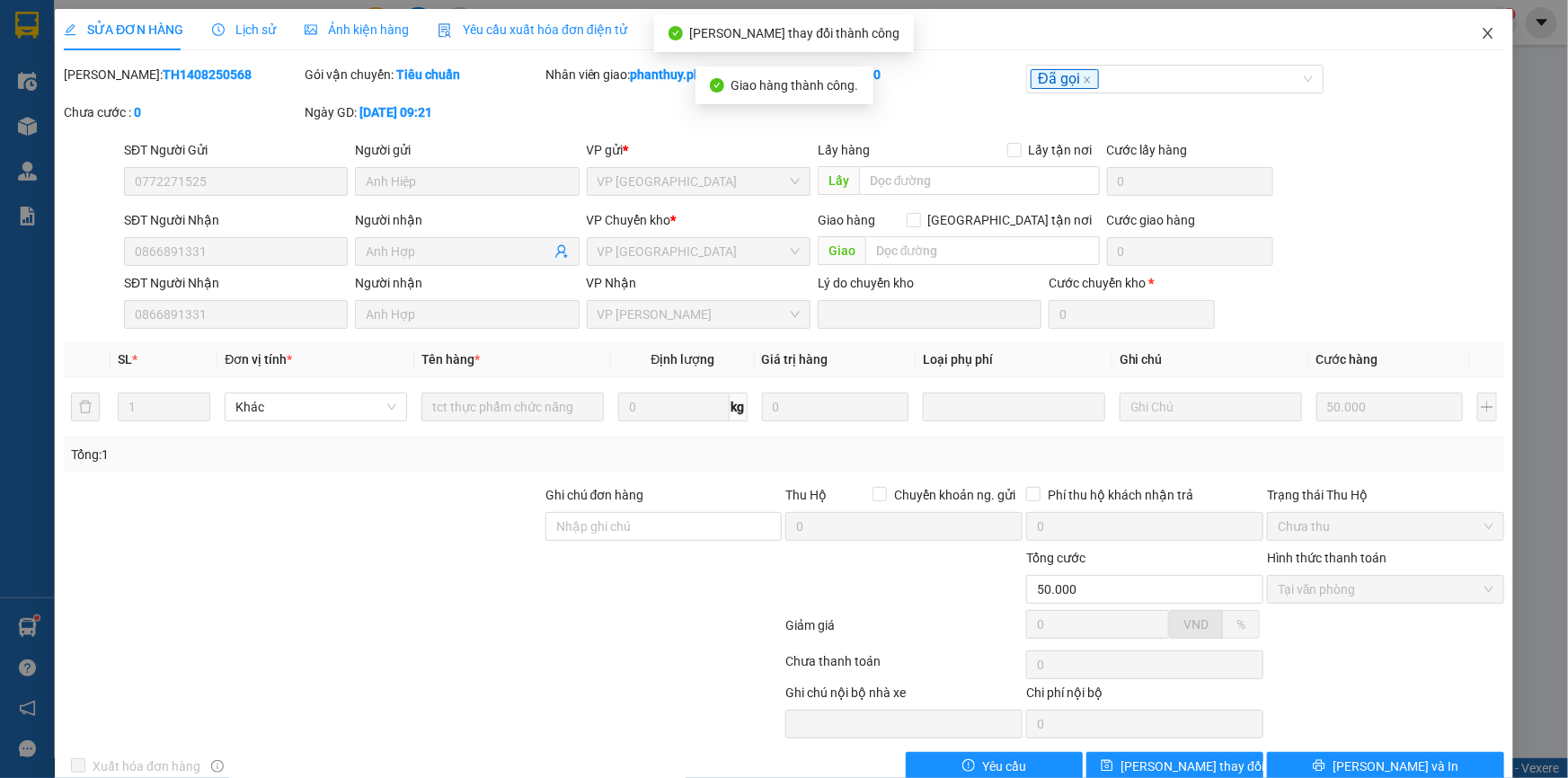
click at [1481, 30] on icon "close" at bounding box center [1488, 32] width 14 height 14
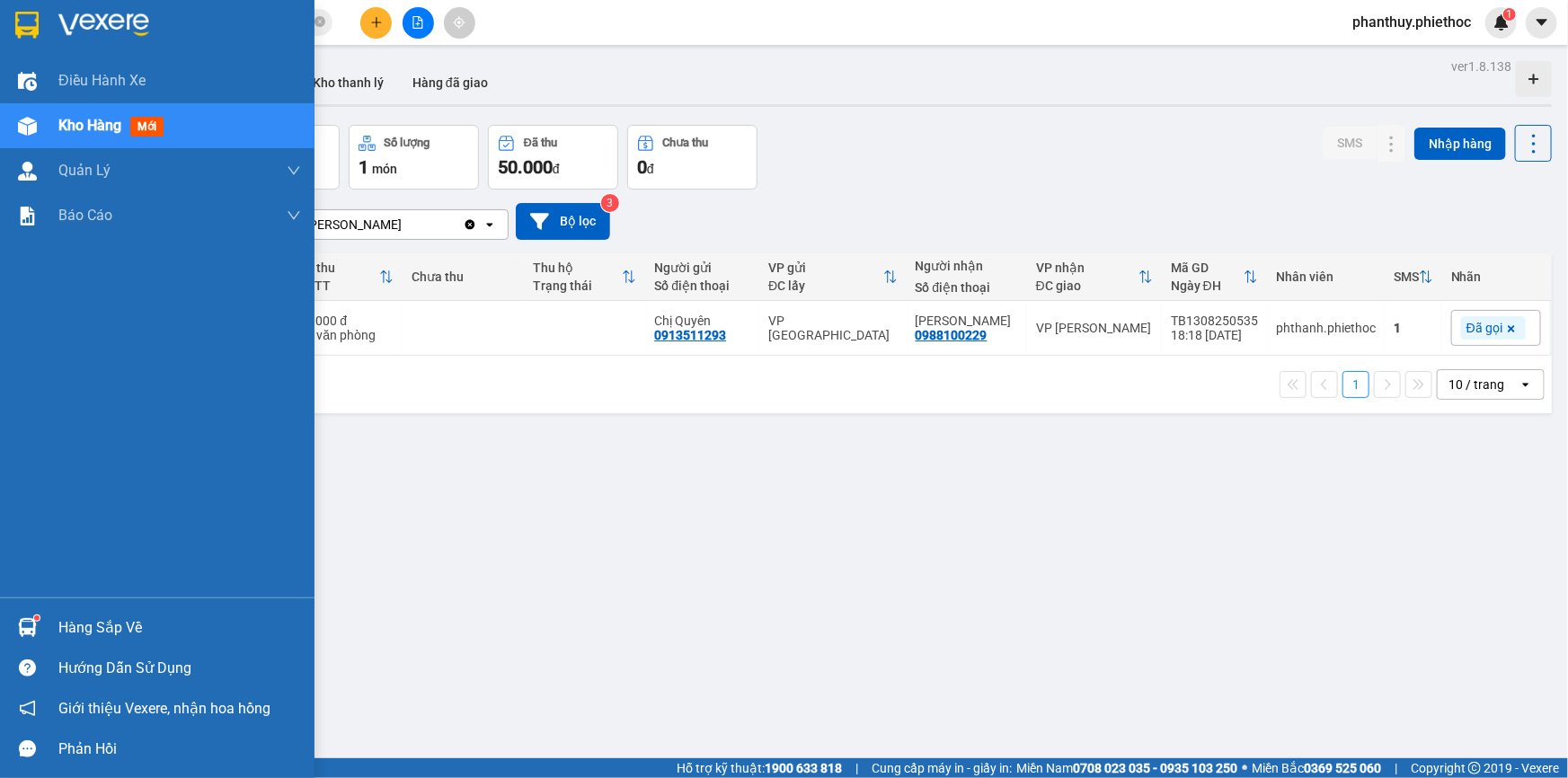
click at [95, 616] on div "Hàng sắp về" at bounding box center [180, 628] width 243 height 27
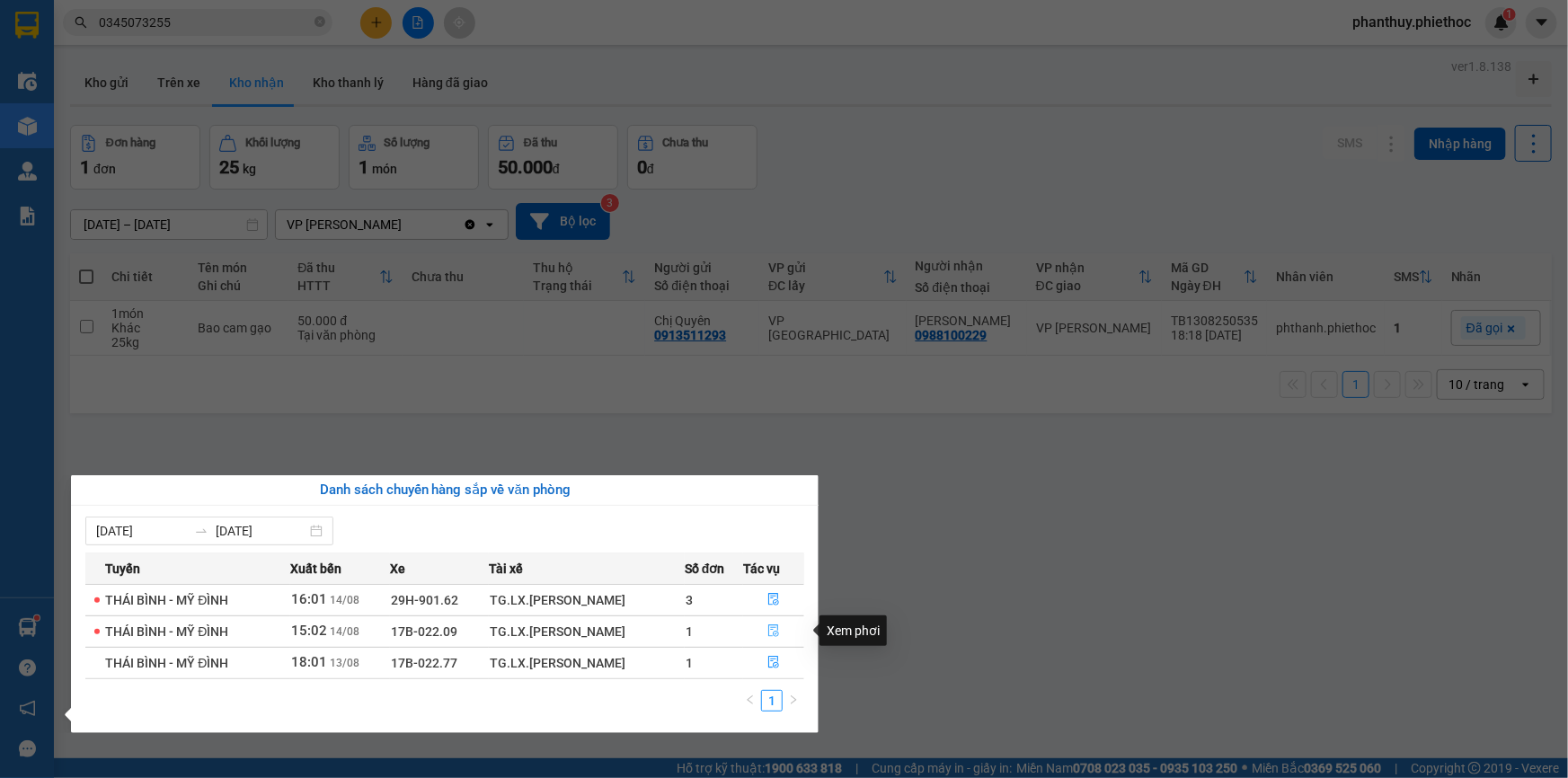
click at [784, 624] on button "button" at bounding box center [773, 632] width 59 height 29
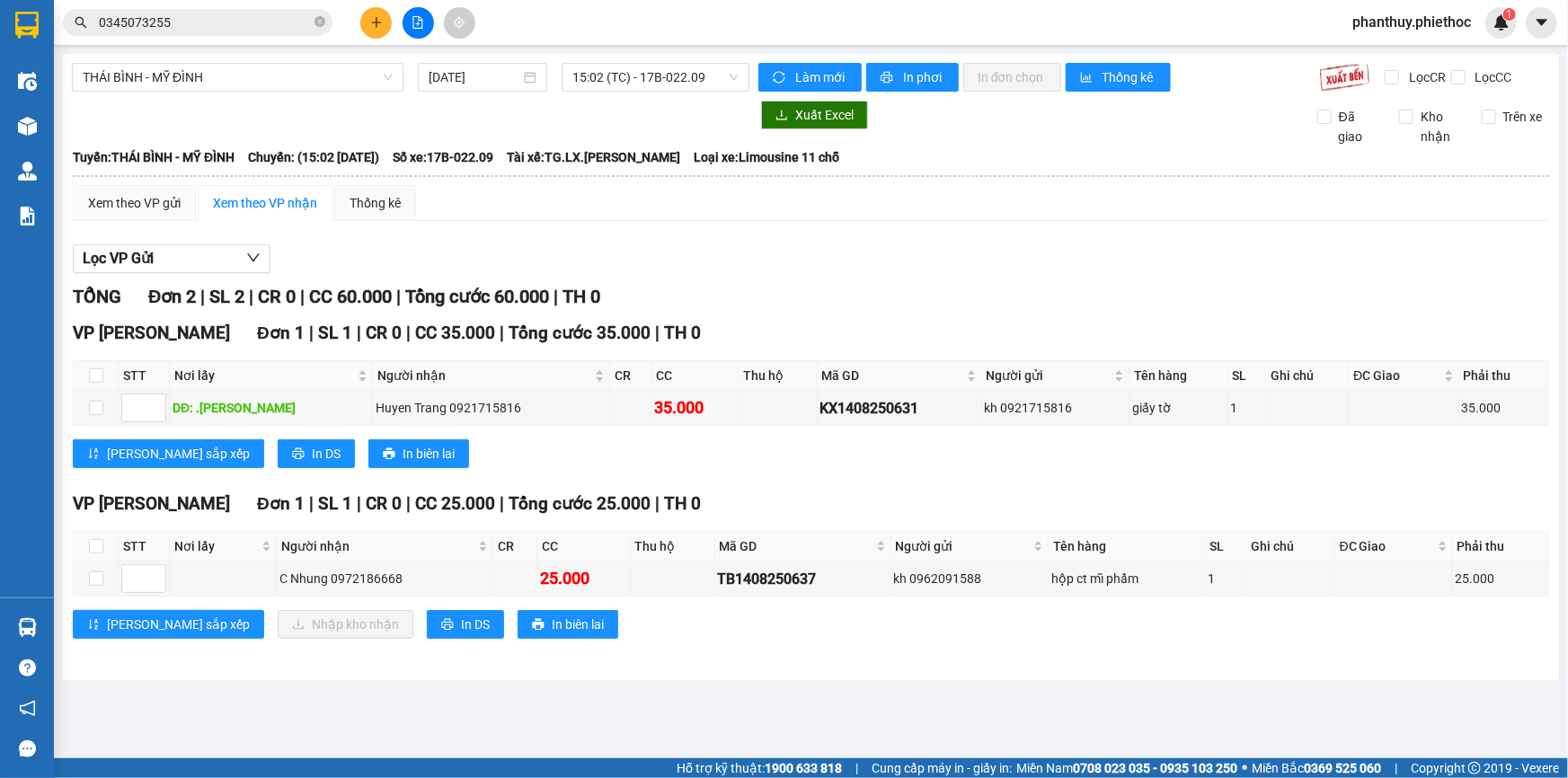
click at [1187, 293] on div "TỔNG Đơn 2 | SL 2 | CR 0 | CC 60.000 | Tổng cước 60.000 | TH 0" at bounding box center [811, 296] width 1476 height 28
click at [91, 539] on input "checkbox" at bounding box center [96, 546] width 14 height 14
checkbox input "true"
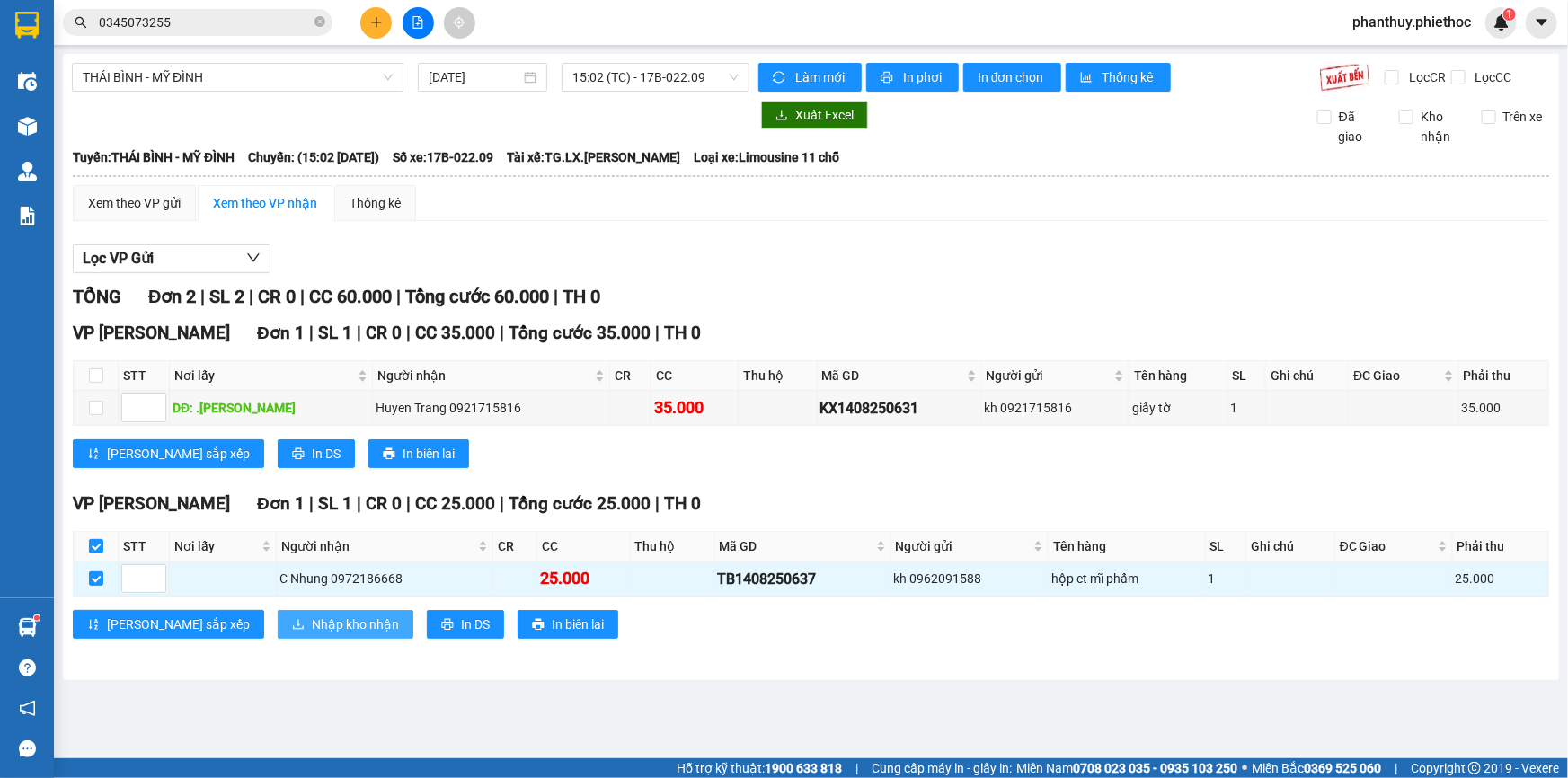
click at [312, 620] on span "Nhập kho nhận" at bounding box center [355, 624] width 87 height 20
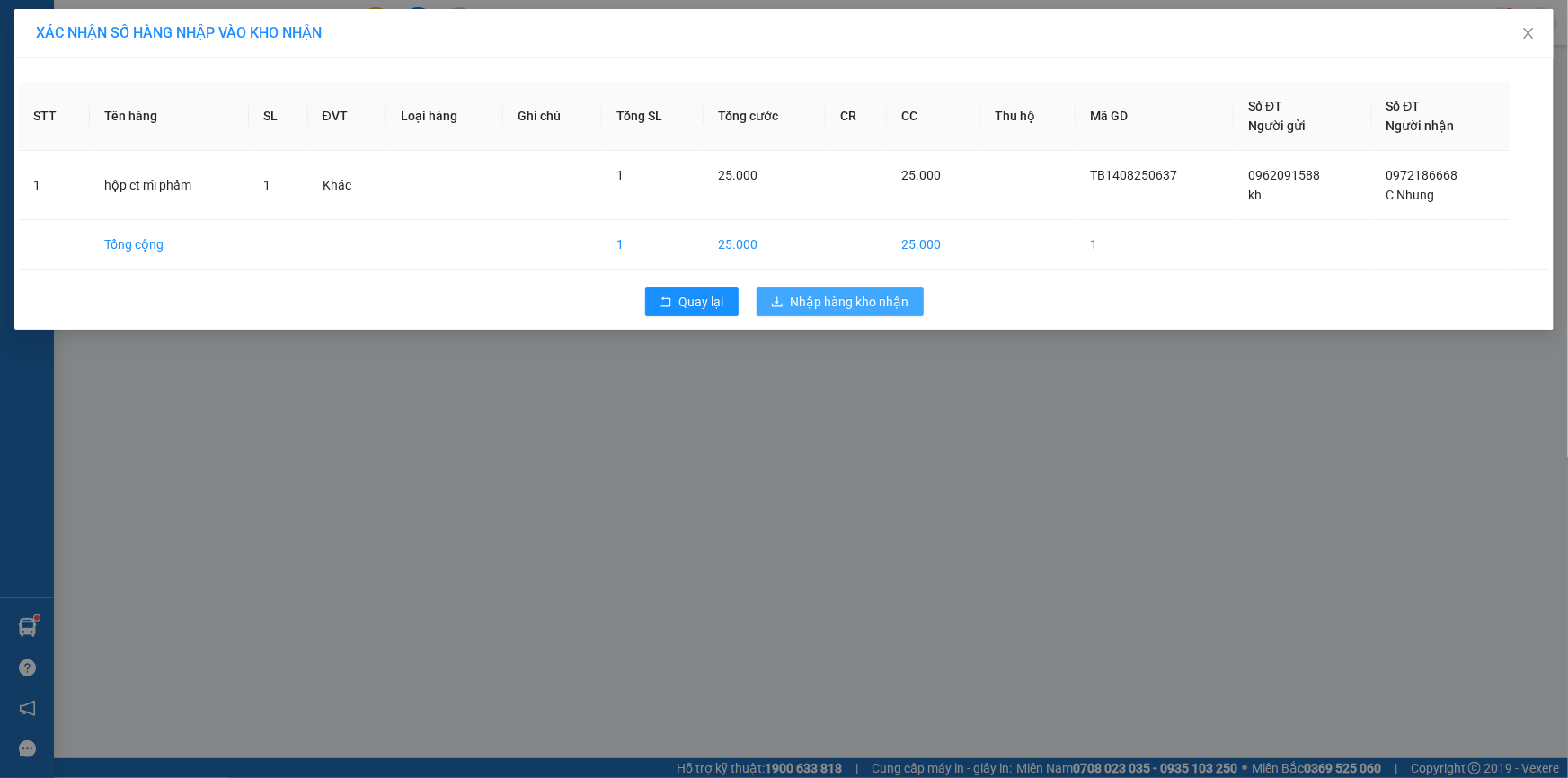
click at [820, 298] on span "Nhập hàng kho nhận" at bounding box center [850, 301] width 119 height 20
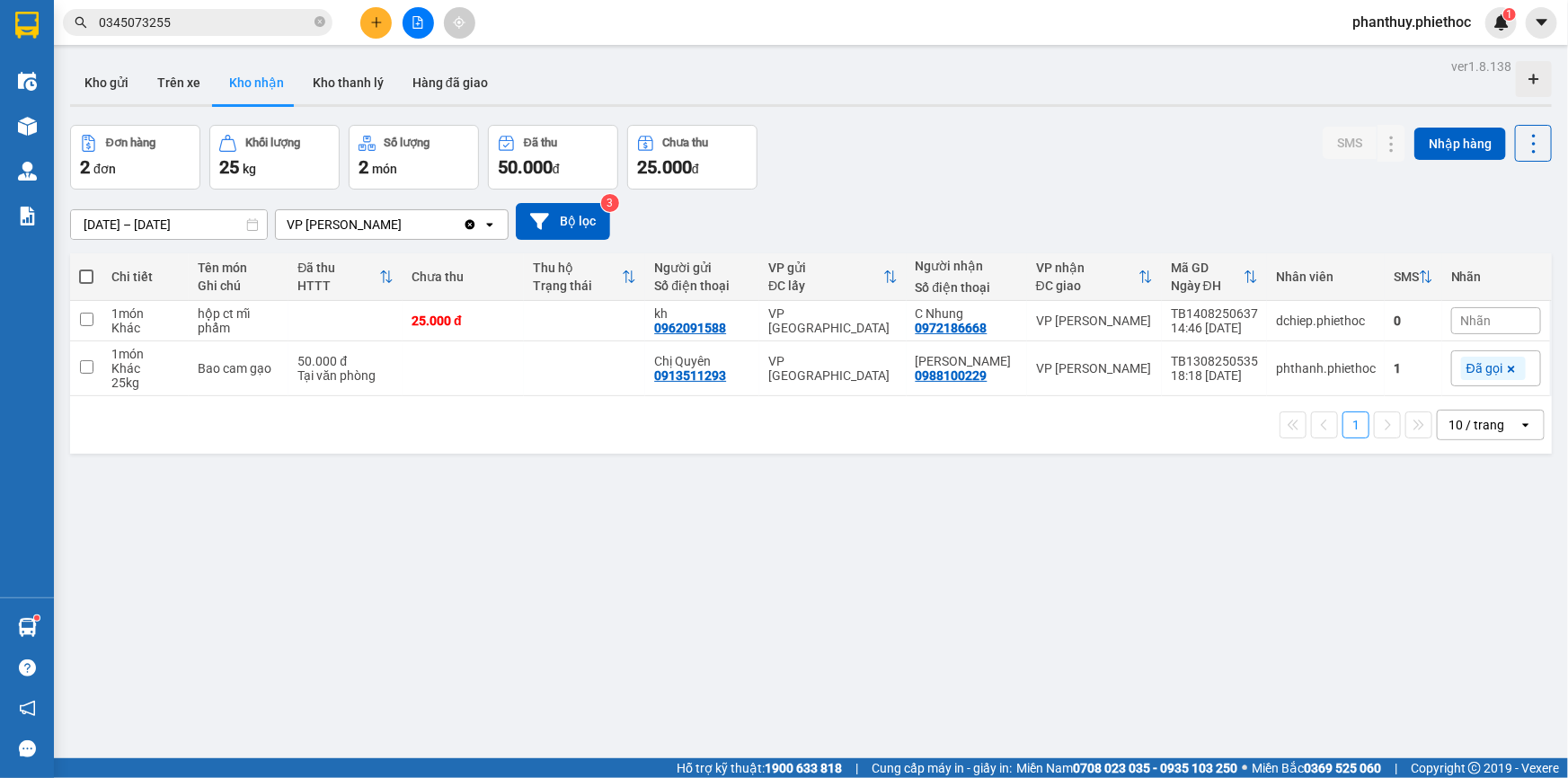
click at [381, 17] on icon "plus" at bounding box center [376, 22] width 12 height 12
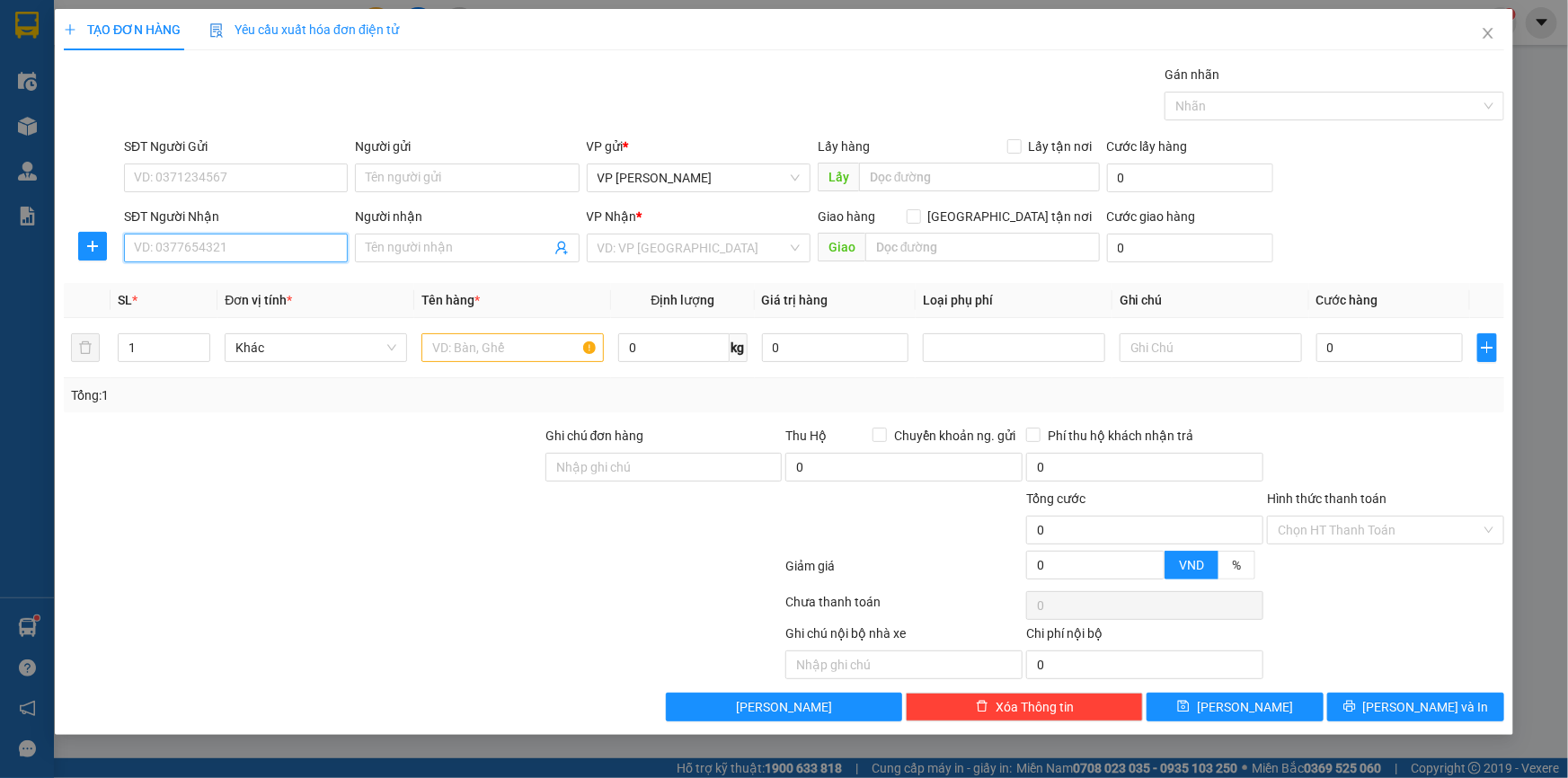
click at [252, 251] on input "SĐT Người Nhận" at bounding box center [236, 248] width 224 height 29
type input "0976607313"
click at [392, 239] on input "Người nhận" at bounding box center [458, 248] width 185 height 20
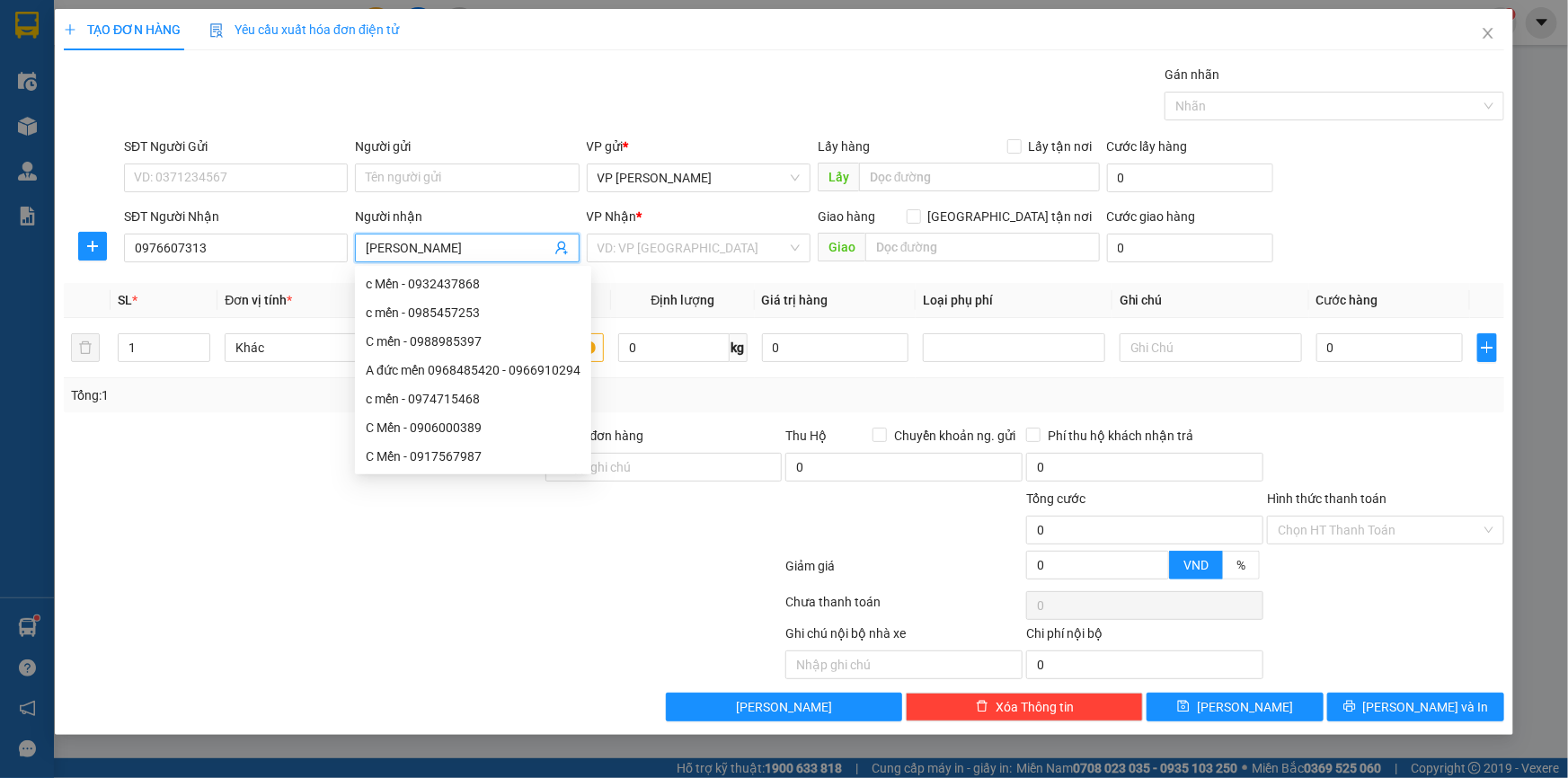
type input "[PERSON_NAME]"
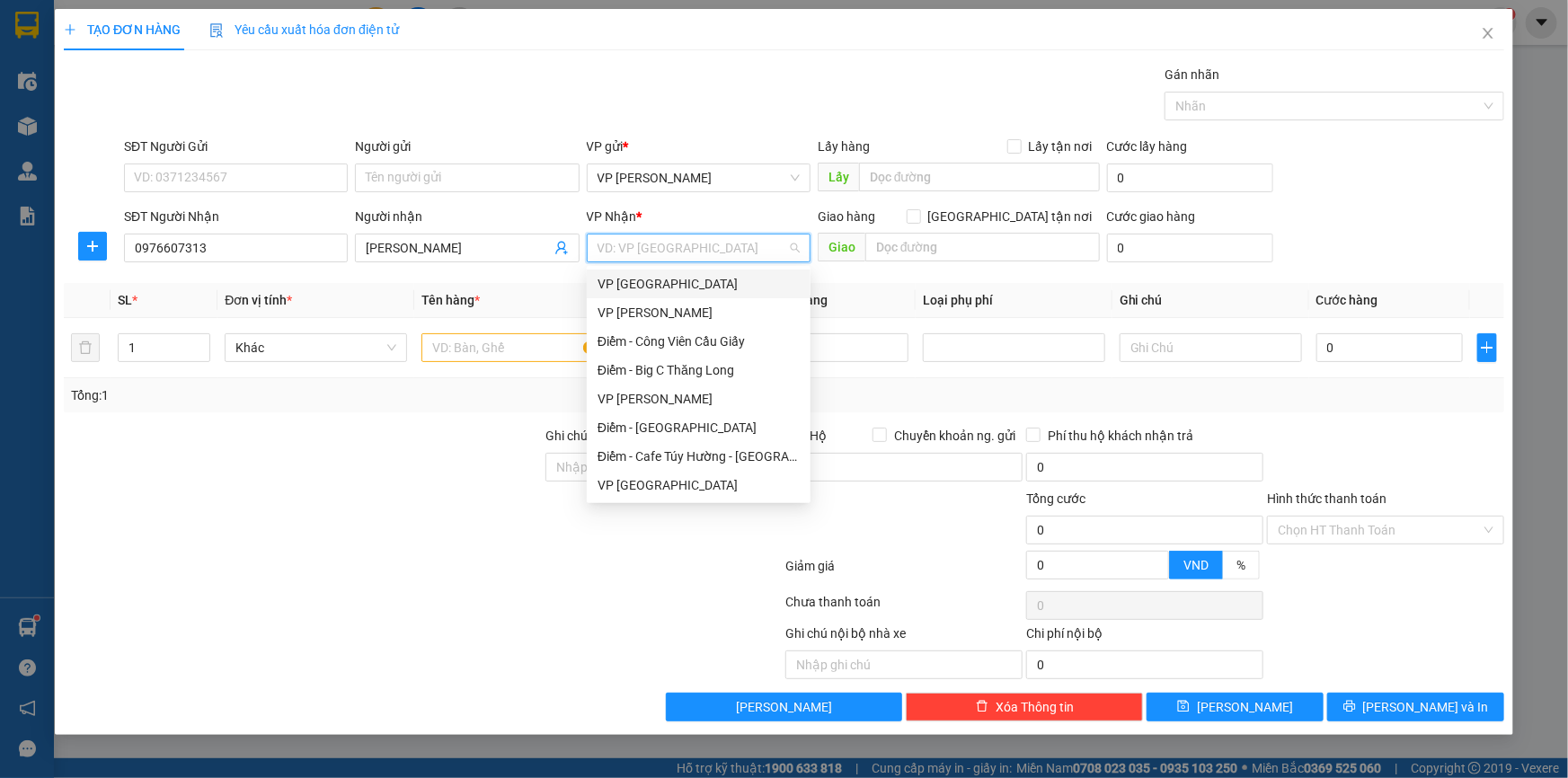
click at [619, 288] on div "VP [GEOGRAPHIC_DATA]" at bounding box center [698, 284] width 202 height 20
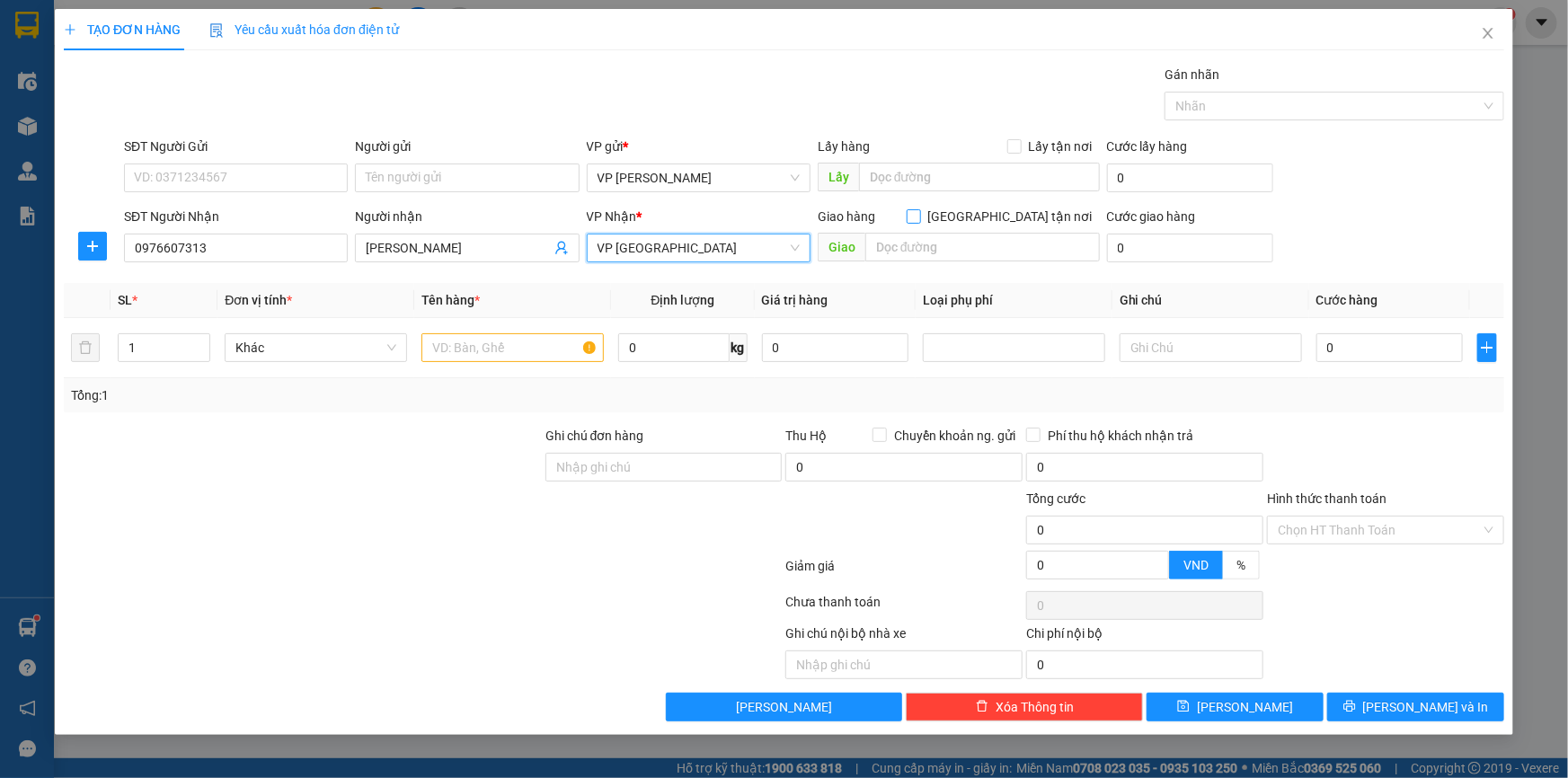
click at [920, 219] on input "[GEOGRAPHIC_DATA] tận nơi" at bounding box center [912, 215] width 12 height 12
checkbox input "true"
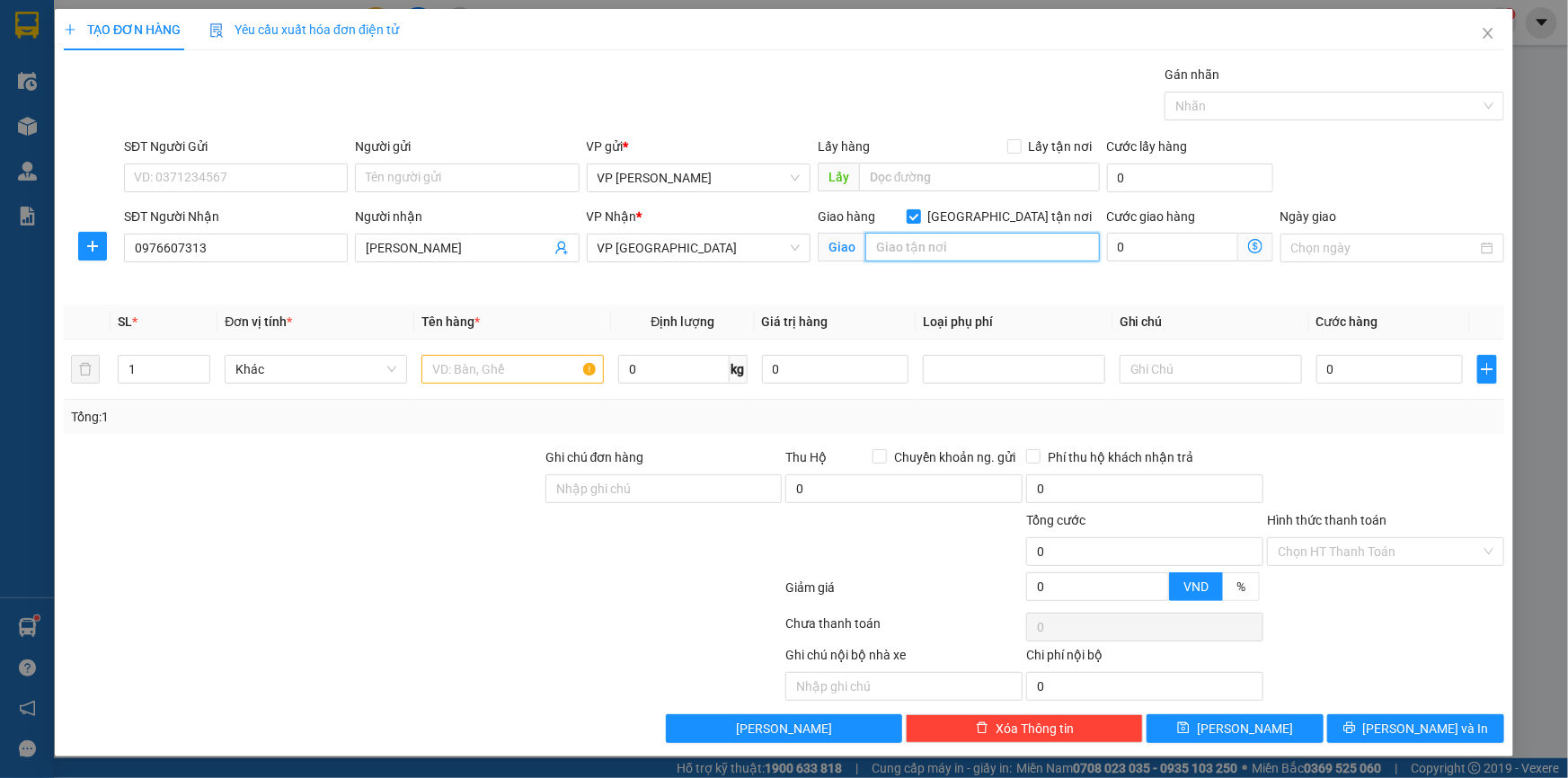
click at [968, 249] on input "text" at bounding box center [982, 247] width 234 height 29
type input "65 [PERSON_NAME]"
type input "0"
type input "2"
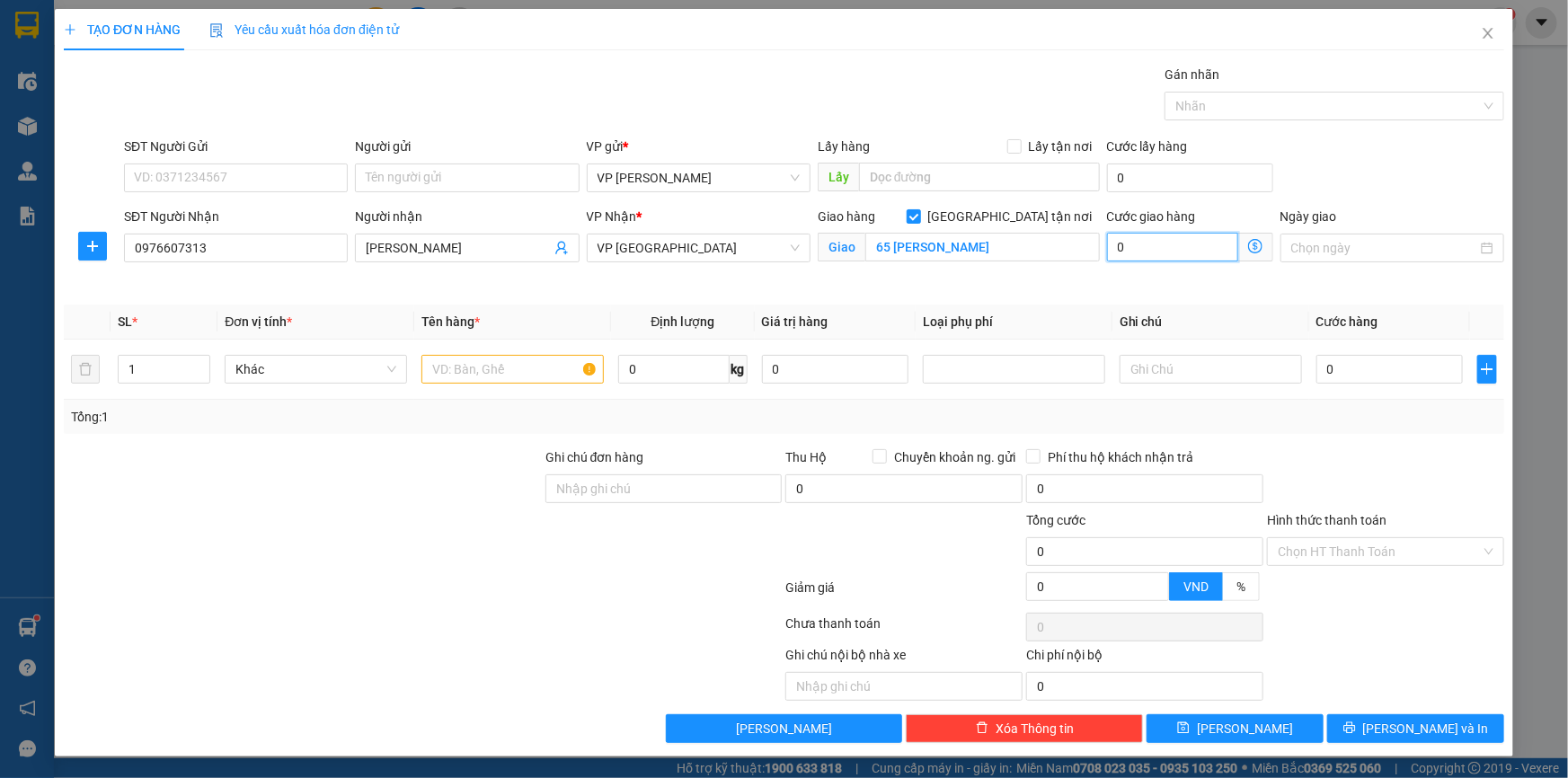
type input "2"
type input "25"
type input "25.000"
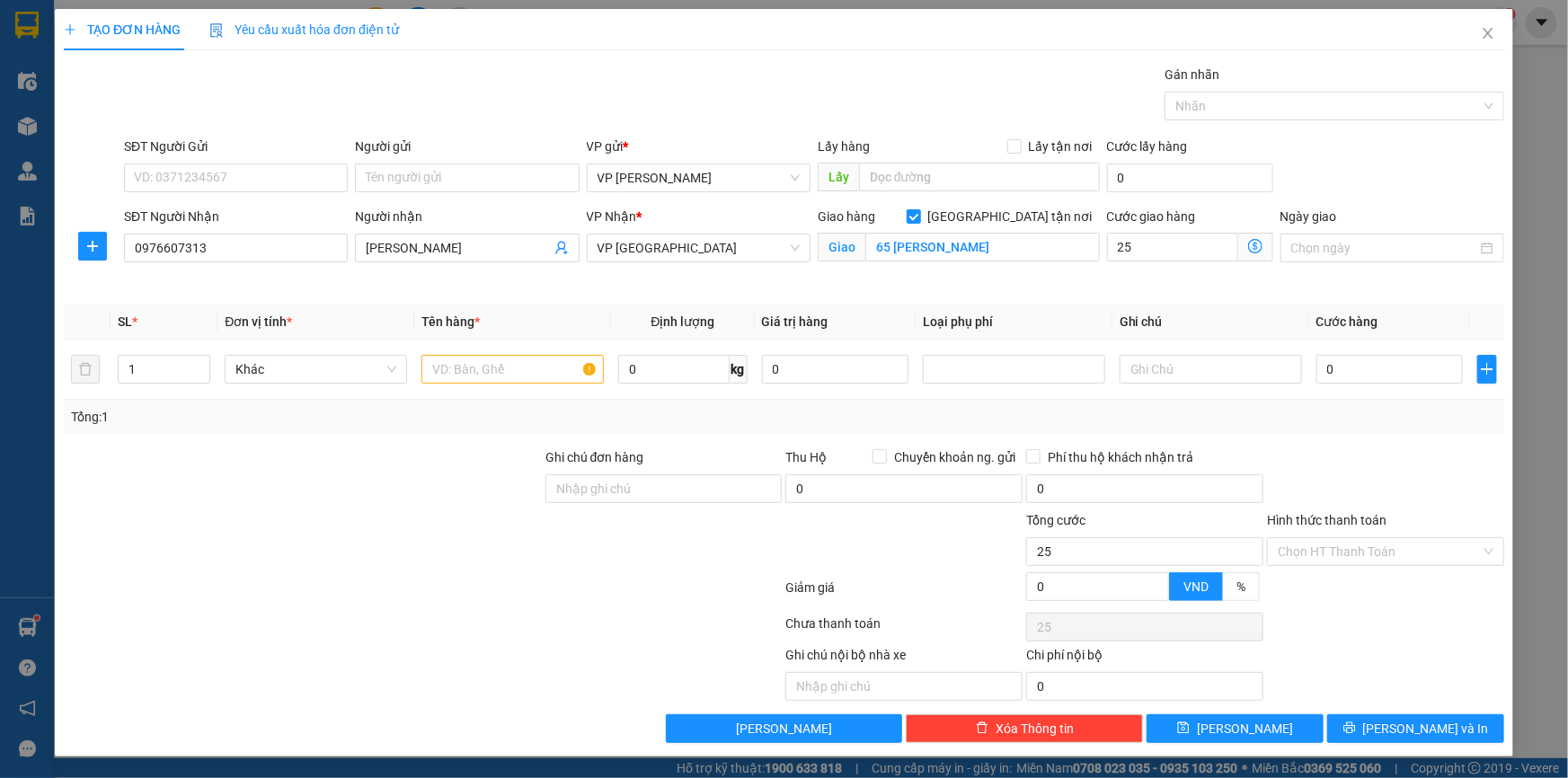
type input "25.000"
click at [1331, 179] on div "SĐT Người Gửi VD: 0371234567 Người gửi Tên người gửi VP gửi * VP [PERSON_NAME] …" at bounding box center [814, 168] width 1387 height 63
click at [1196, 368] on input "text" at bounding box center [1210, 369] width 183 height 29
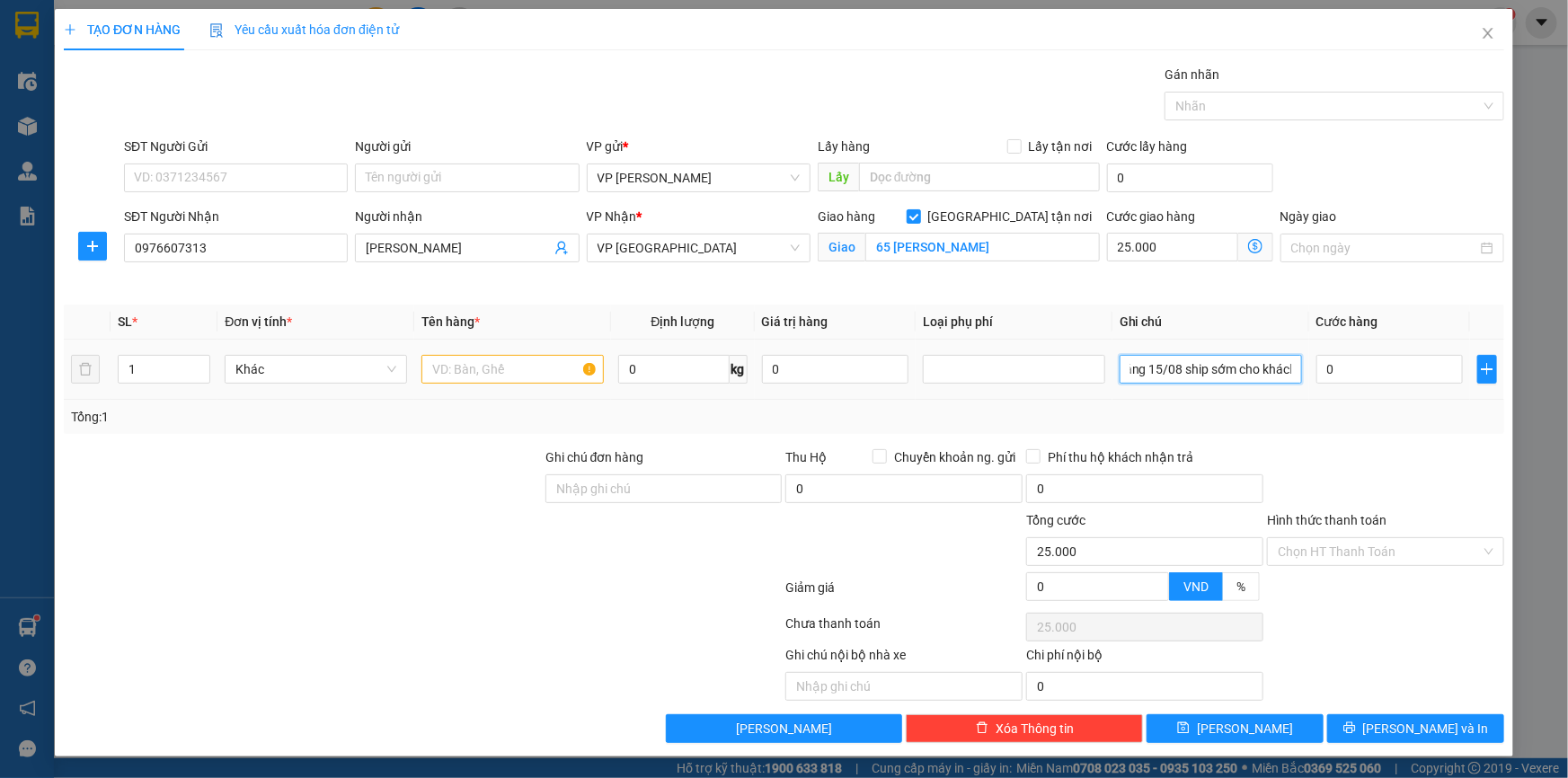
type input "Tối 14/08 hoặc sáng 15/08 ship sớm cho khách"
click at [454, 364] on input "text" at bounding box center [512, 369] width 183 height 29
type input "Túi đỏ"
type input "2"
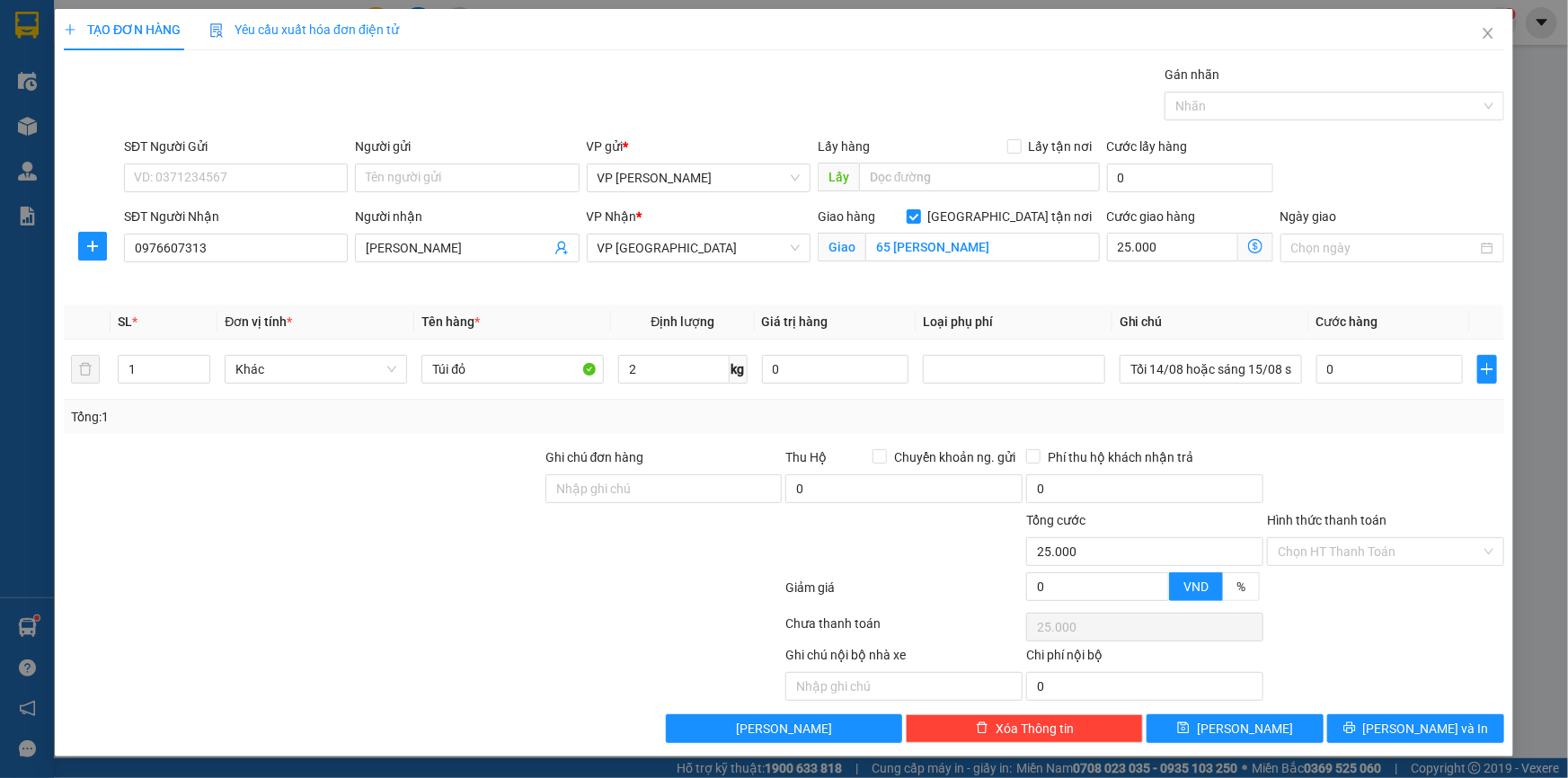
click at [1283, 440] on div "Transit Pickup Surcharge Ids Transit Deliver Surcharge Ids Transit Deliver Surc…" at bounding box center [784, 404] width 1441 height 679
click at [1358, 362] on input "0" at bounding box center [1389, 369] width 146 height 29
type input "02"
type input "25.002"
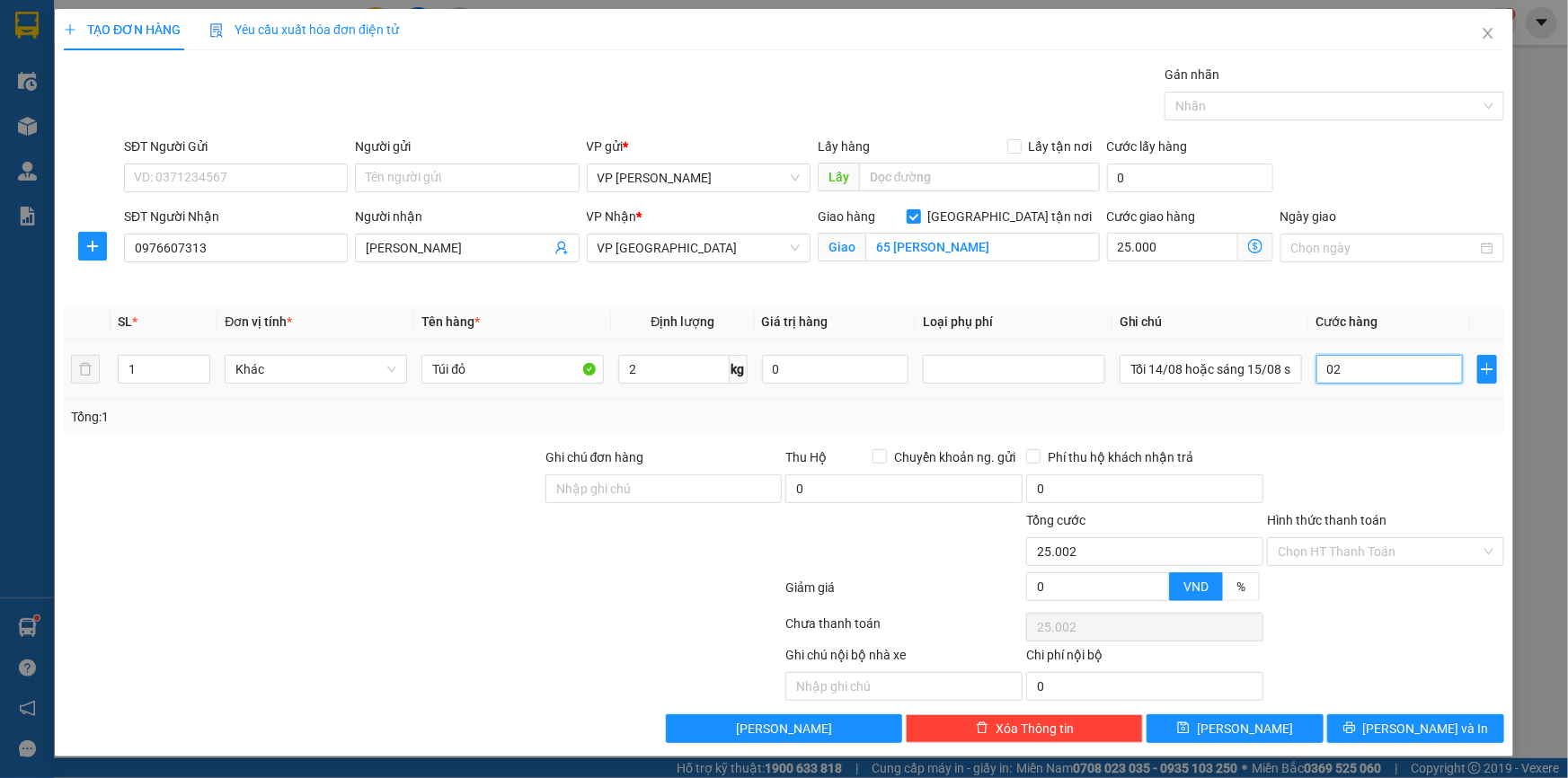
type input "025"
type input "25.025"
type input "25.000"
type input "50.000"
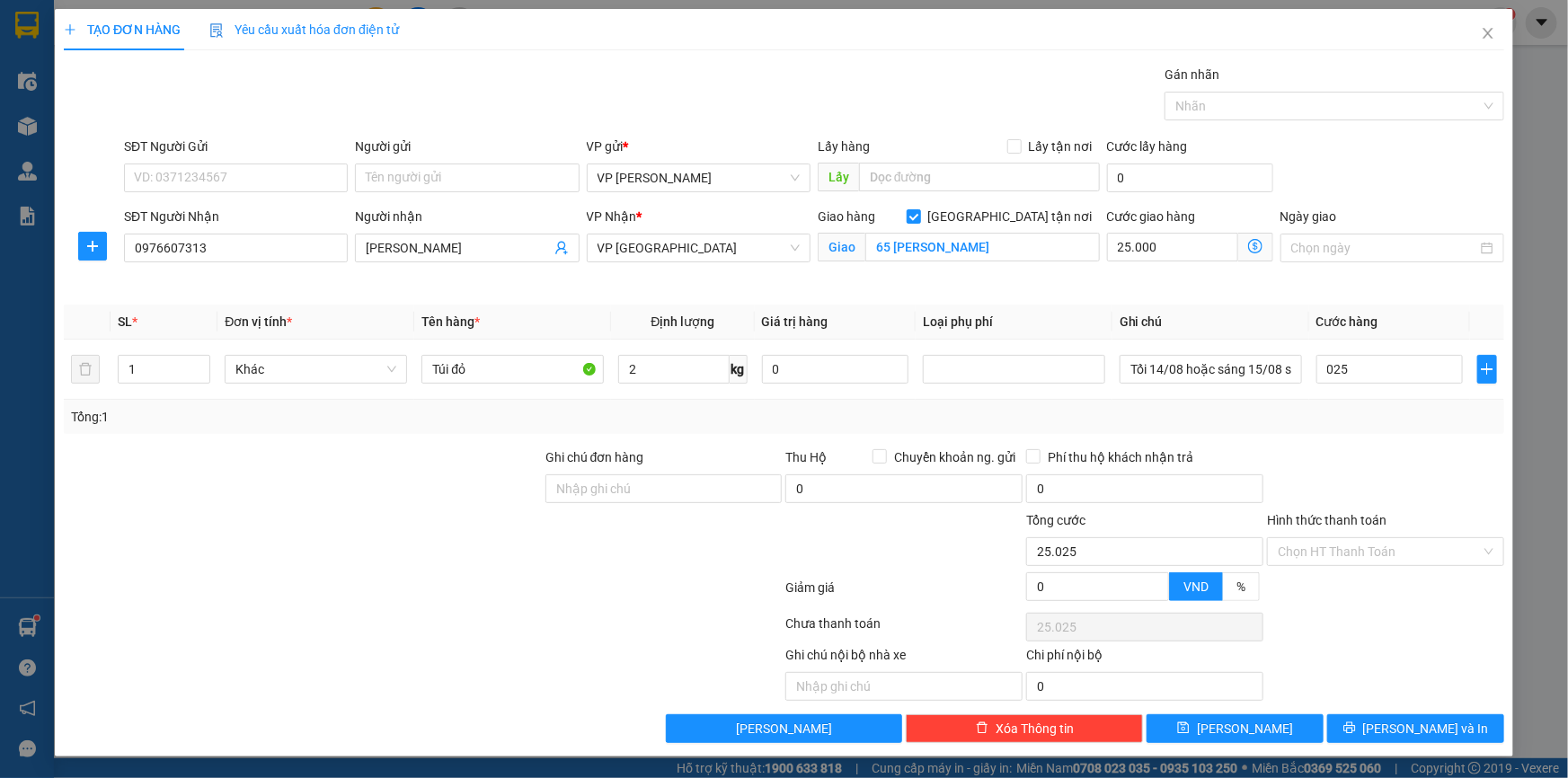
type input "50.000"
click at [1351, 139] on div "SĐT Người Gửi VD: 0371234567 Người gửi Tên người gửi VP gửi * VP [PERSON_NAME] …" at bounding box center [814, 168] width 1387 height 63
click at [262, 173] on input "SĐT Người Gửi" at bounding box center [236, 178] width 224 height 29
click at [184, 176] on input "SĐT Người Gửi" at bounding box center [236, 178] width 224 height 29
type input "0913028999"
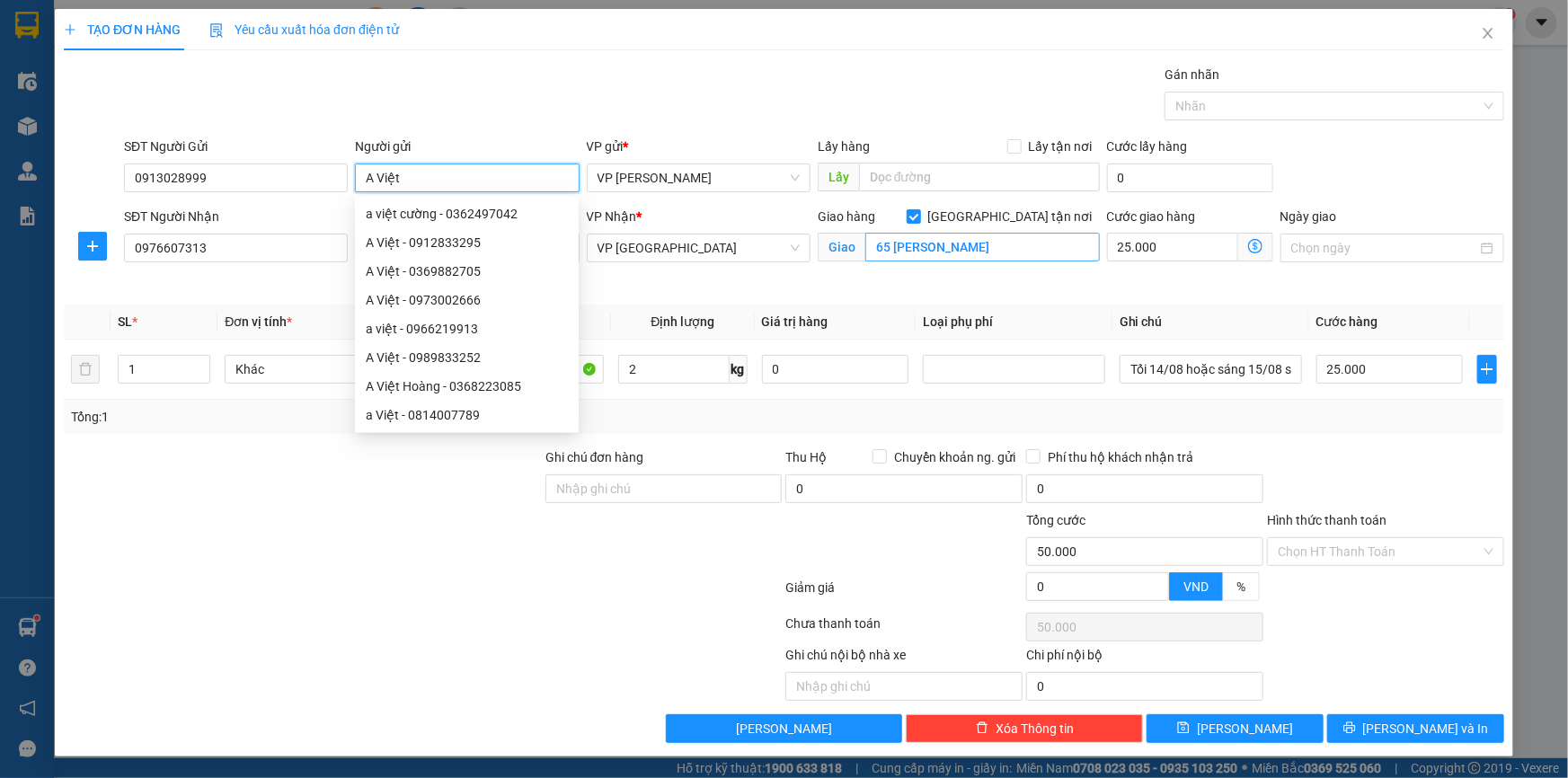
type input "A Việt"
click at [999, 243] on input "65 [PERSON_NAME]" at bounding box center [982, 247] width 234 height 29
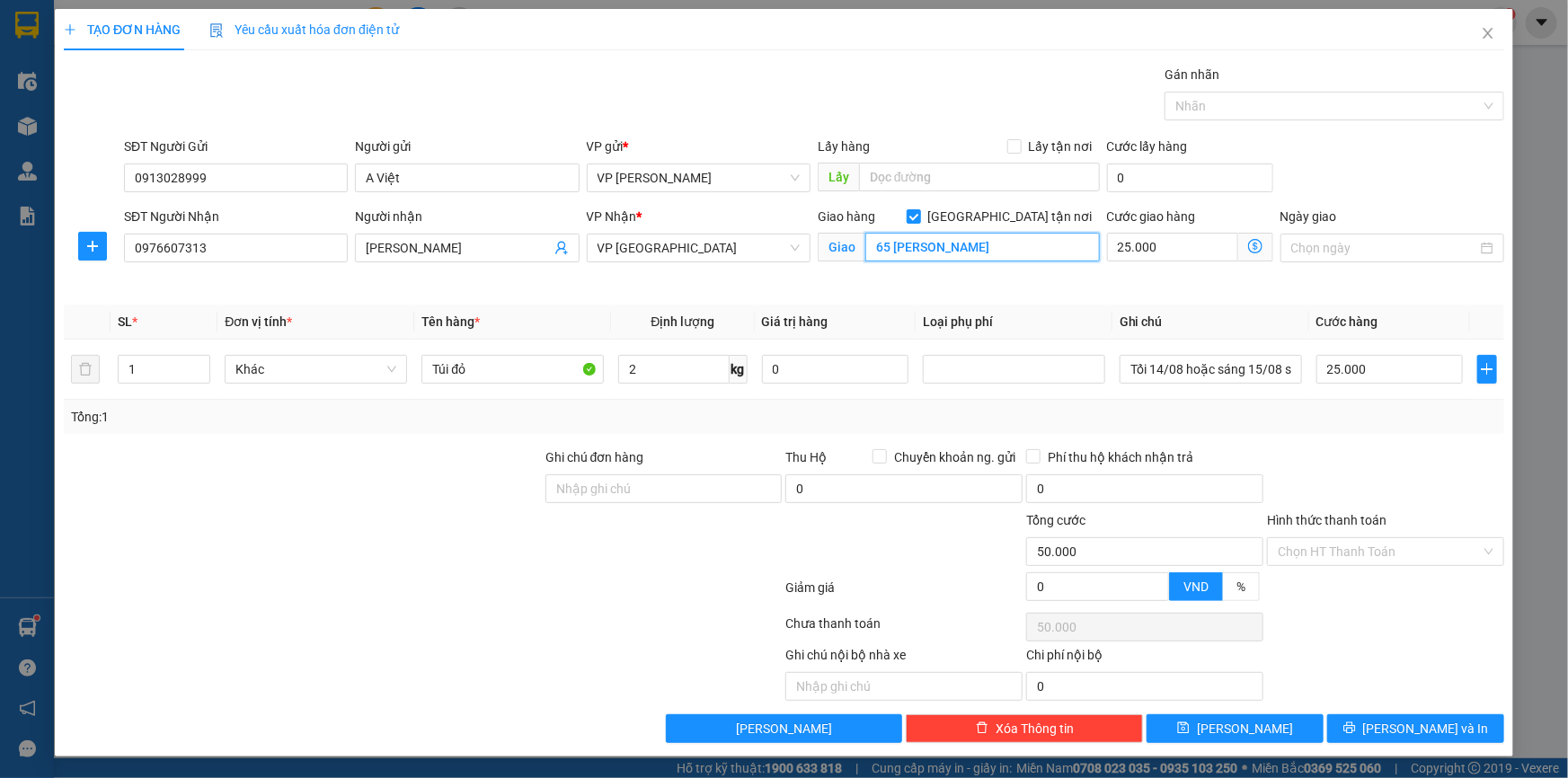
click at [999, 243] on input "65 [PERSON_NAME]" at bounding box center [982, 247] width 234 height 29
click at [994, 246] on input "65 [PERSON_NAME]" at bounding box center [982, 247] width 234 height 29
click at [990, 246] on input "65 [PERSON_NAME]" at bounding box center [982, 247] width 234 height 29
click at [981, 236] on input "65 [PERSON_NAME]" at bounding box center [982, 247] width 234 height 29
type input "65 [PERSON_NAME], [GEOGRAPHIC_DATA]"
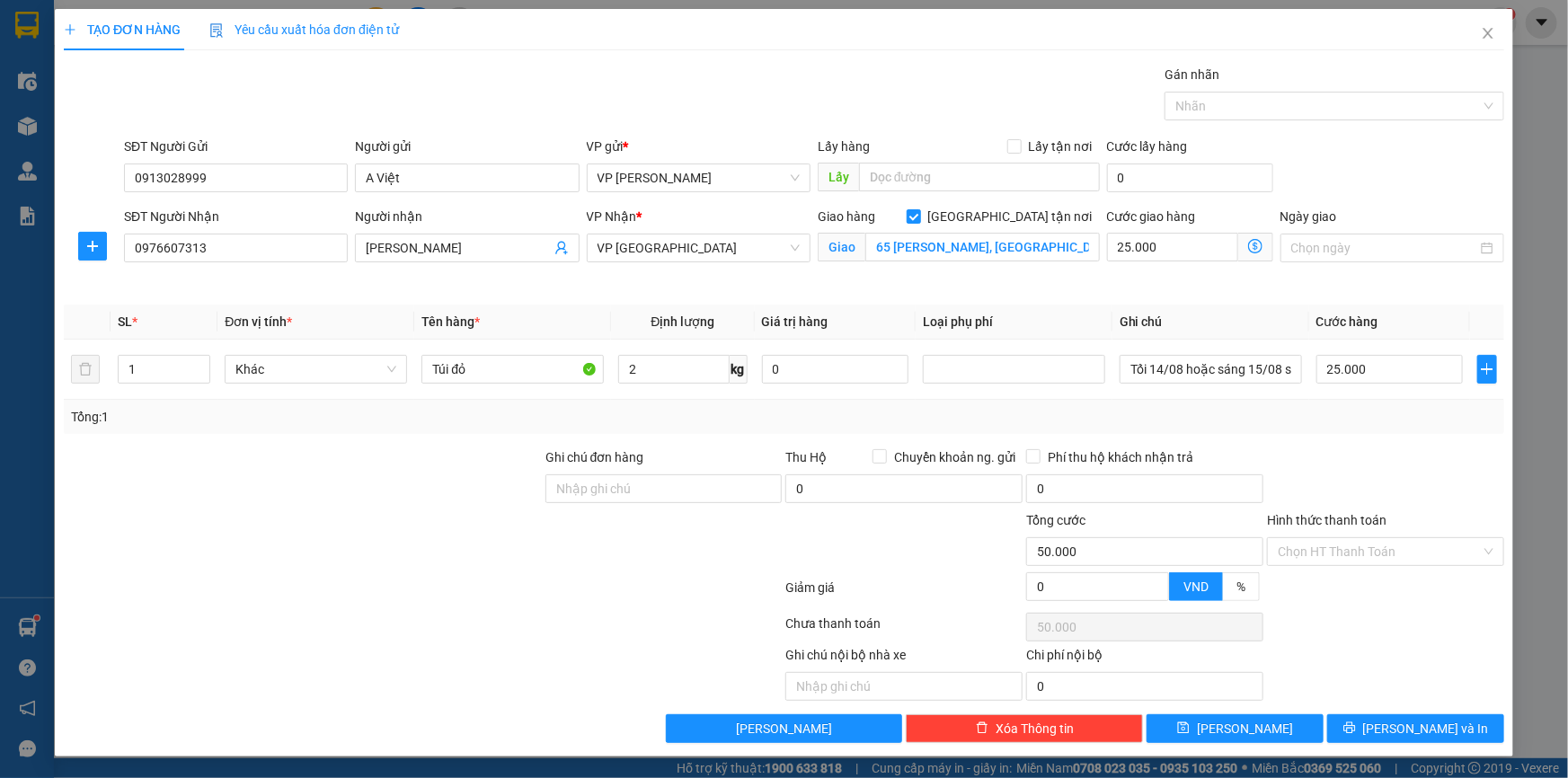
click at [1322, 137] on div "SĐT Người Gửi 0913028999 Người gửi A Việt VP gửi * VP [PERSON_NAME] Lấy hàng Lấ…" at bounding box center [814, 168] width 1387 height 63
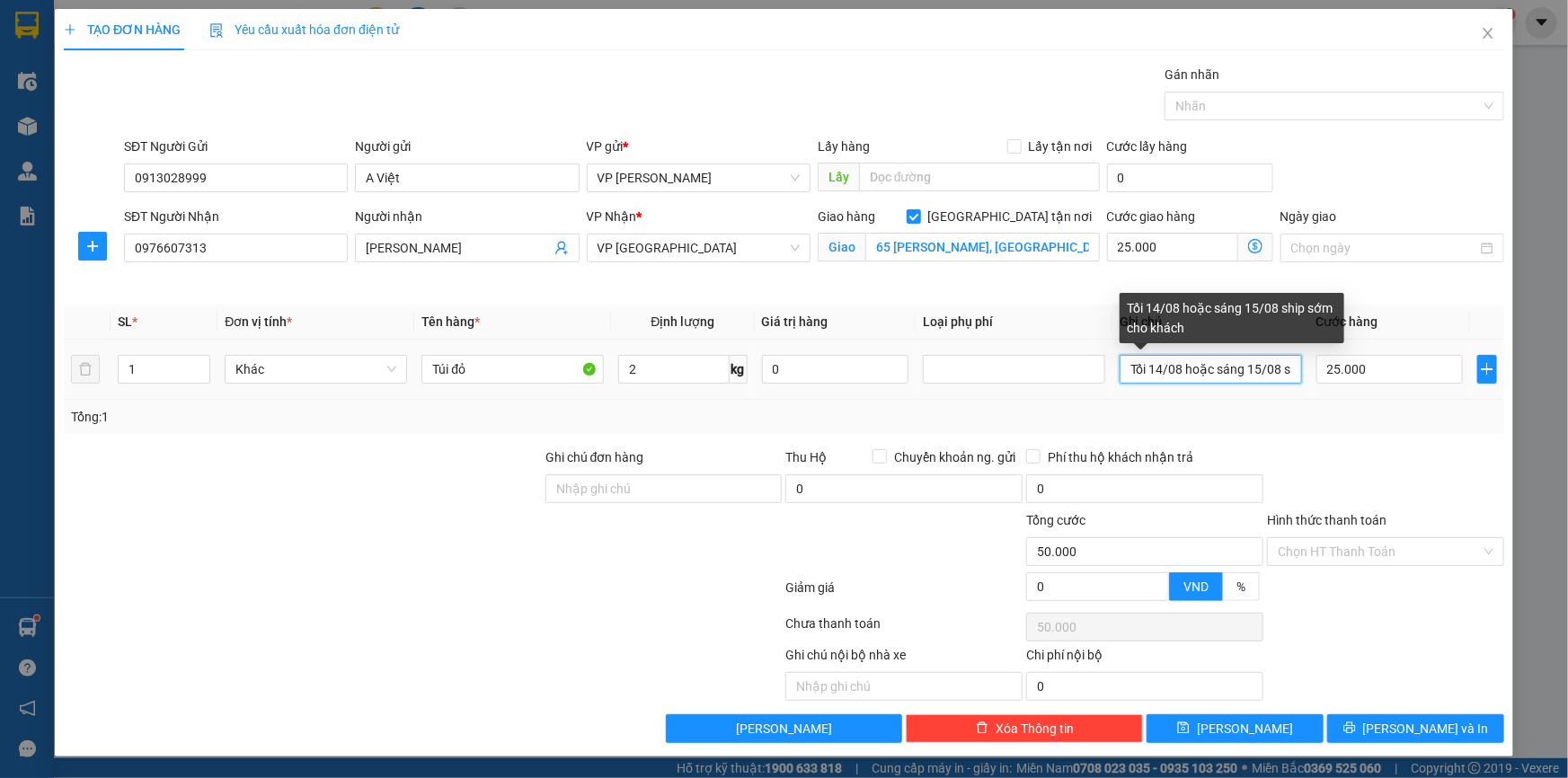
click at [1245, 366] on input "Tối 14/08 hoặc sáng 15/08 ship sớm cho khách" at bounding box center [1210, 369] width 183 height 29
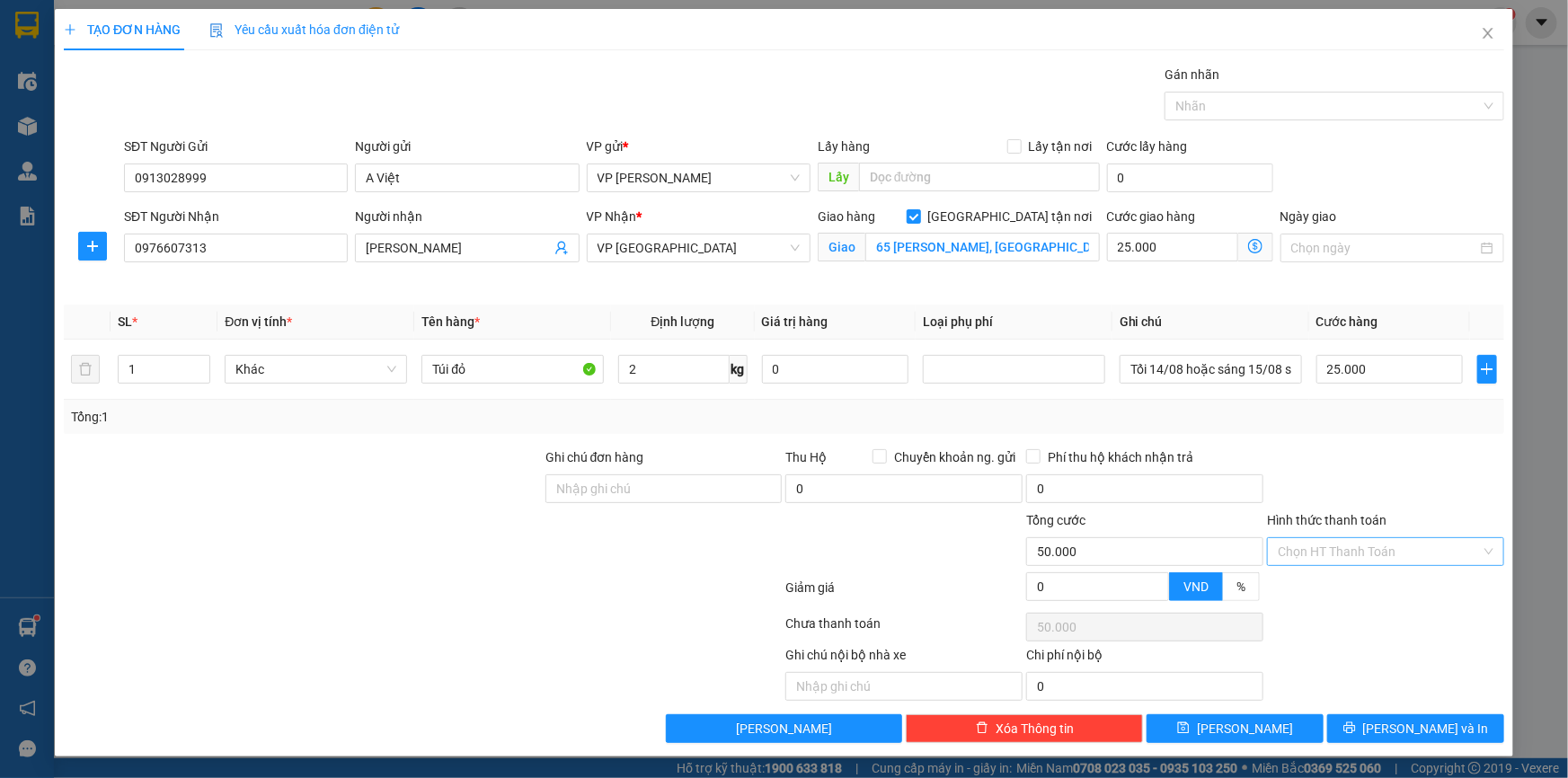
drag, startPoint x: 1335, startPoint y: 544, endPoint x: 1337, endPoint y: 564, distance: 20.1
click at [1334, 544] on input "Hình thức thanh toán" at bounding box center [1380, 551] width 203 height 27
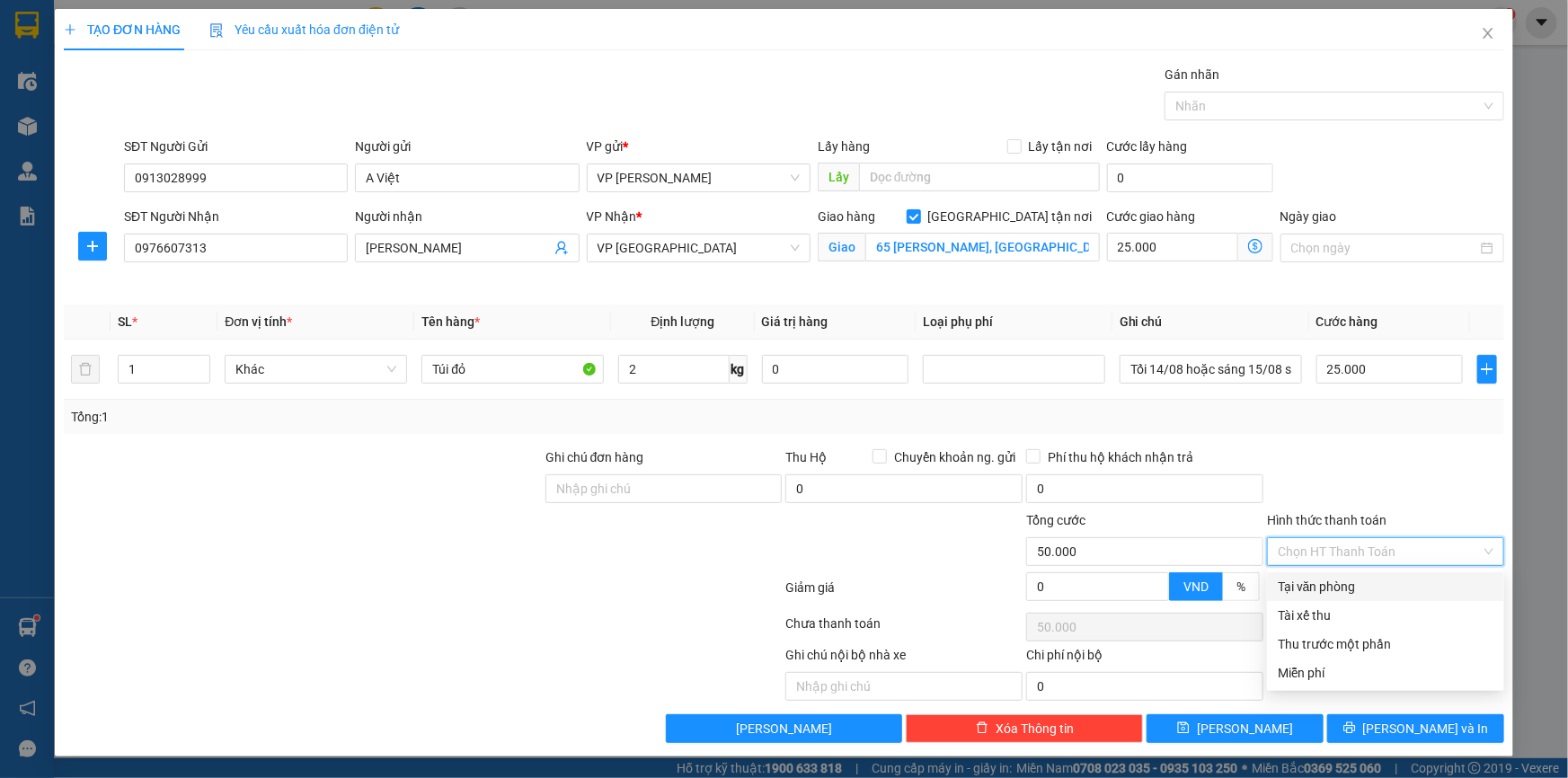
click at [1338, 580] on div "Tại văn phòng" at bounding box center [1386, 586] width 216 height 20
type input "0"
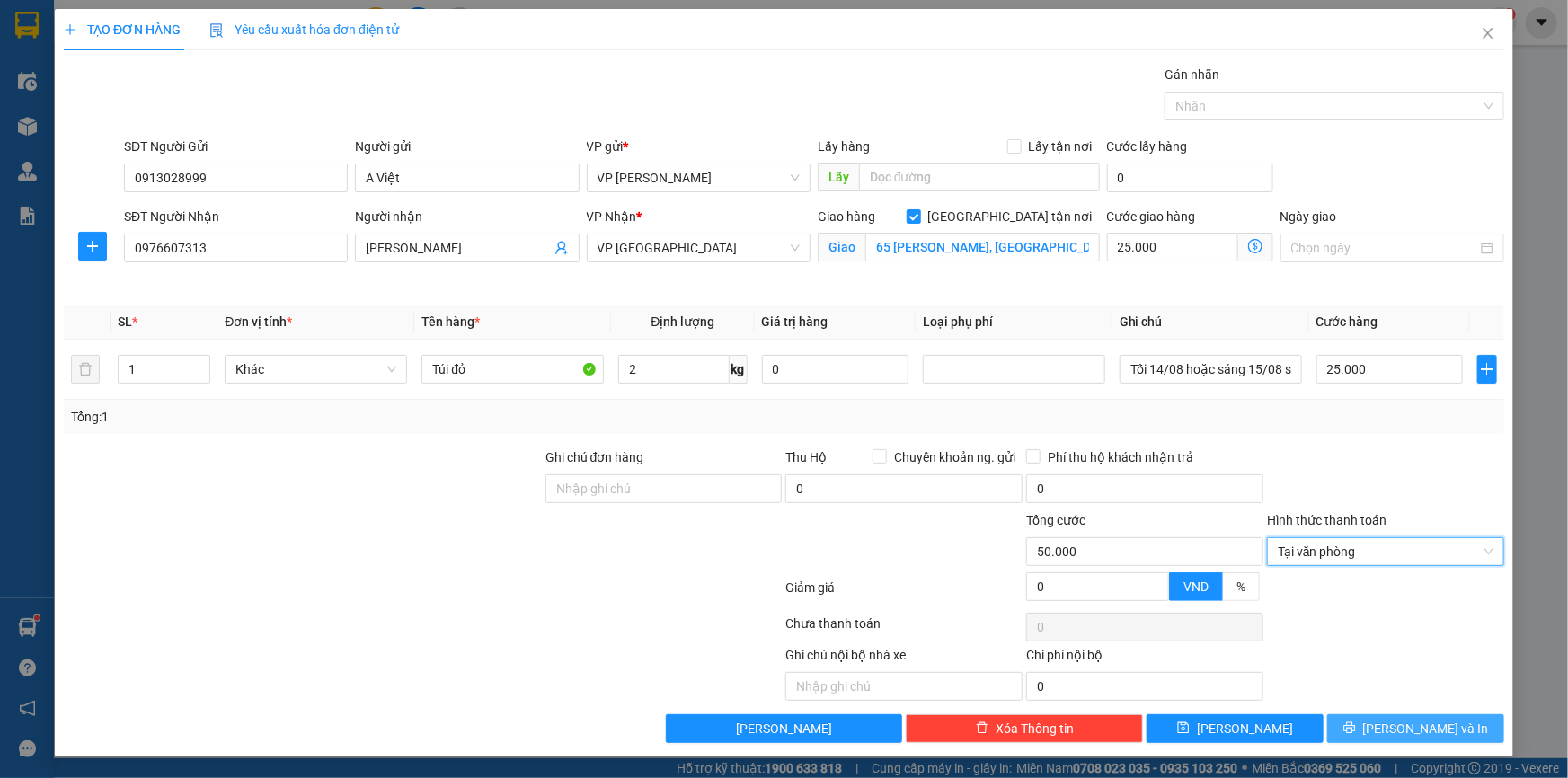
click at [1426, 726] on span "[PERSON_NAME] và In" at bounding box center [1426, 728] width 126 height 20
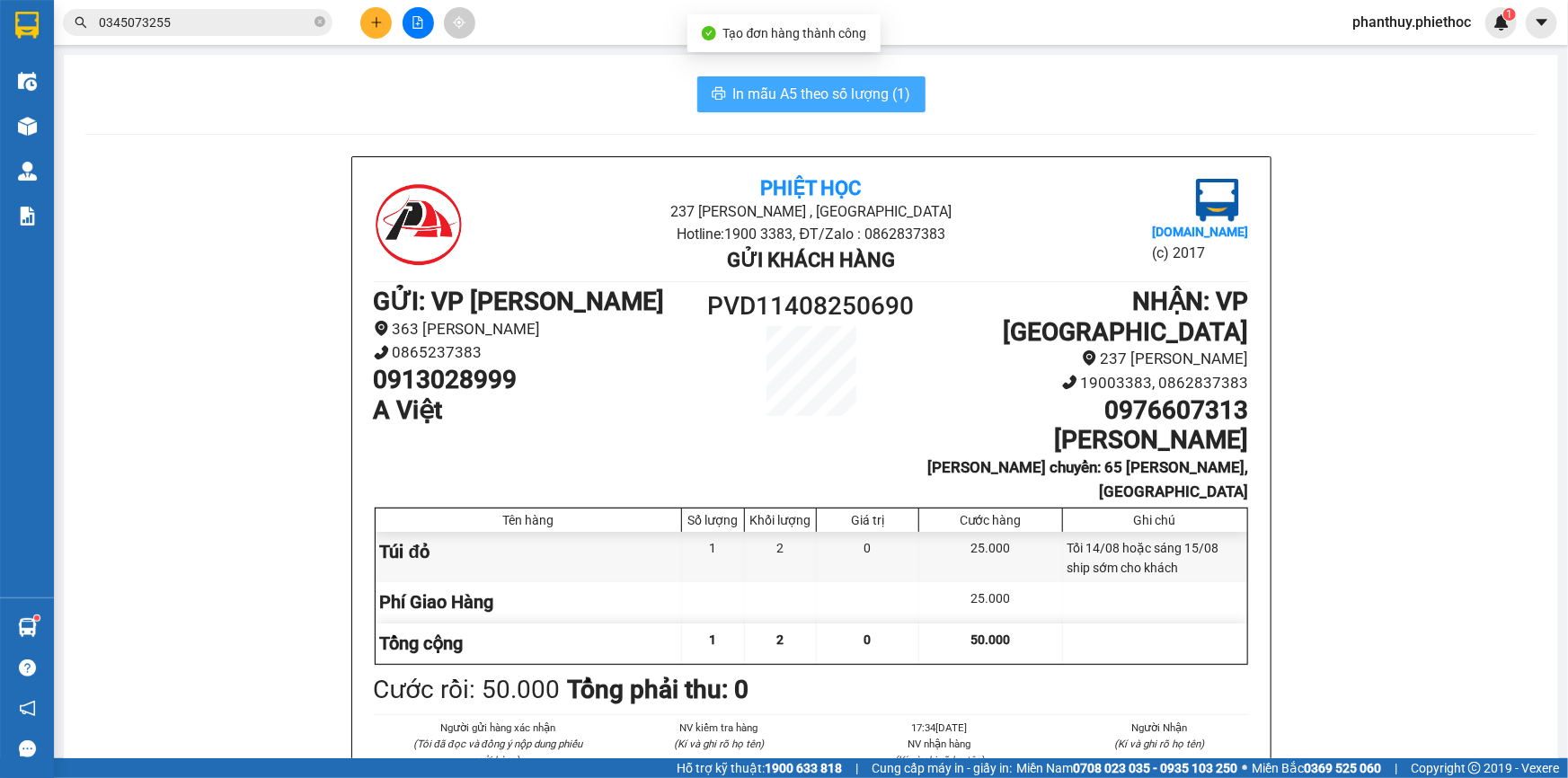
click at [733, 90] on span "In mẫu A5 theo số lượng (1)" at bounding box center [822, 93] width 178 height 22
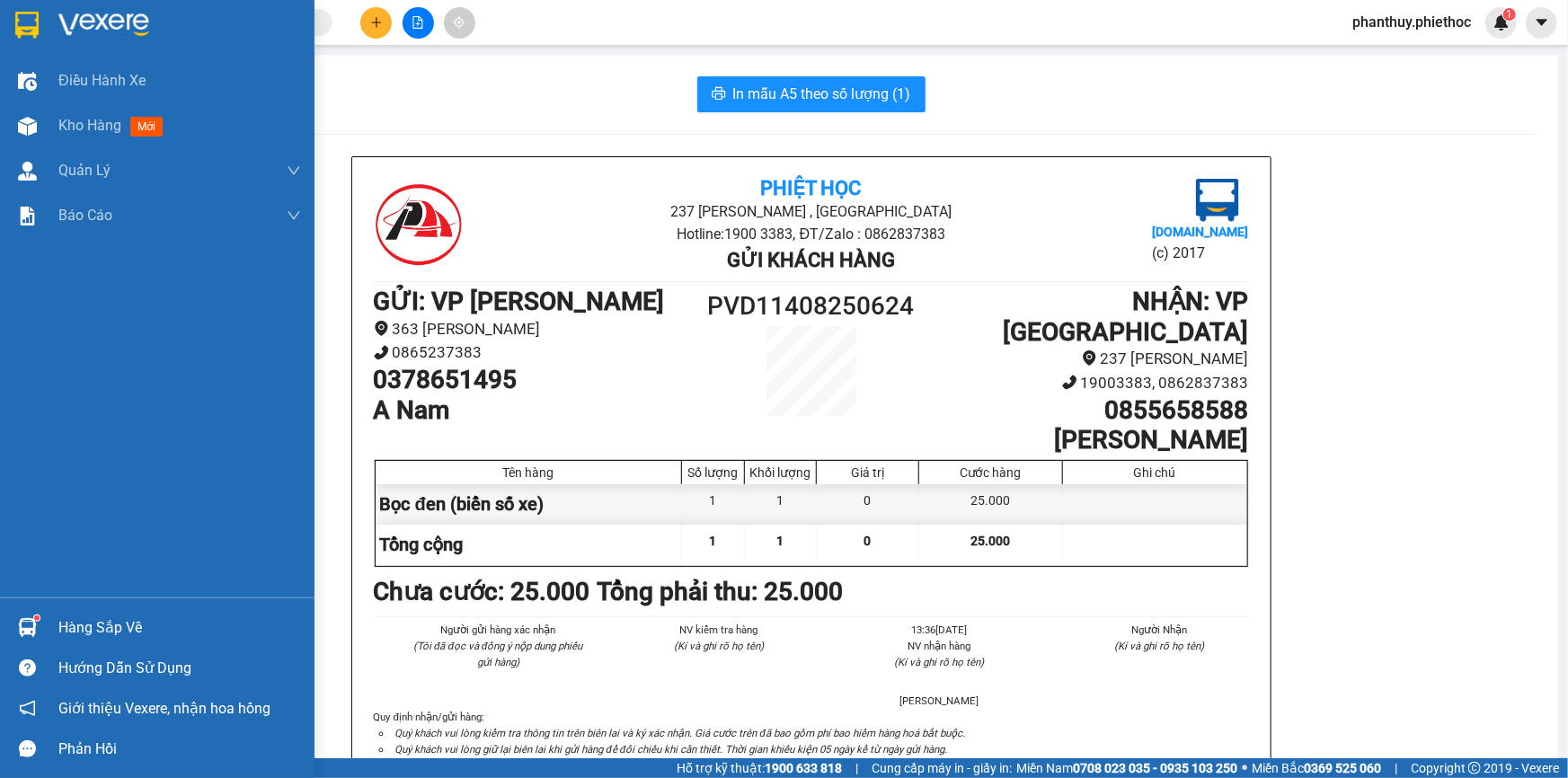
click at [97, 622] on div "Hàng sắp về" at bounding box center [180, 628] width 243 height 27
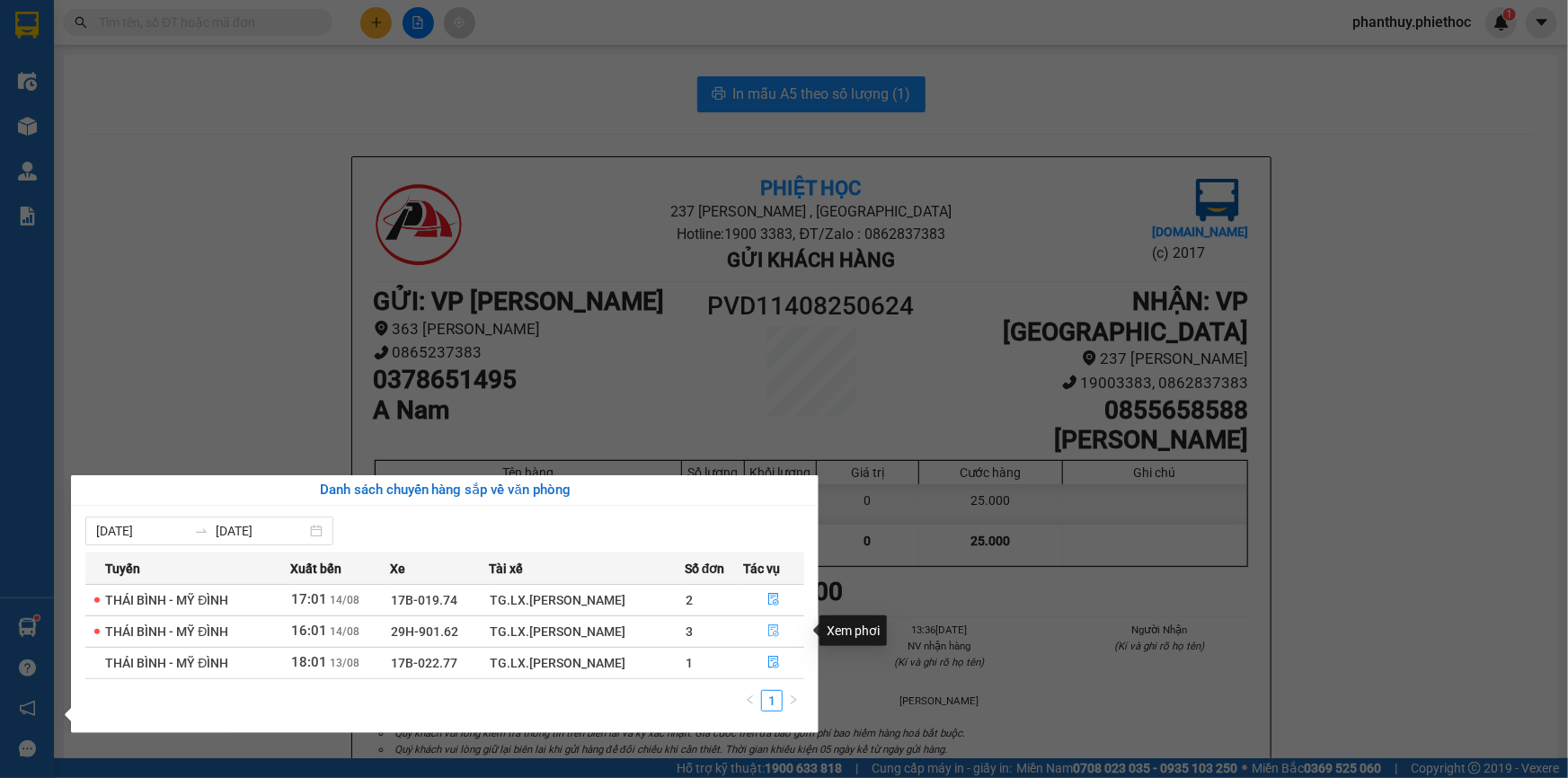
click at [773, 629] on icon "file-done" at bounding box center [773, 630] width 11 height 12
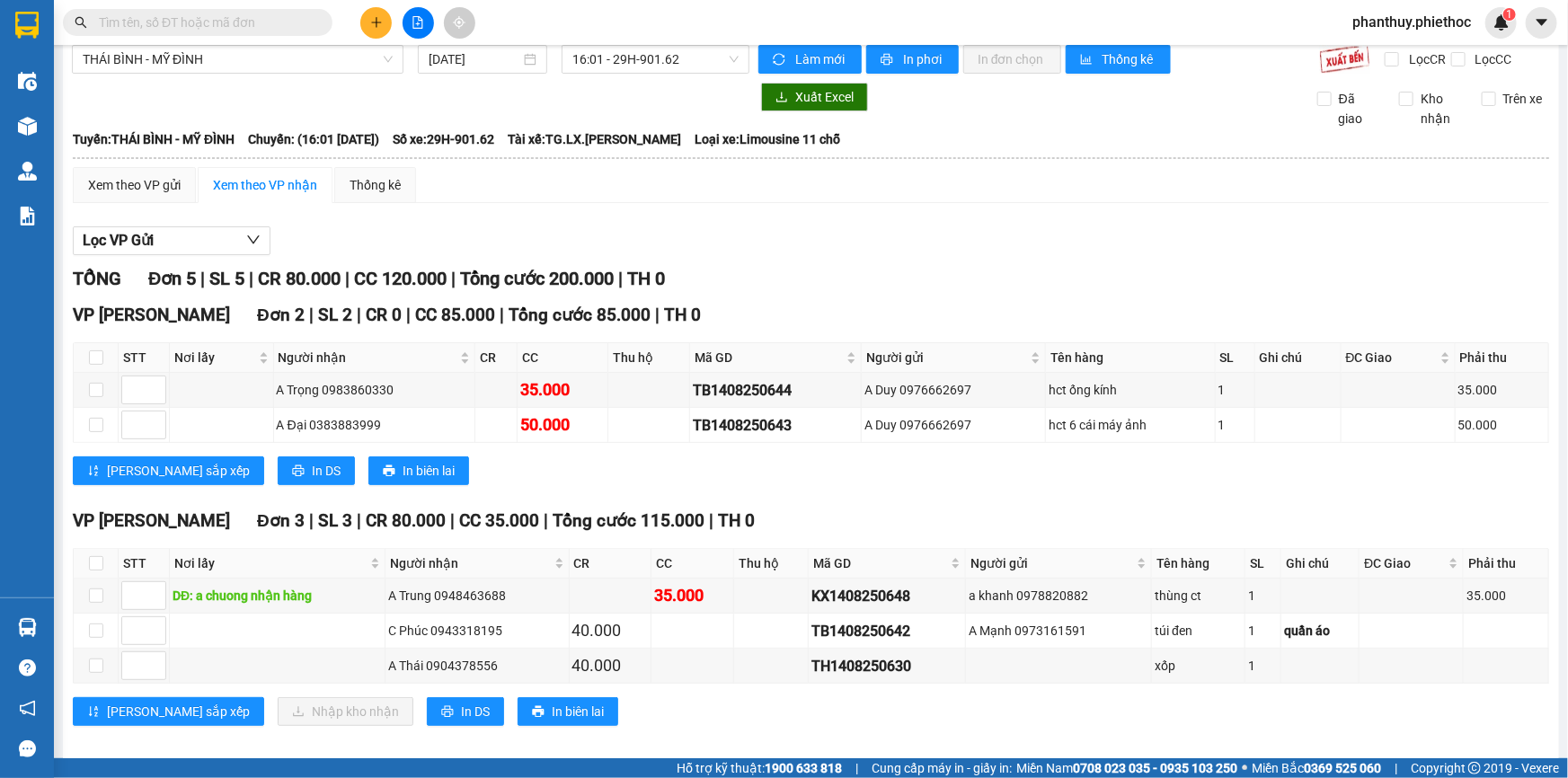
scroll to position [33, 0]
